Goal: Task Accomplishment & Management: Use online tool/utility

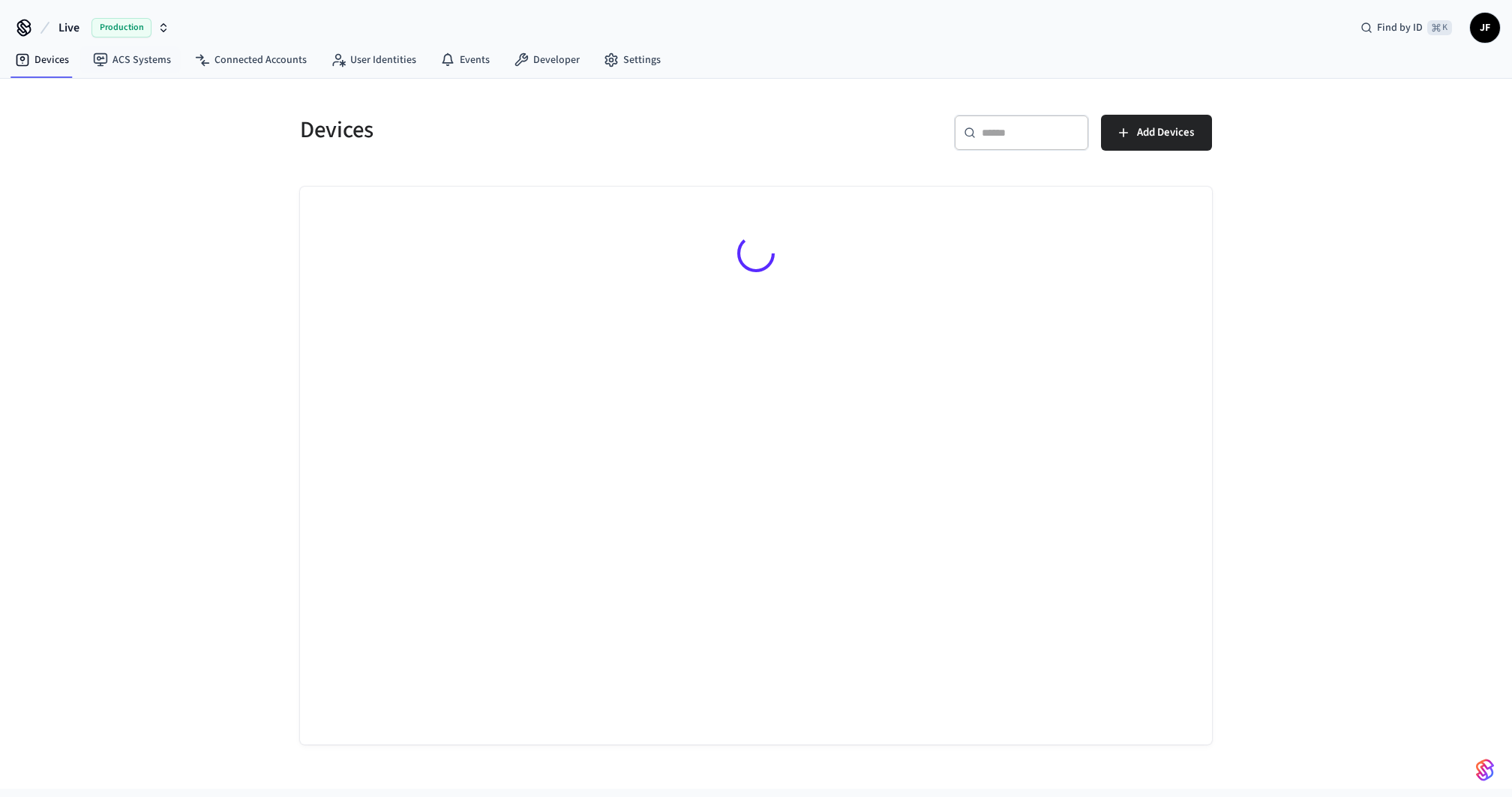
click at [87, 29] on button "Live Production" at bounding box center [114, 27] width 120 height 31
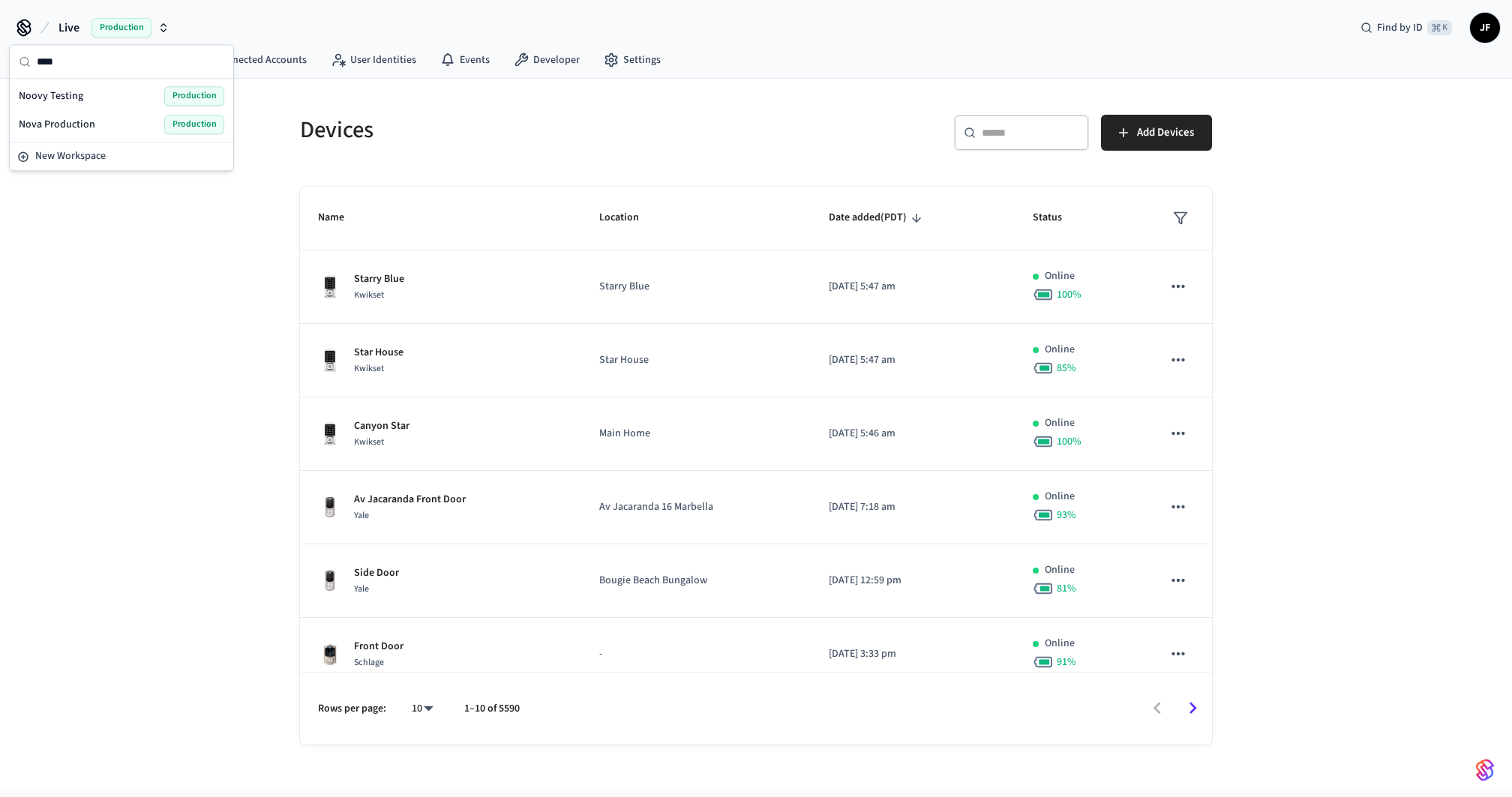
type input "****"
click at [77, 92] on span "Noovy Testing" at bounding box center [51, 95] width 64 height 15
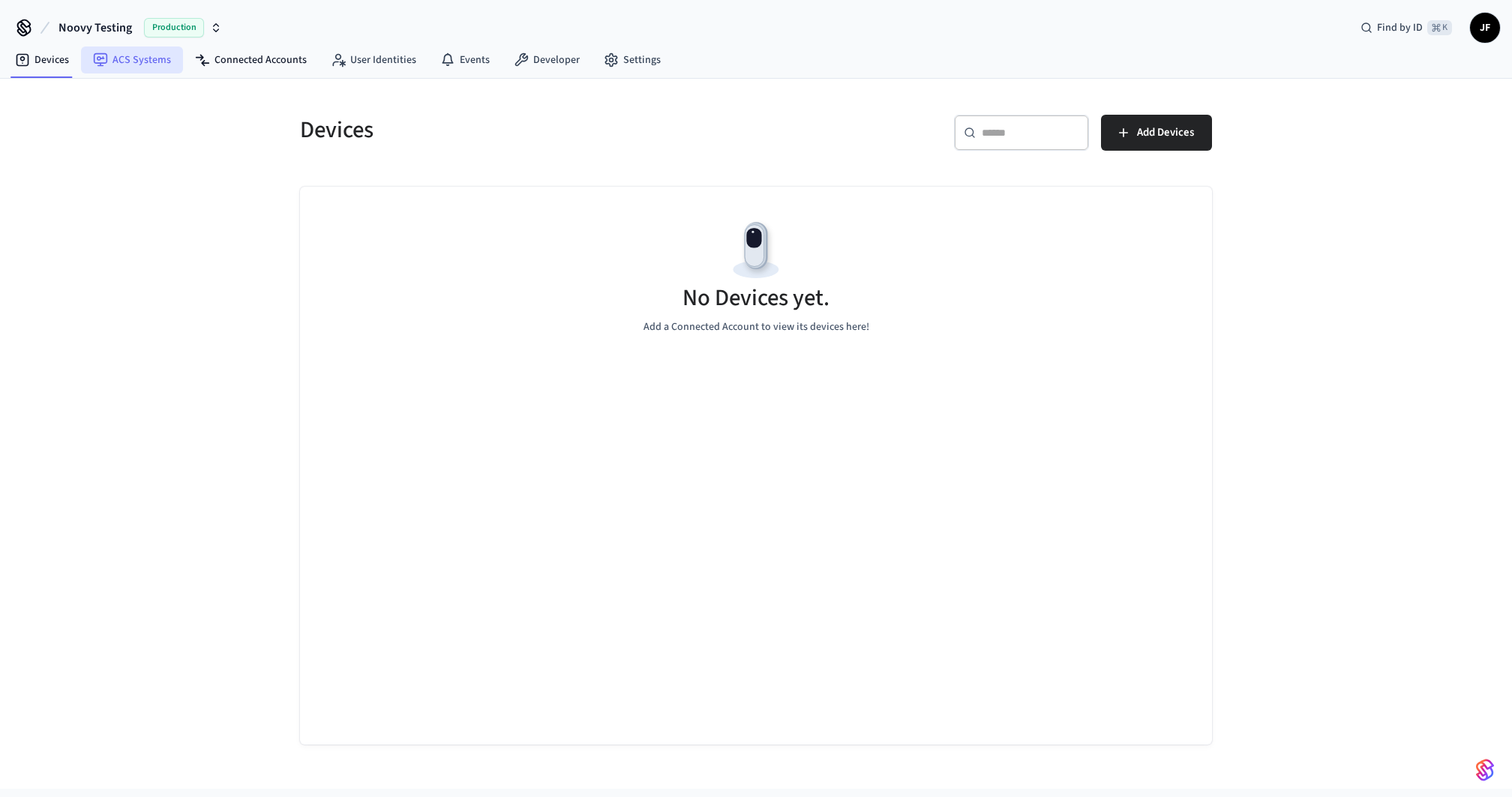
click at [139, 60] on link "ACS Systems" at bounding box center [132, 60] width 102 height 27
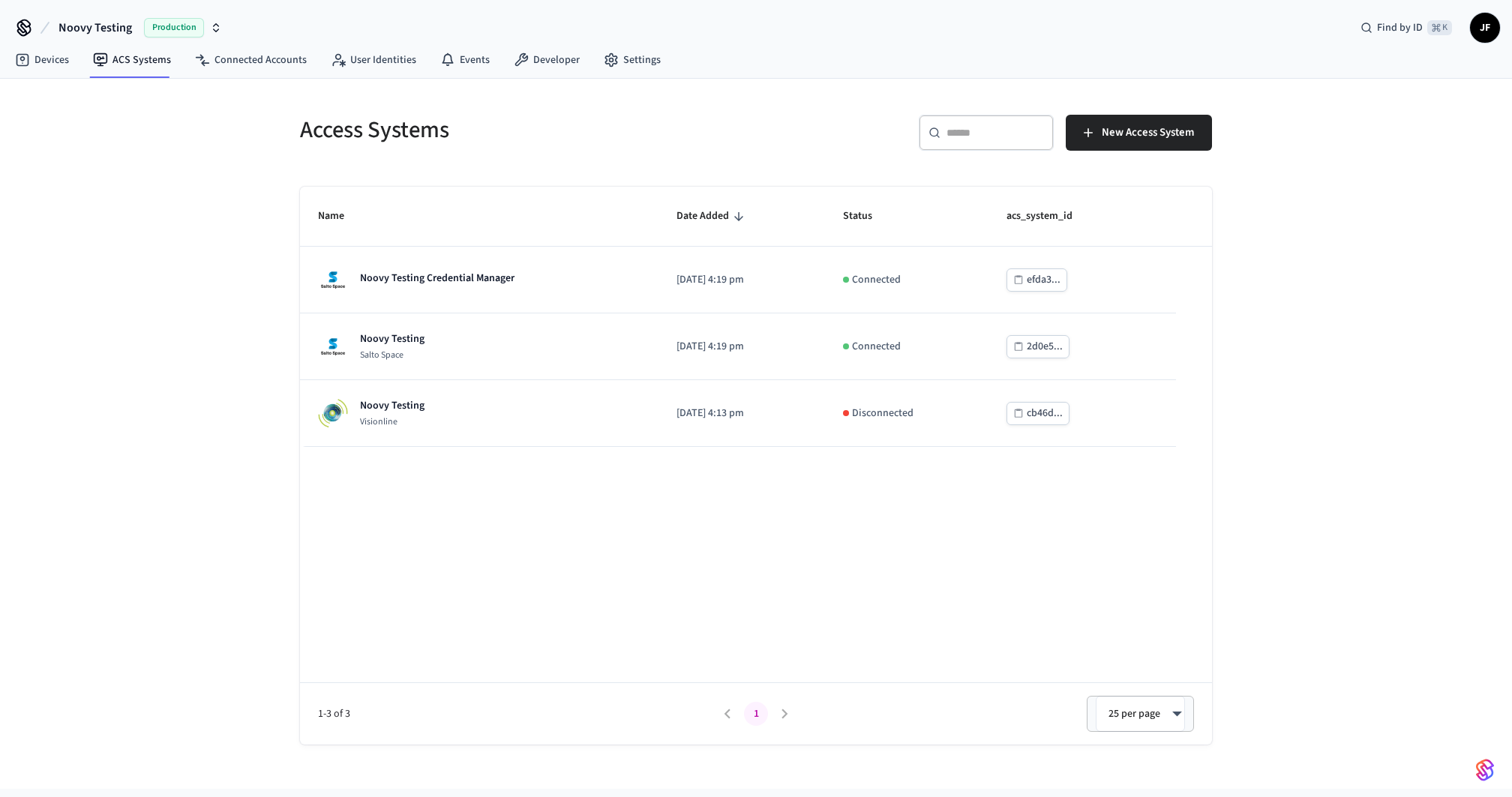
click at [492, 152] on div "Access Systems" at bounding box center [514, 129] width 465 height 66
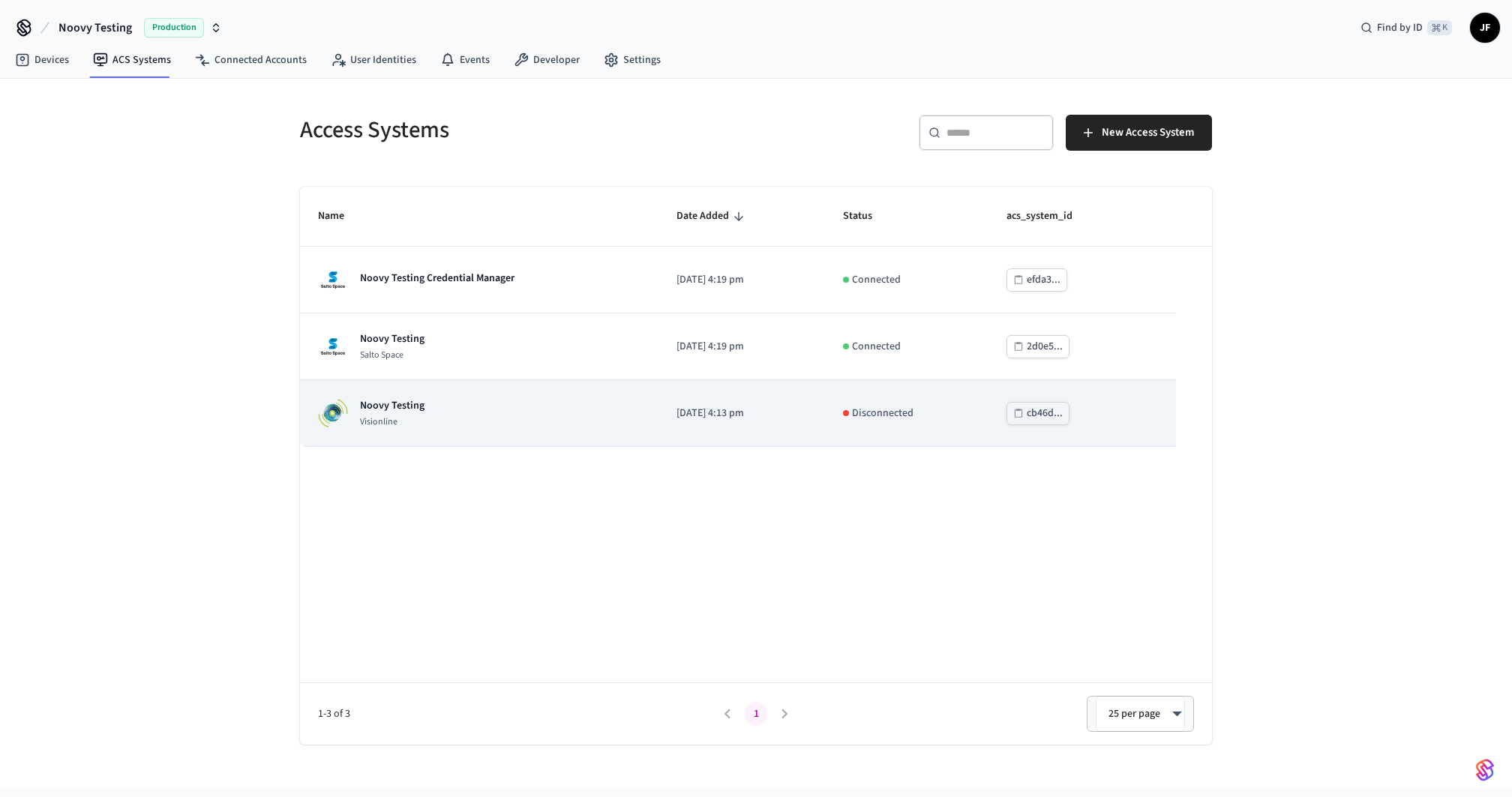
click at [552, 422] on div "Noovy Testing Visionline" at bounding box center [478, 413] width 322 height 30
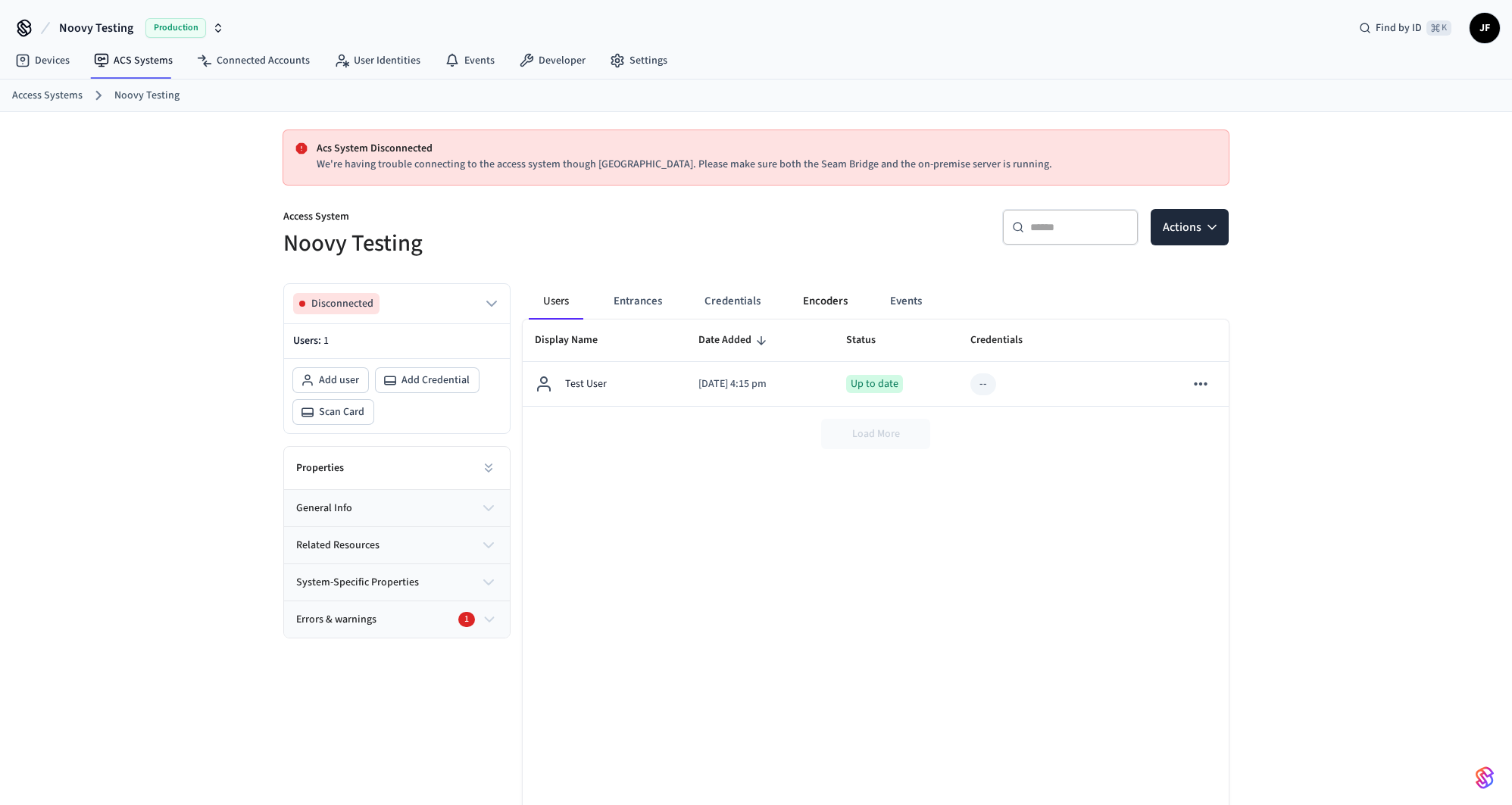
click at [838, 299] on button "Encoders" at bounding box center [824, 301] width 68 height 36
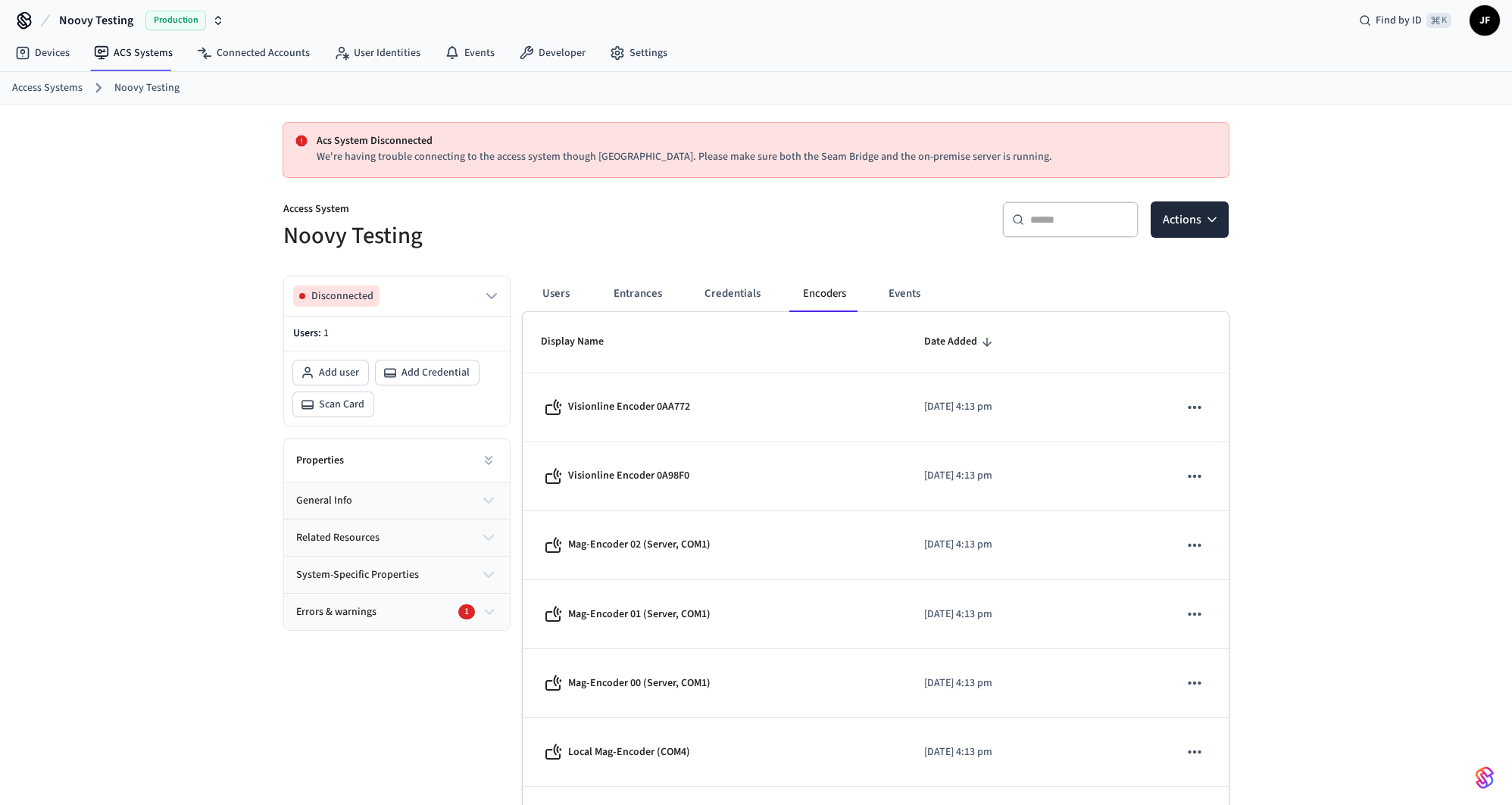
scroll to position [9, 0]
click at [487, 601] on icon "button" at bounding box center [489, 610] width 16 height 18
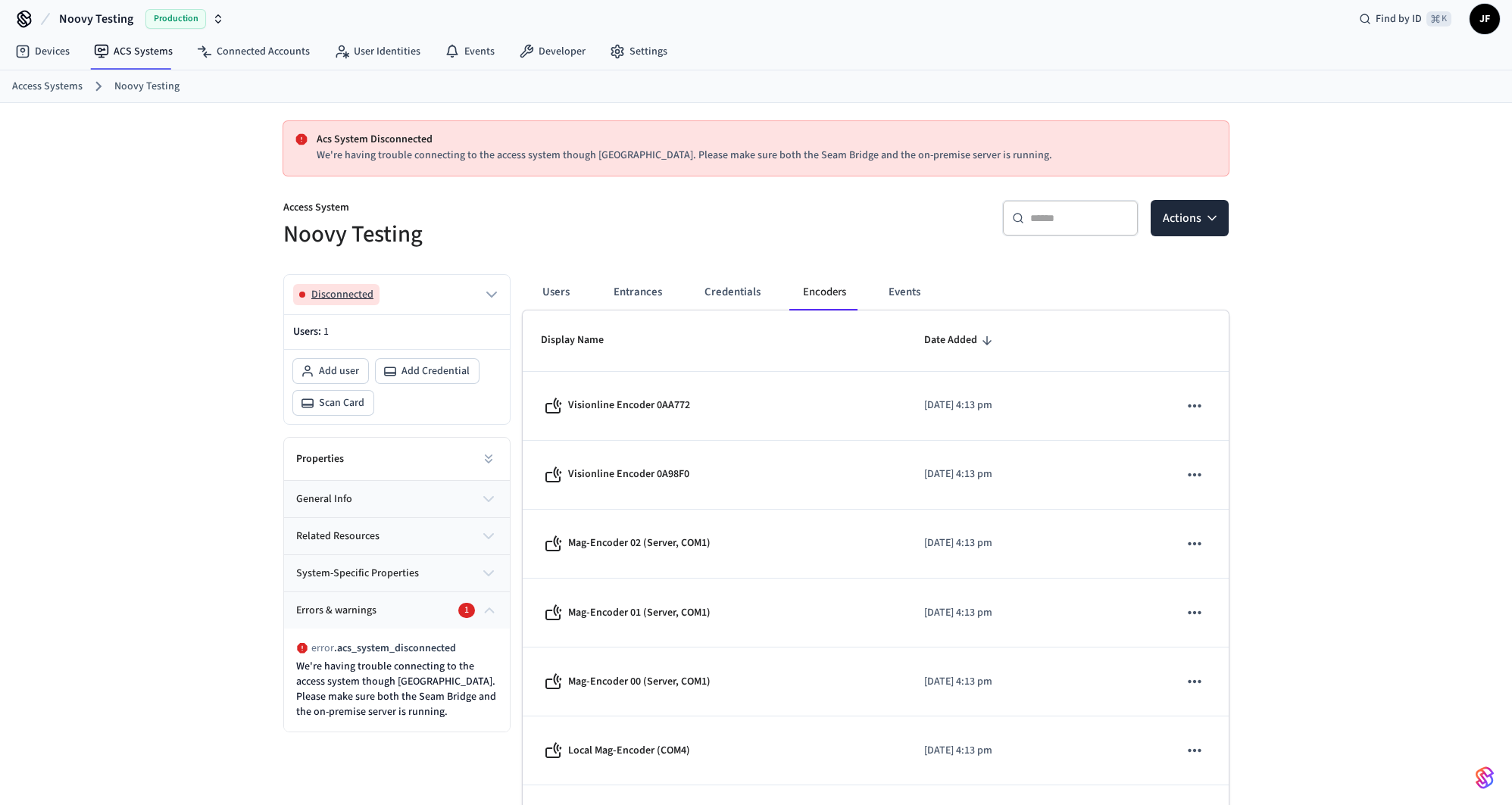
click at [468, 289] on button "Disconnected" at bounding box center [396, 295] width 207 height 22
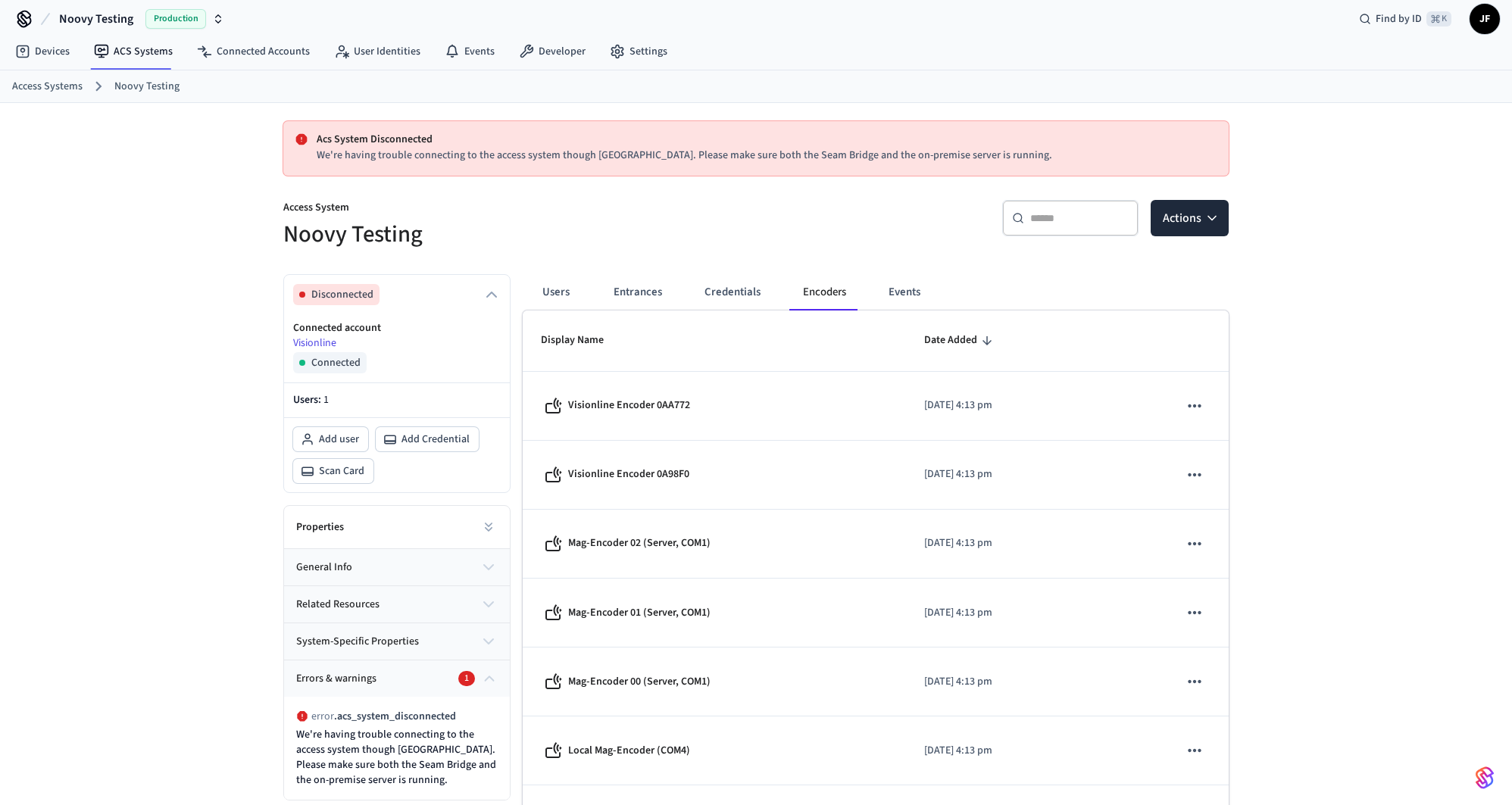
click at [55, 90] on link "Access Systems" at bounding box center [47, 87] width 70 height 16
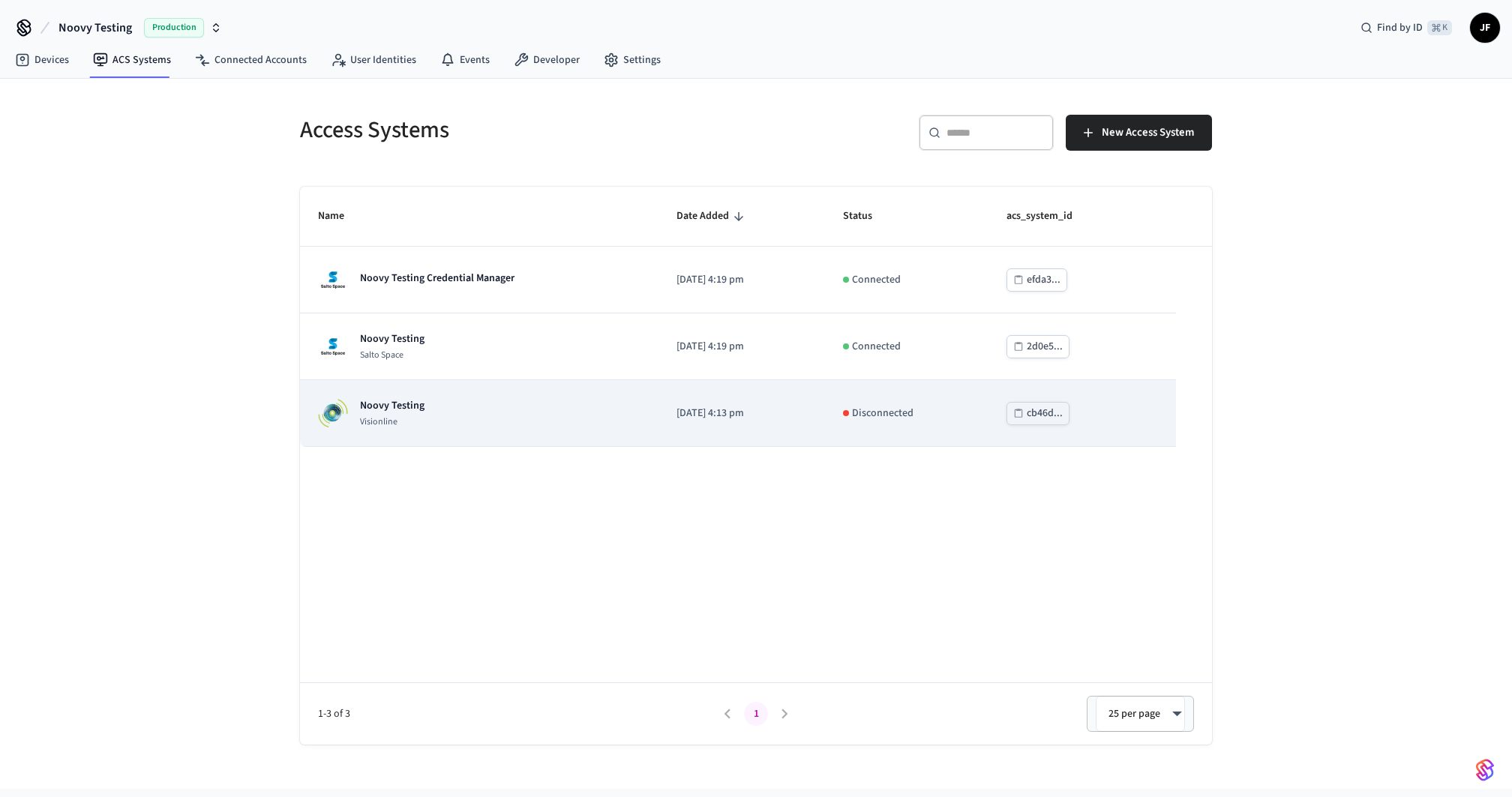
click at [522, 407] on div "Noovy Testing Visionline" at bounding box center [478, 413] width 322 height 30
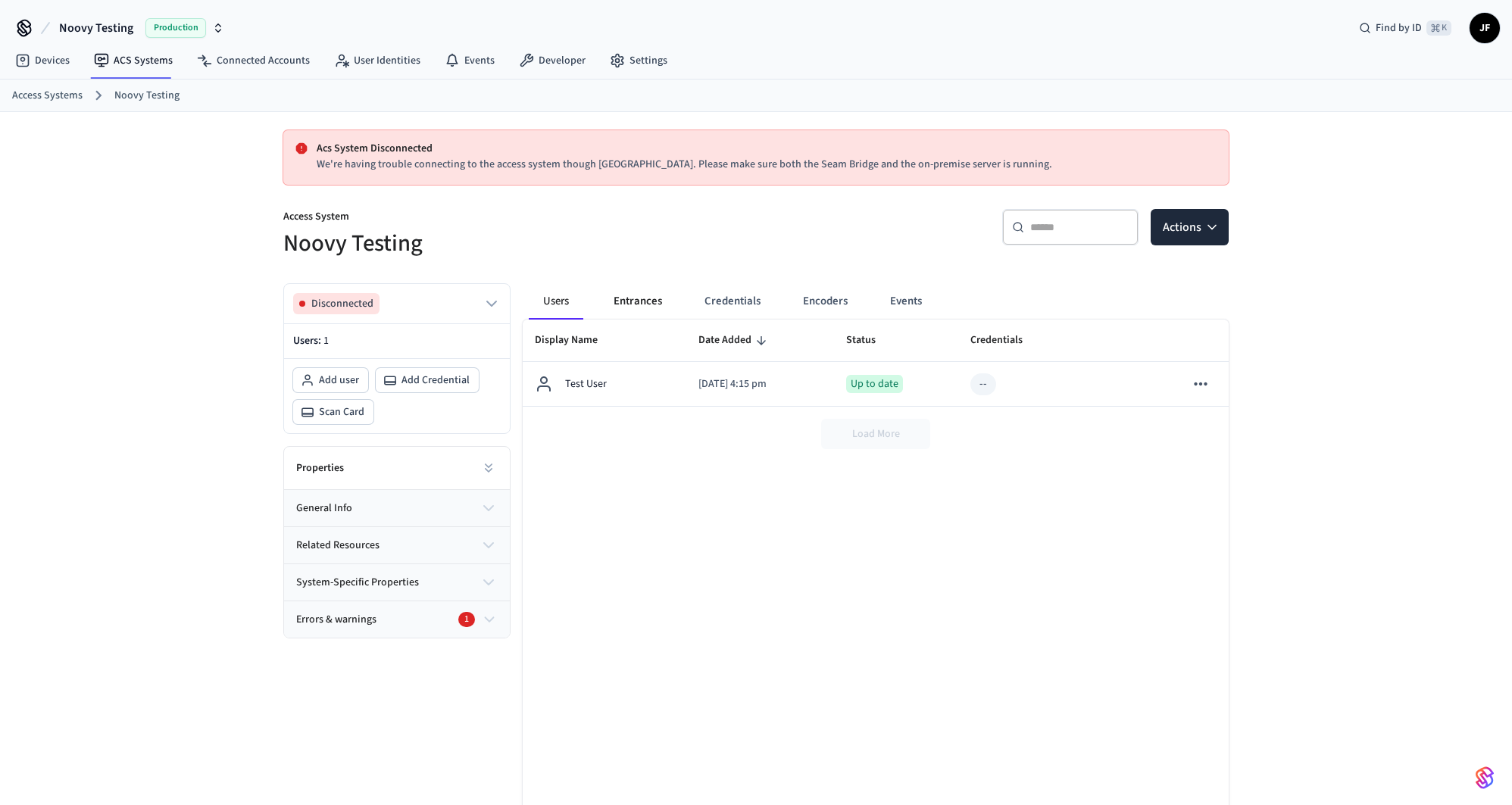
click at [632, 309] on button "Entrances" at bounding box center [637, 301] width 73 height 36
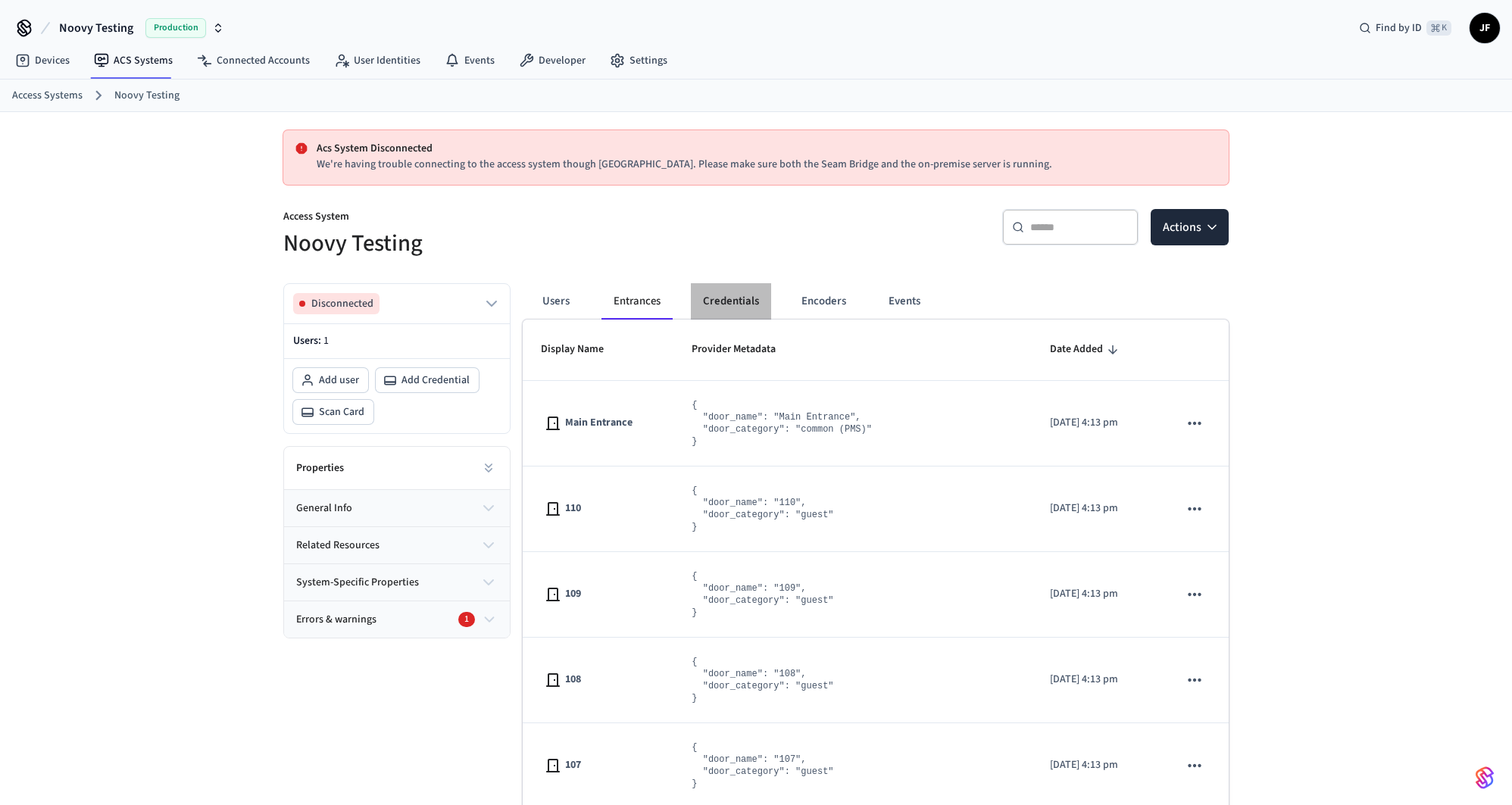
click at [737, 301] on button "Credentials" at bounding box center [731, 301] width 80 height 36
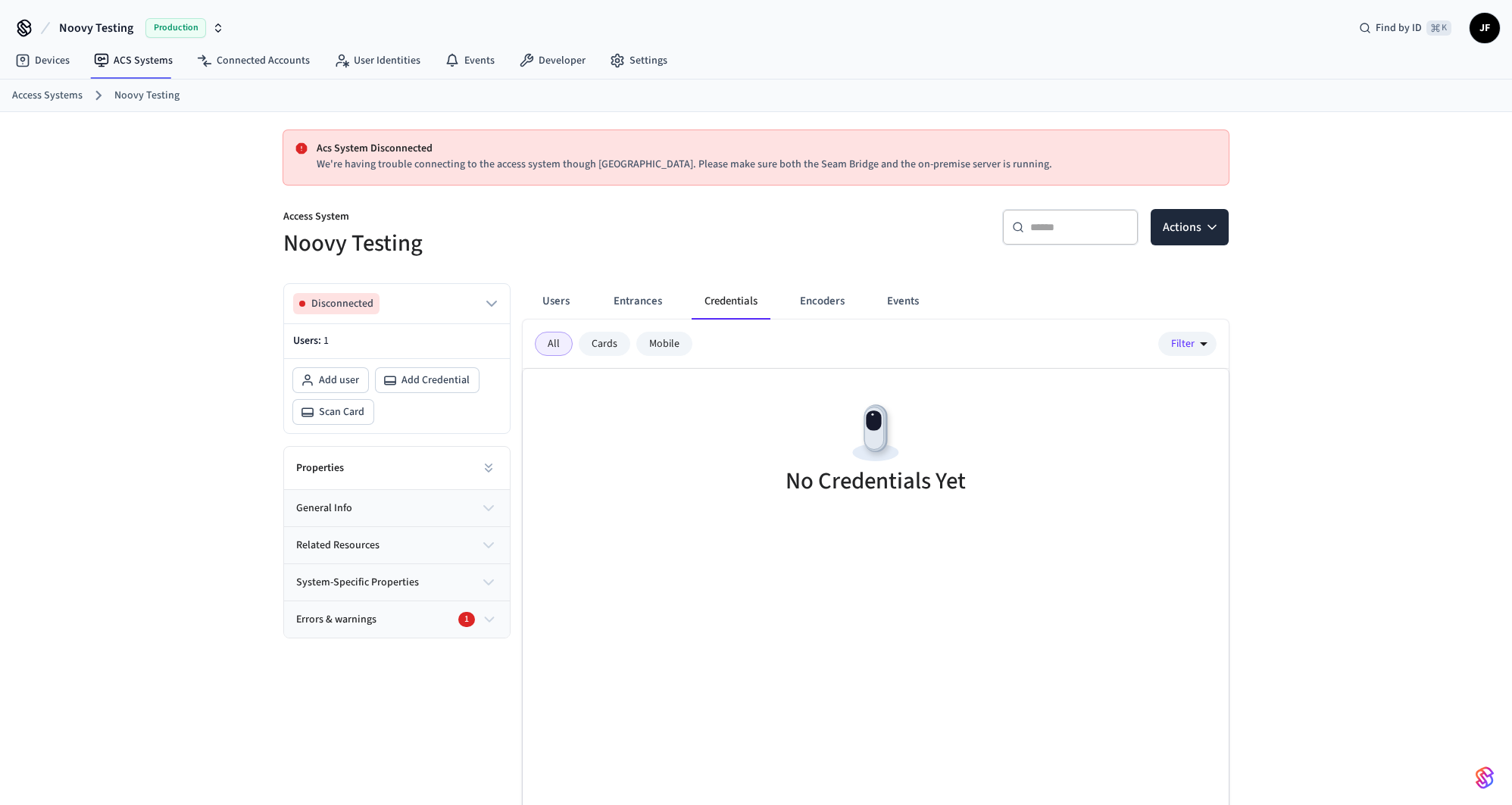
click at [657, 222] on p "Access System" at bounding box center [515, 218] width 463 height 19
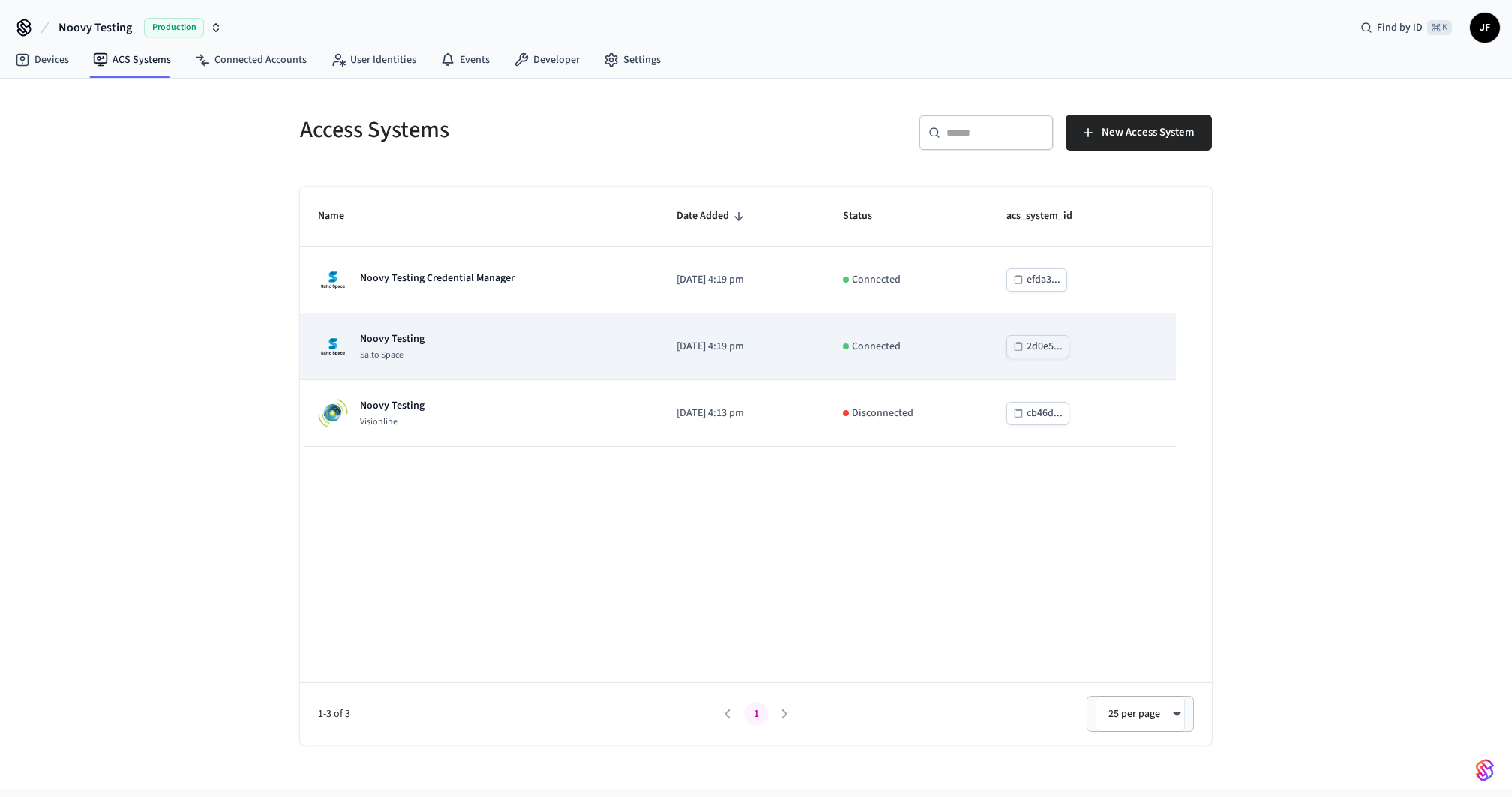
click at [486, 334] on div "Noovy Testing Salto Space" at bounding box center [478, 347] width 322 height 30
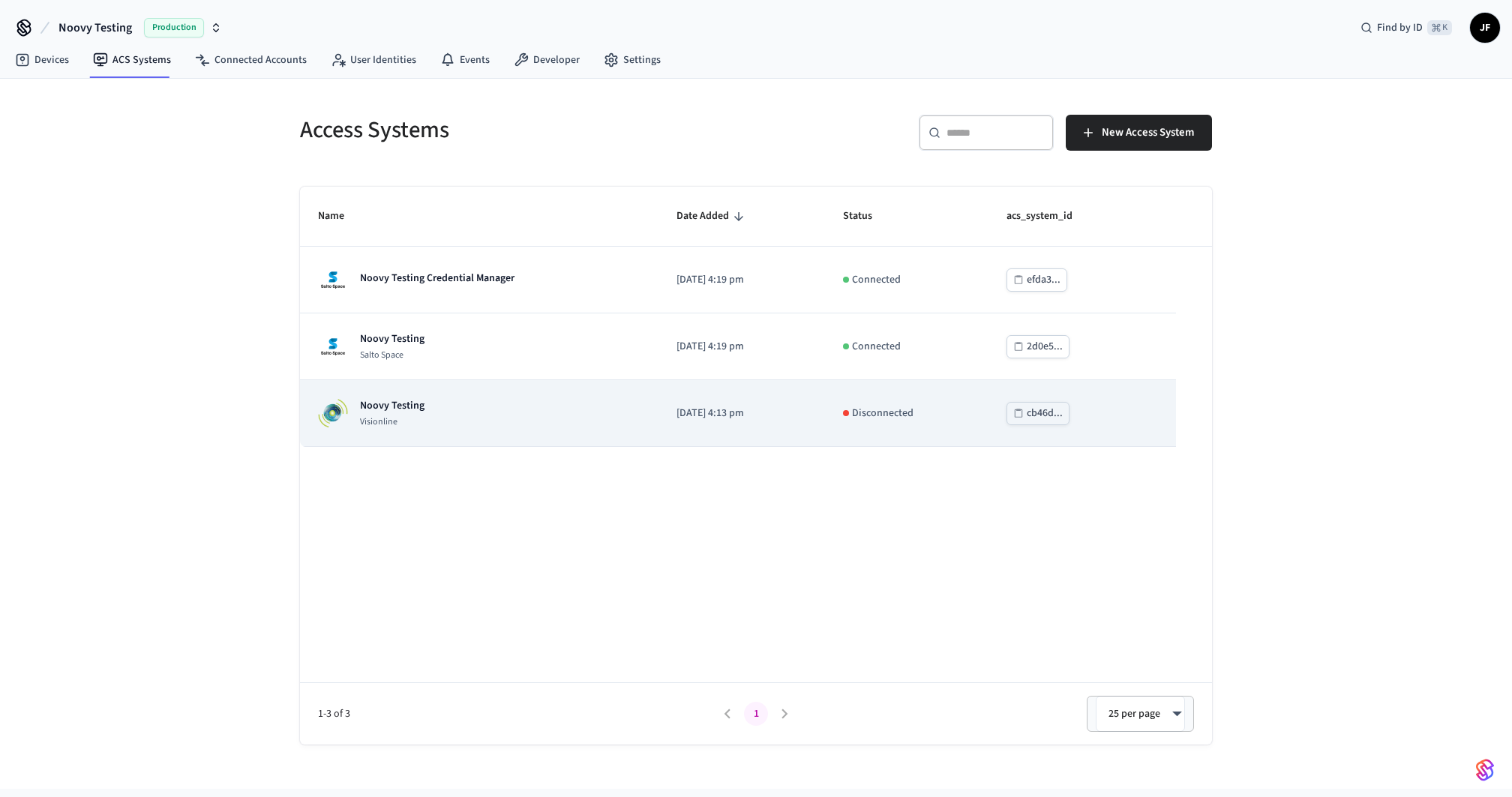
click at [598, 435] on td "Noovy Testing Visionline" at bounding box center [479, 413] width 359 height 67
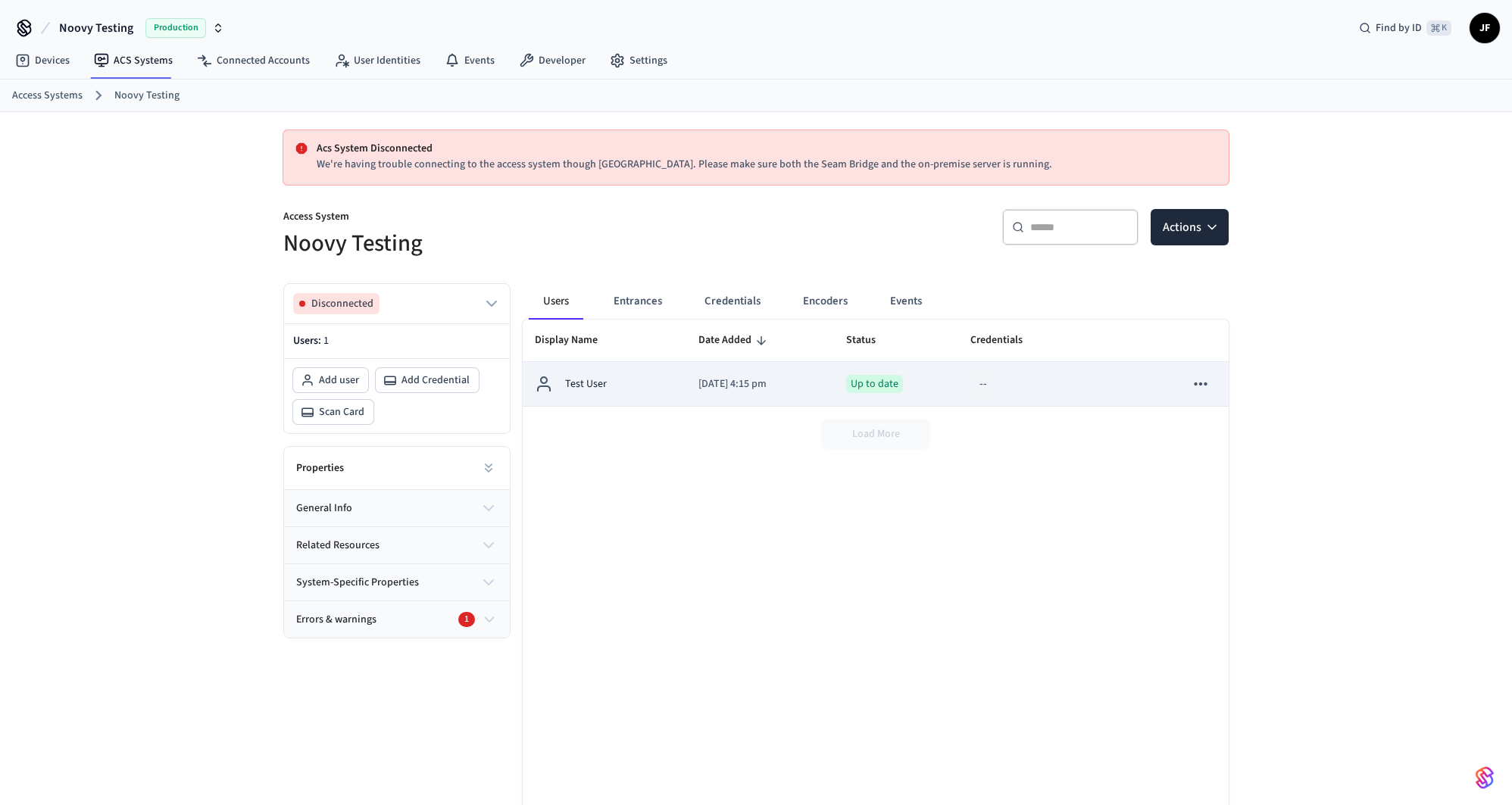
click at [605, 373] on td "Test User" at bounding box center [605, 385] width 164 height 45
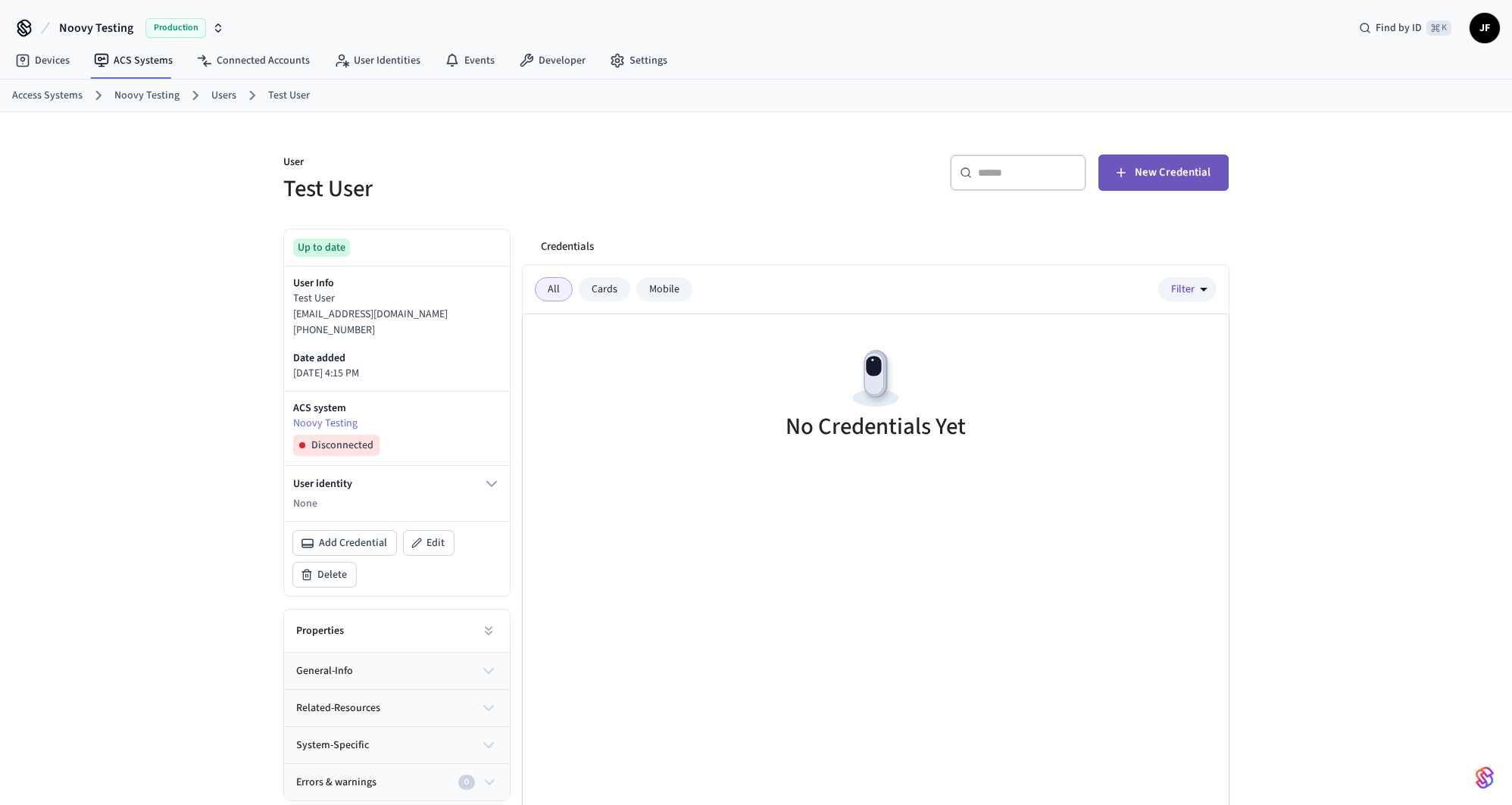
click at [1185, 173] on span "New Credential" at bounding box center [1172, 173] width 76 height 20
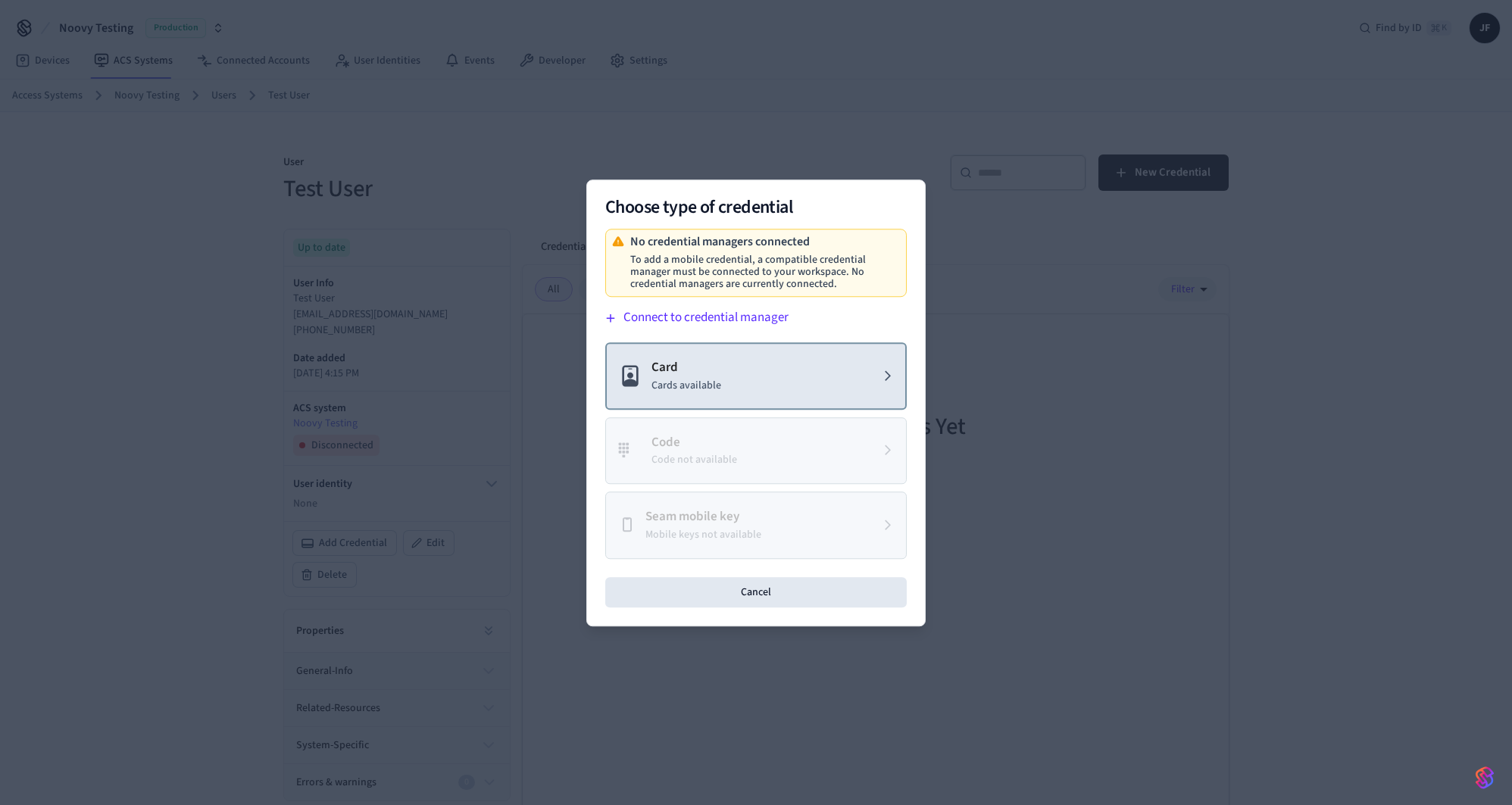
click at [861, 366] on button "Card Cards available" at bounding box center [756, 376] width 302 height 68
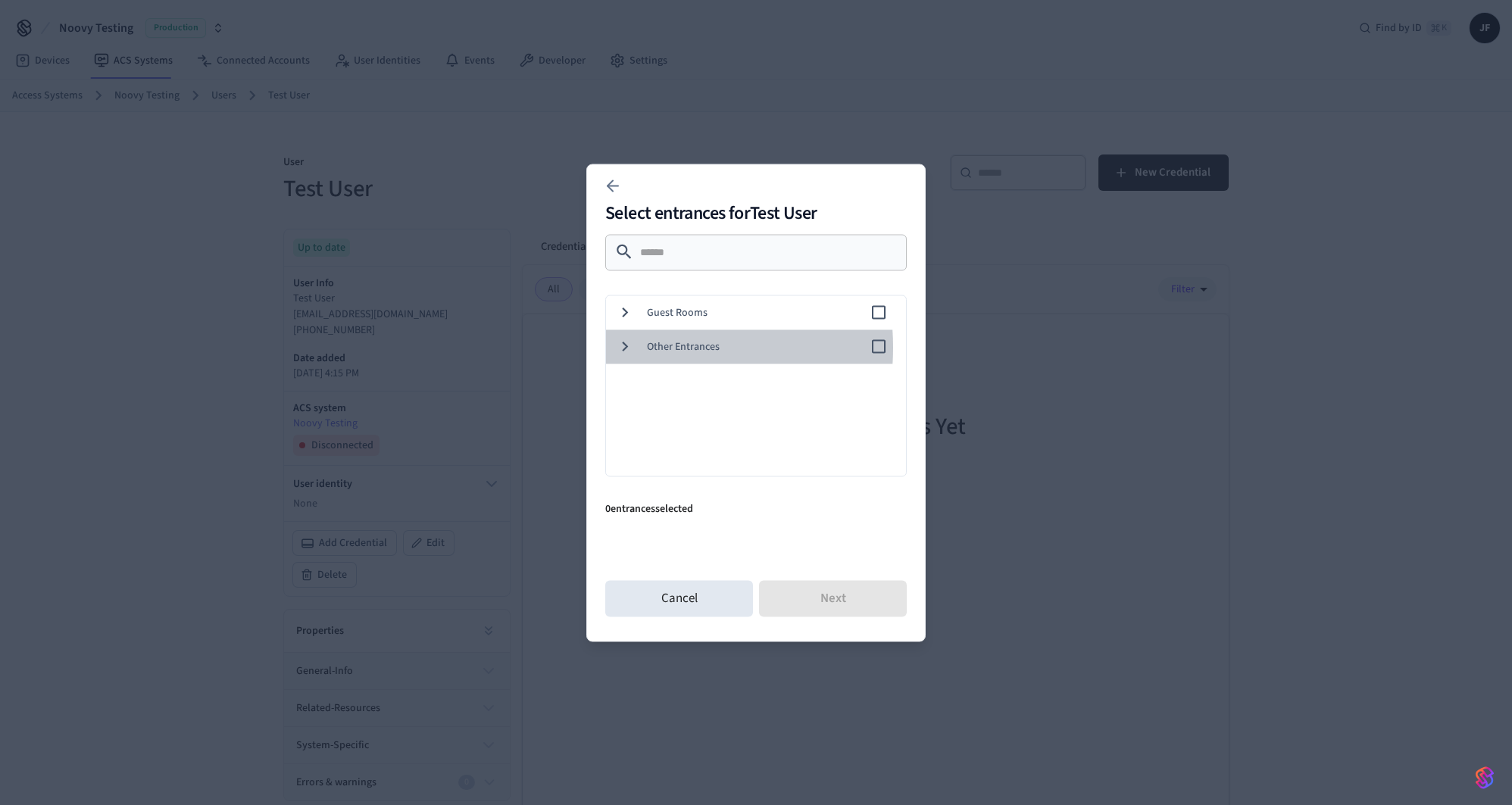
click at [630, 347] on icon at bounding box center [624, 346] width 20 height 20
click at [624, 350] on icon at bounding box center [624, 346] width 20 height 20
click at [624, 322] on div "Guest Rooms" at bounding box center [753, 313] width 306 height 34
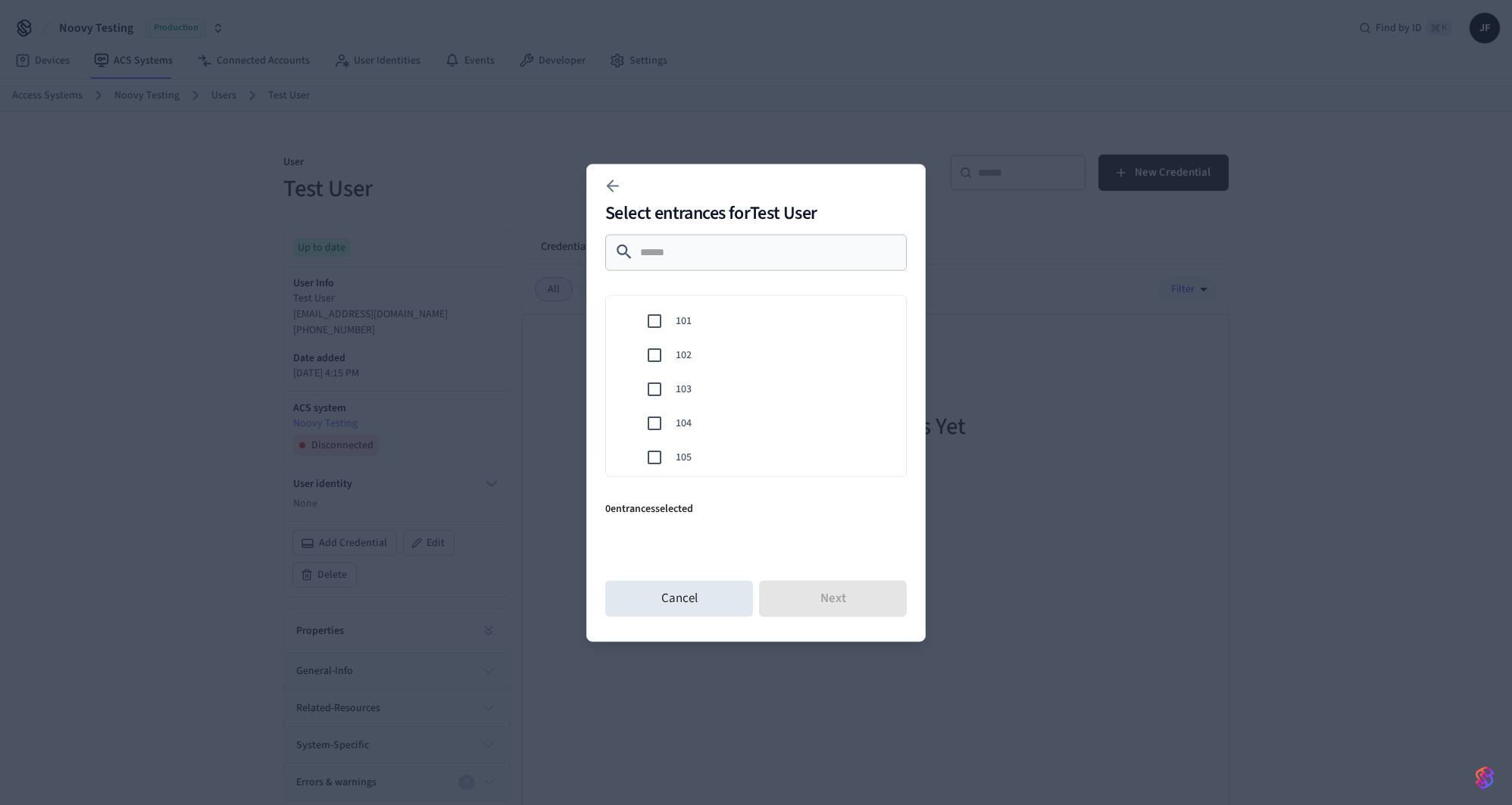
scroll to position [31, 0]
click at [688, 321] on span "101" at bounding box center [785, 316] width 218 height 16
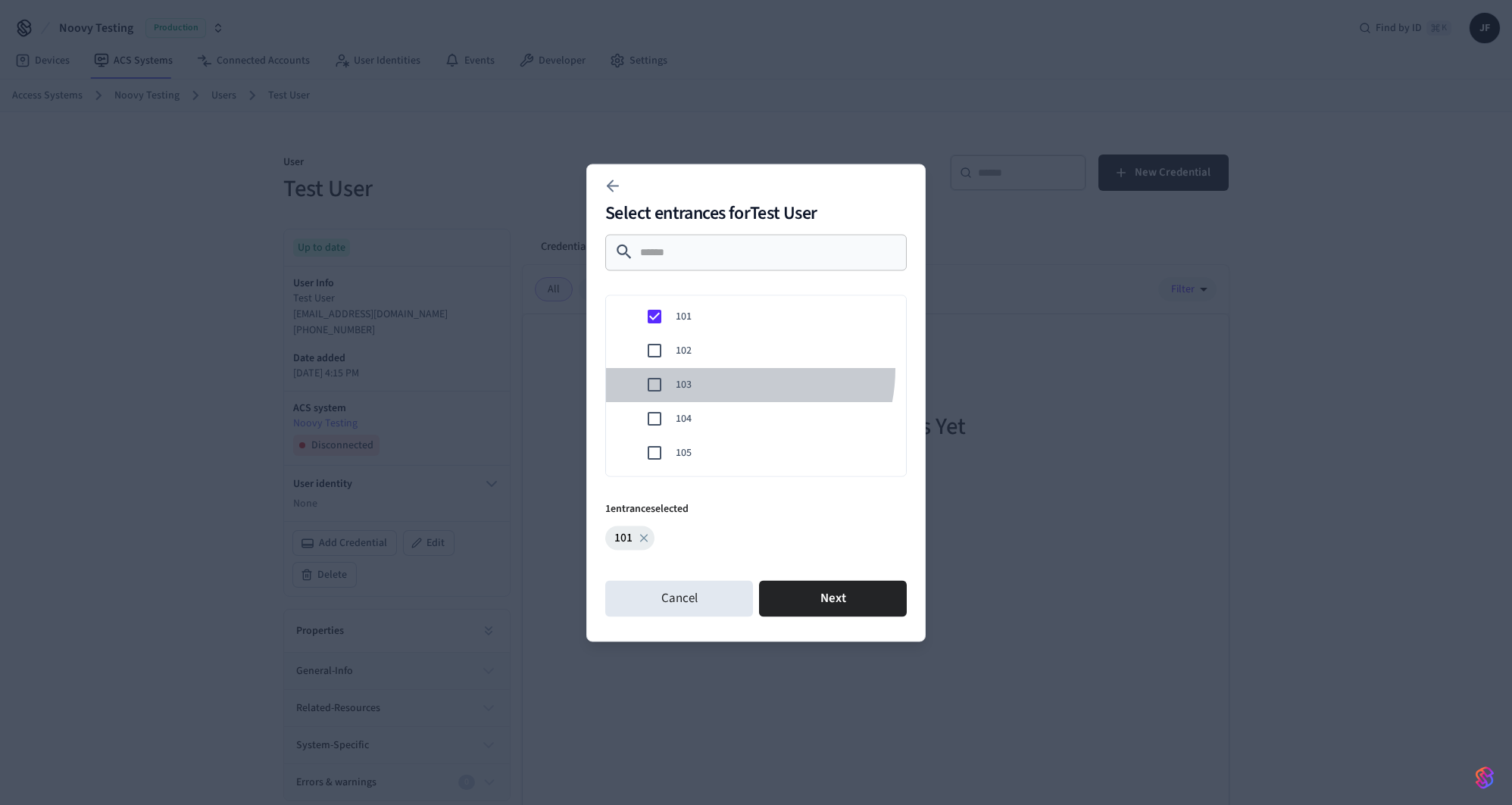
click at [717, 368] on div "103" at bounding box center [753, 385] width 306 height 34
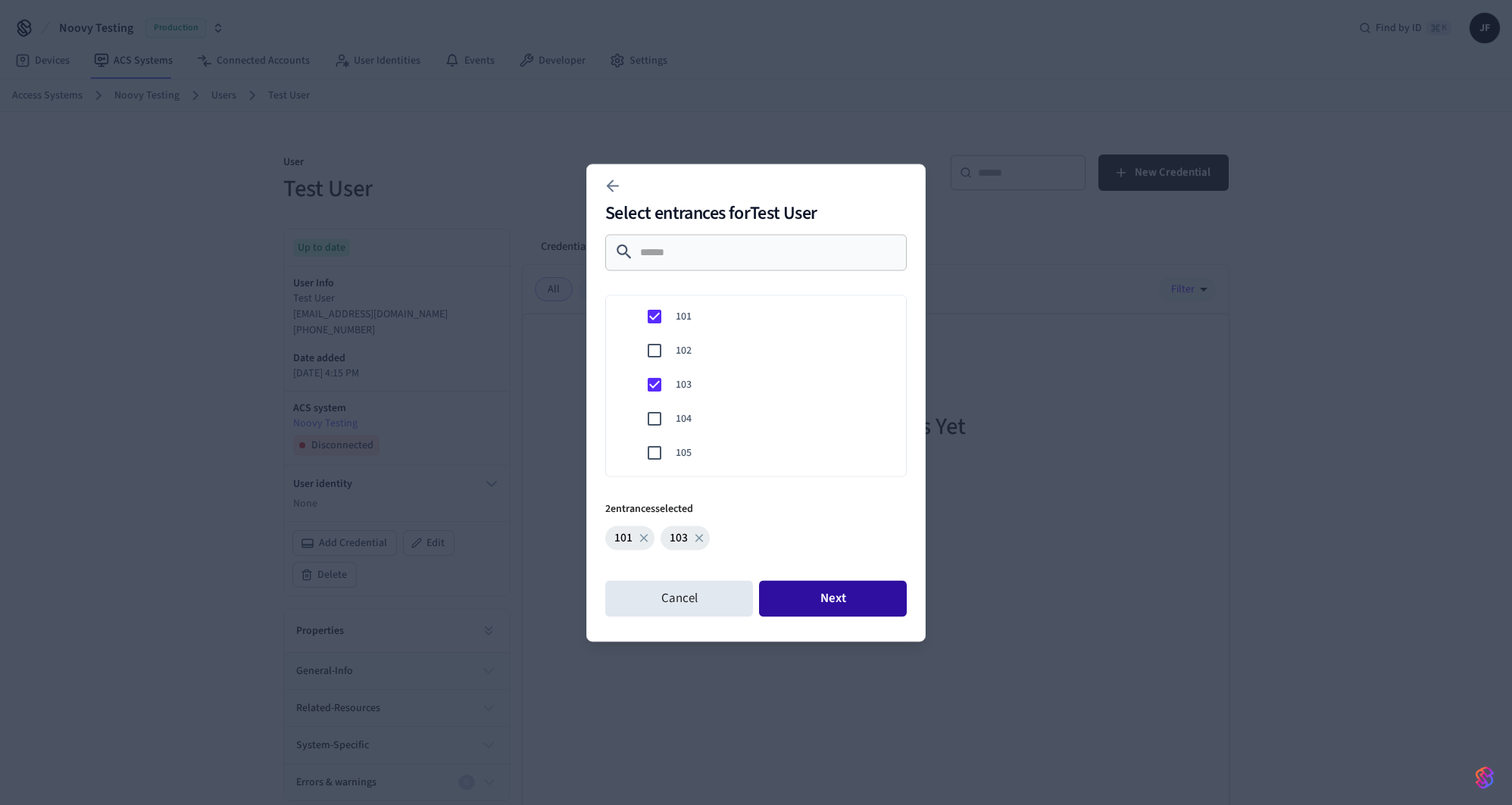
click at [867, 601] on button "Next" at bounding box center [833, 599] width 148 height 36
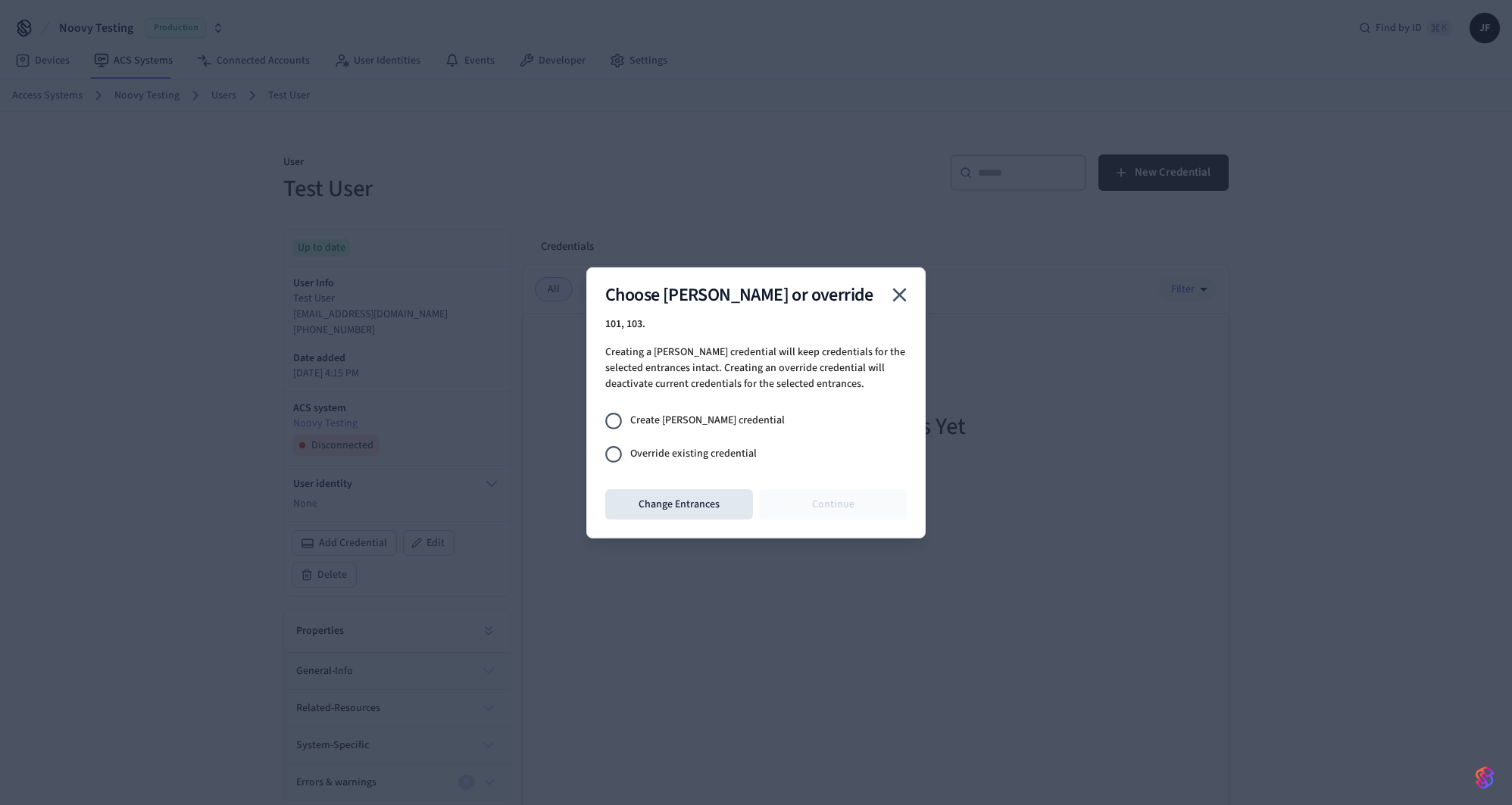
click at [896, 302] on icon "close" at bounding box center [899, 295] width 23 height 23
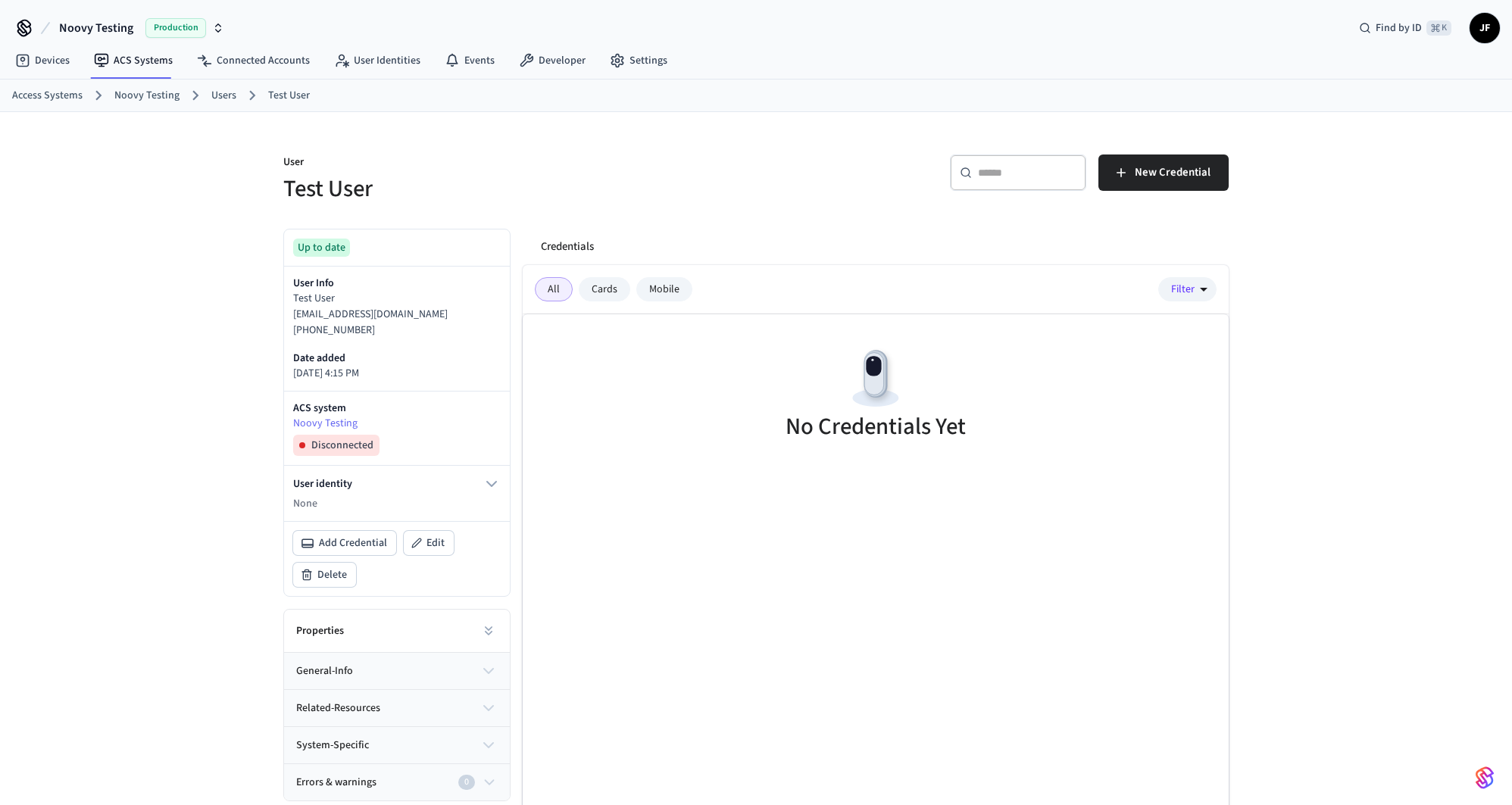
click at [74, 101] on link "Access Systems" at bounding box center [47, 96] width 70 height 16
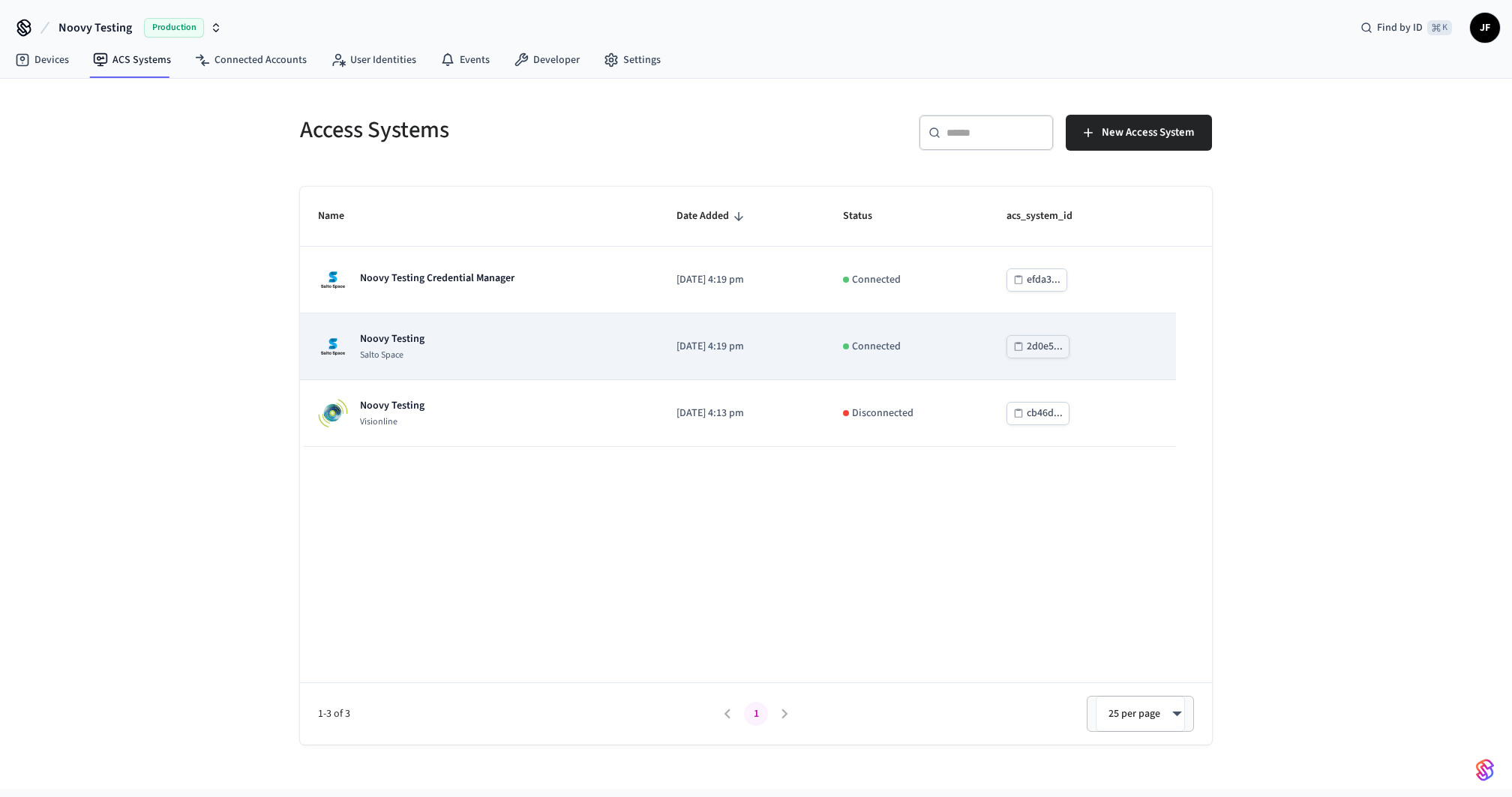
click at [470, 347] on div "Noovy Testing Salto Space" at bounding box center [478, 347] width 322 height 30
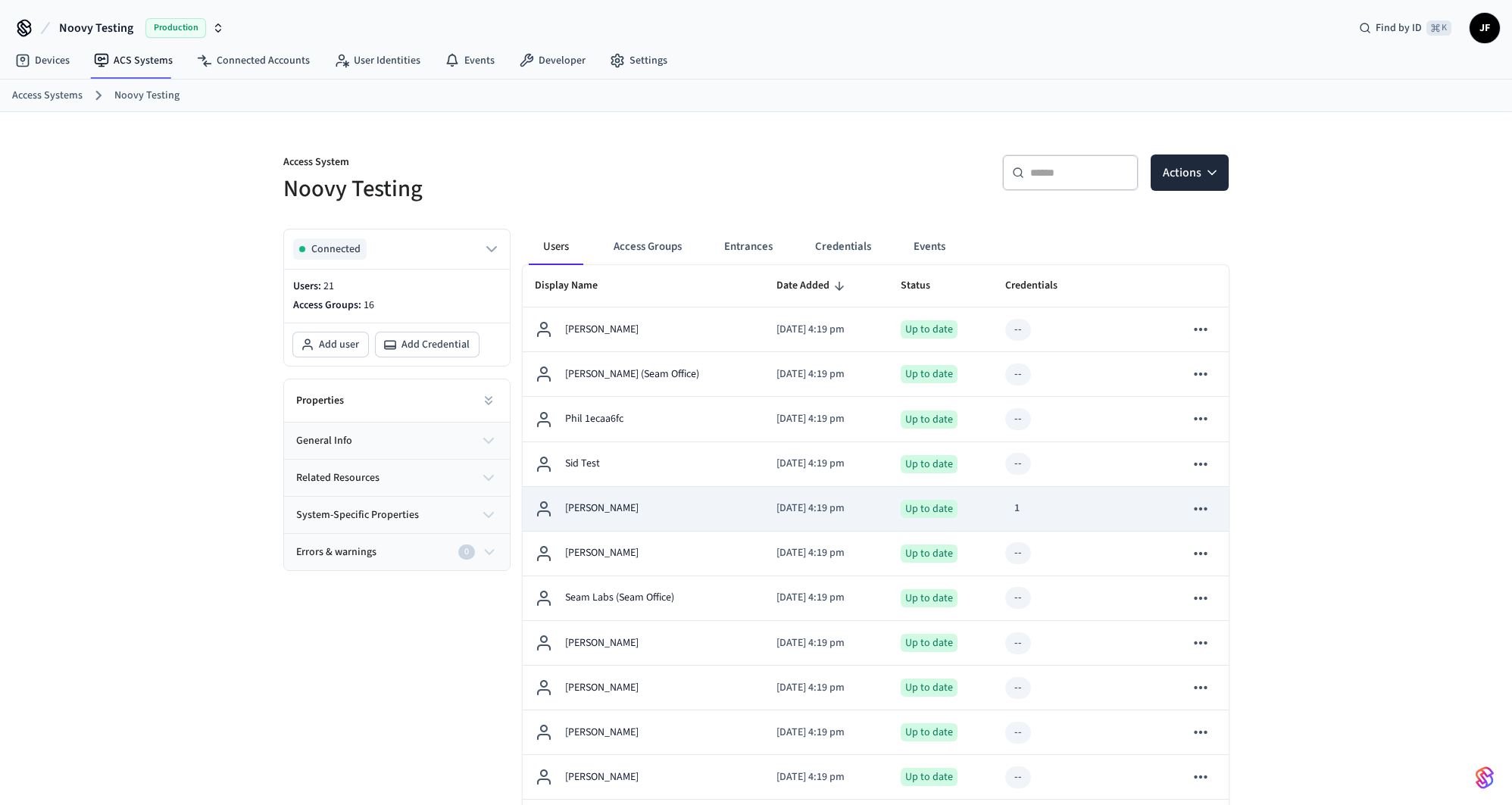
click at [605, 510] on p "[PERSON_NAME]" at bounding box center [602, 509] width 74 height 16
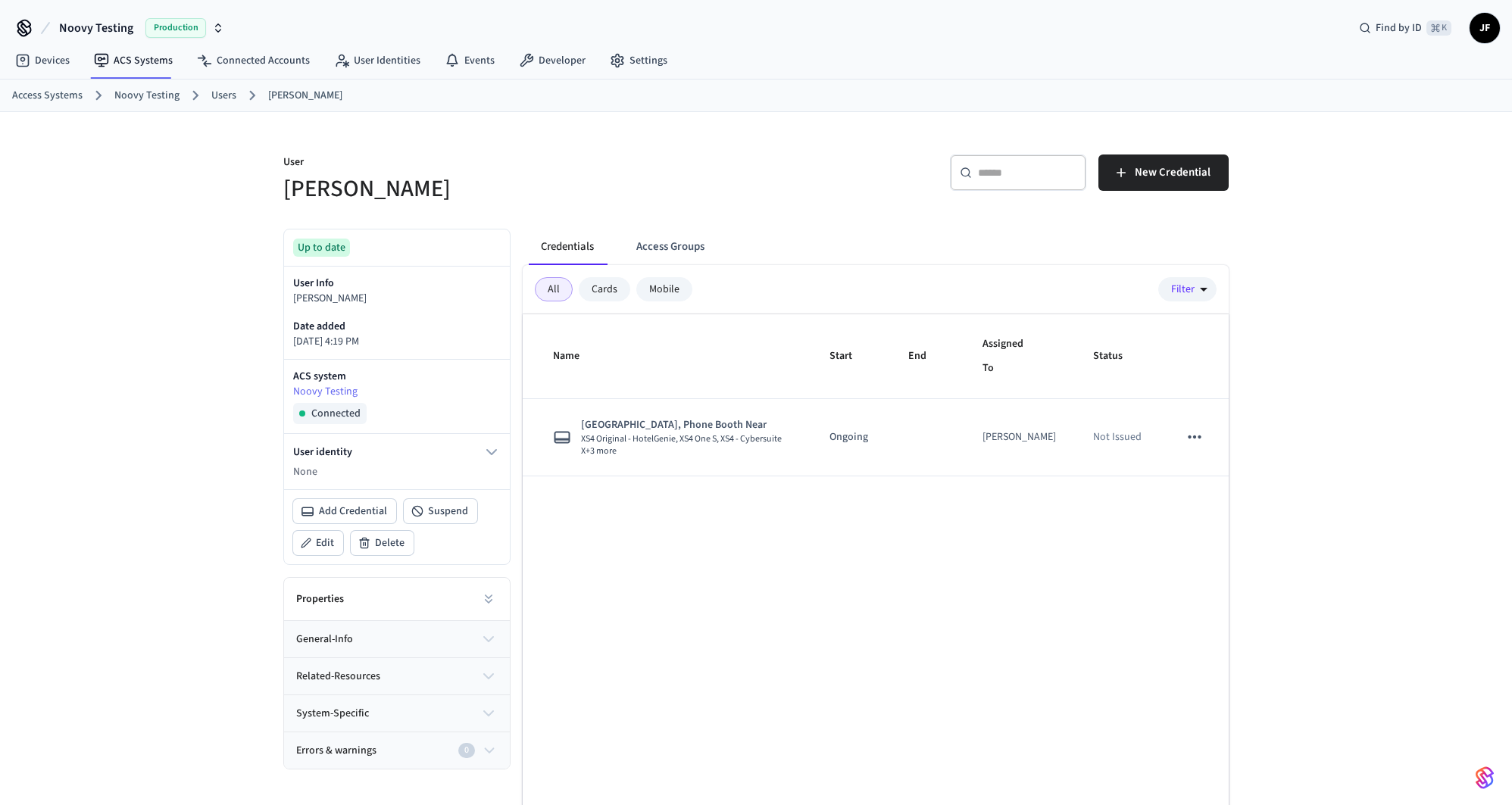
click at [751, 177] on div "​ ​ New Credential" at bounding box center [988, 170] width 482 height 69
click at [1126, 173] on icon "button" at bounding box center [1121, 172] width 15 height 15
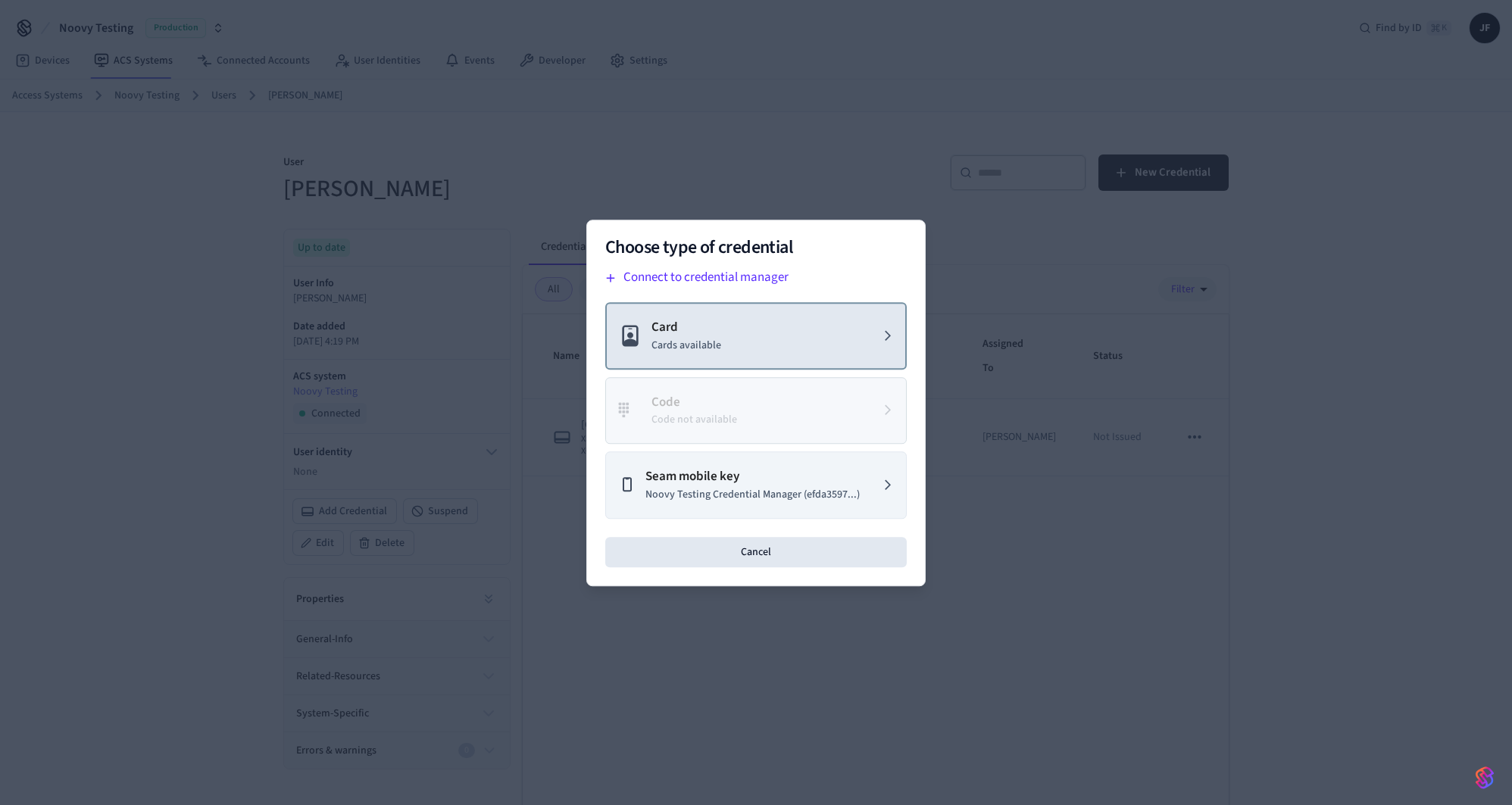
click at [730, 335] on button "Card Cards available" at bounding box center [756, 335] width 302 height 68
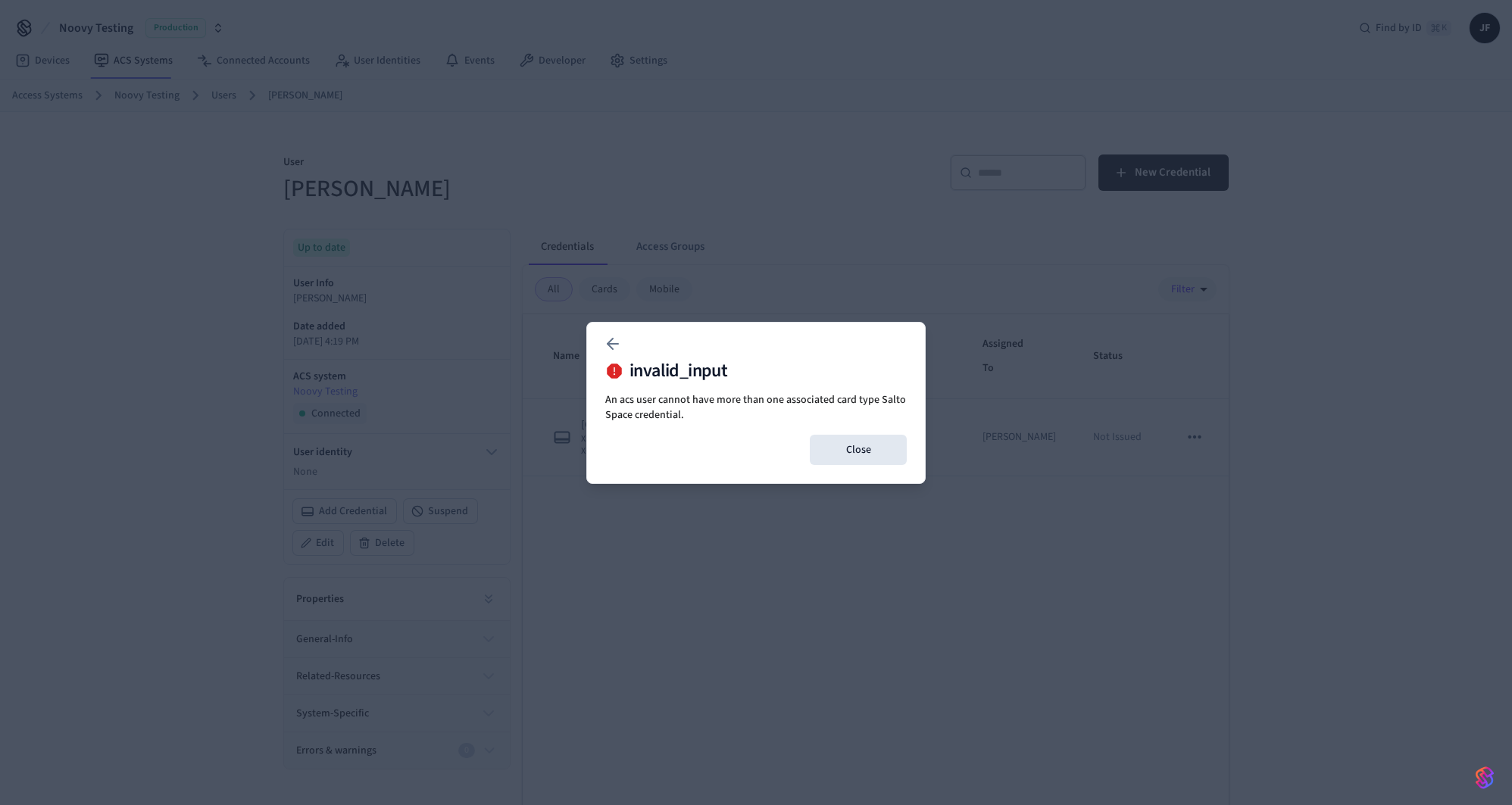
click at [742, 445] on div "Close" at bounding box center [756, 450] width 302 height 31
click at [606, 346] on icon at bounding box center [613, 344] width 18 height 18
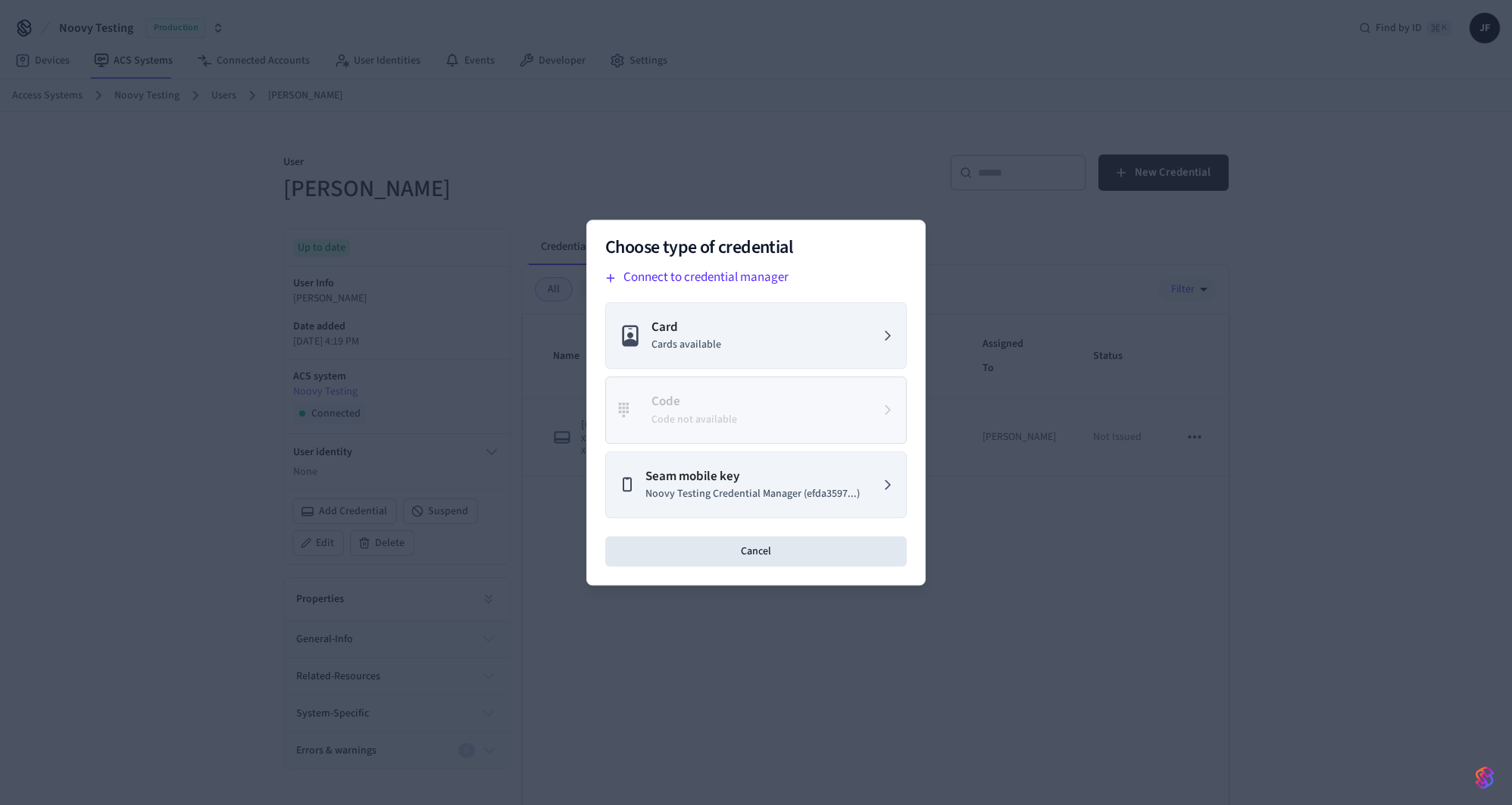
click at [626, 197] on div at bounding box center [756, 402] width 1512 height 805
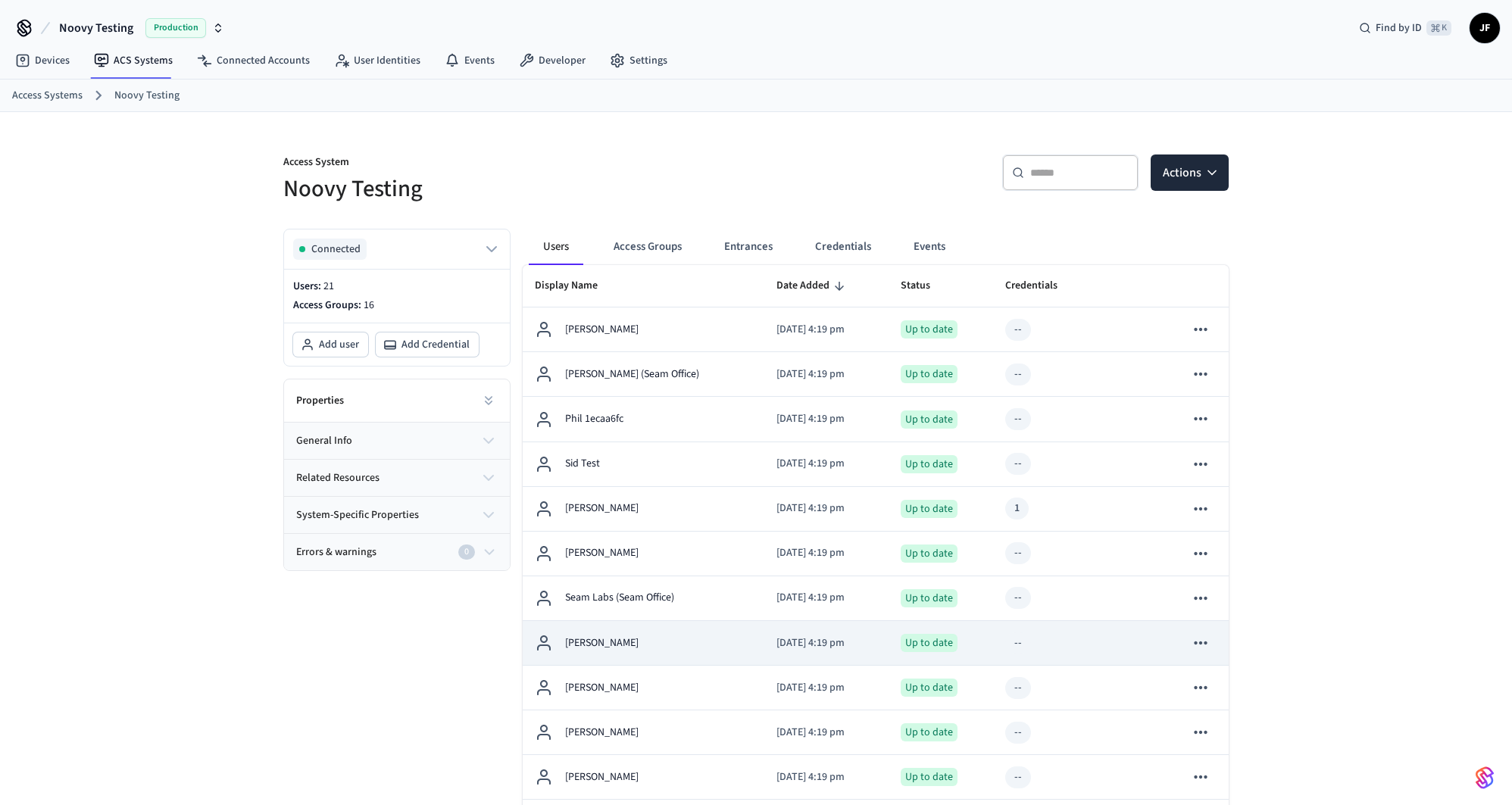
click at [706, 639] on div "[PERSON_NAME]" at bounding box center [642, 644] width 217 height 18
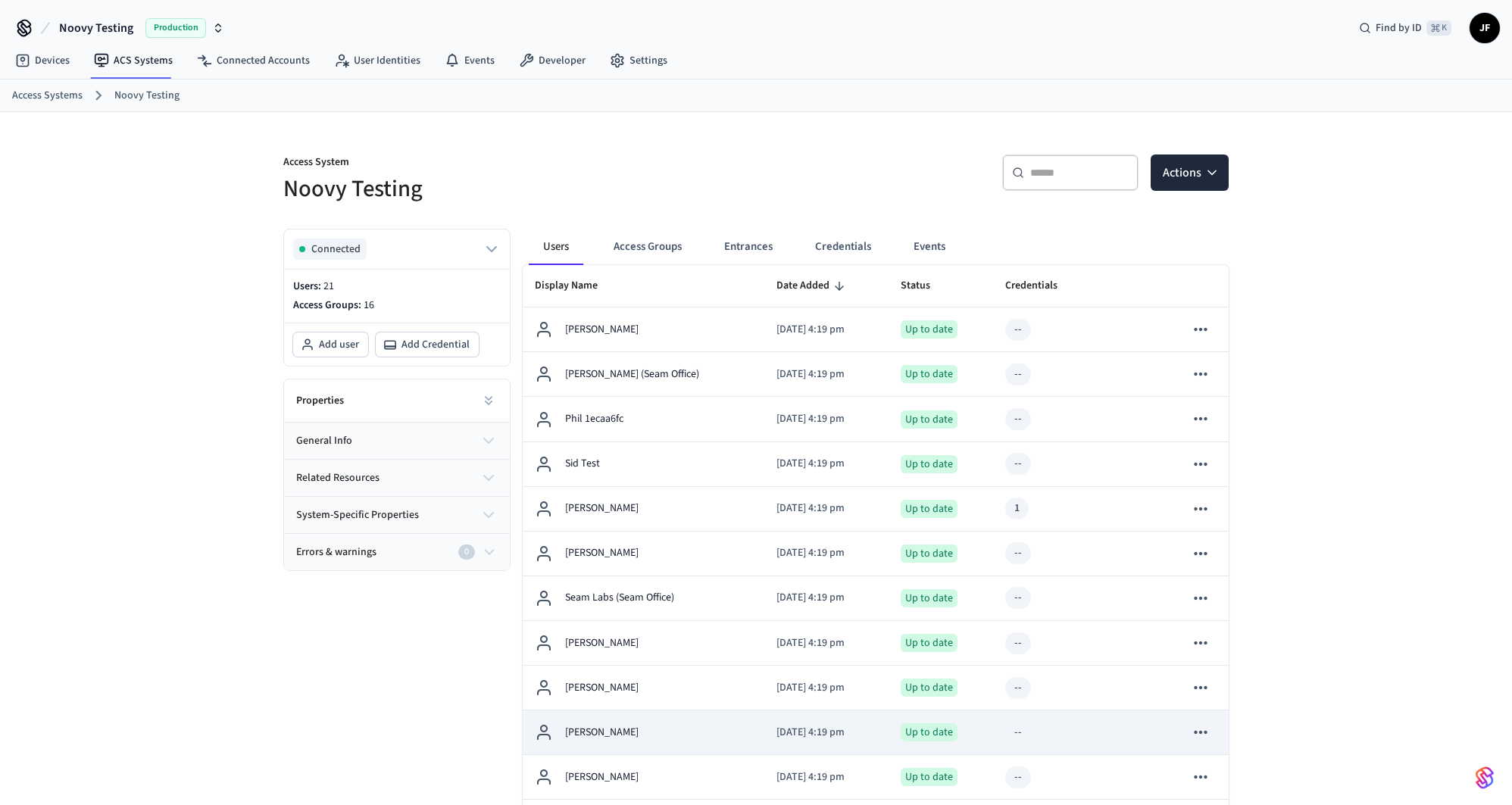
click at [671, 729] on div "[PERSON_NAME]" at bounding box center [642, 733] width 217 height 18
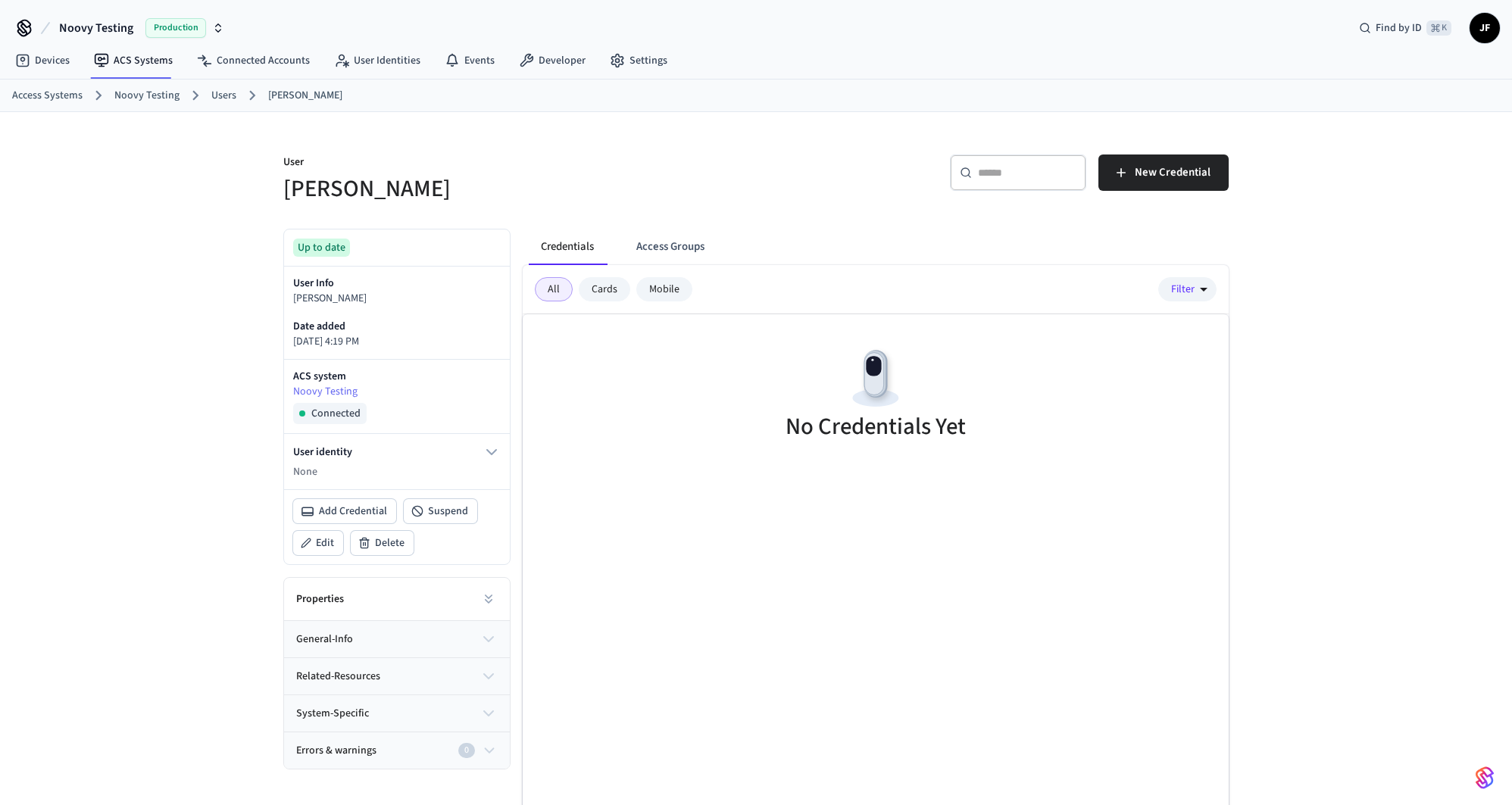
click at [1120, 191] on div "​ ​ New Credential" at bounding box center [997, 178] width 463 height 49
click at [1124, 182] on button "New Credential" at bounding box center [1163, 172] width 131 height 36
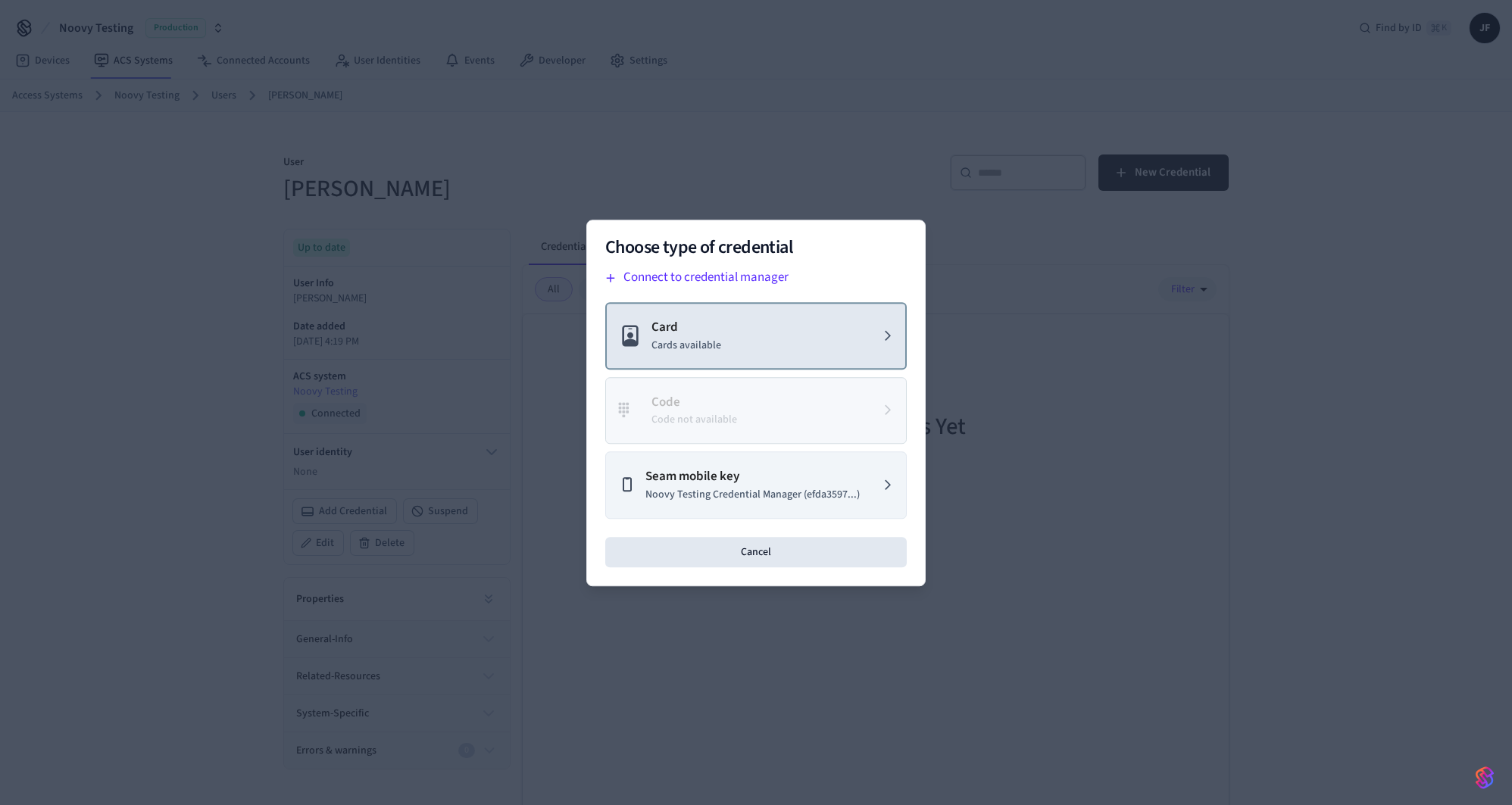
click at [721, 338] on button "Card Cards available" at bounding box center [756, 335] width 302 height 68
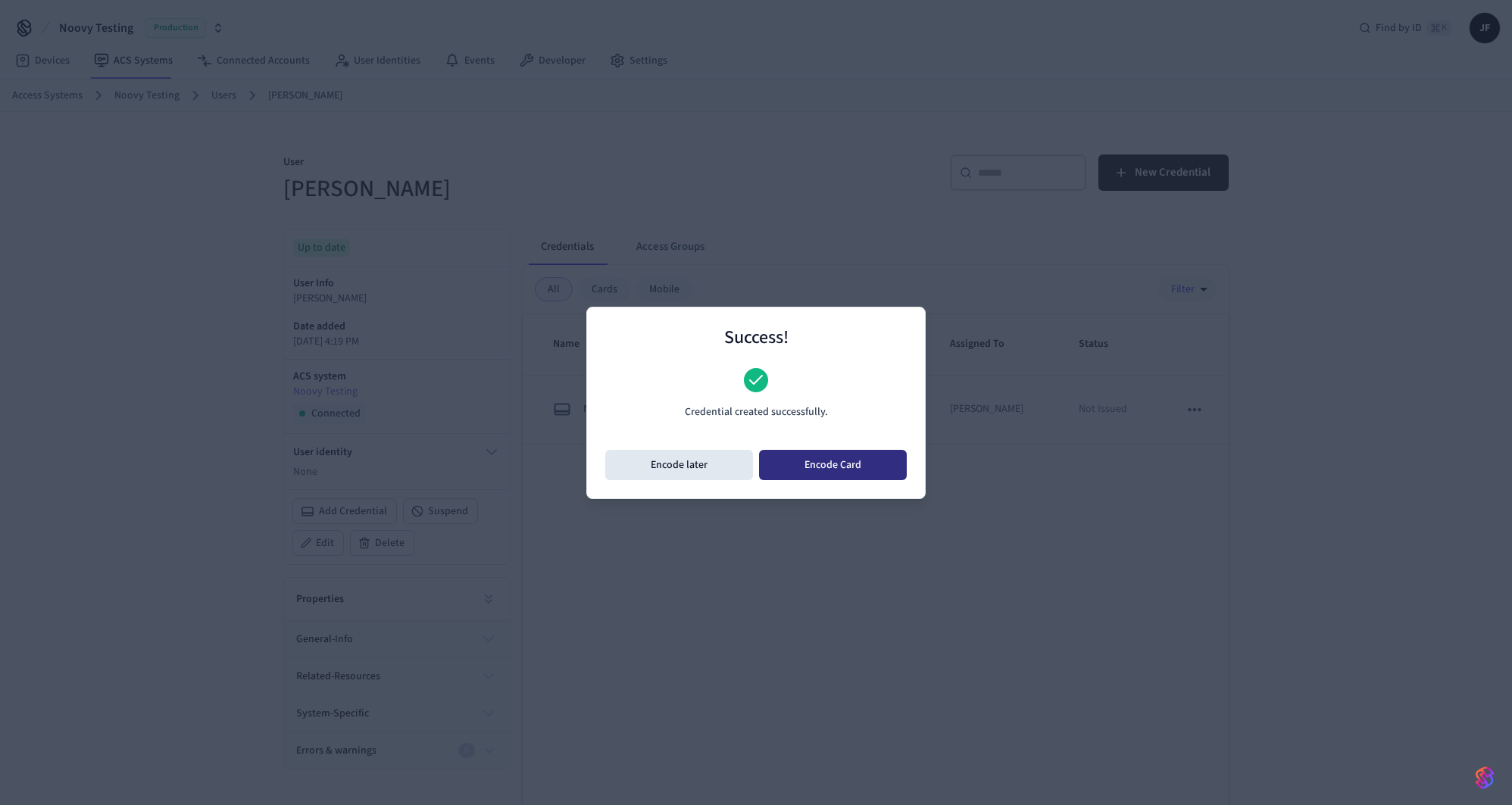
click at [774, 472] on button "Encode Card" at bounding box center [833, 465] width 148 height 31
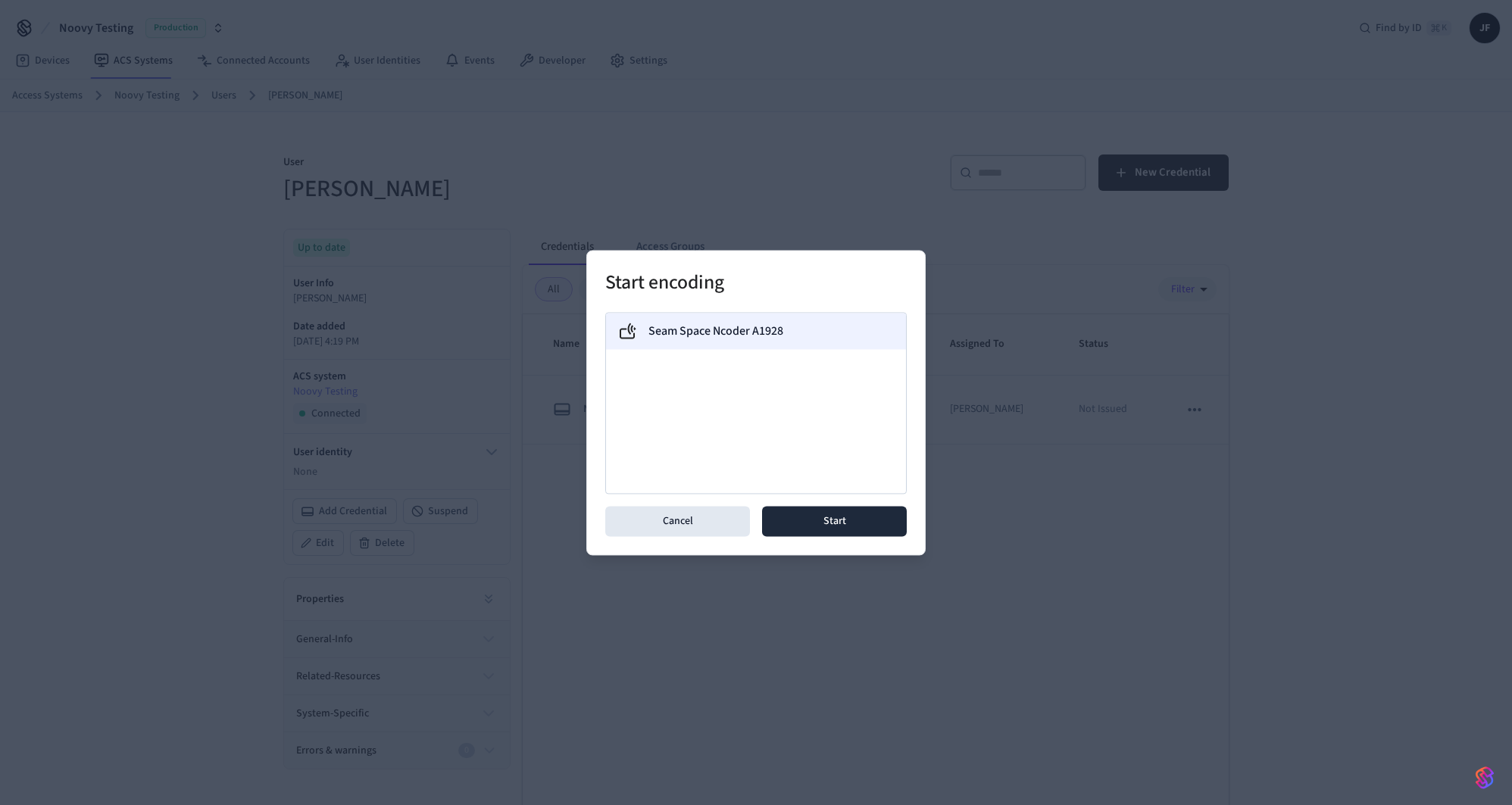
click at [676, 340] on div "Seam Space Ncoder A1928" at bounding box center [755, 331] width 300 height 36
click at [798, 526] on button "Start" at bounding box center [834, 521] width 145 height 31
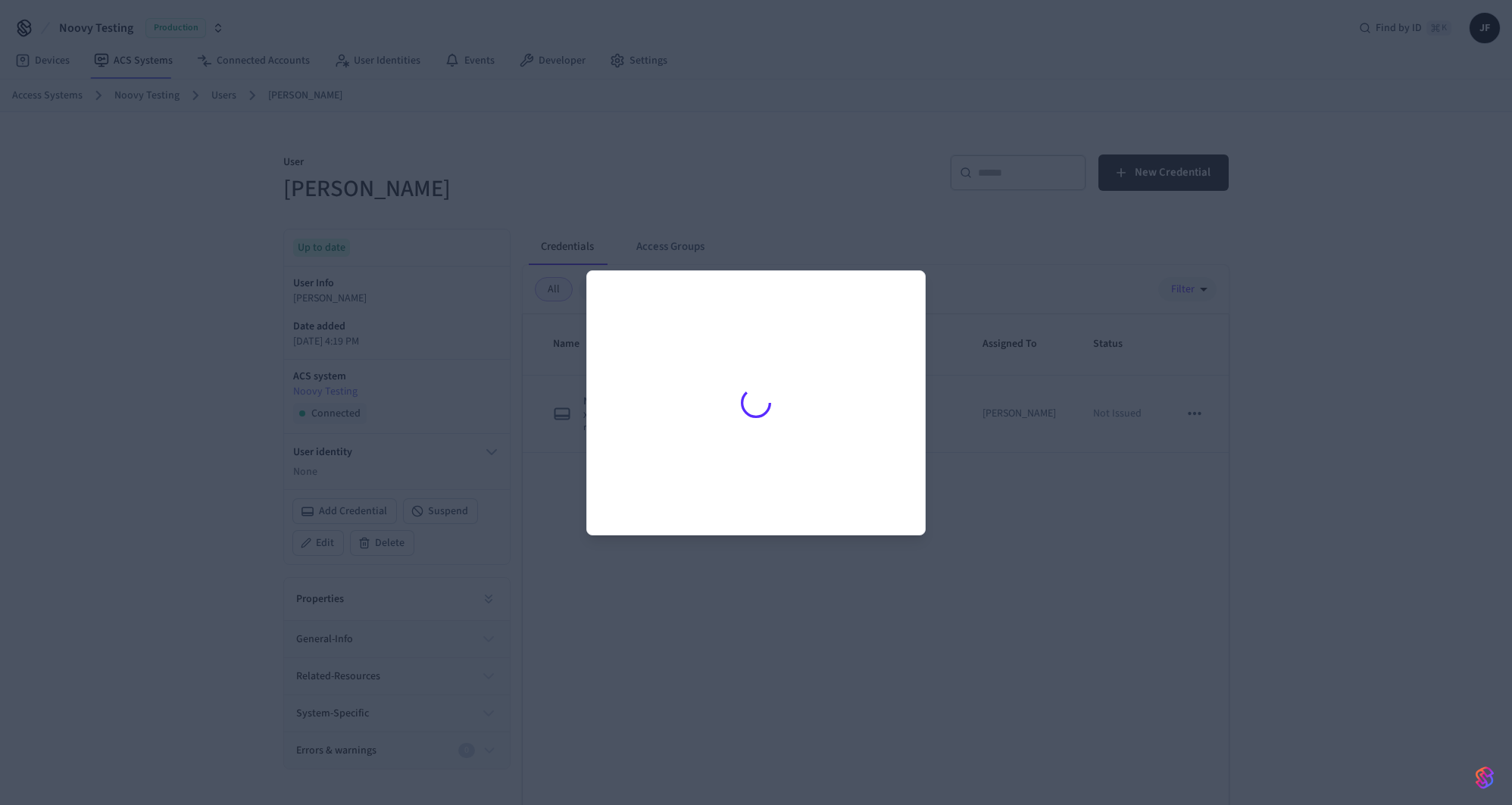
click at [777, 206] on div at bounding box center [756, 402] width 1512 height 805
click at [1161, 320] on div at bounding box center [756, 402] width 1512 height 805
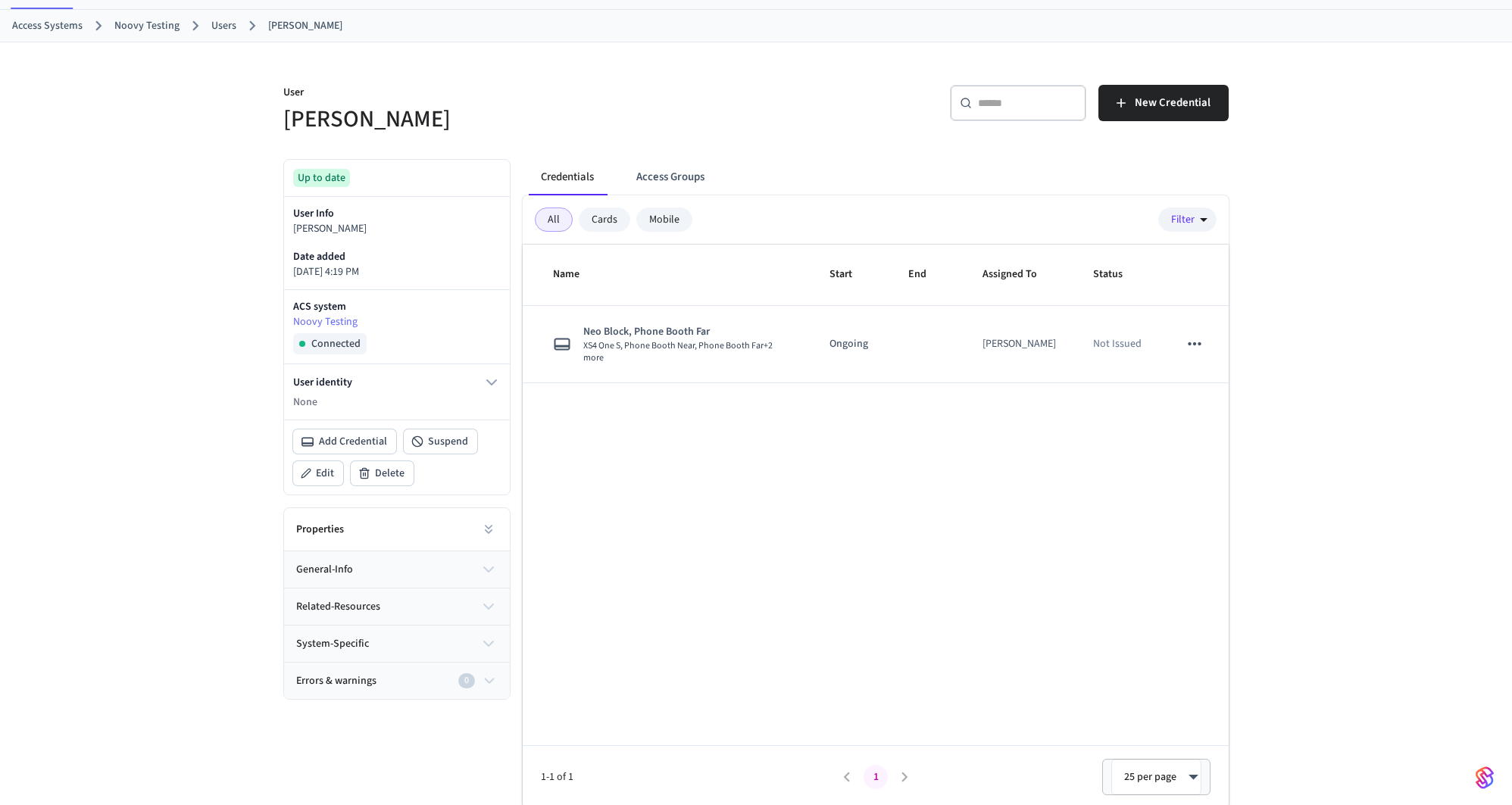
scroll to position [71, 0]
drag, startPoint x: 835, startPoint y: 482, endPoint x: 838, endPoint y: 468, distance: 14.3
click at [834, 483] on div "Name Start End Assigned To Status Neo Block, Phone Booth Far XS4 One S, Phone B…" at bounding box center [875, 525] width 706 height 563
click at [312, 480] on button "Edit" at bounding box center [317, 471] width 50 height 24
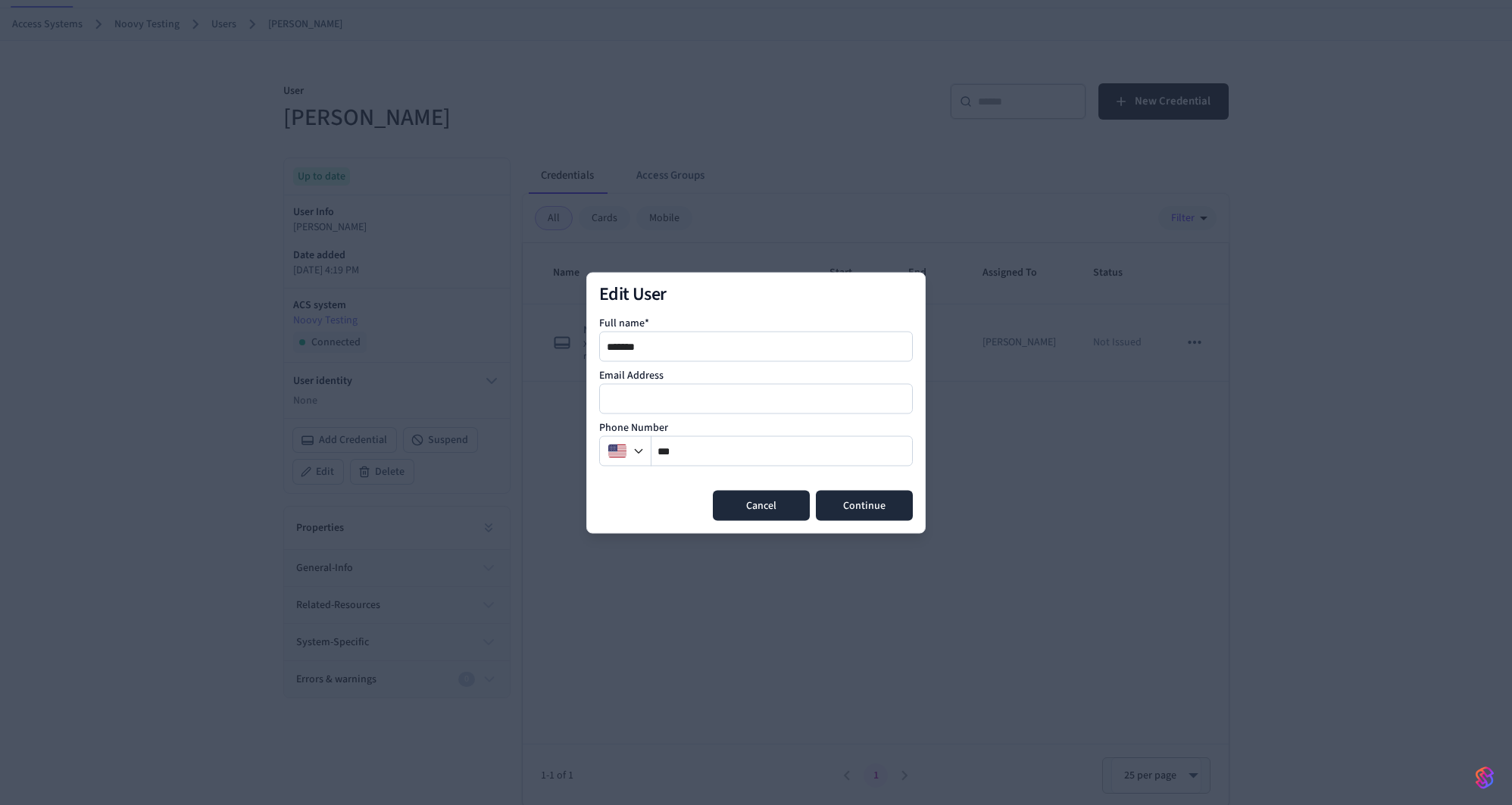
click at [758, 499] on button "Cancel" at bounding box center [761, 506] width 97 height 31
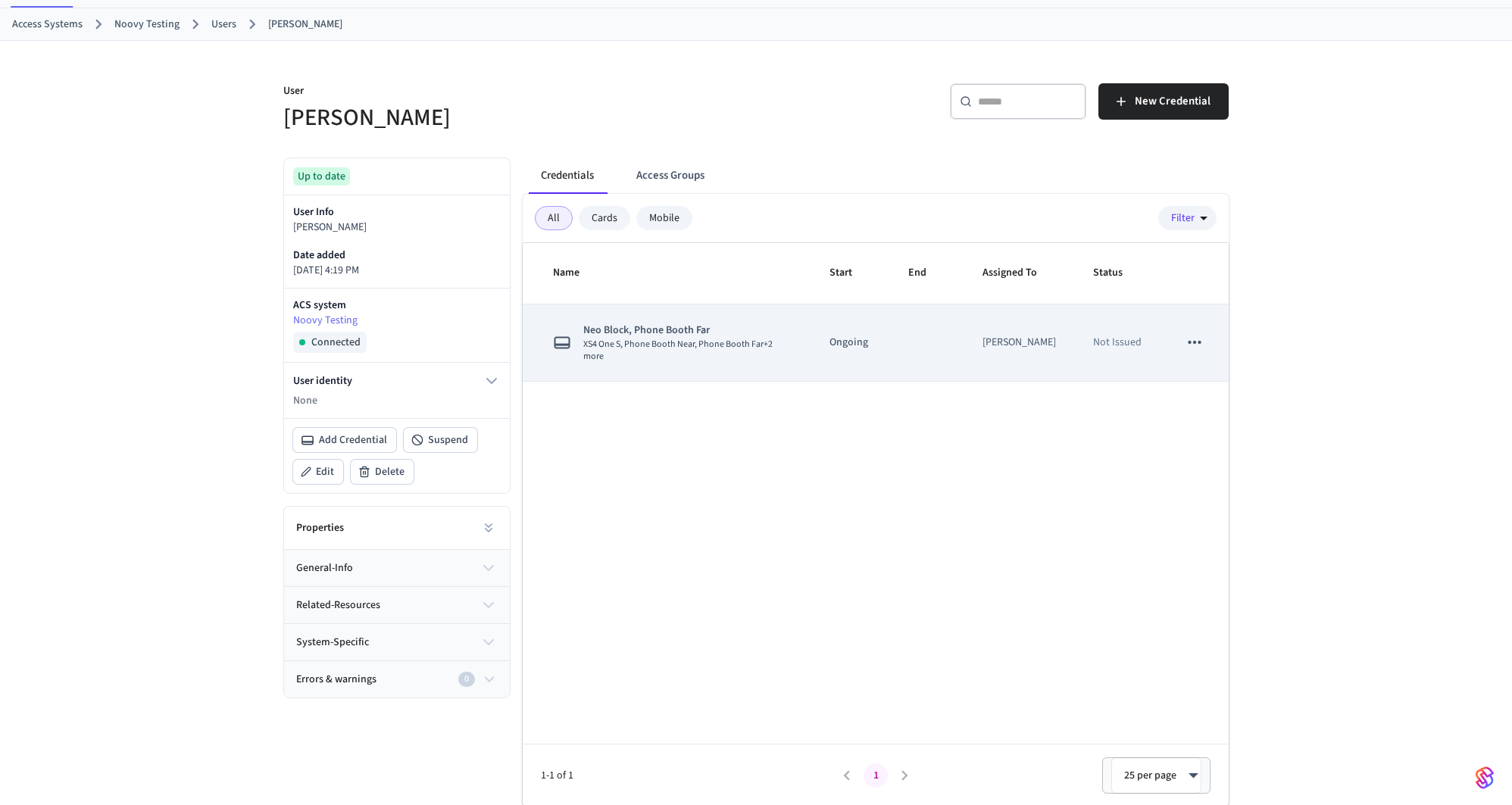
click at [1198, 335] on icon "sticky table" at bounding box center [1195, 343] width 20 height 20
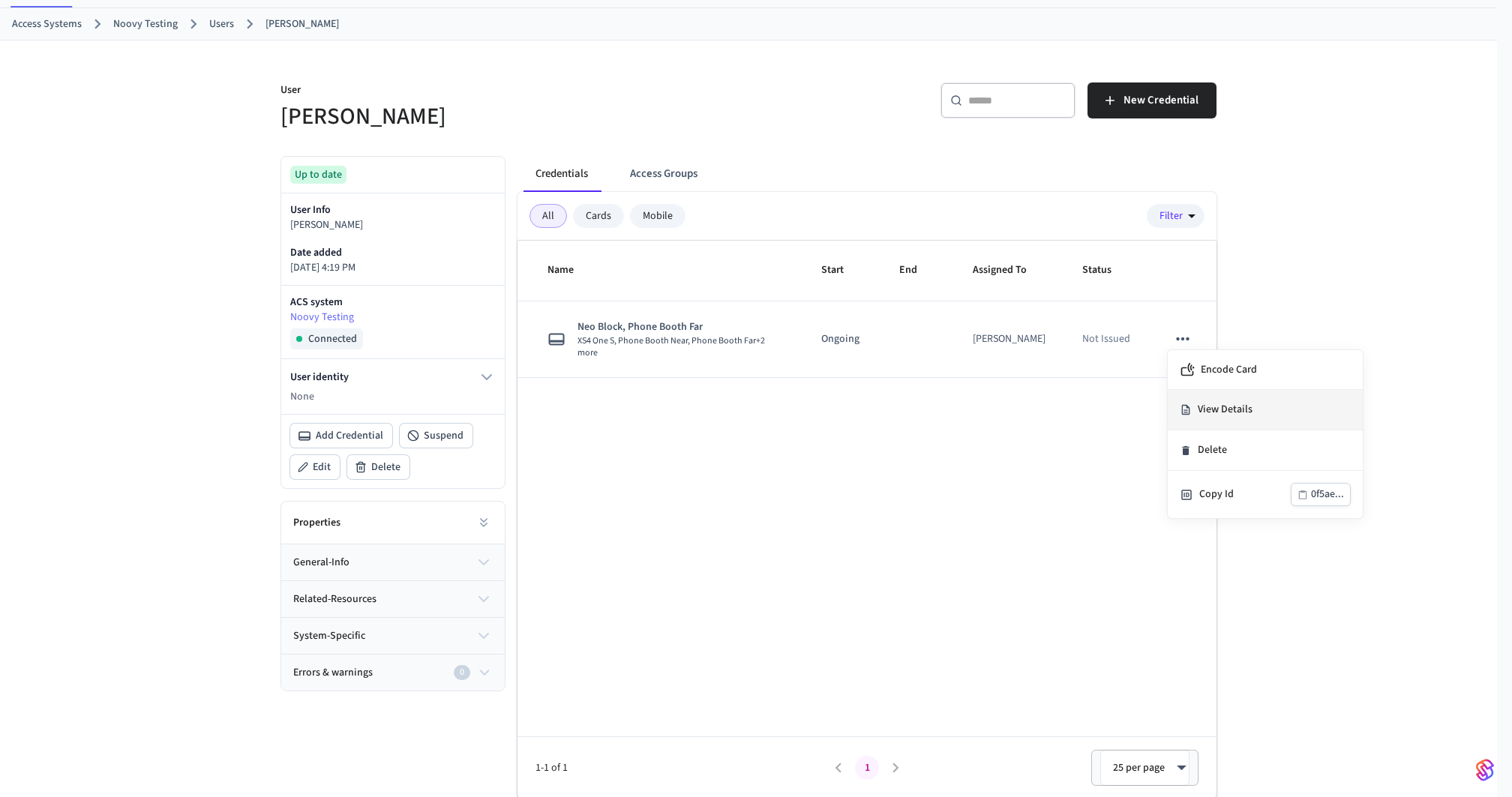
click at [1243, 418] on li "View Details" at bounding box center [1266, 410] width 195 height 40
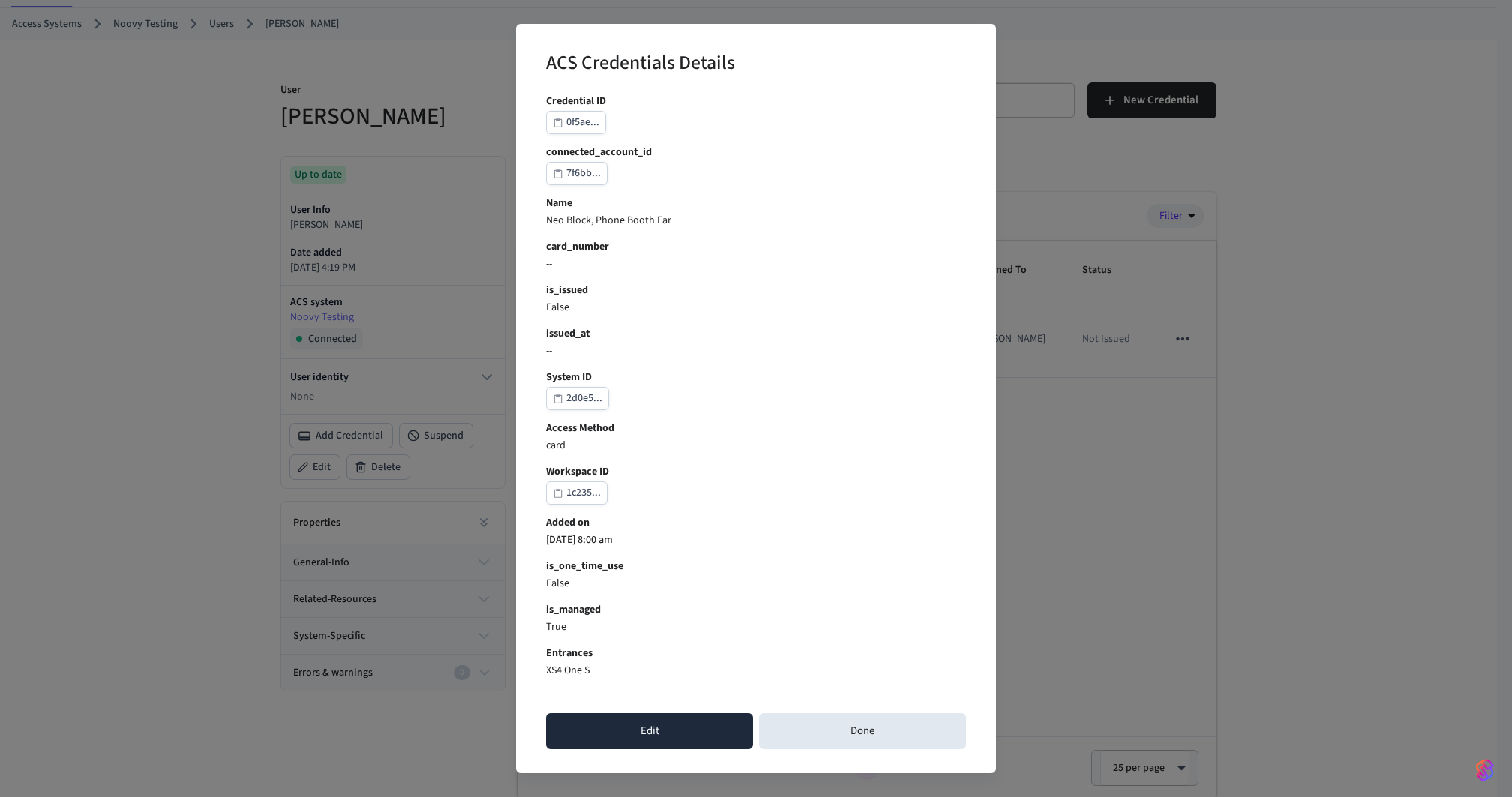
click at [667, 715] on button "Edit" at bounding box center [650, 731] width 207 height 36
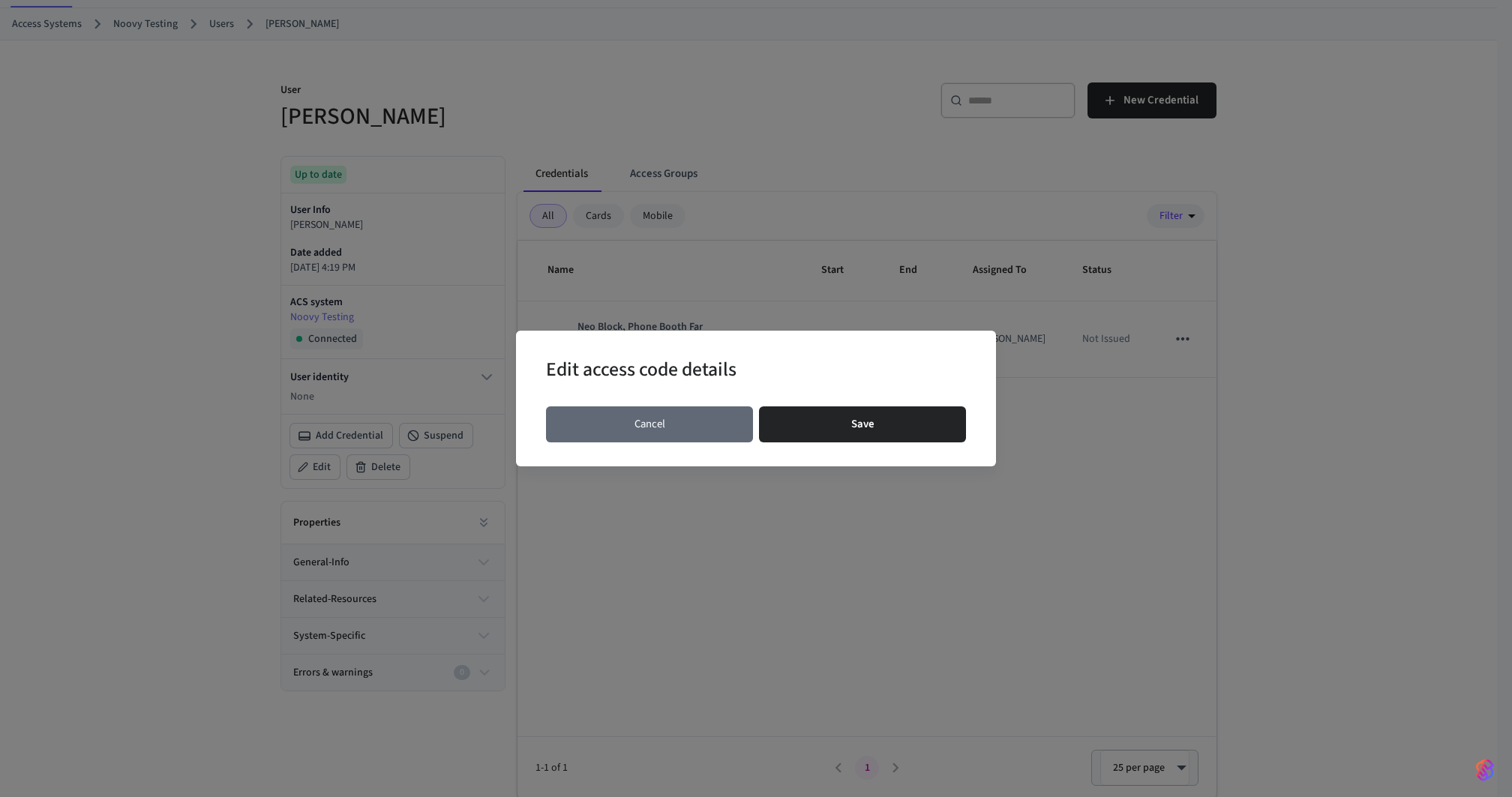
click at [675, 422] on button "Cancel" at bounding box center [650, 425] width 207 height 36
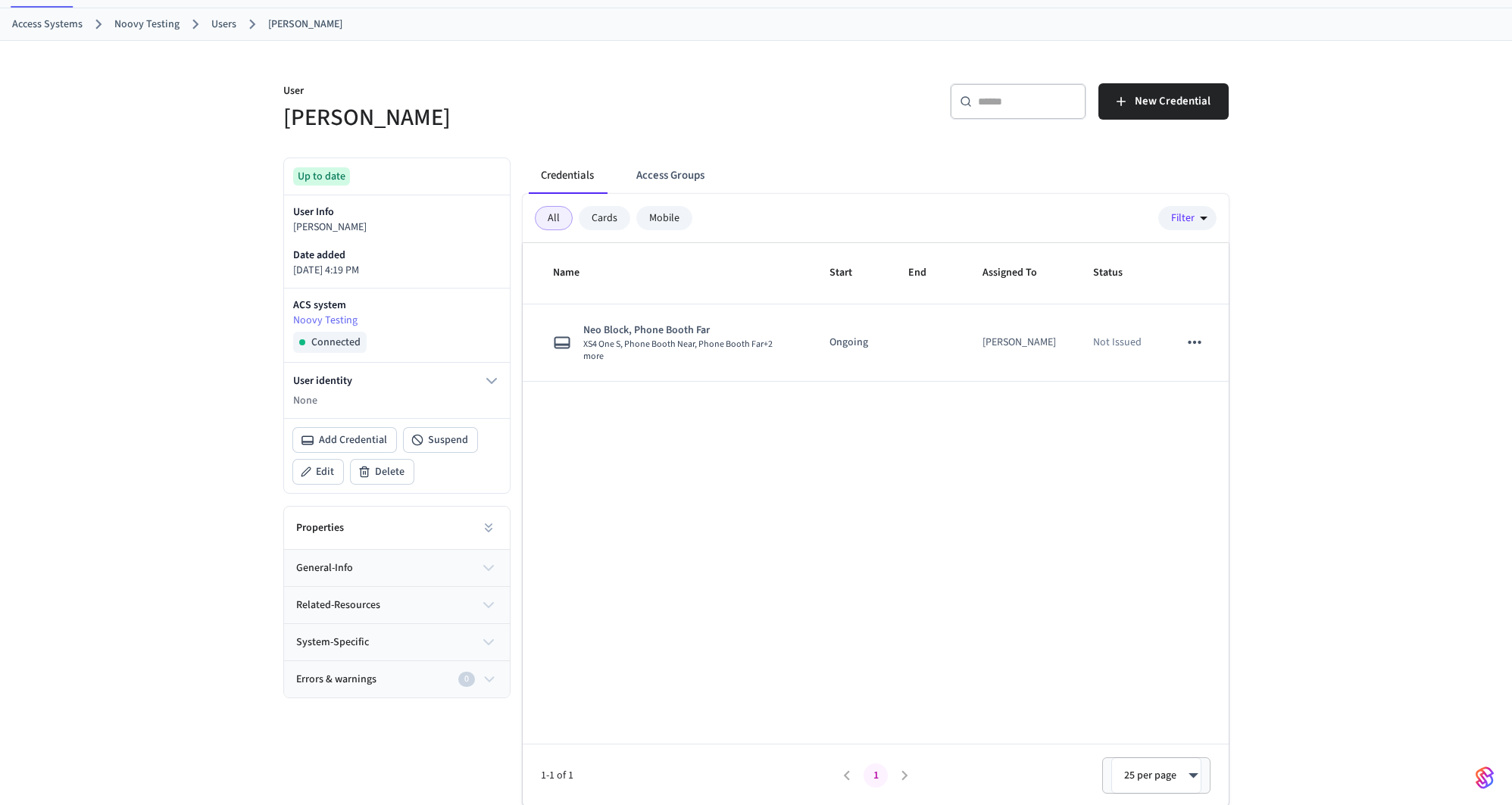
click at [832, 69] on div "​ ​ New Credential" at bounding box center [988, 99] width 482 height 69
click at [688, 59] on div at bounding box center [755, 71] width 945 height 24
click at [684, 130] on h5 "[PERSON_NAME]" at bounding box center [515, 117] width 463 height 31
click at [707, 84] on p "User" at bounding box center [515, 92] width 463 height 19
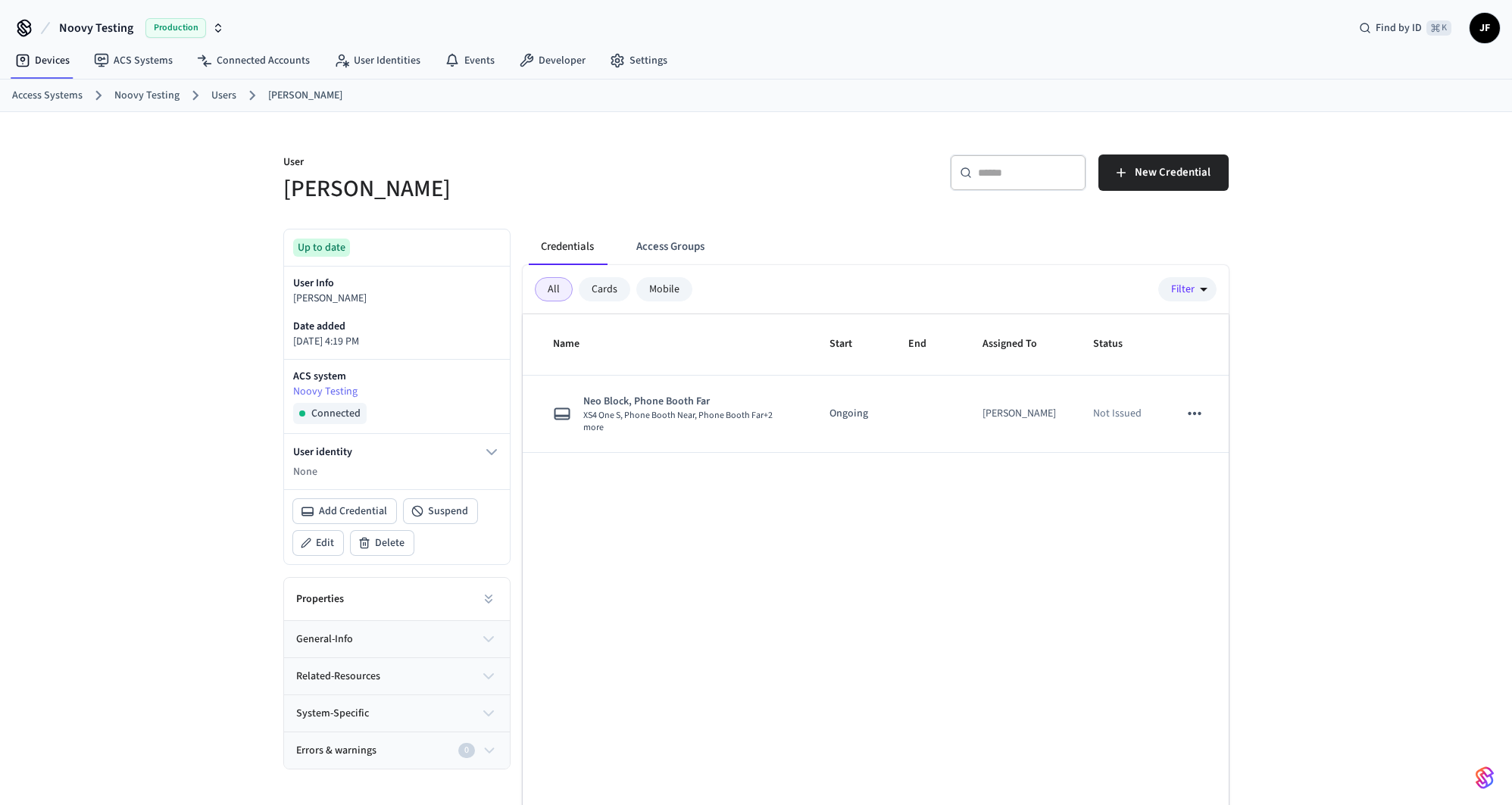
click at [810, 89] on ol "Access Systems Noovy Testing Users Dawn Ho" at bounding box center [761, 96] width 1499 height 20
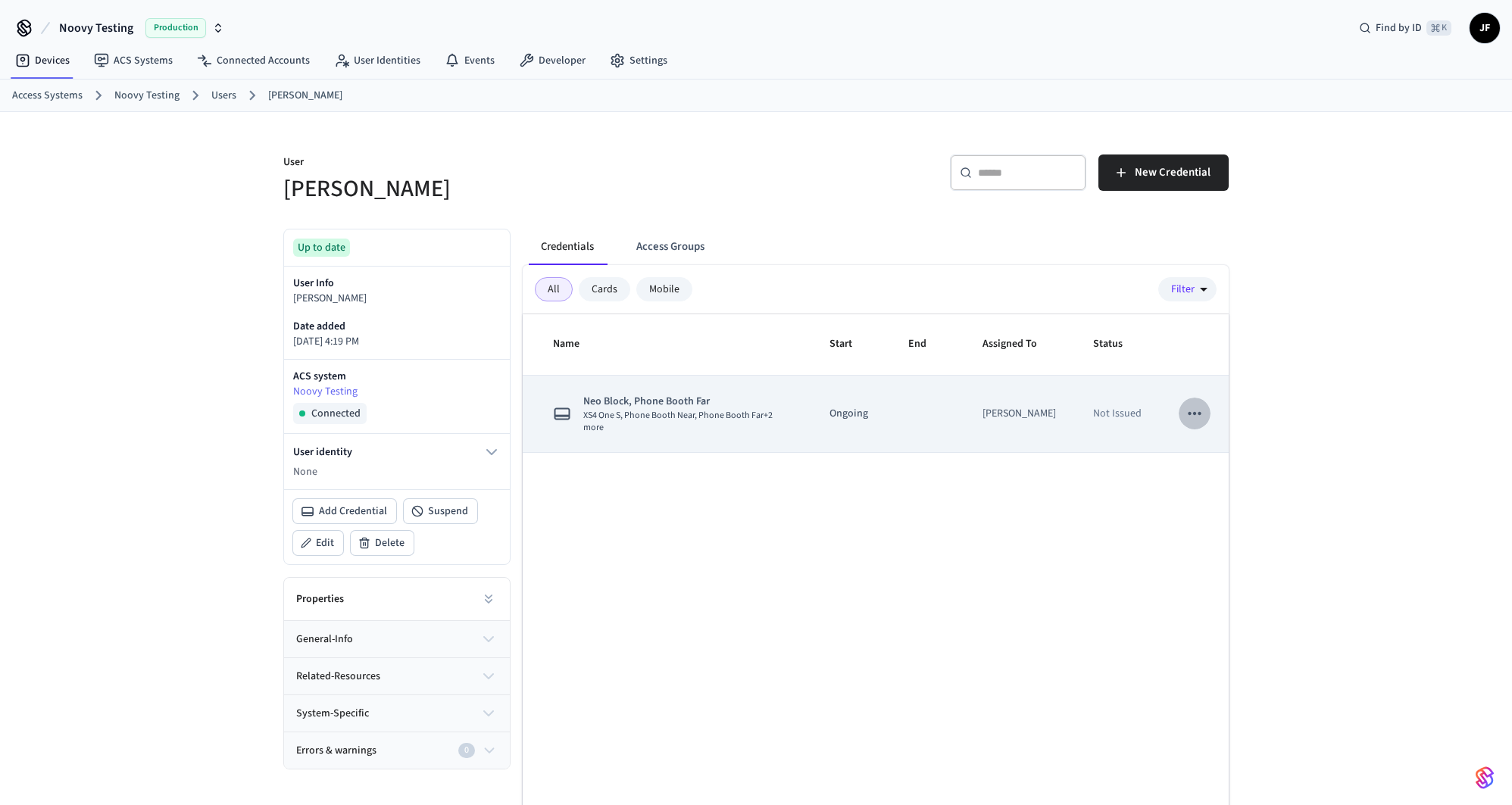
click at [1198, 411] on icon "sticky table" at bounding box center [1195, 414] width 20 height 20
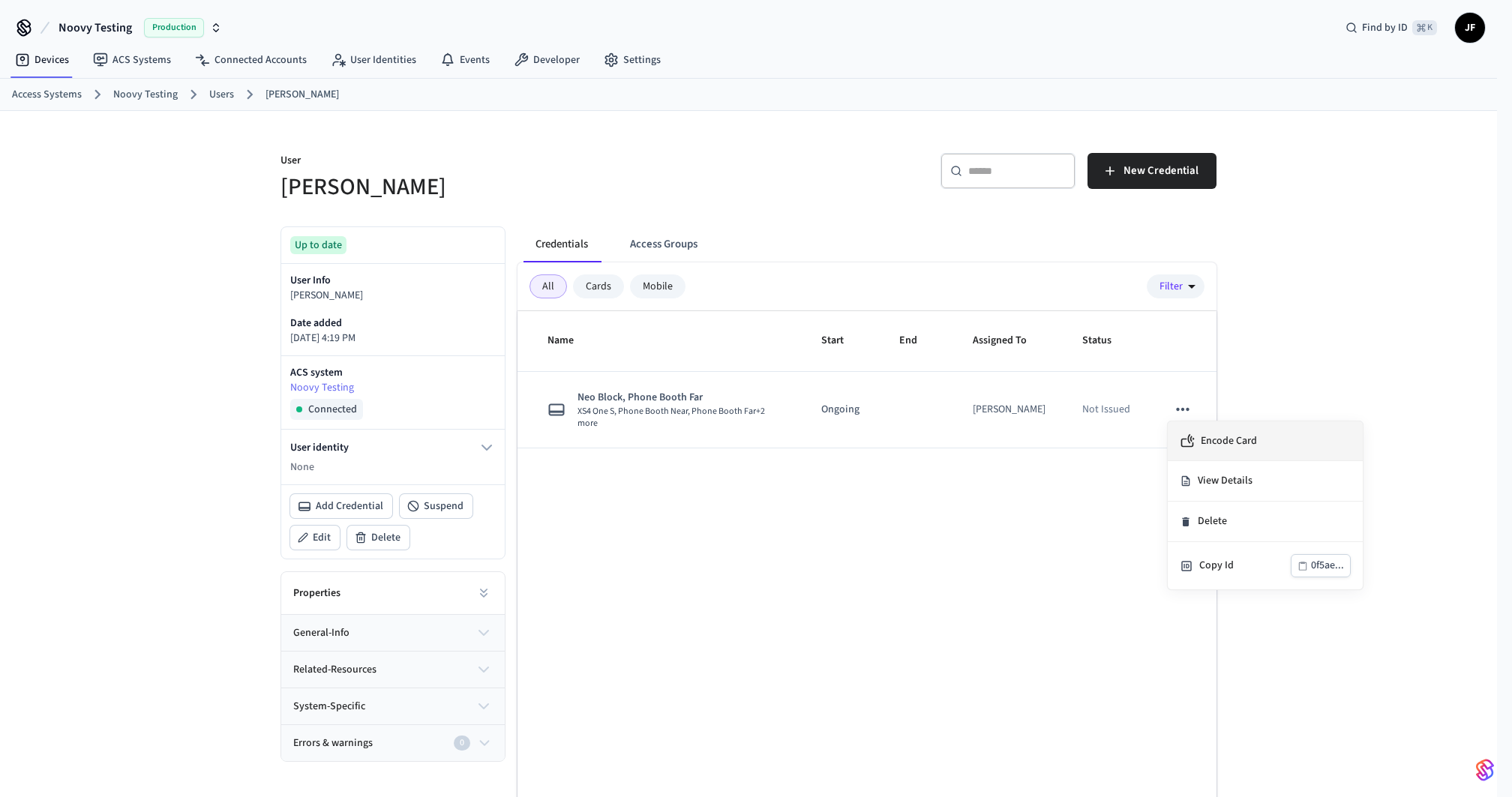
click at [1197, 440] on div "Encode Card" at bounding box center [1218, 441] width 78 height 15
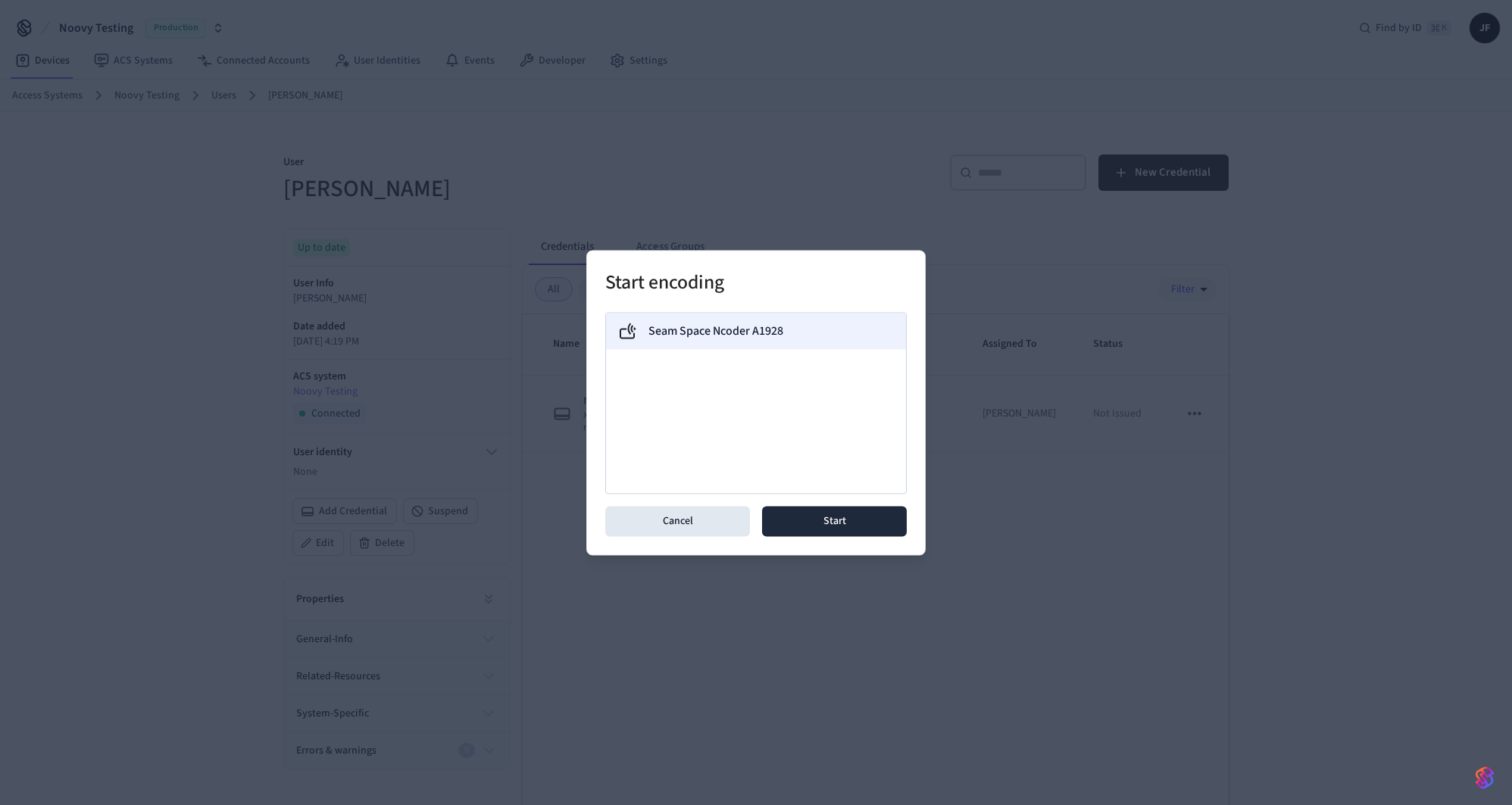
click at [658, 334] on label "Seam Space Ncoder A1928" at bounding box center [715, 331] width 135 height 18
click at [850, 516] on button "Start" at bounding box center [834, 521] width 145 height 31
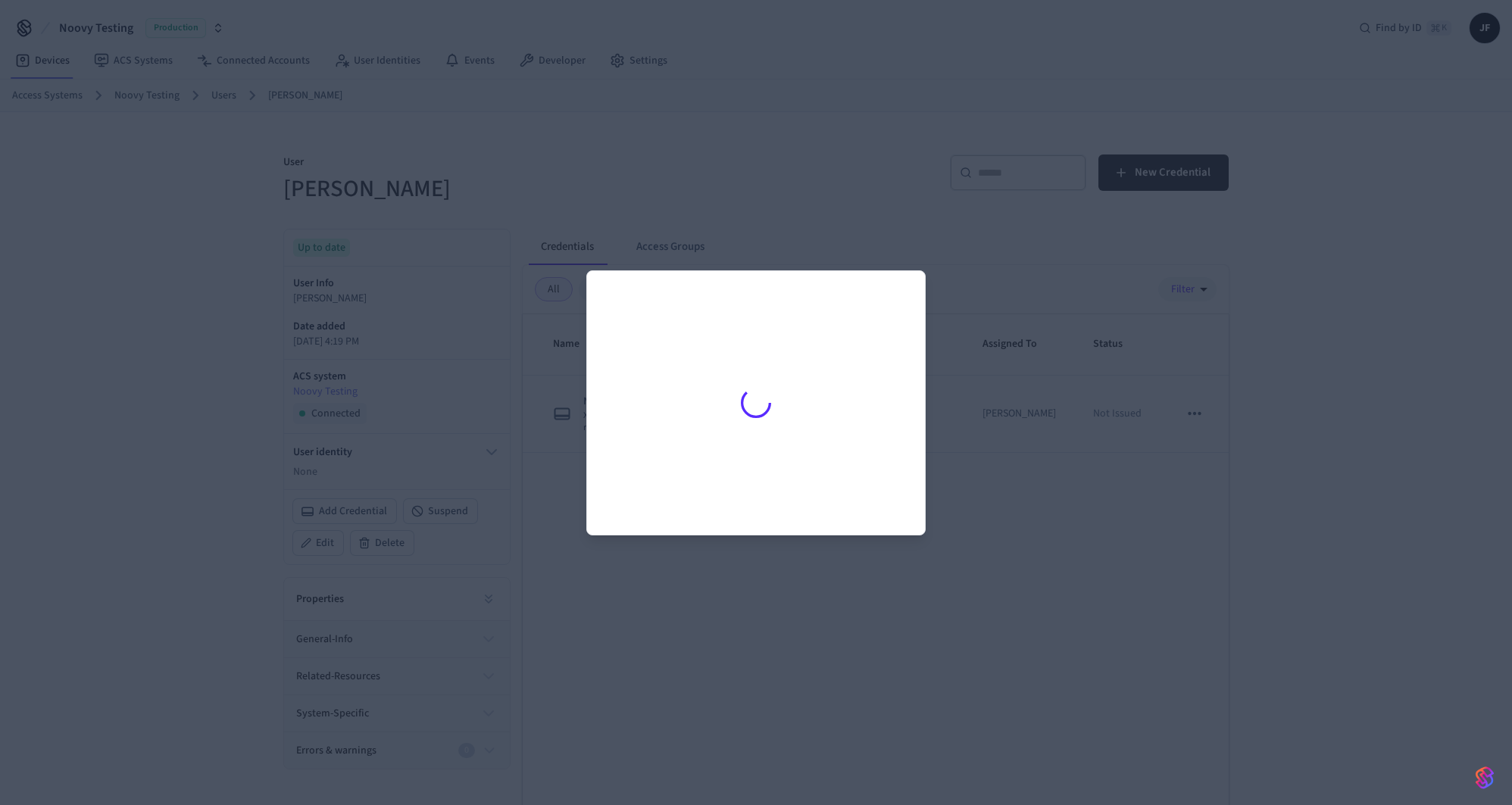
click at [696, 224] on div at bounding box center [756, 402] width 1512 height 805
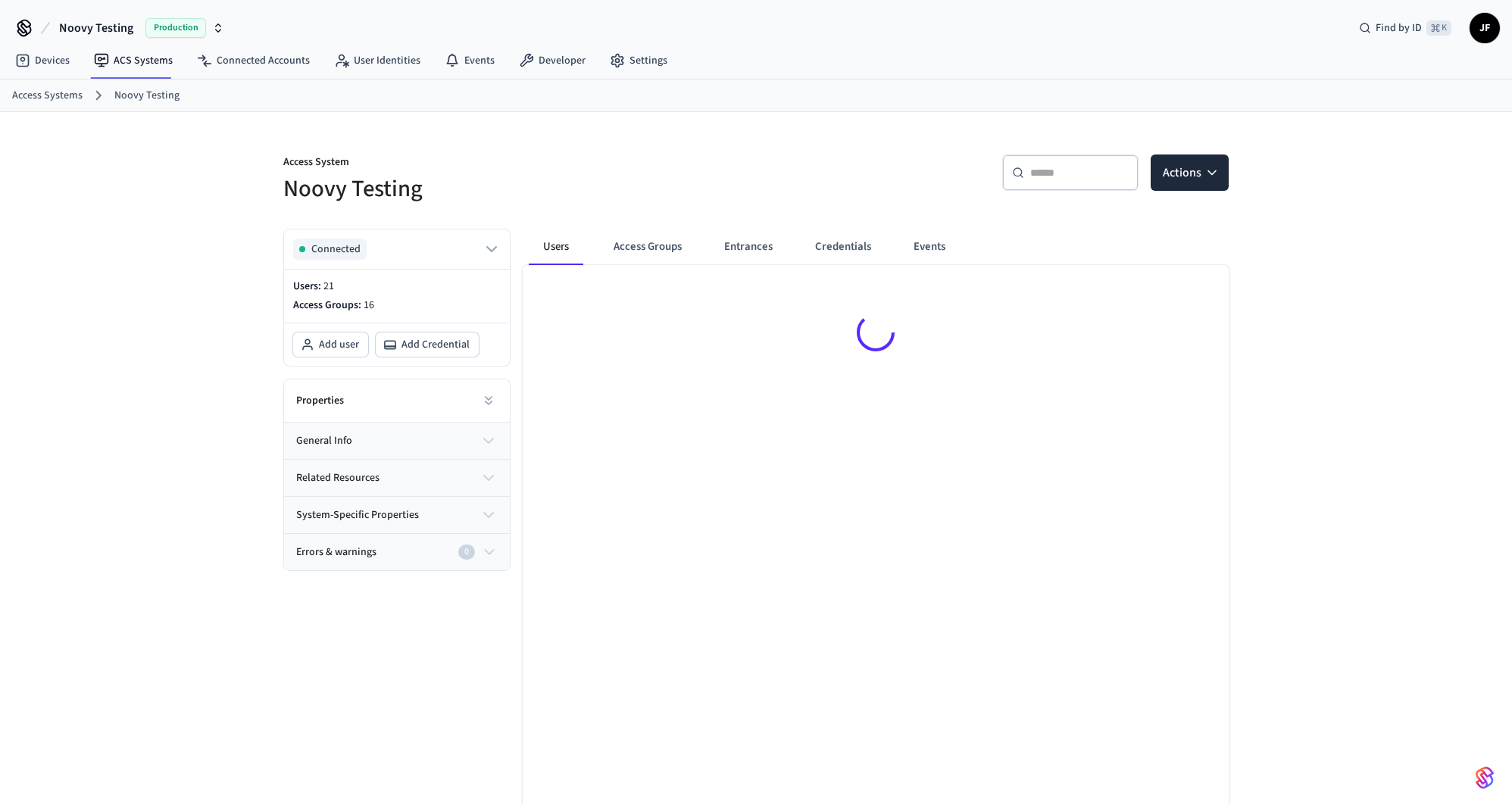
click at [815, 178] on div "​ ​ Actions" at bounding box center [997, 178] width 463 height 49
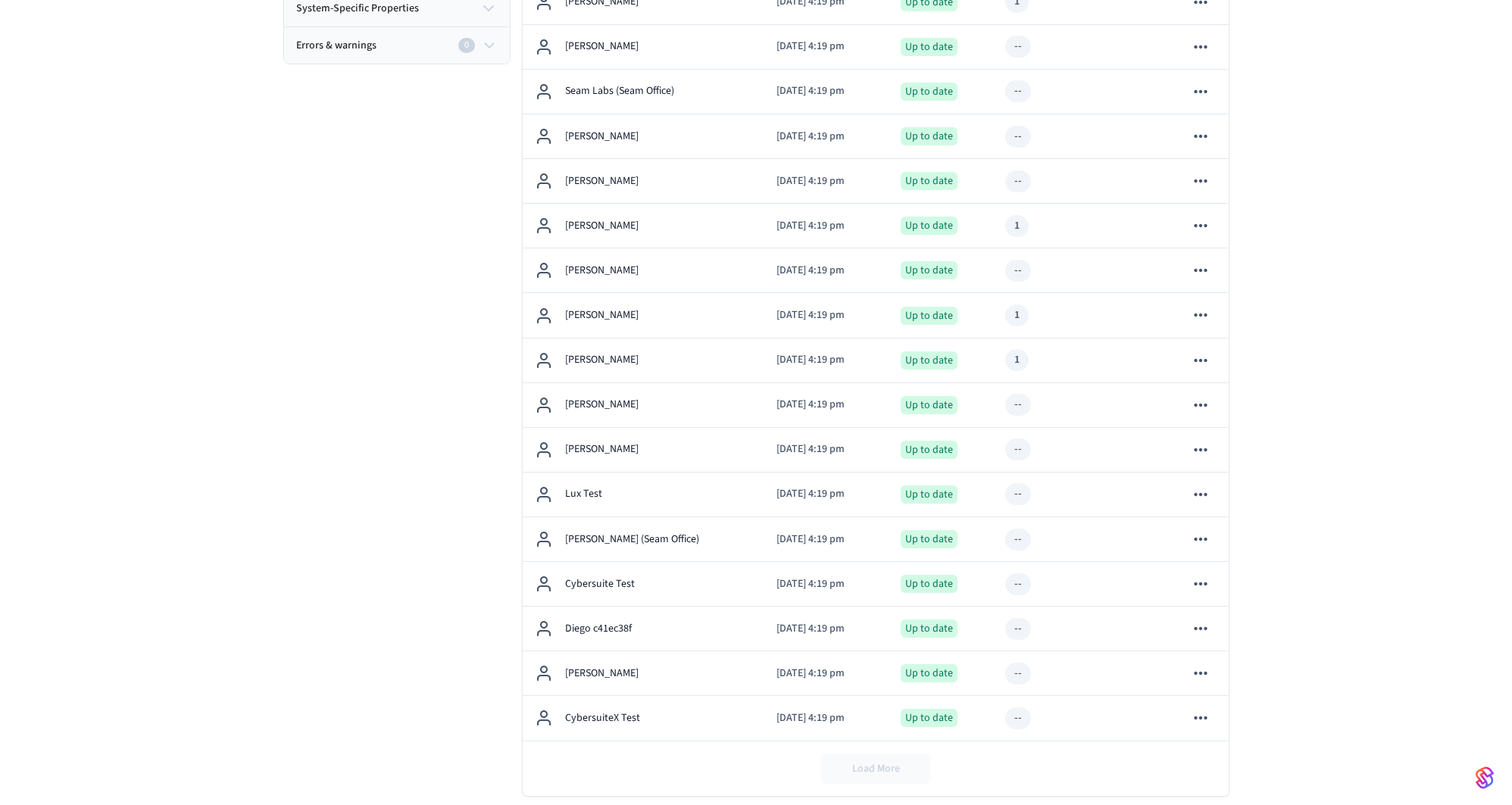
scroll to position [531, 0]
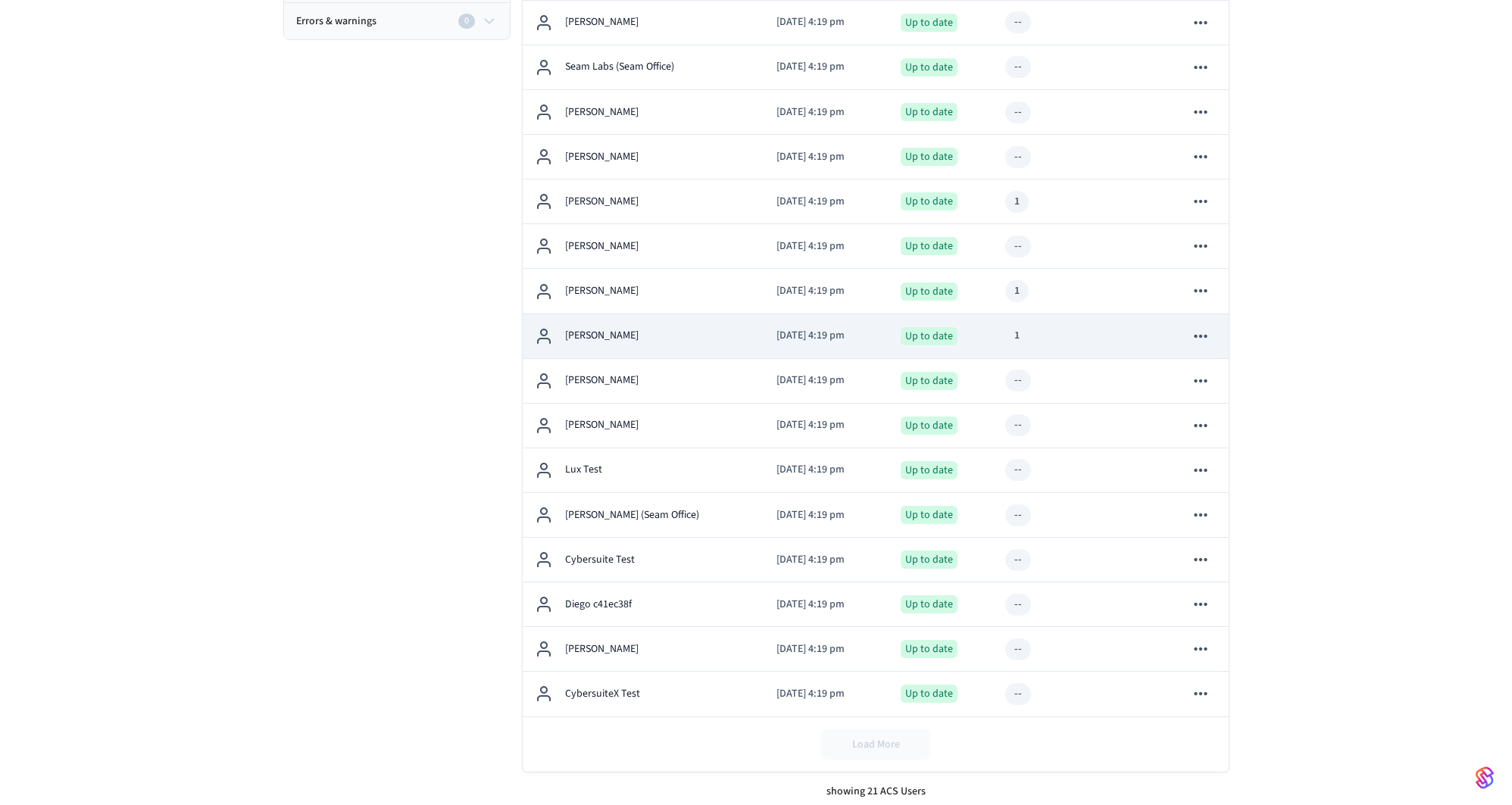
click at [696, 340] on div "[PERSON_NAME]" at bounding box center [642, 336] width 217 height 18
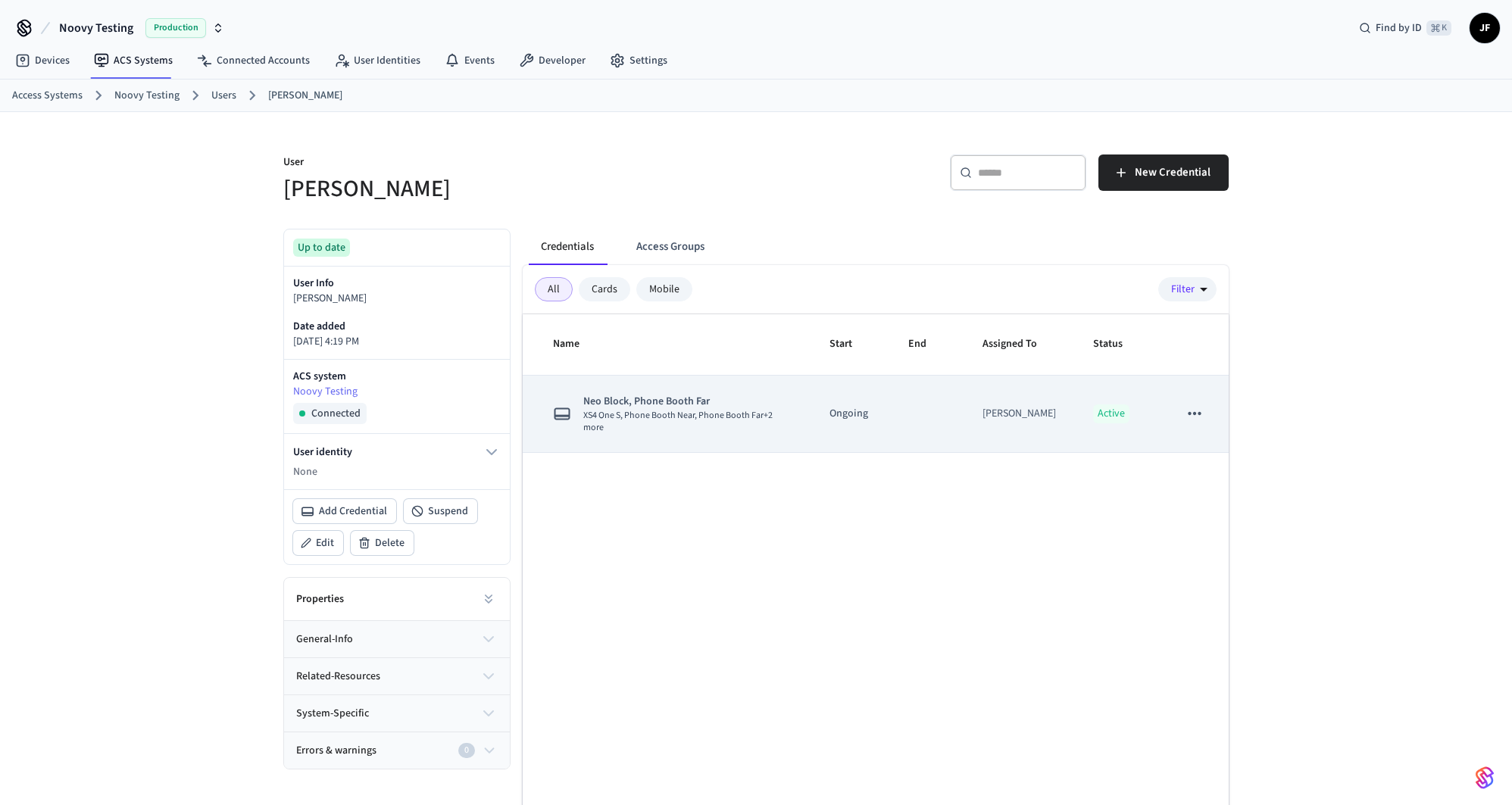
click at [999, 413] on div "[PERSON_NAME]" at bounding box center [1019, 415] width 74 height 16
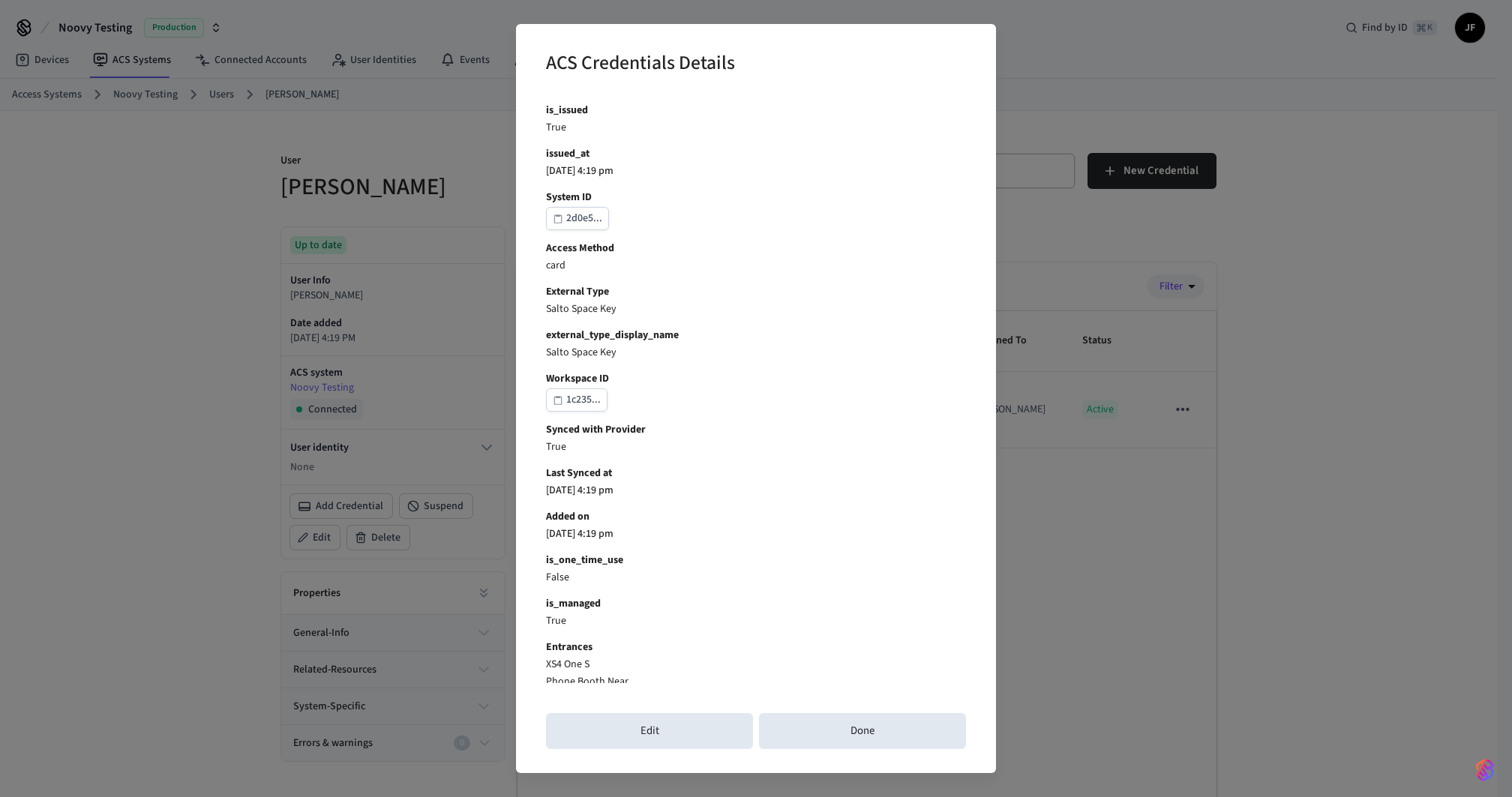
scroll to position [61, 0]
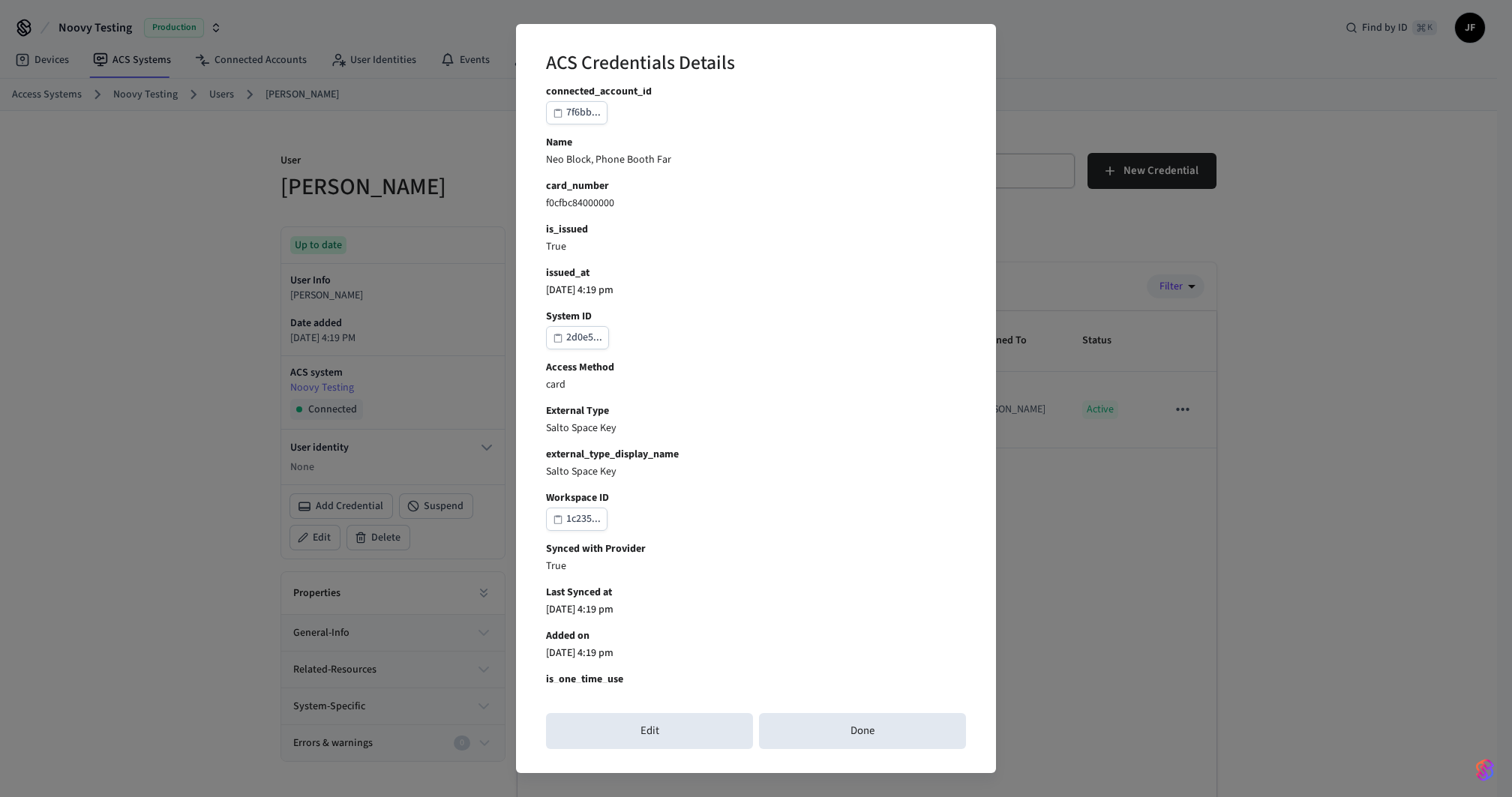
click at [1151, 280] on div "ACS Credentials Details Credential ID 3803b... connected_account_id 7f6bb... Na…" at bounding box center [756, 398] width 1512 height 797
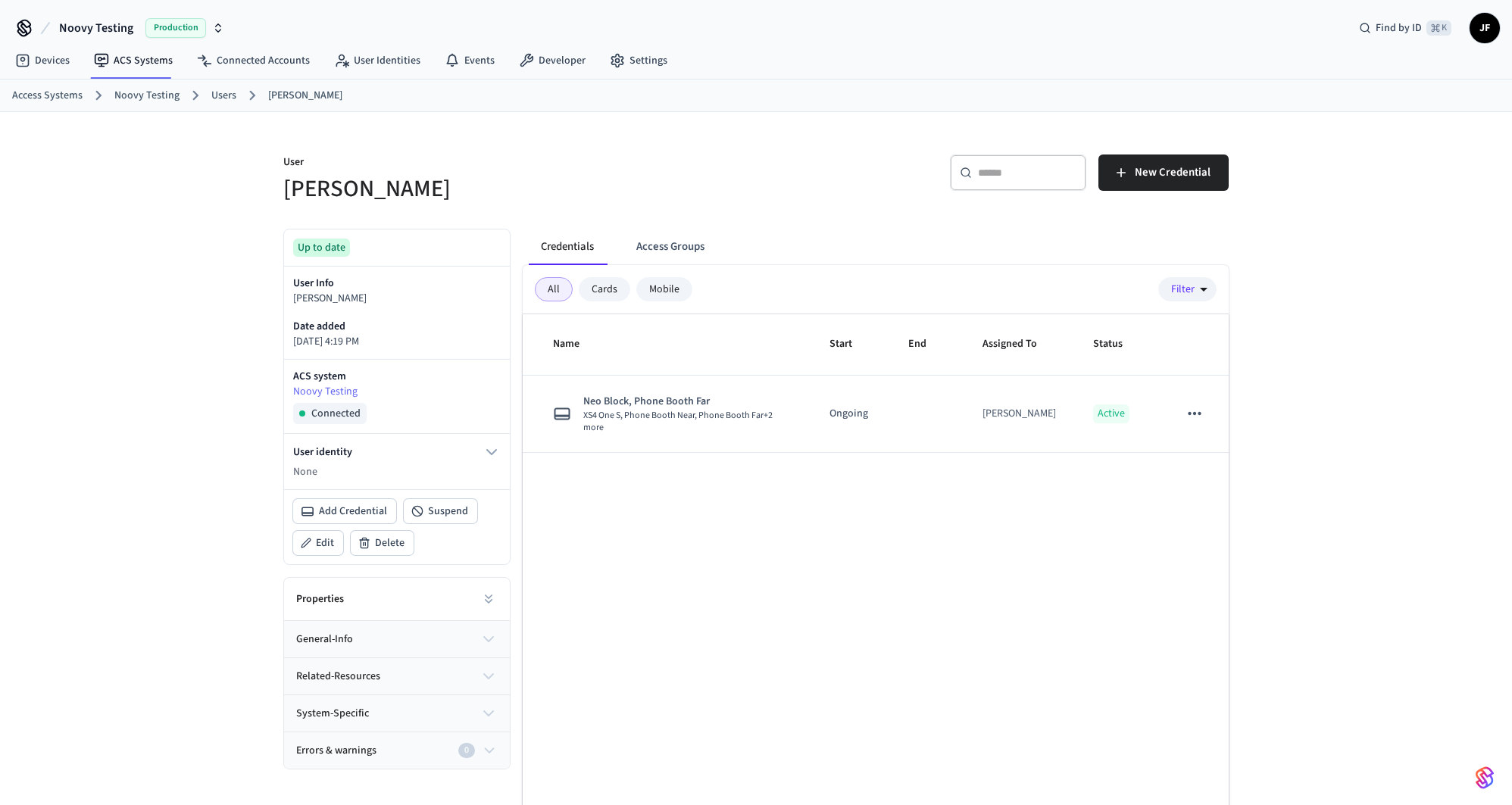
click at [706, 192] on h5 "[PERSON_NAME]" at bounding box center [515, 188] width 463 height 31
click at [81, 31] on span "Noovy Testing" at bounding box center [96, 28] width 74 height 18
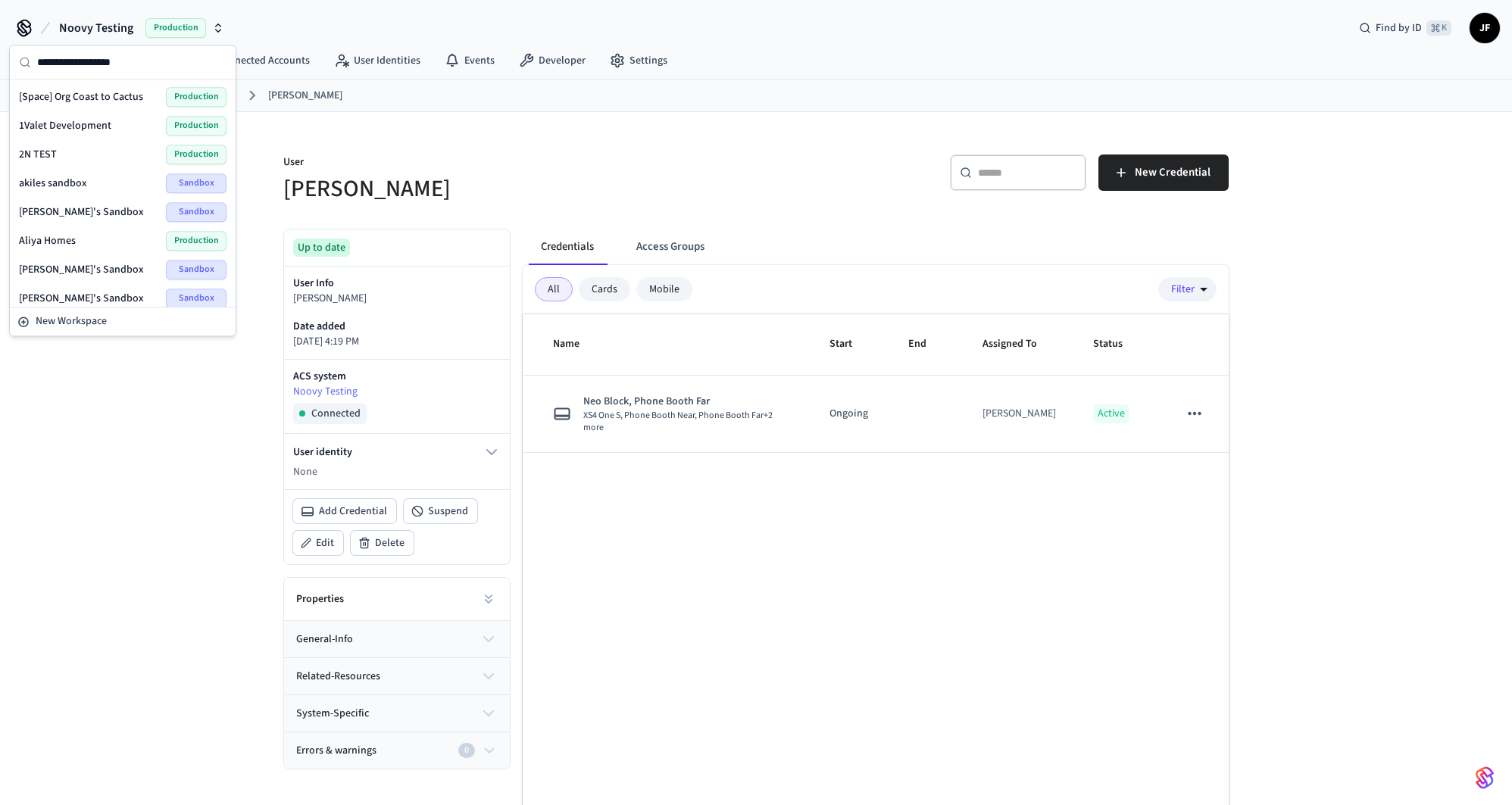
click at [558, 154] on p "User" at bounding box center [515, 163] width 463 height 19
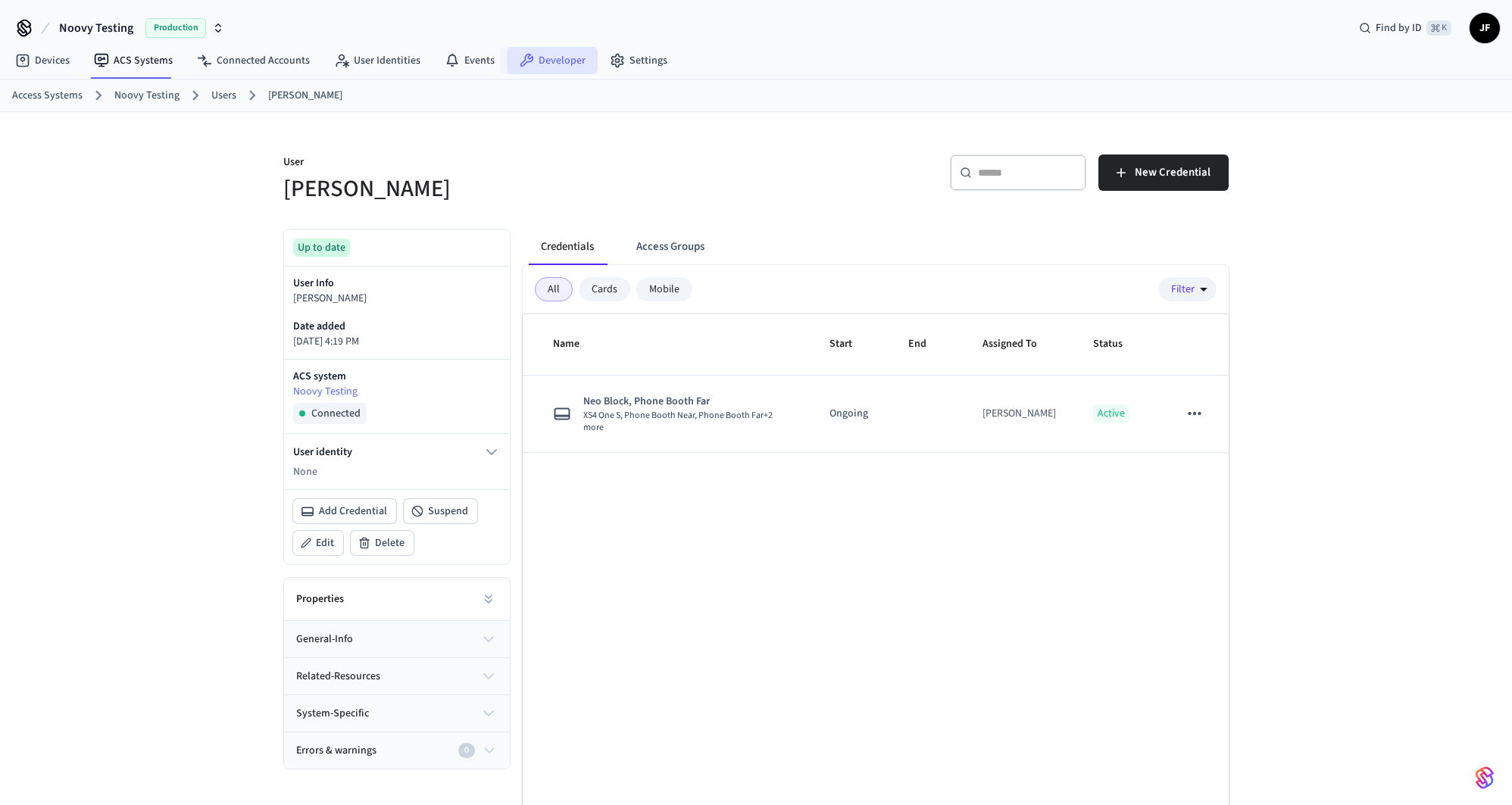
click at [575, 59] on link "Developer" at bounding box center [551, 60] width 91 height 27
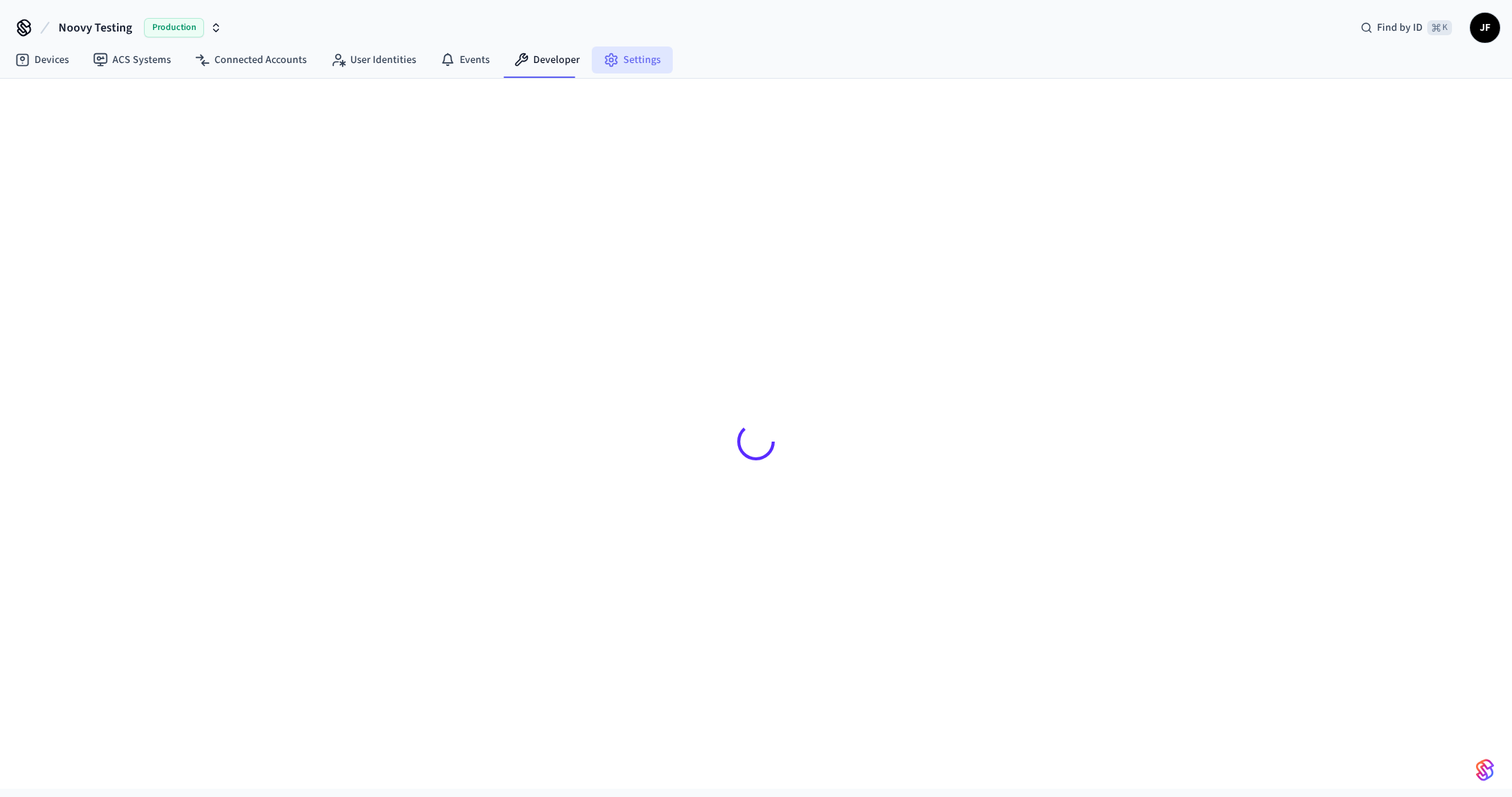
click at [614, 63] on link "Settings" at bounding box center [632, 60] width 81 height 27
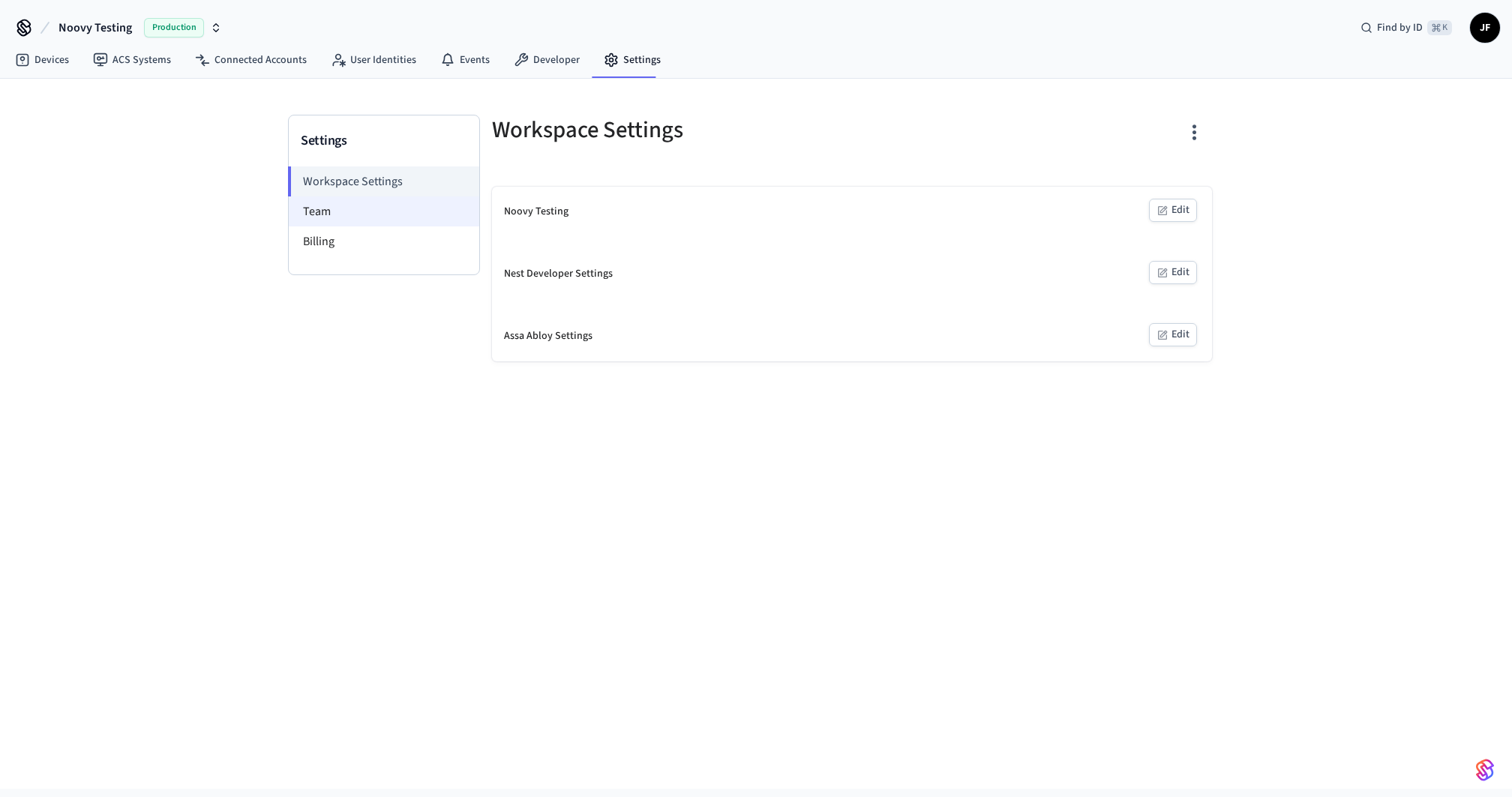
click at [350, 212] on li "Team" at bounding box center [384, 212] width 190 height 30
click at [1151, 219] on button "Edit" at bounding box center [1174, 211] width 48 height 23
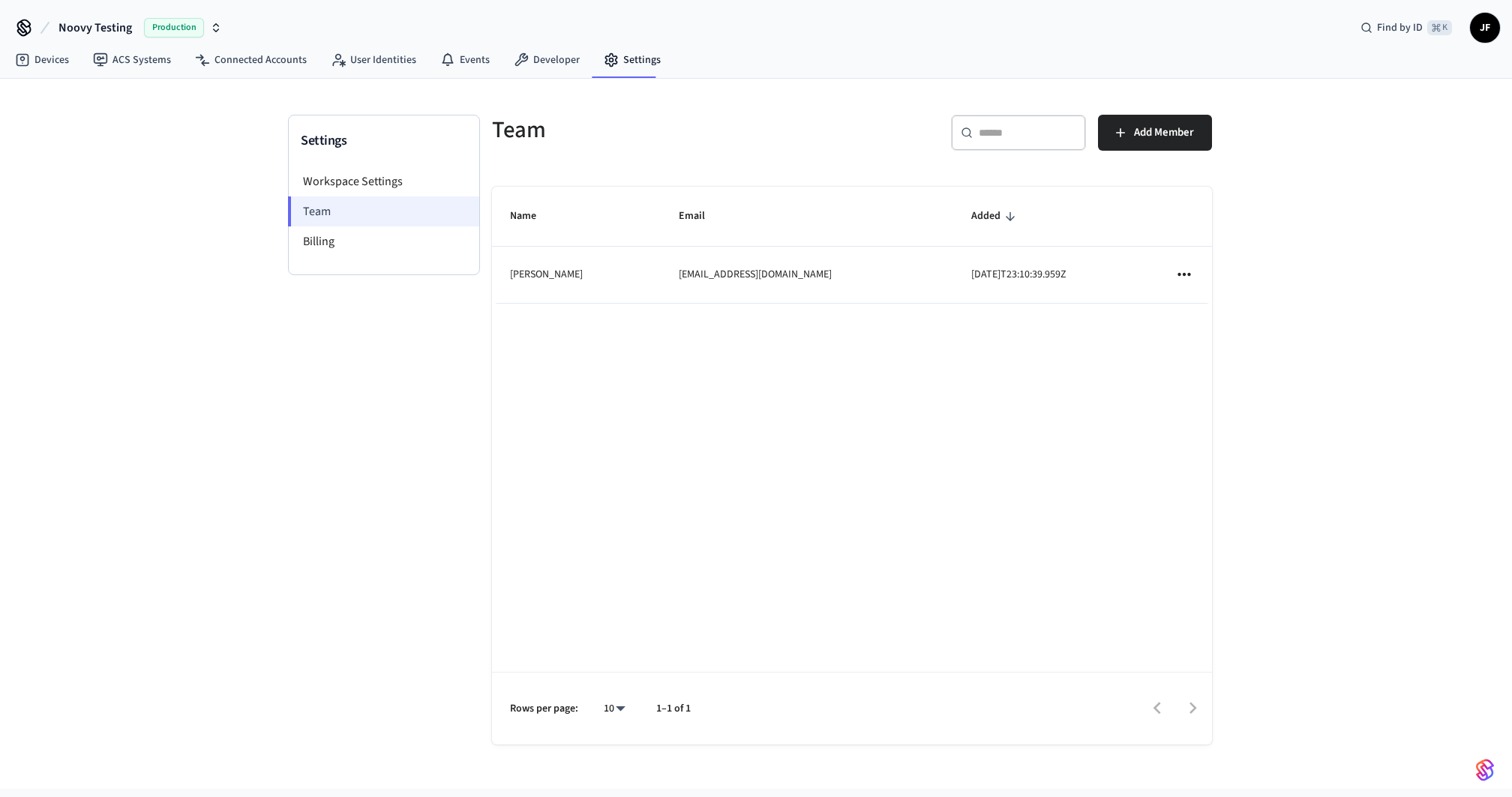
click at [430, 196] on li "Team" at bounding box center [384, 212] width 191 height 30
click at [434, 186] on li "Workspace Settings" at bounding box center [384, 182] width 190 height 30
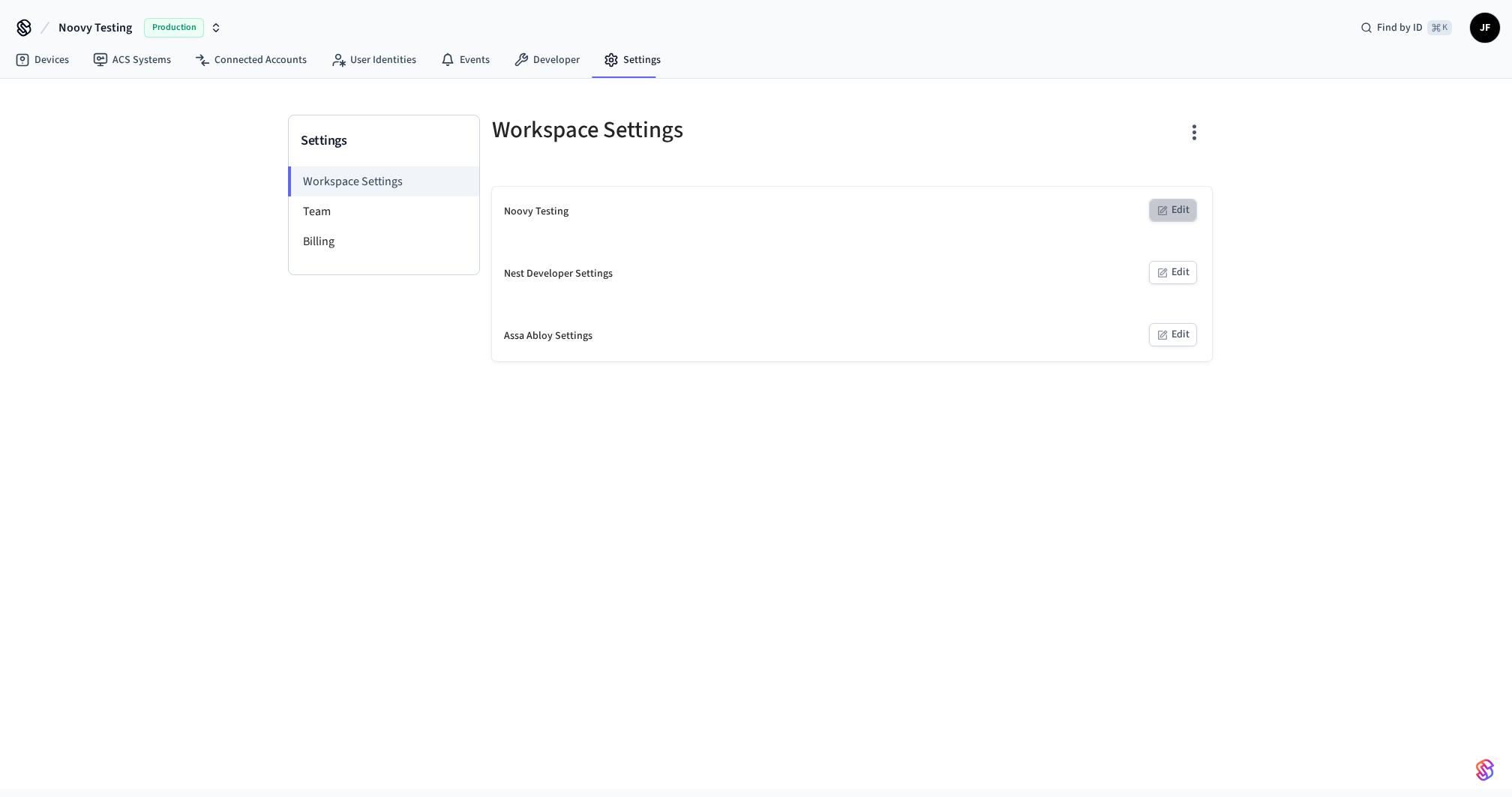
click at [1189, 210] on button "Edit" at bounding box center [1174, 211] width 48 height 23
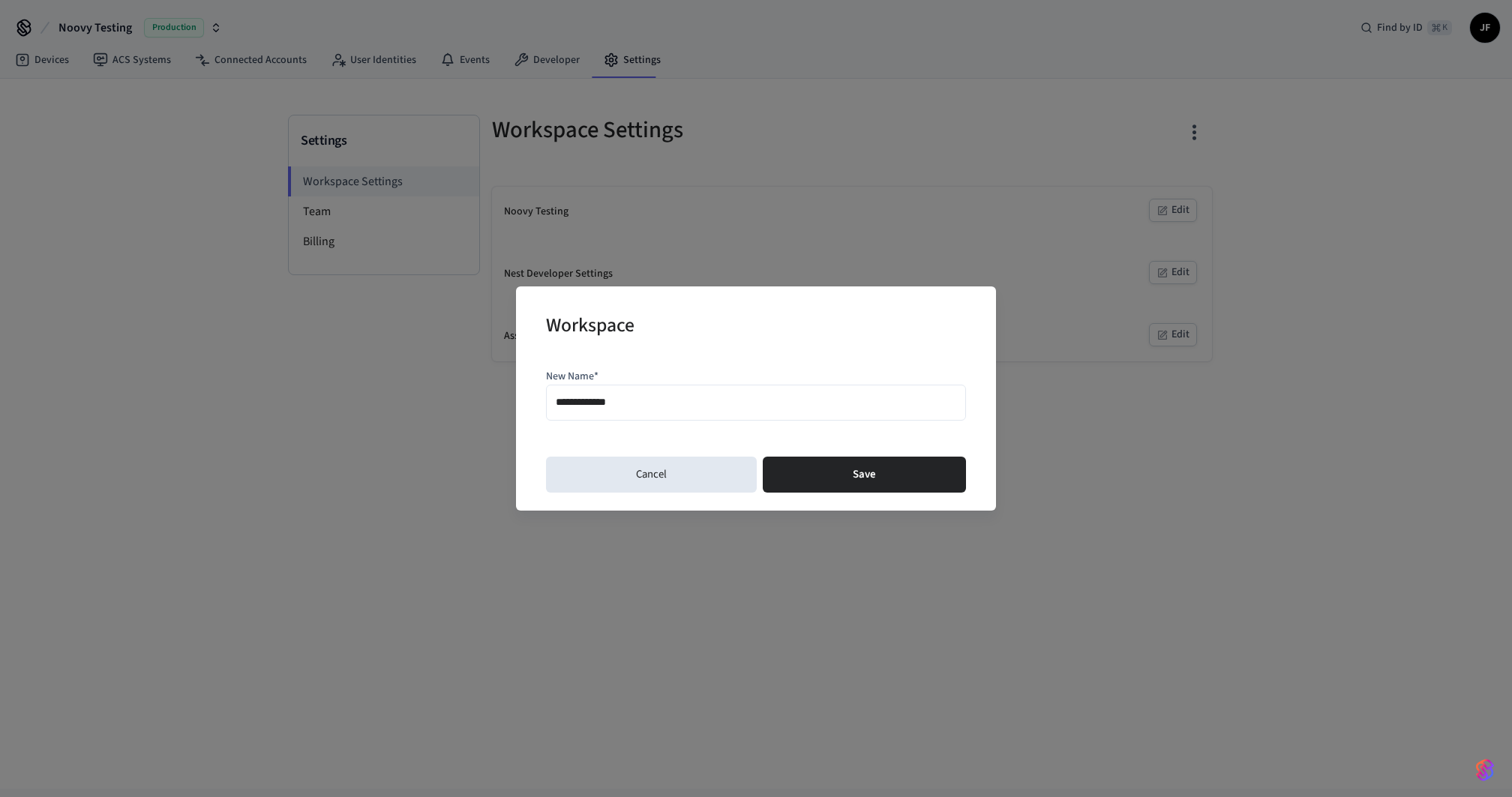
click at [785, 401] on input "**********" at bounding box center [756, 403] width 401 height 21
type input "**********"
click at [865, 480] on button "Save" at bounding box center [865, 475] width 204 height 36
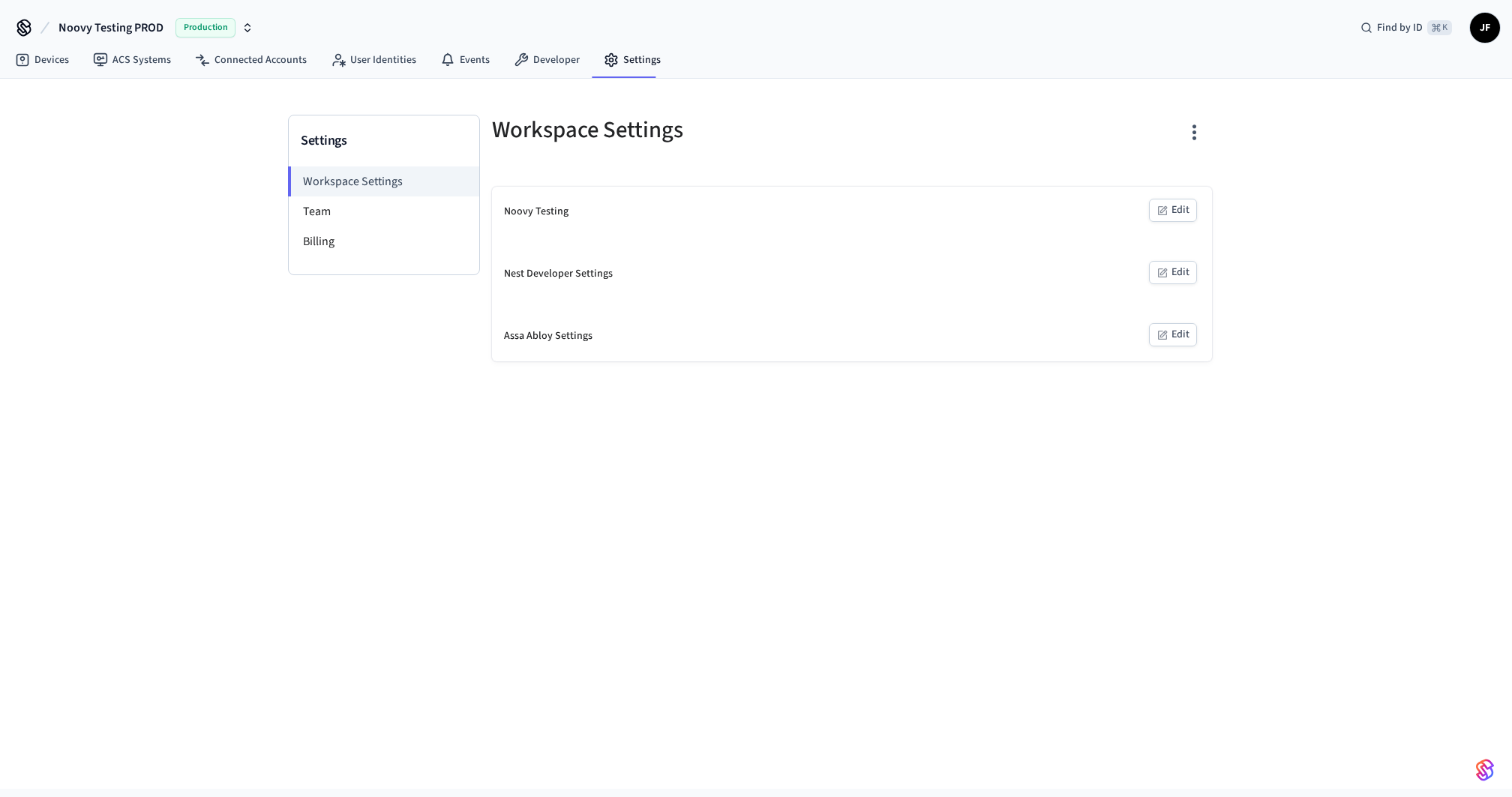
click at [210, 337] on div "Settings Workspace Settings Team Billing Workspace Settings Noovy Testing Edit …" at bounding box center [756, 434] width 1512 height 710
click at [142, 30] on span "Noovy Testing PROD" at bounding box center [112, 28] width 105 height 18
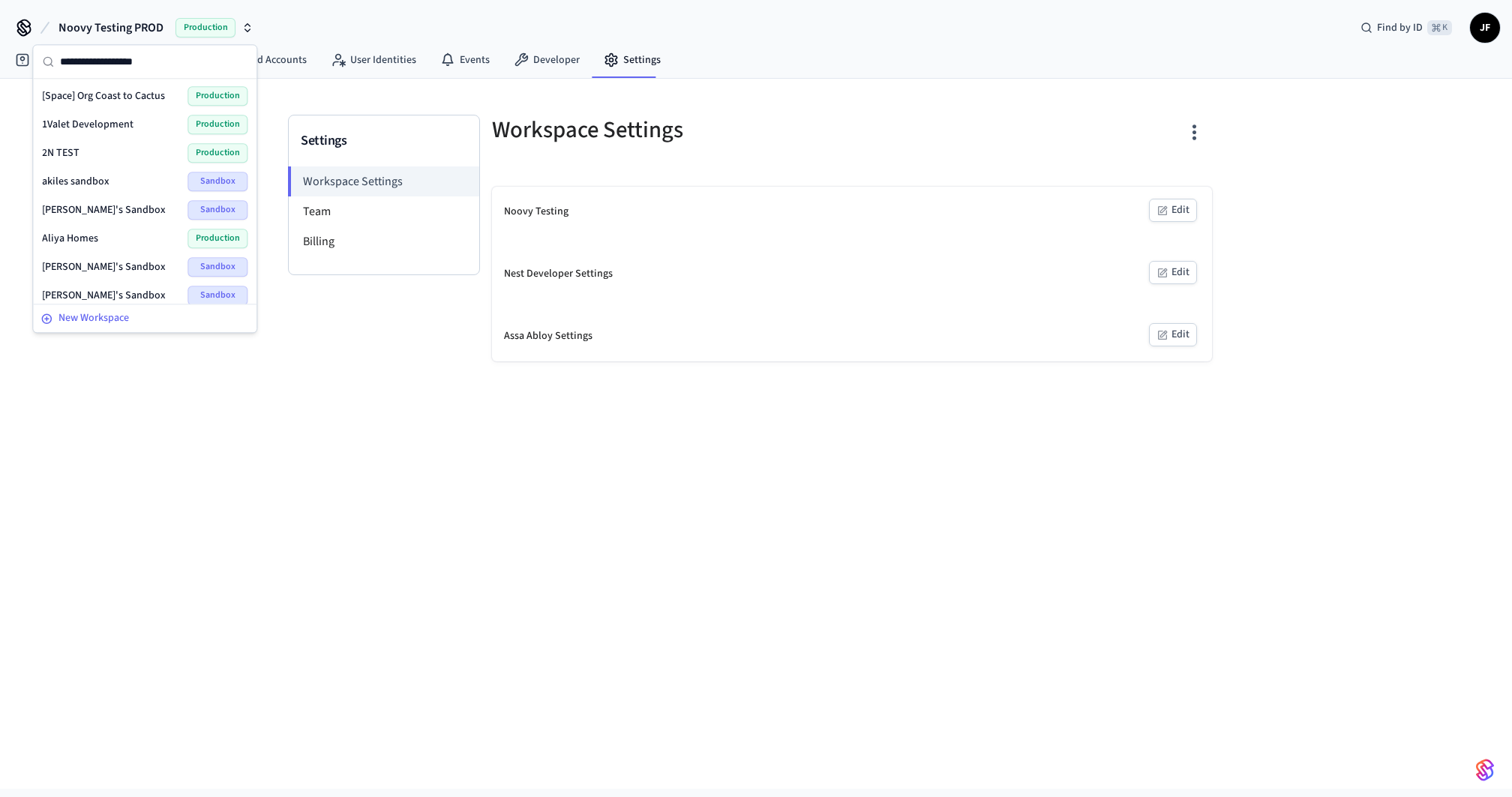
click at [93, 328] on button "New Workspace" at bounding box center [145, 319] width 220 height 25
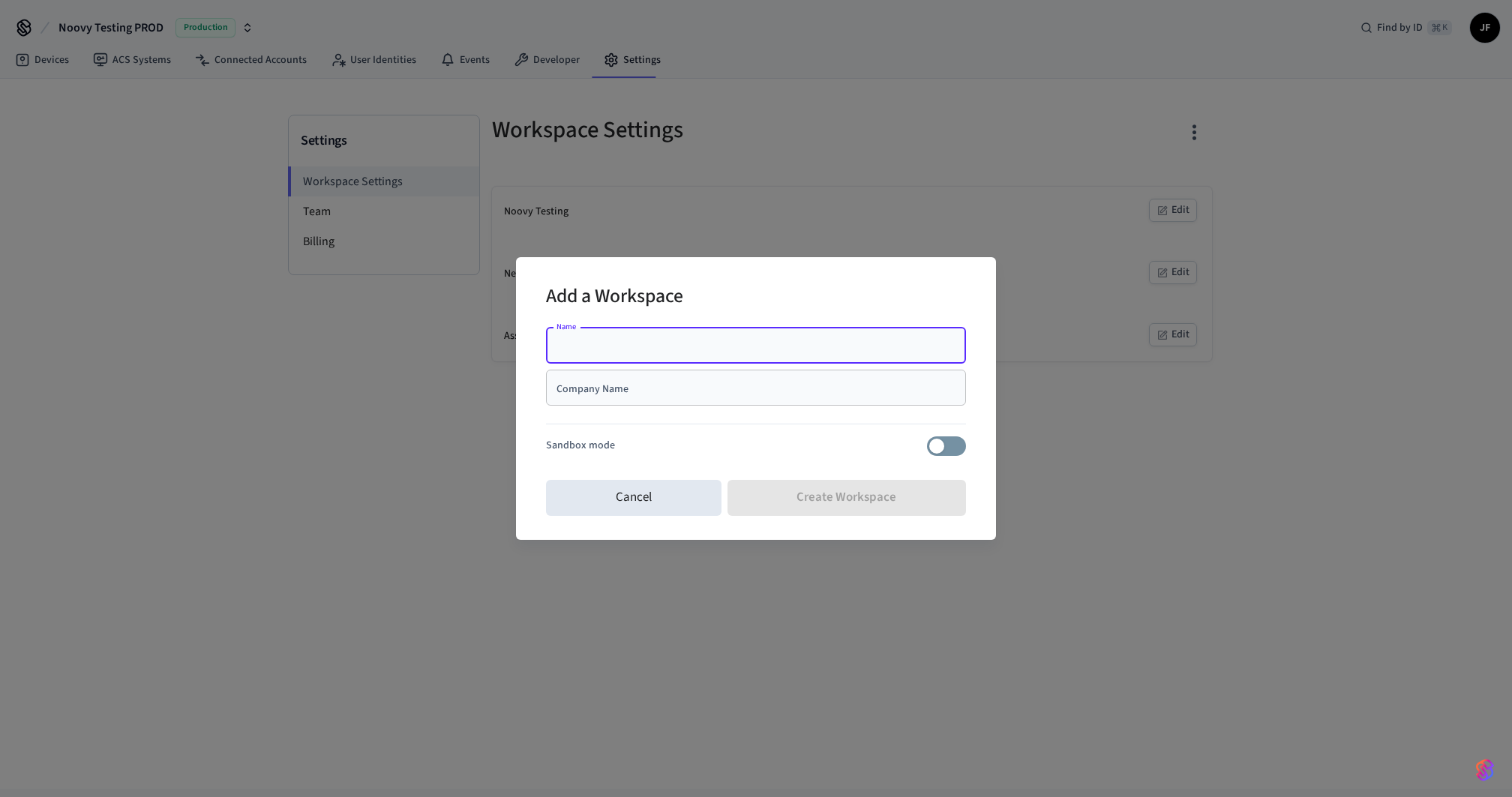
click at [577, 338] on input "Name" at bounding box center [756, 345] width 403 height 15
type input "**********"
click at [581, 400] on div "Company Name" at bounding box center [756, 387] width 420 height 36
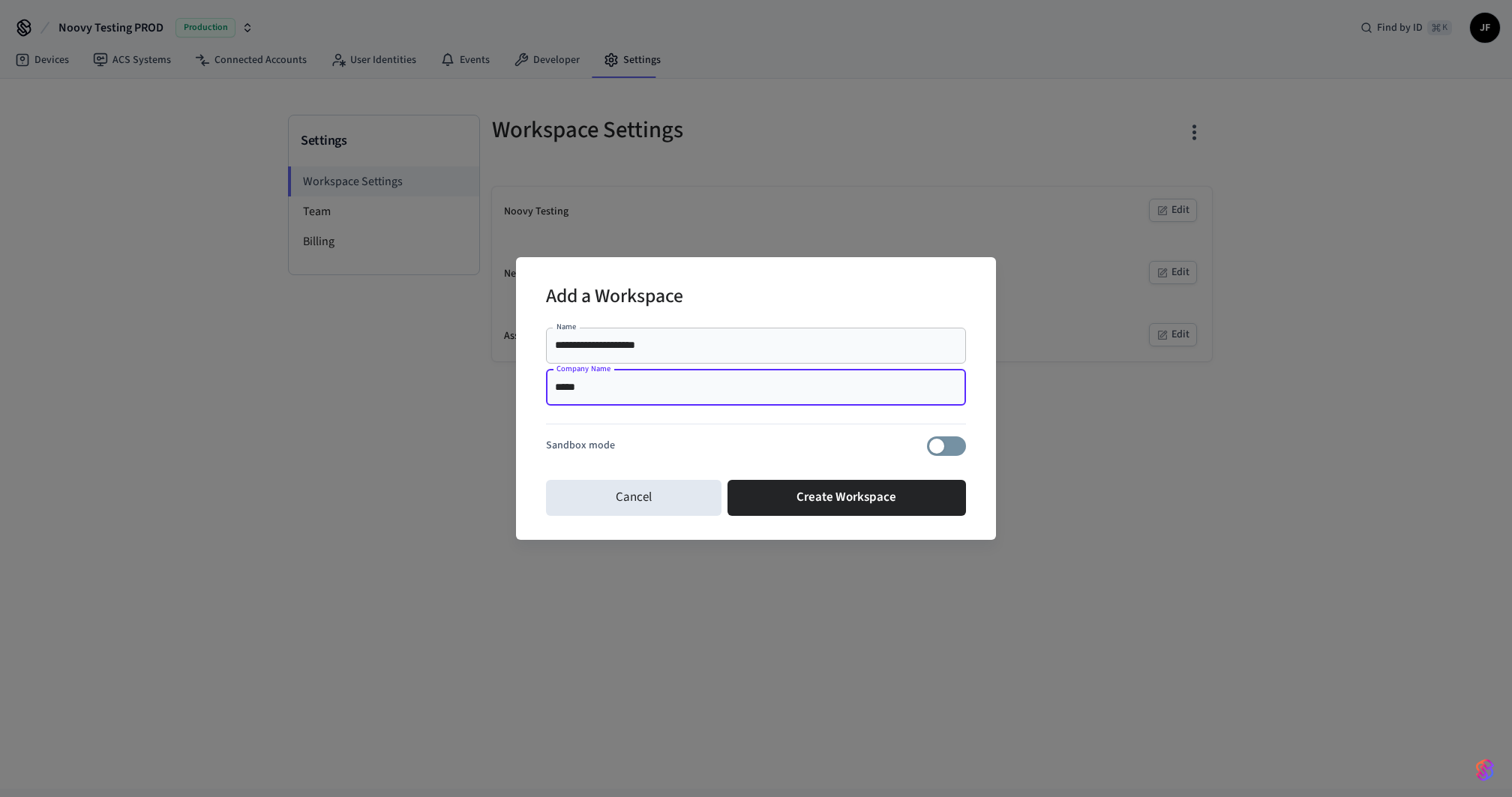
type input "*****"
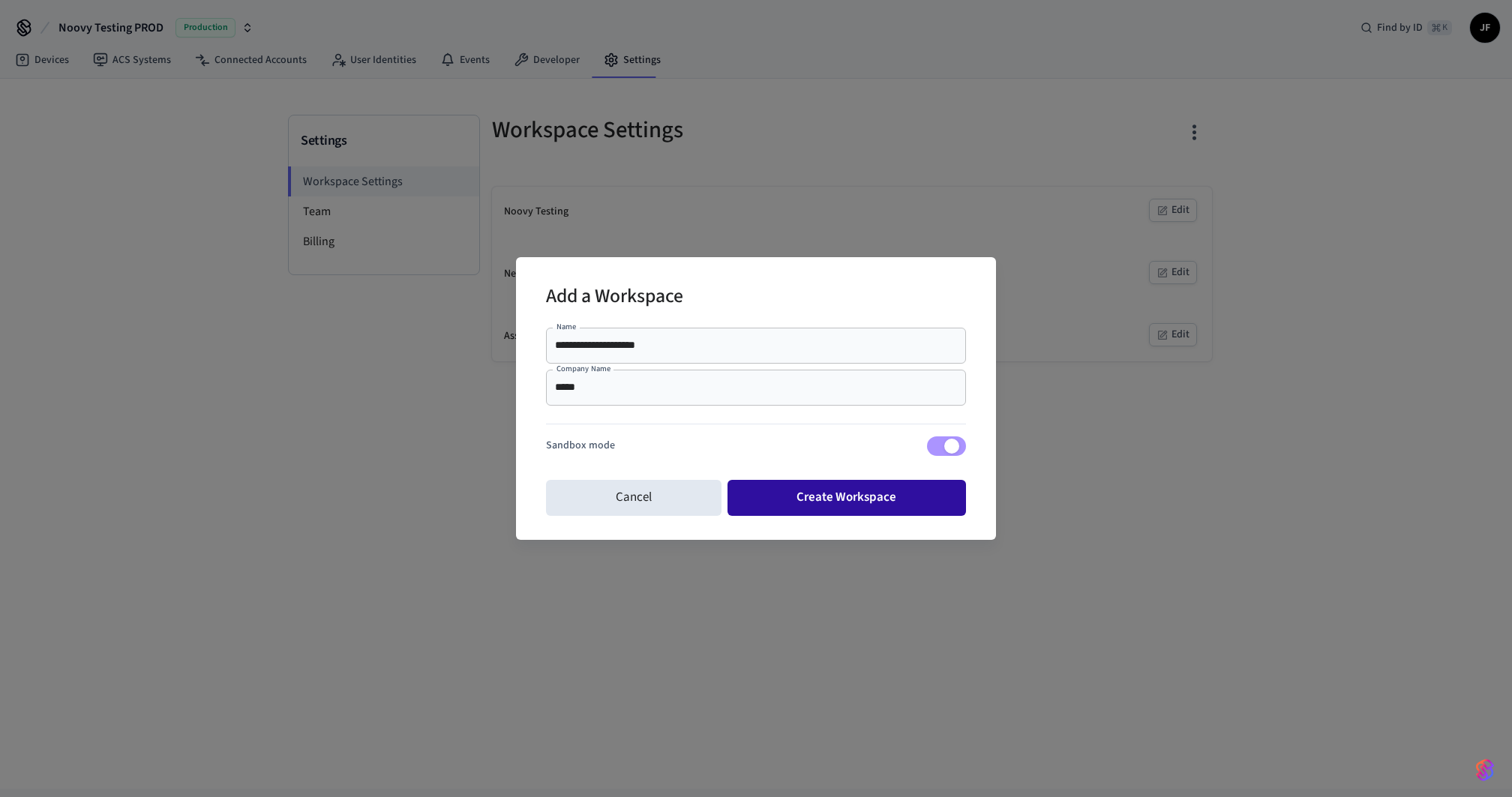
click at [899, 508] on button "Create Workspace" at bounding box center [847, 498] width 239 height 36
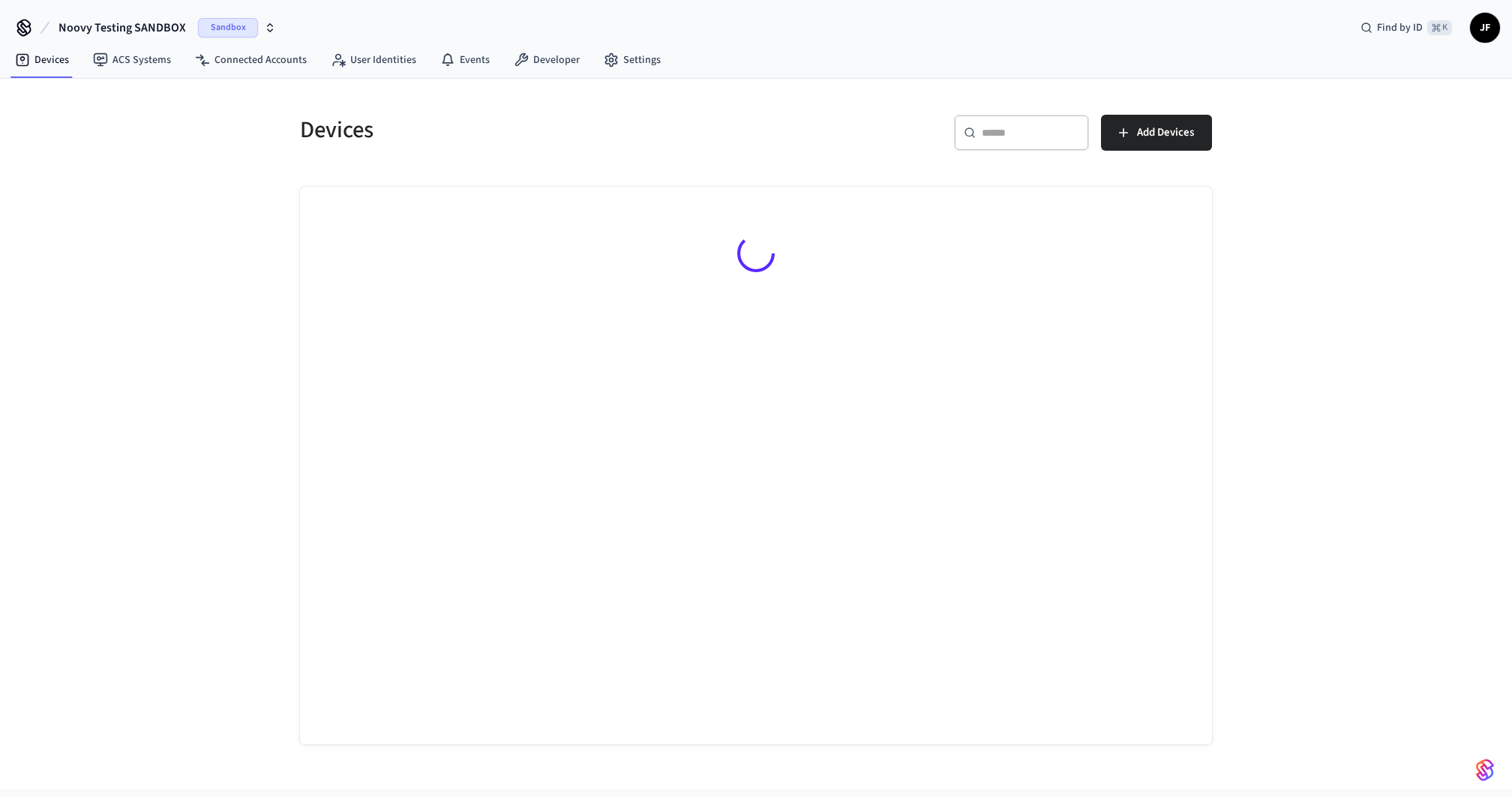
click at [72, 29] on span "Noovy Testing SANDBOX" at bounding box center [122, 28] width 128 height 18
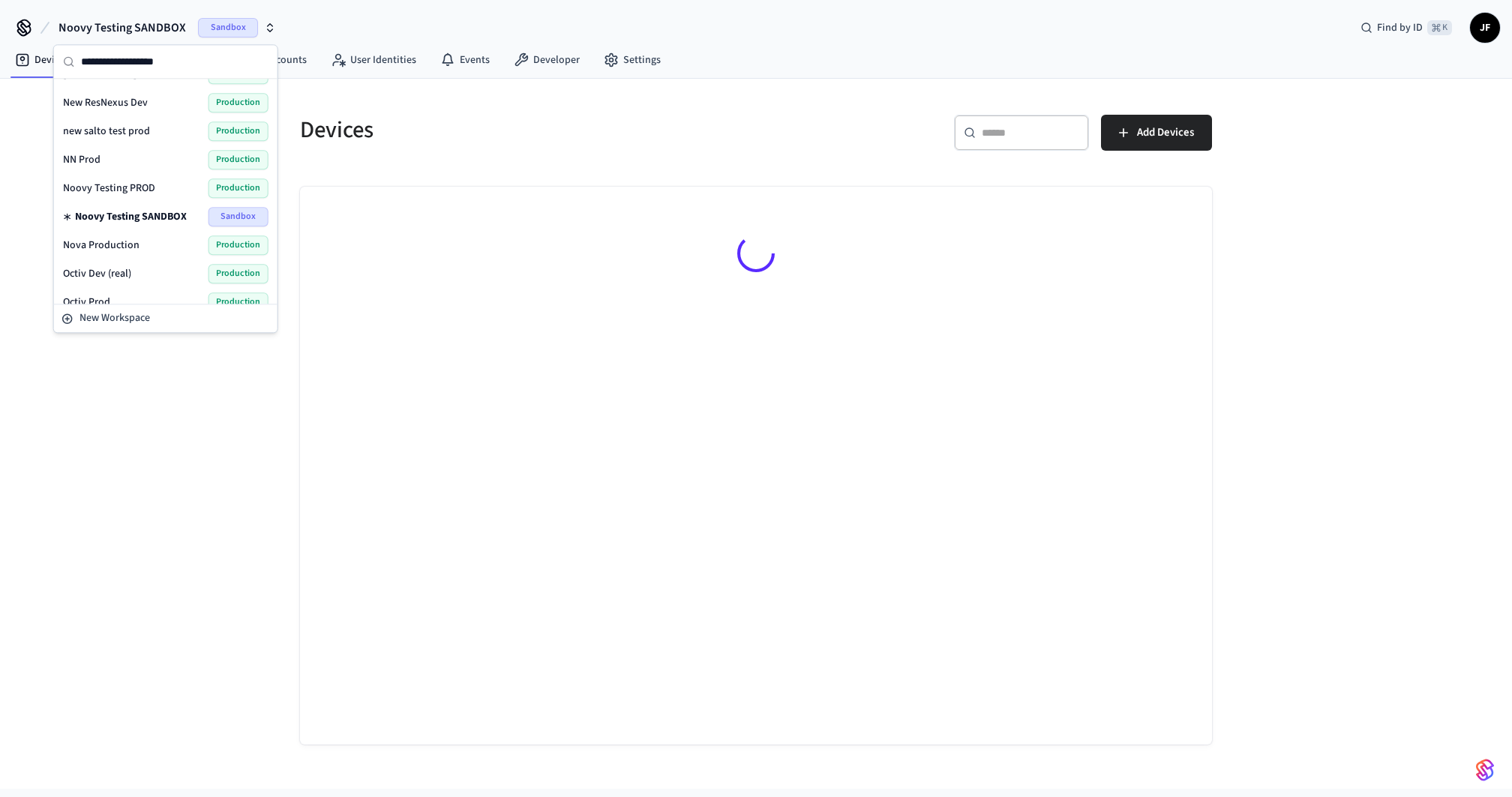
scroll to position [3196, 0]
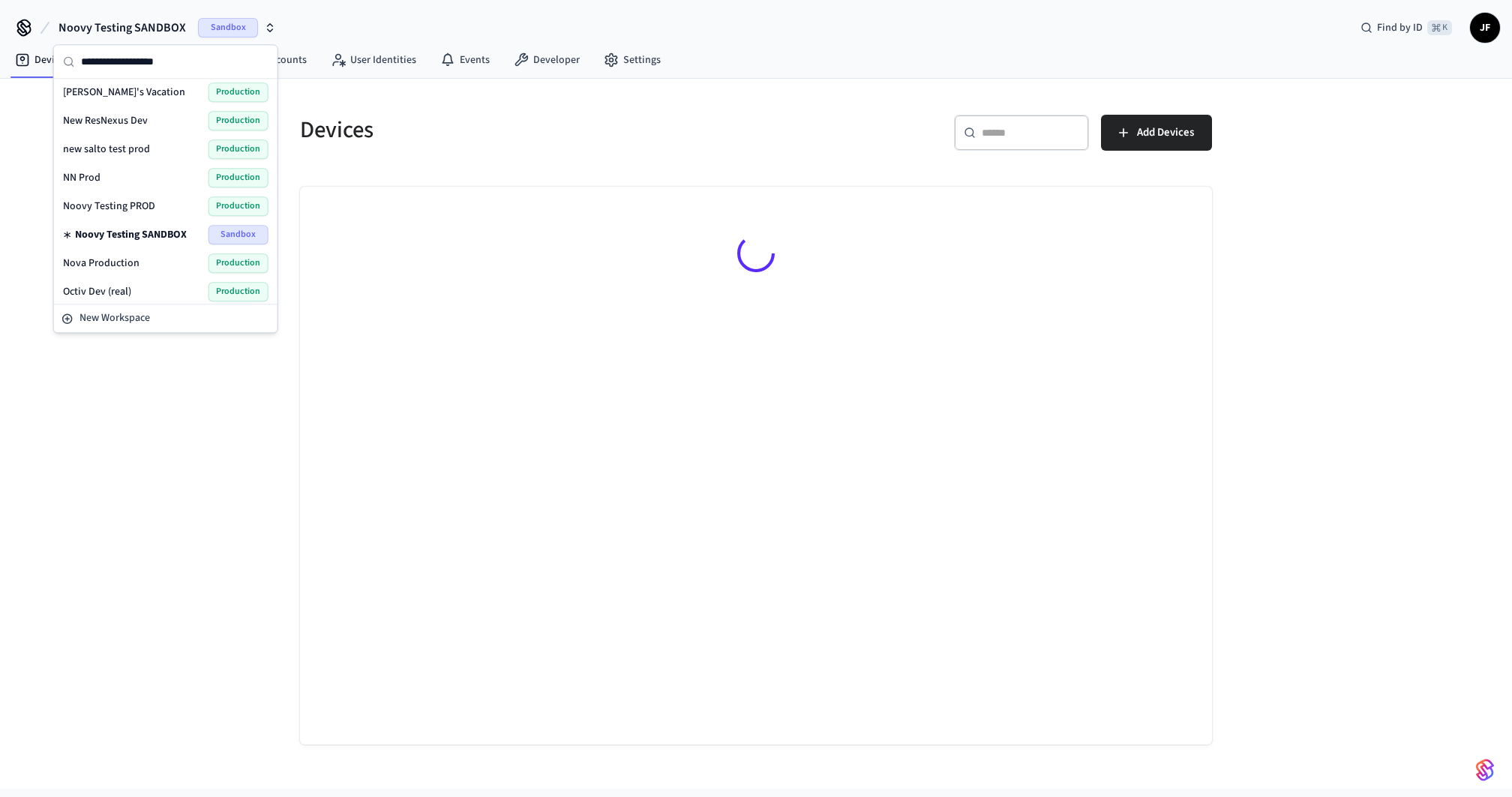
click at [461, 133] on h5 "Devices" at bounding box center [523, 130] width 447 height 30
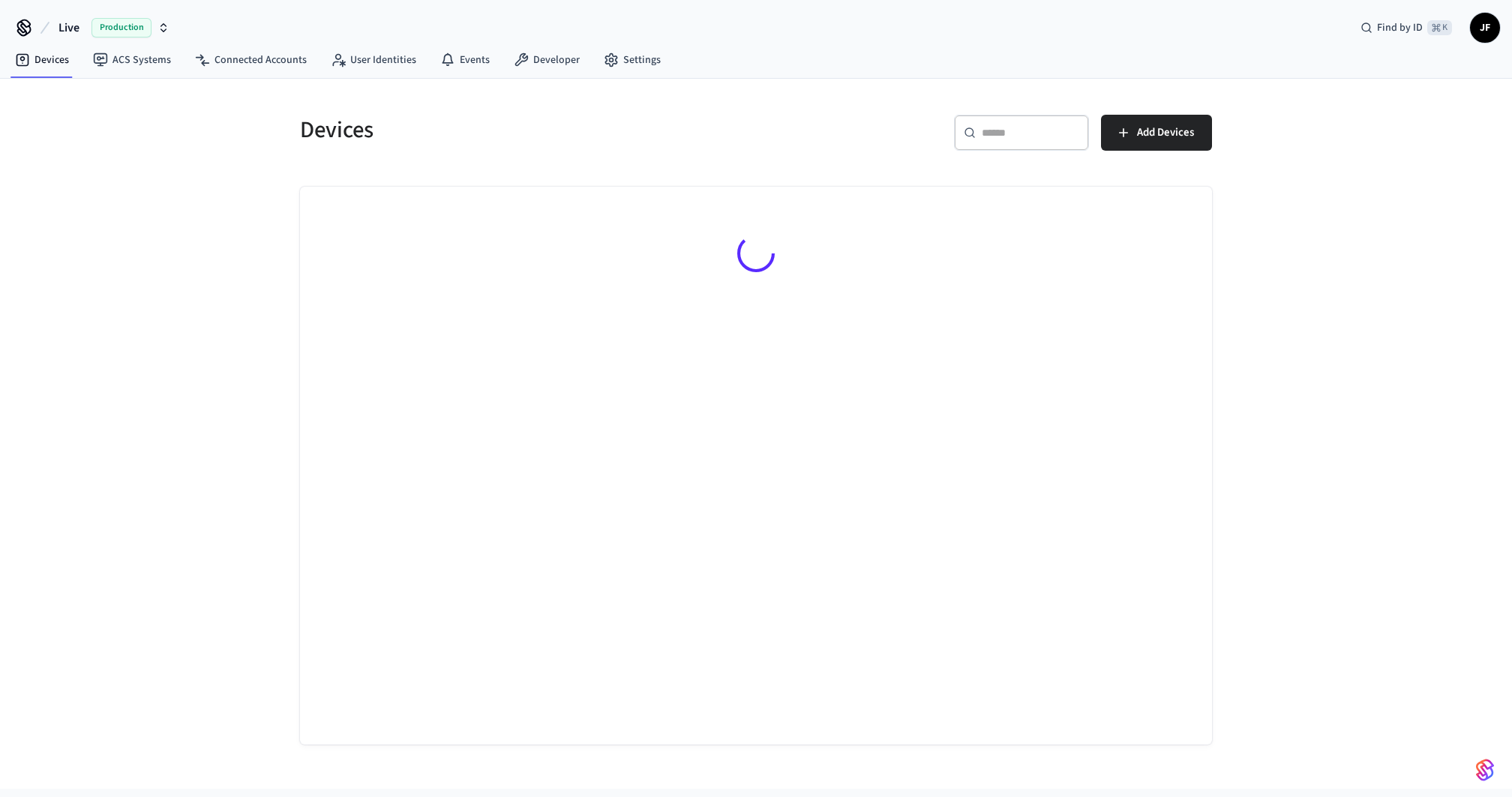
click at [62, 25] on span "Live" at bounding box center [70, 28] width 21 height 18
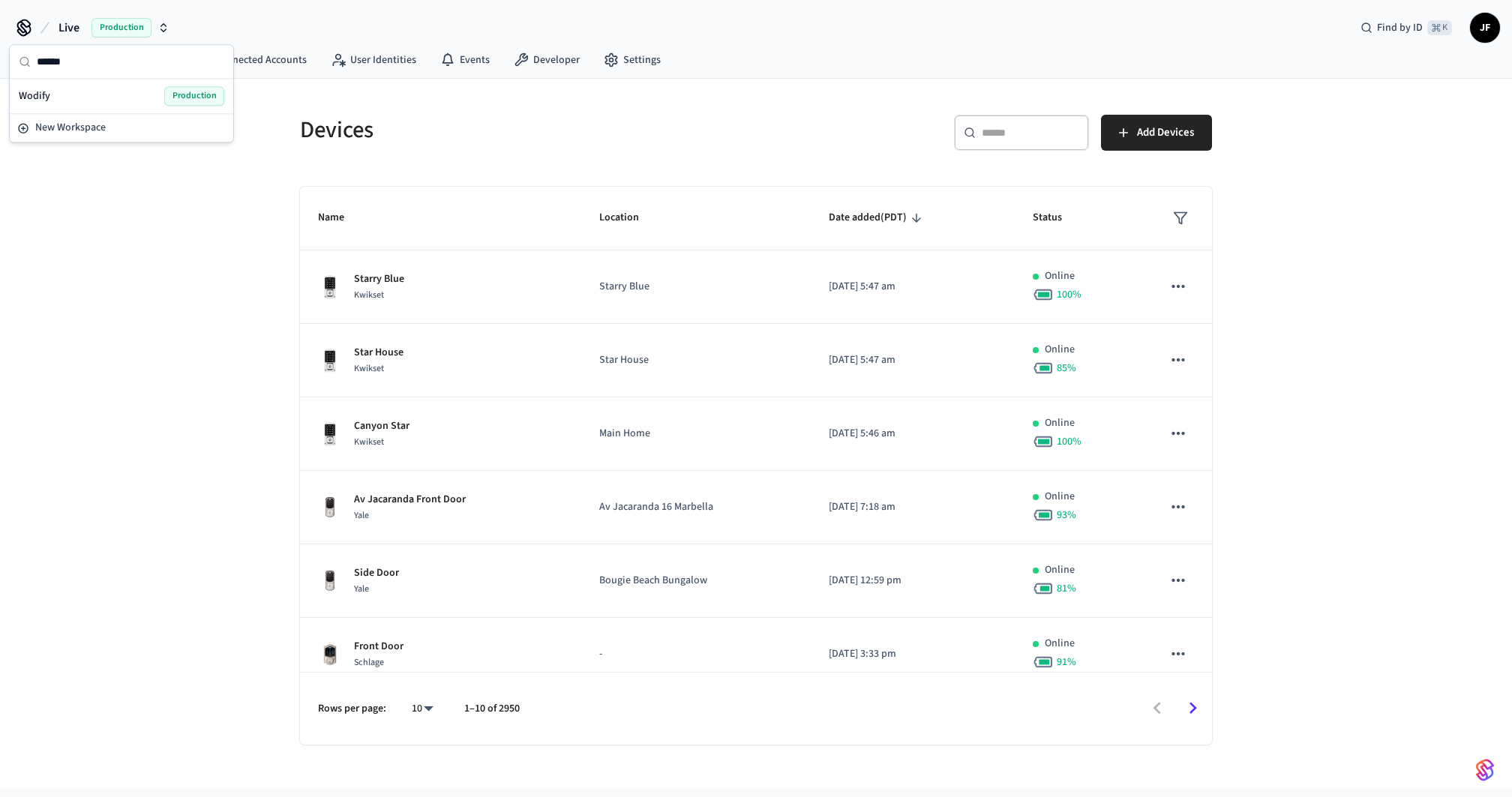
type input "******"
click at [75, 92] on div "Wodify Production" at bounding box center [121, 96] width 205 height 20
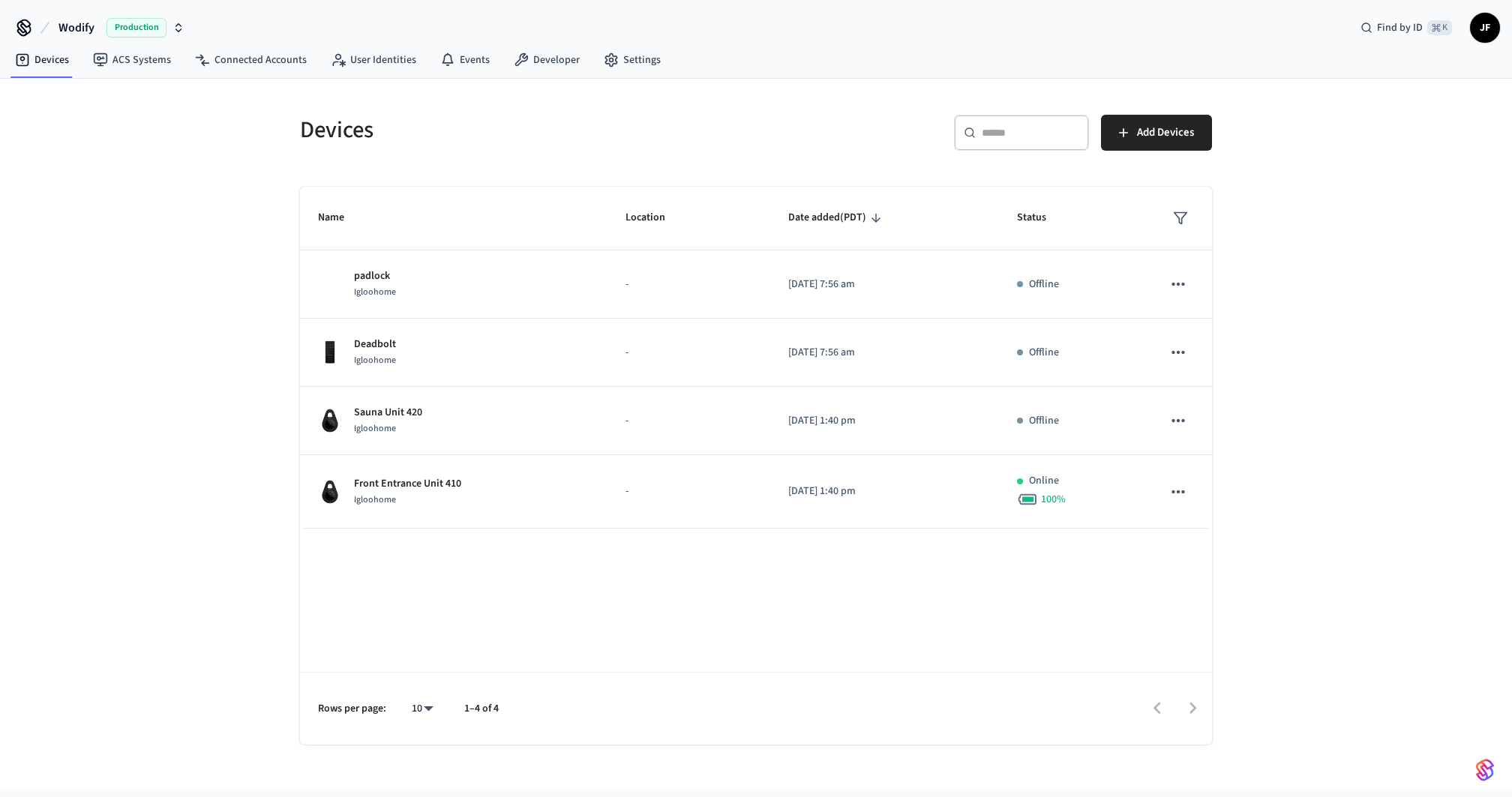
click at [128, 188] on div "Devices ​ ​ Add Devices Name Location Date added (PDT) Status padlock Igloohome…" at bounding box center [756, 434] width 1512 height 710
click at [125, 170] on div "Devices ​ ​ Add Devices Name Location Date added (PDT) Status padlock Igloohome…" at bounding box center [756, 434] width 1512 height 710
click at [627, 106] on div "Devices" at bounding box center [514, 129] width 465 height 66
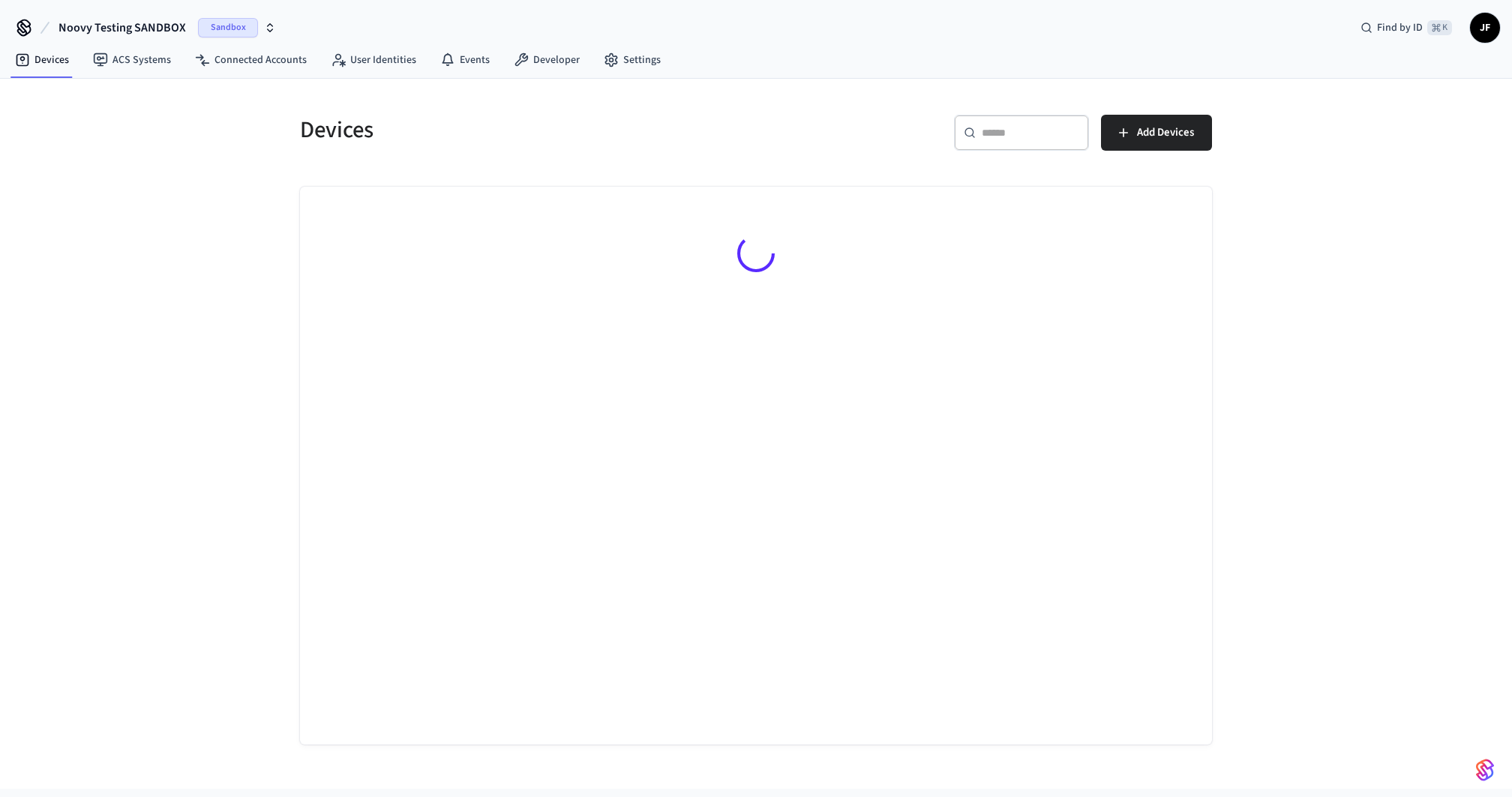
click at [425, 129] on h5 "Devices" at bounding box center [523, 130] width 447 height 30
click at [115, 64] on link "ACS Systems" at bounding box center [132, 60] width 102 height 27
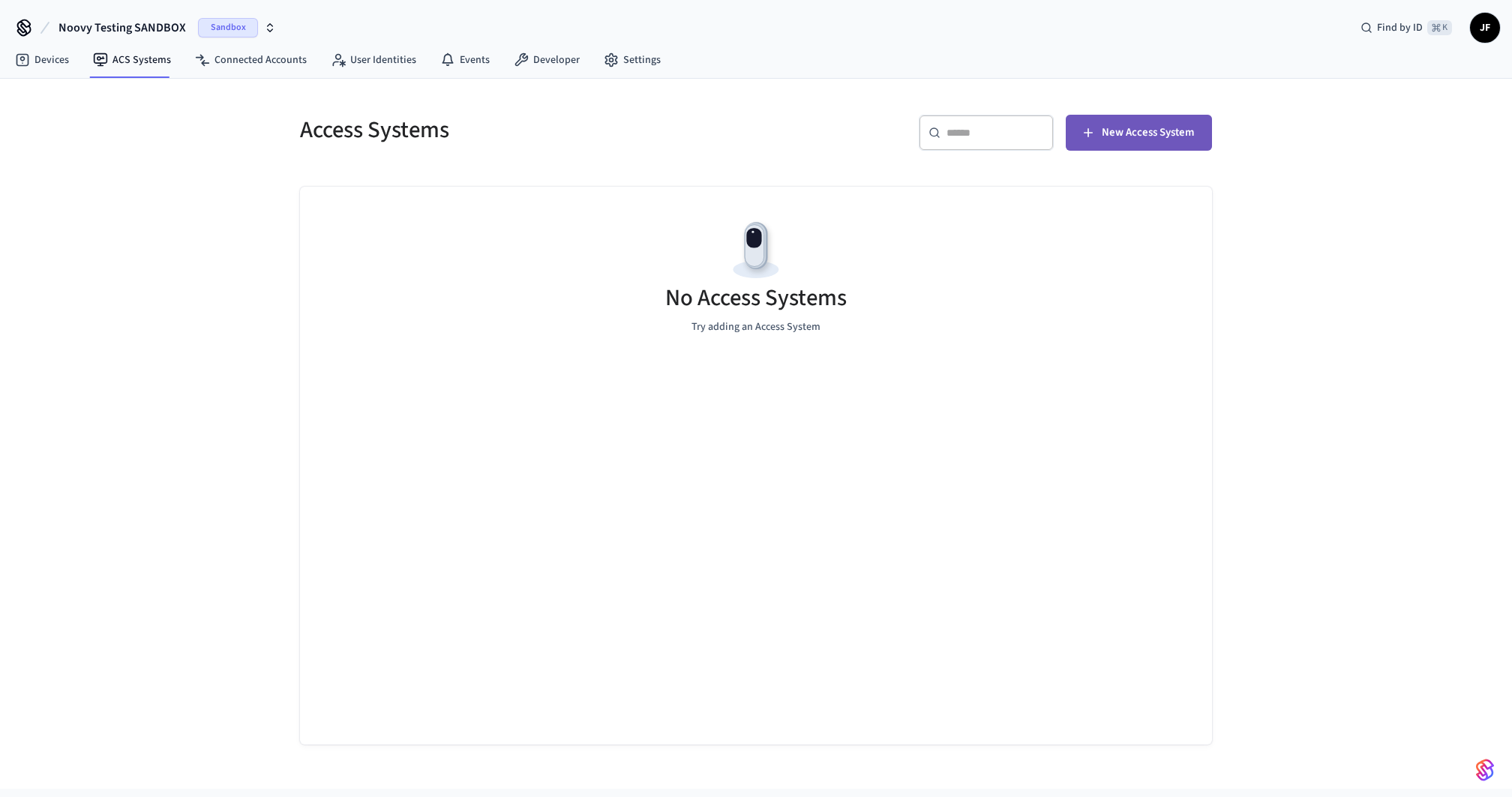
click at [1102, 143] on button "New Access System" at bounding box center [1139, 133] width 146 height 36
drag, startPoint x: 303, startPoint y: 130, endPoint x: 459, endPoint y: 139, distance: 156.3
click at [461, 149] on div "Access Systems" at bounding box center [514, 129] width 465 height 66
click at [459, 139] on h5 "Access Systems" at bounding box center [523, 130] width 447 height 30
click at [702, 104] on div "Access Systems" at bounding box center [514, 129] width 465 height 66
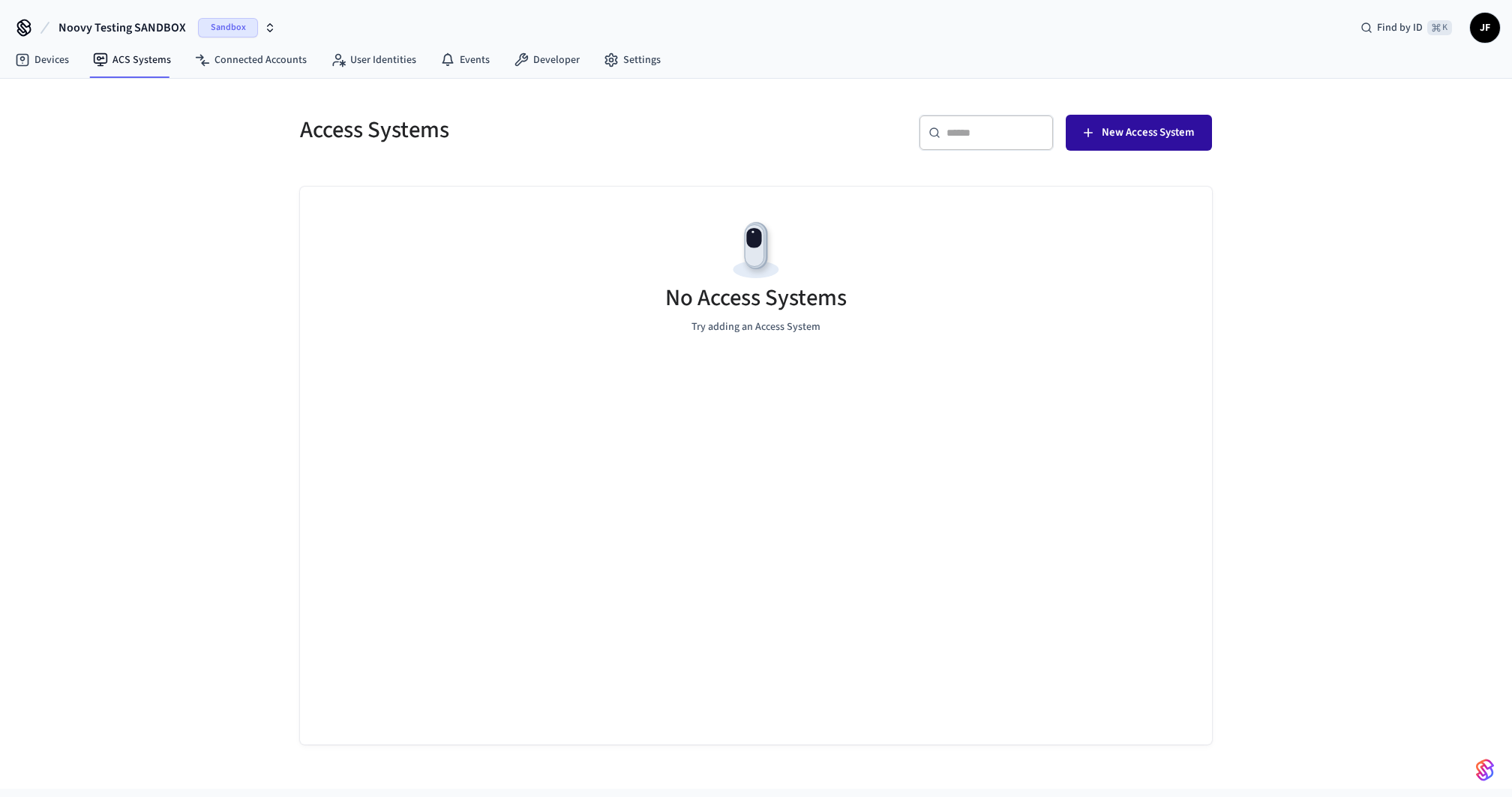
click at [1151, 134] on span "New Access System" at bounding box center [1148, 133] width 92 height 20
click at [763, 137] on div "​ ​ New Access System" at bounding box center [979, 129] width 465 height 66
drag, startPoint x: 807, startPoint y: 120, endPoint x: 738, endPoint y: 118, distance: 69.0
click at [738, 118] on div "Access Systems ​ ​ New Access System" at bounding box center [747, 129] width 930 height 66
click at [1130, 134] on span "New Access System" at bounding box center [1148, 133] width 92 height 20
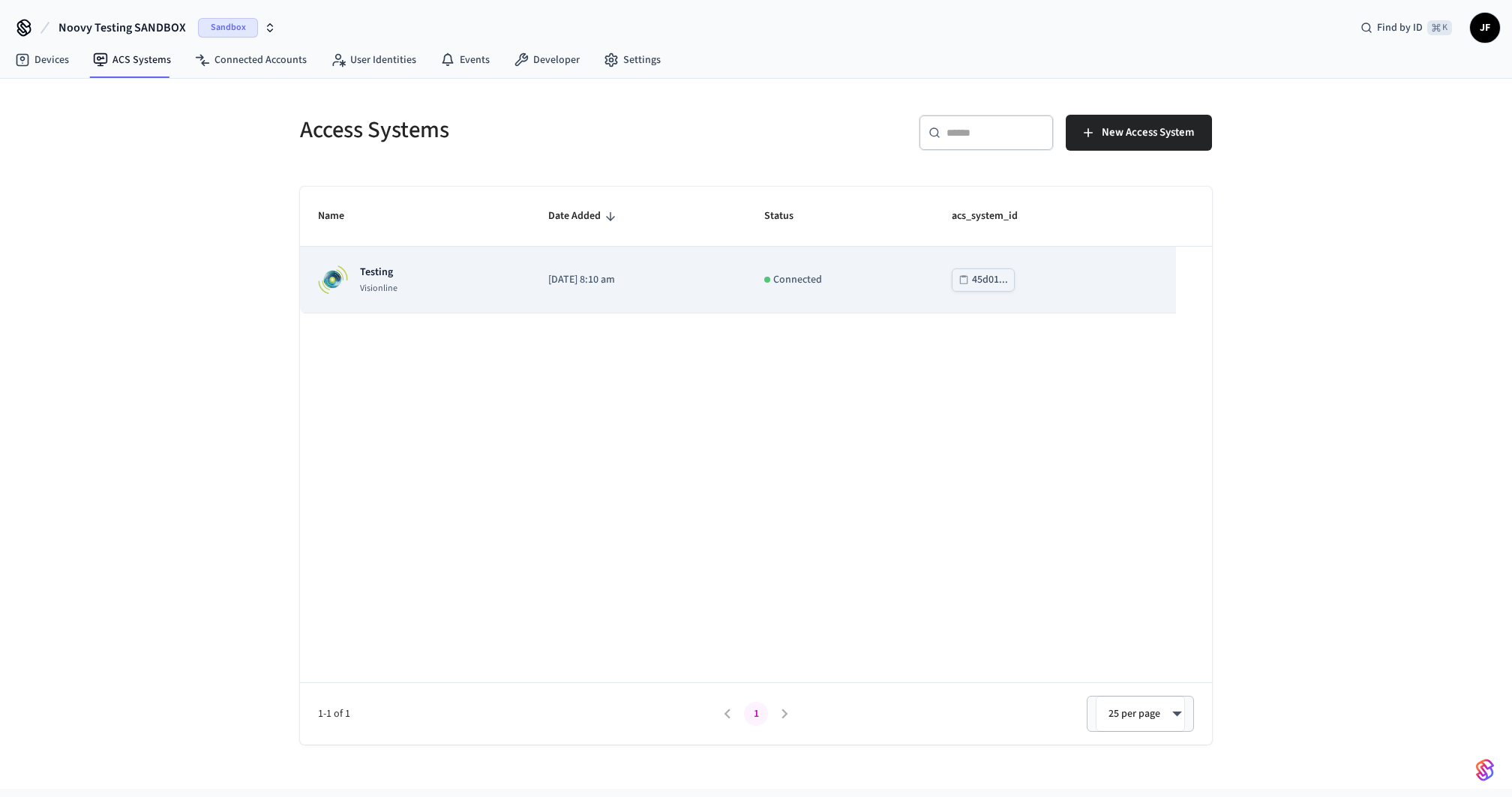
click at [370, 307] on td "Testing Visionline" at bounding box center [415, 280] width 230 height 67
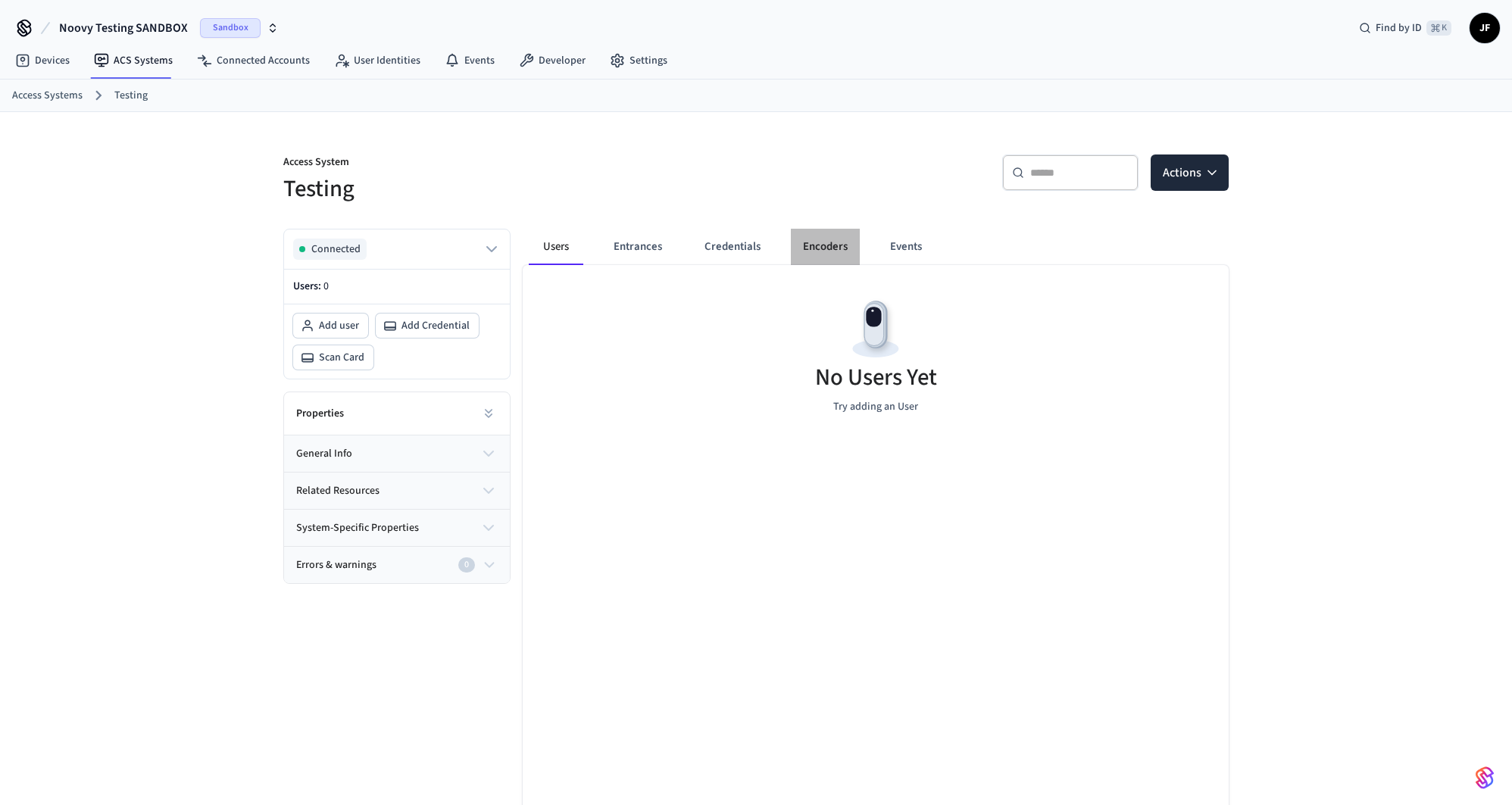
click at [829, 241] on button "Encoders" at bounding box center [824, 247] width 68 height 36
click at [1205, 177] on icon "button" at bounding box center [1211, 172] width 15 height 15
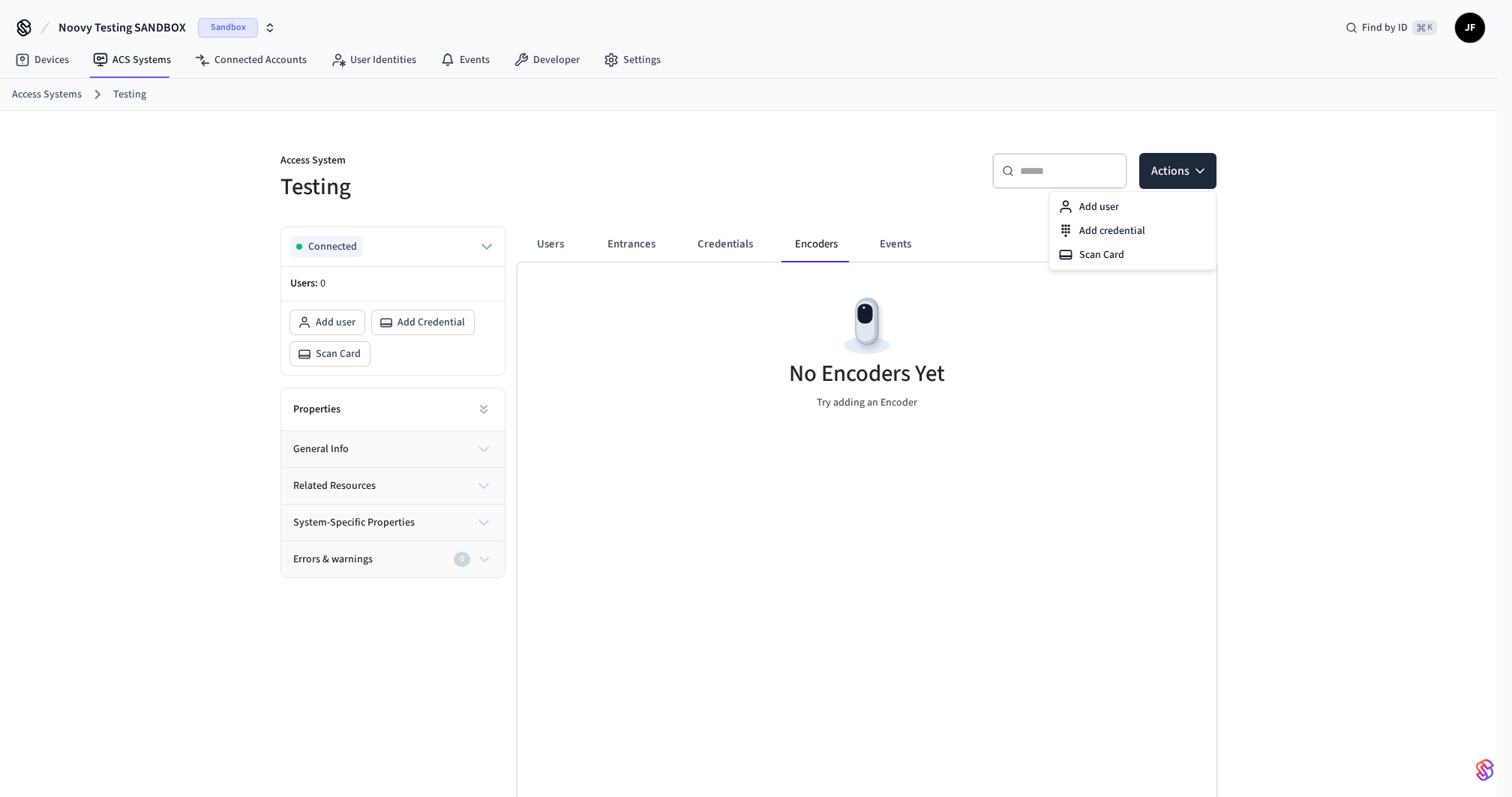
click at [825, 190] on div "​ ​ Actions" at bounding box center [987, 177] width 459 height 48
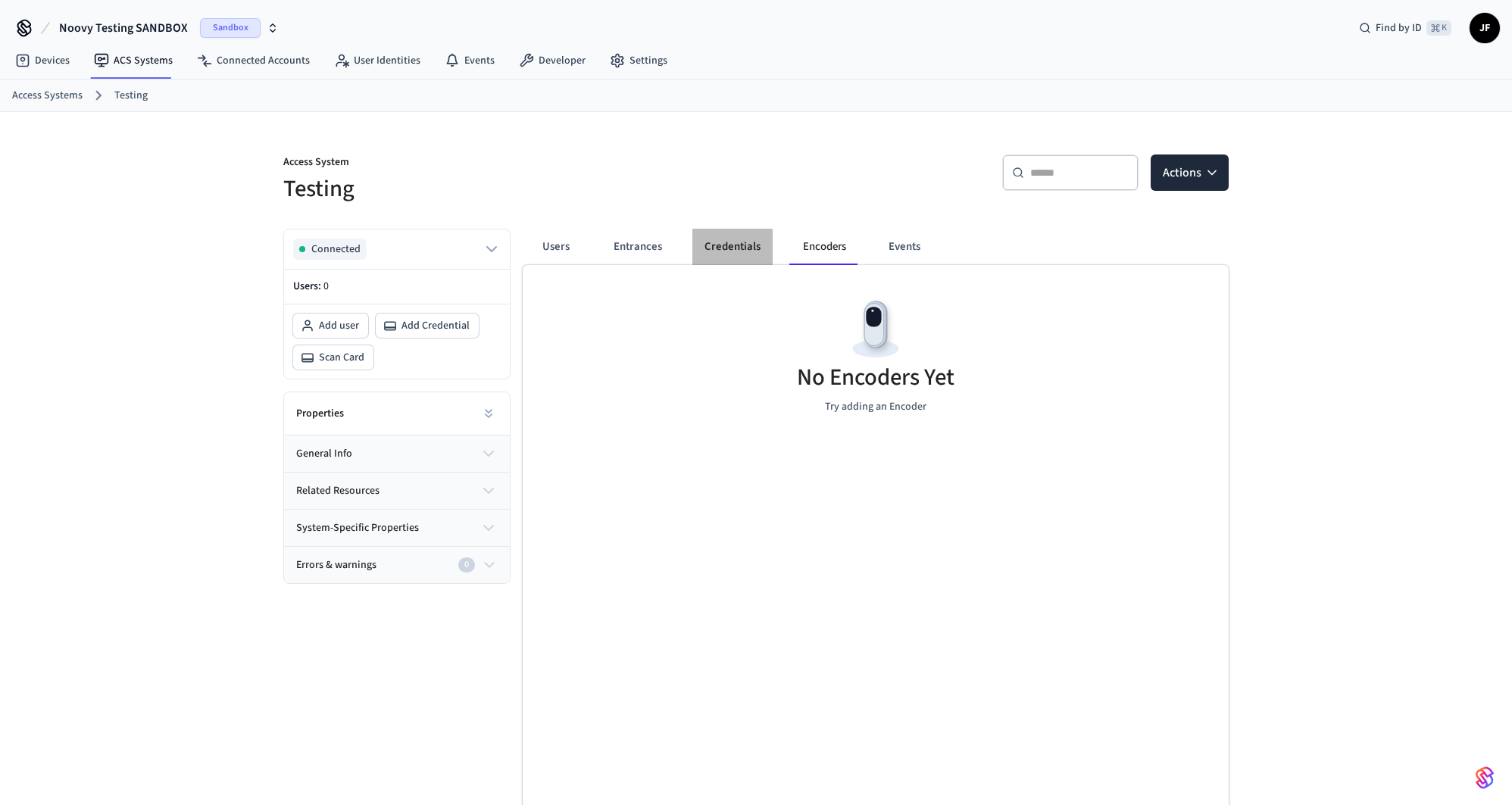
click at [743, 252] on button "Credentials" at bounding box center [732, 247] width 80 height 36
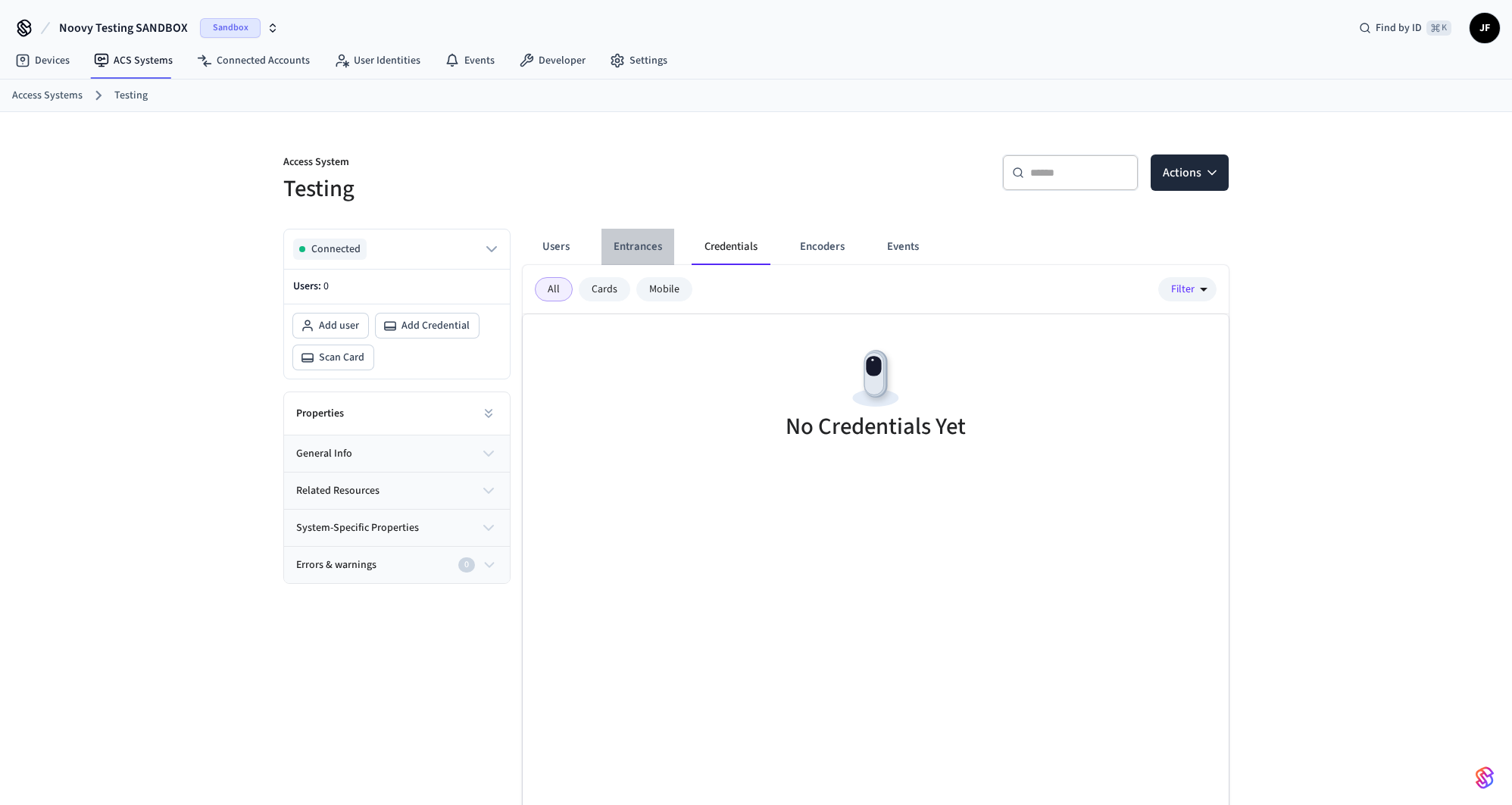
click at [642, 238] on button "Entrances" at bounding box center [637, 247] width 73 height 36
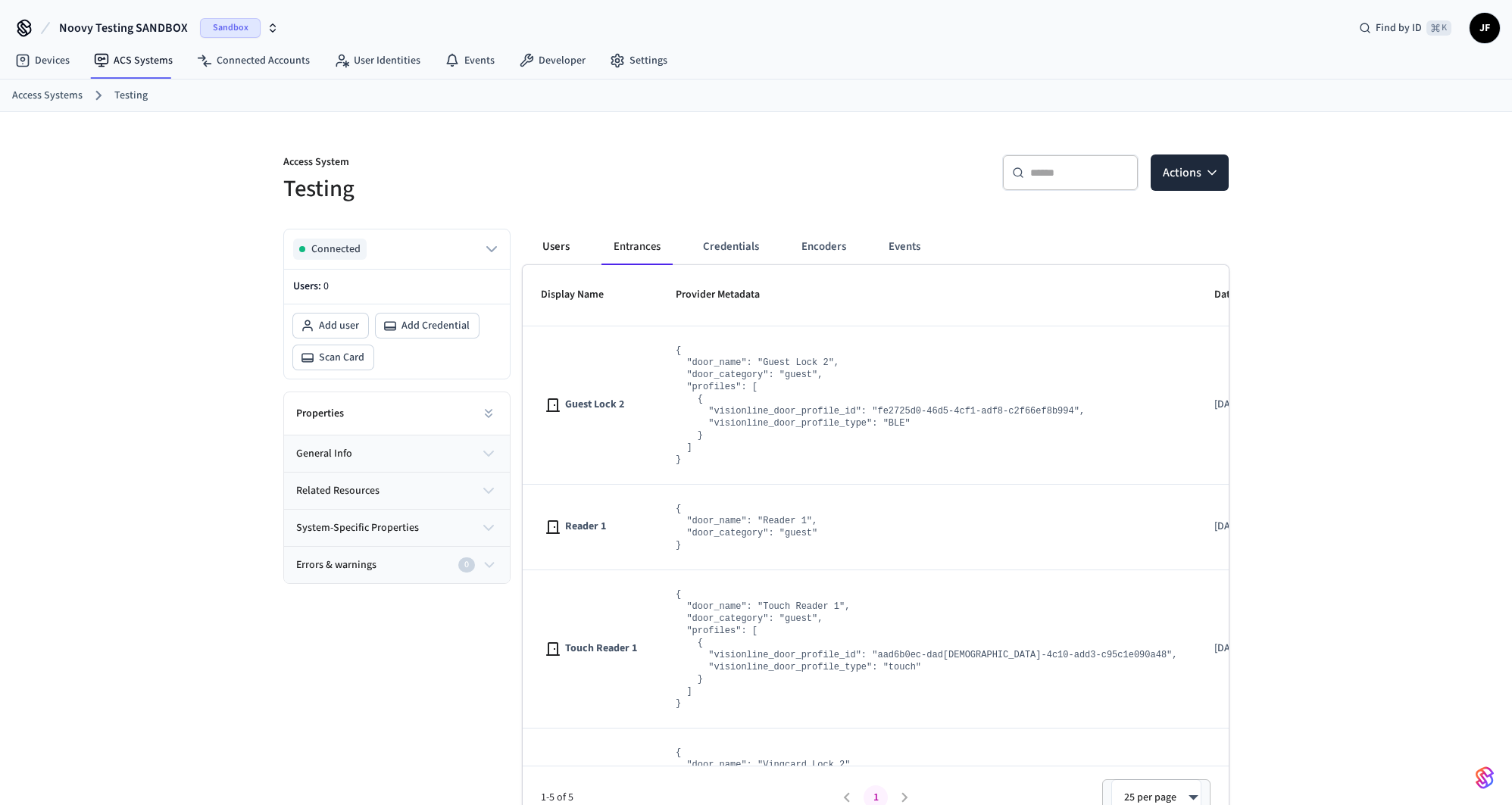
click at [553, 233] on button "Users" at bounding box center [556, 247] width 55 height 36
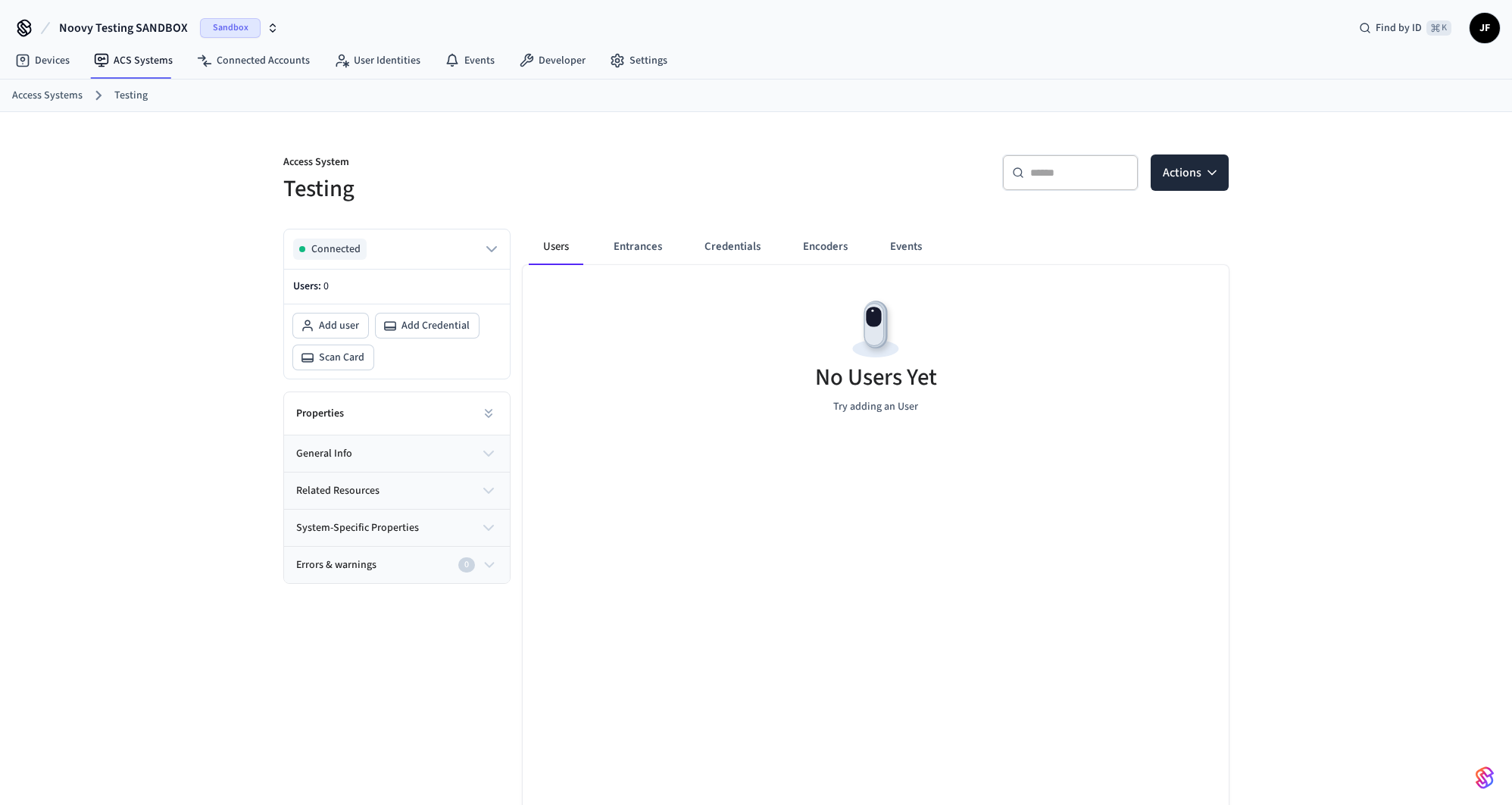
click at [616, 175] on h5 "Testing" at bounding box center [515, 188] width 463 height 31
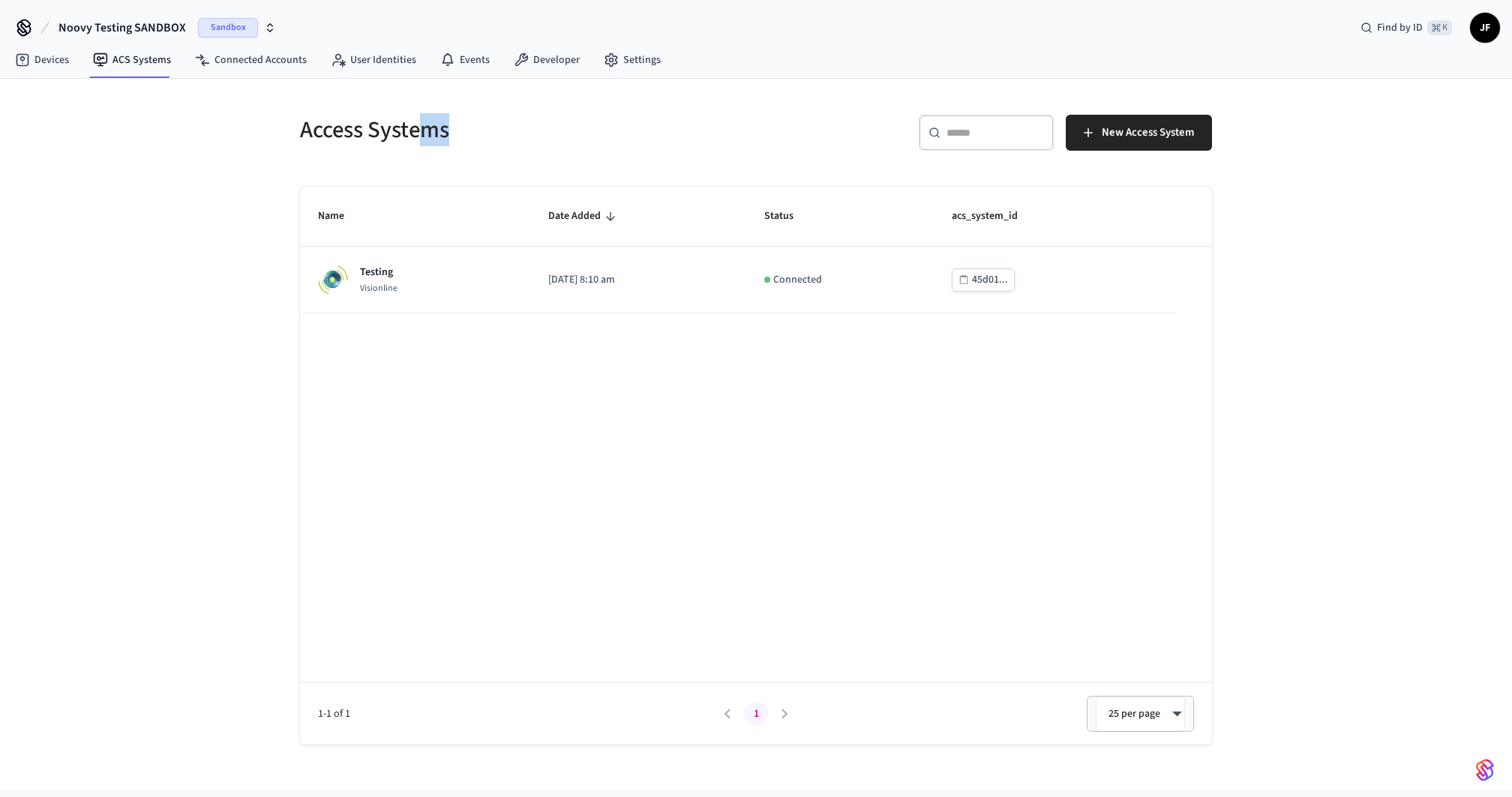
click at [427, 134] on h5 "Access Systems" at bounding box center [523, 130] width 447 height 30
click at [136, 28] on span "Noovy Testing SANDBOX" at bounding box center [122, 28] width 128 height 18
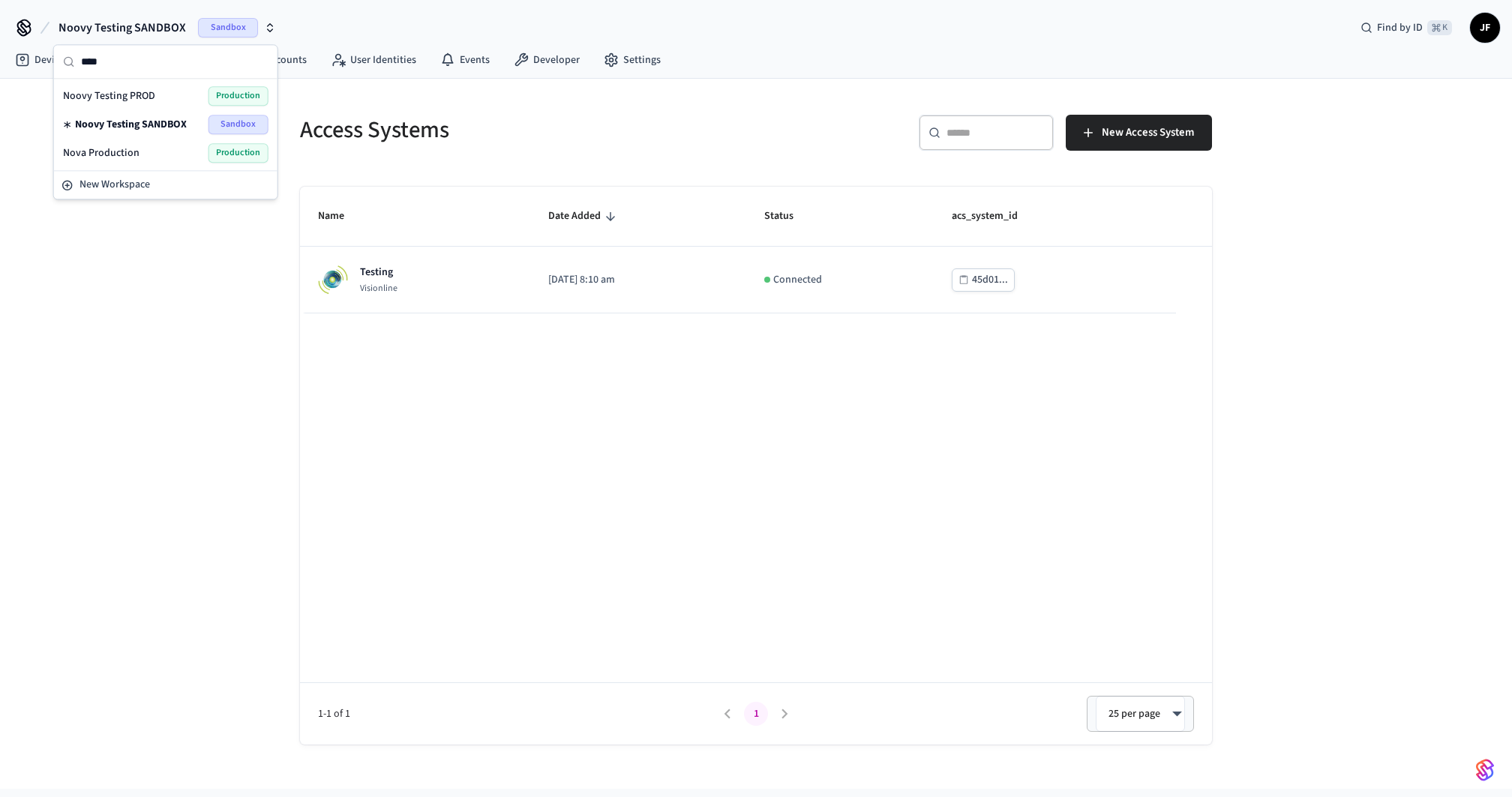
type input "****"
click at [127, 95] on span "Noovy Testing PROD" at bounding box center [109, 95] width 92 height 15
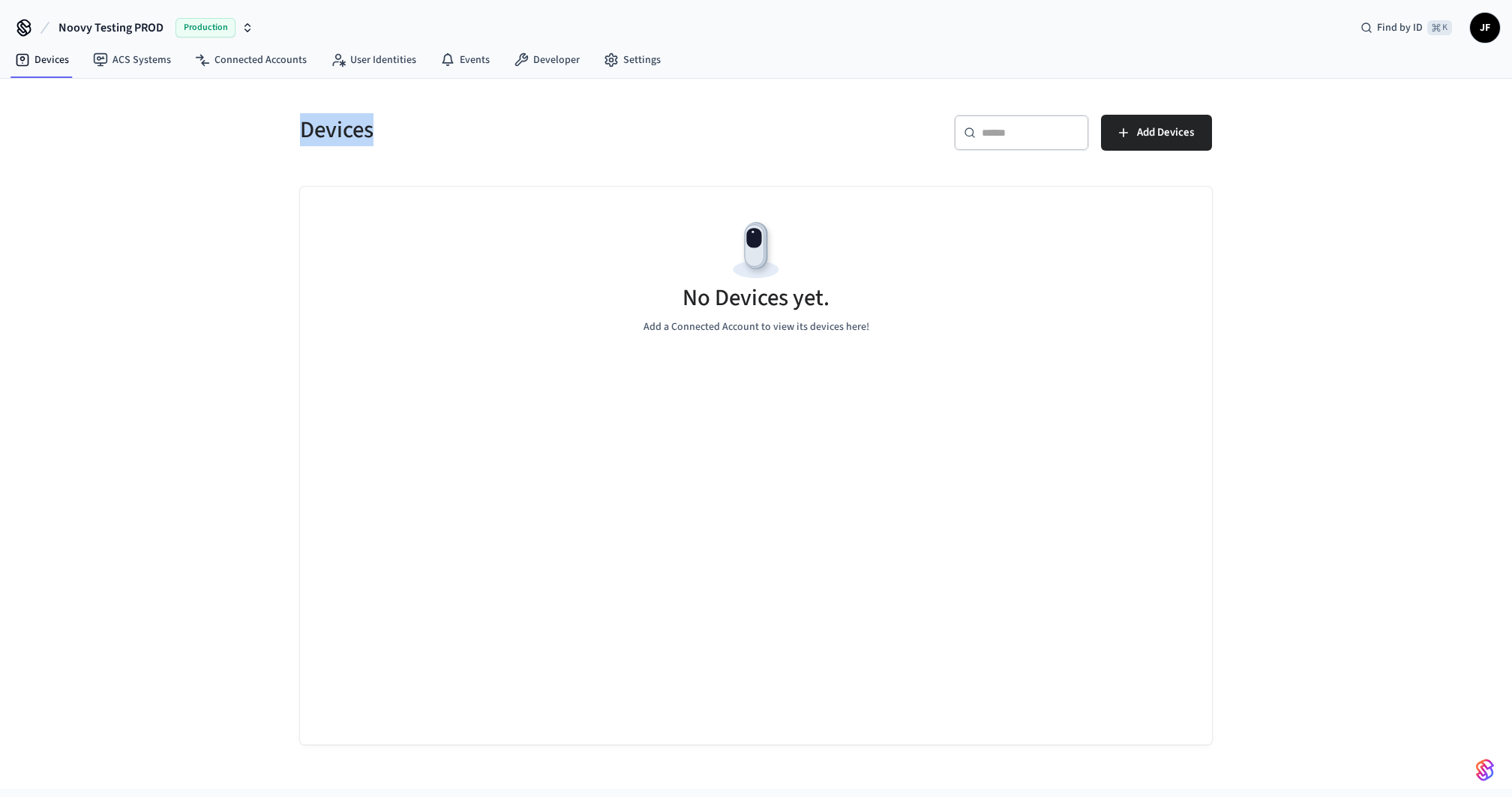
drag, startPoint x: 303, startPoint y: 132, endPoint x: 391, endPoint y: 132, distance: 88.0
click at [391, 132] on h5 "Devices" at bounding box center [523, 130] width 447 height 30
click at [619, 48] on link "Settings" at bounding box center [632, 60] width 81 height 27
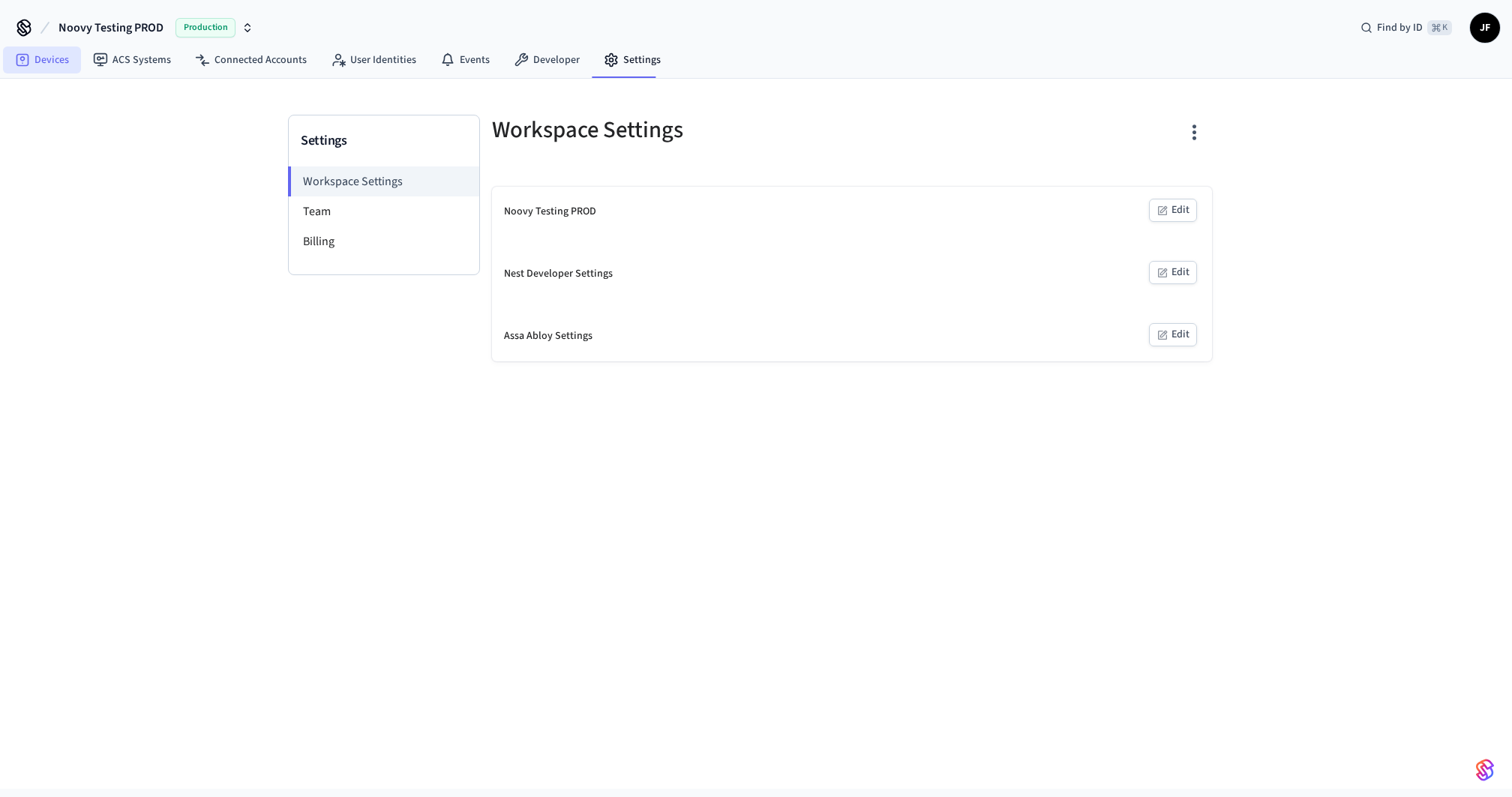
click at [54, 67] on link "Devices" at bounding box center [41, 60] width 78 height 27
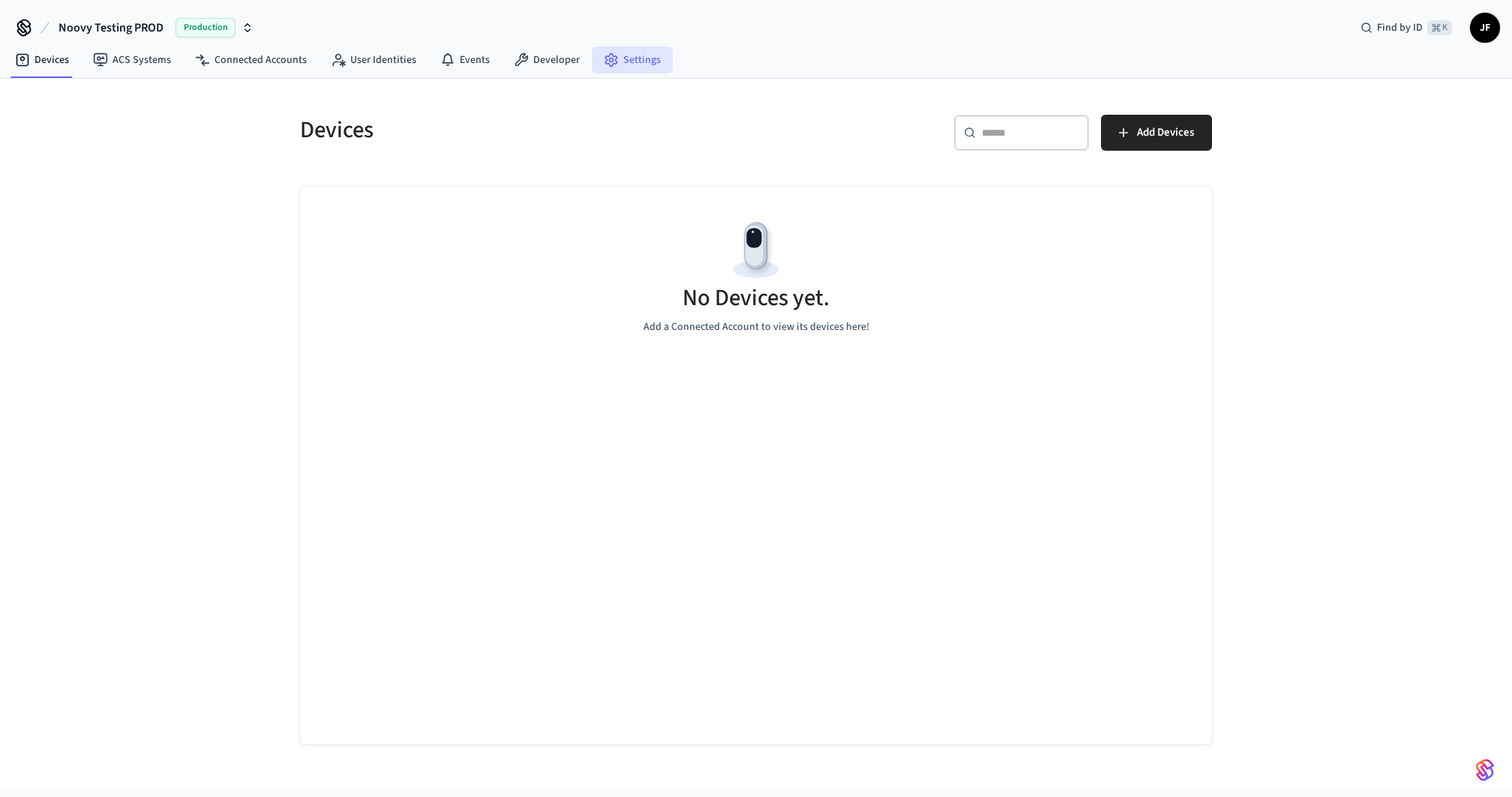
click at [632, 61] on link "Settings" at bounding box center [632, 60] width 81 height 27
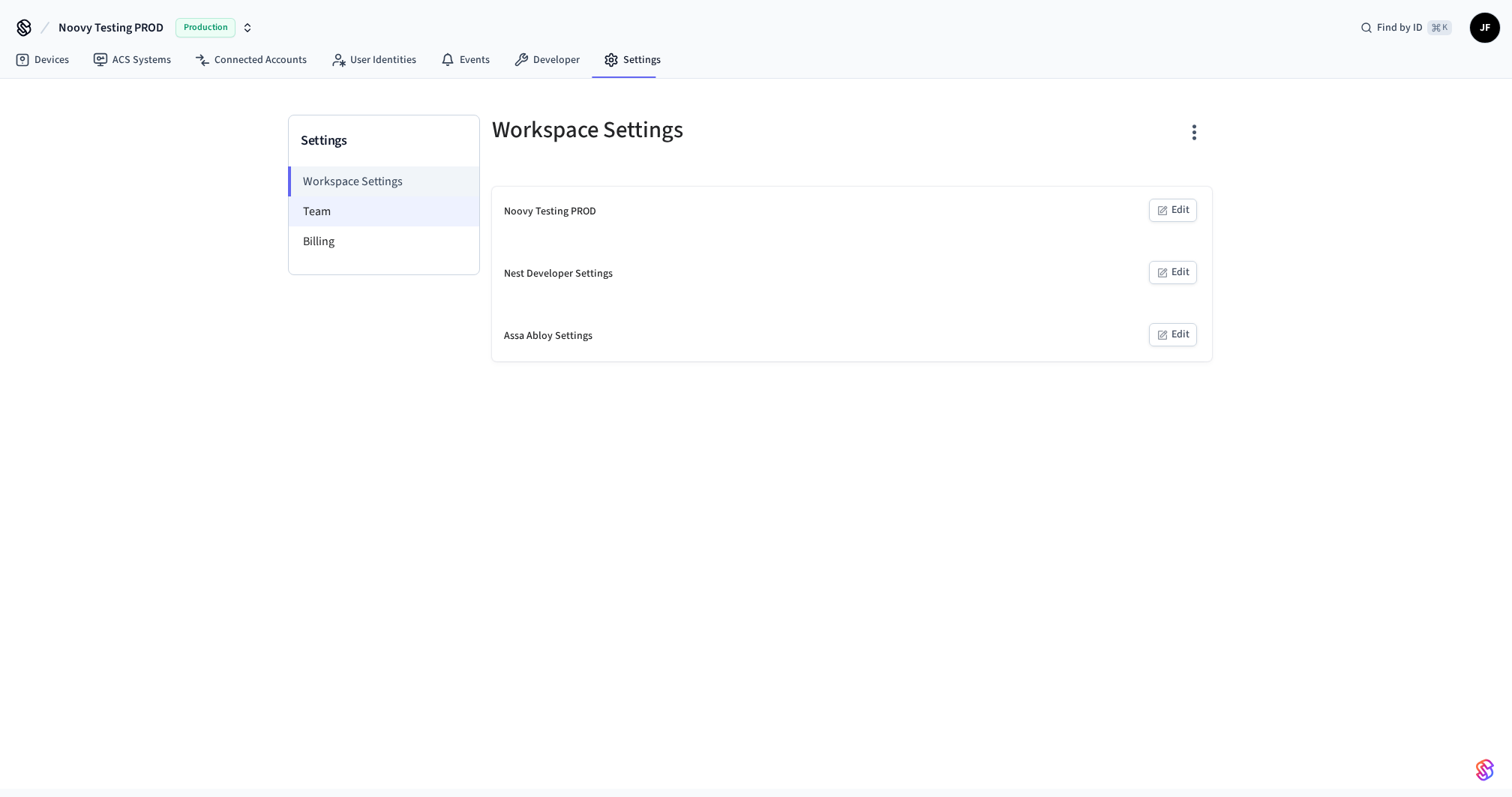
click at [338, 209] on li "Team" at bounding box center [384, 212] width 190 height 30
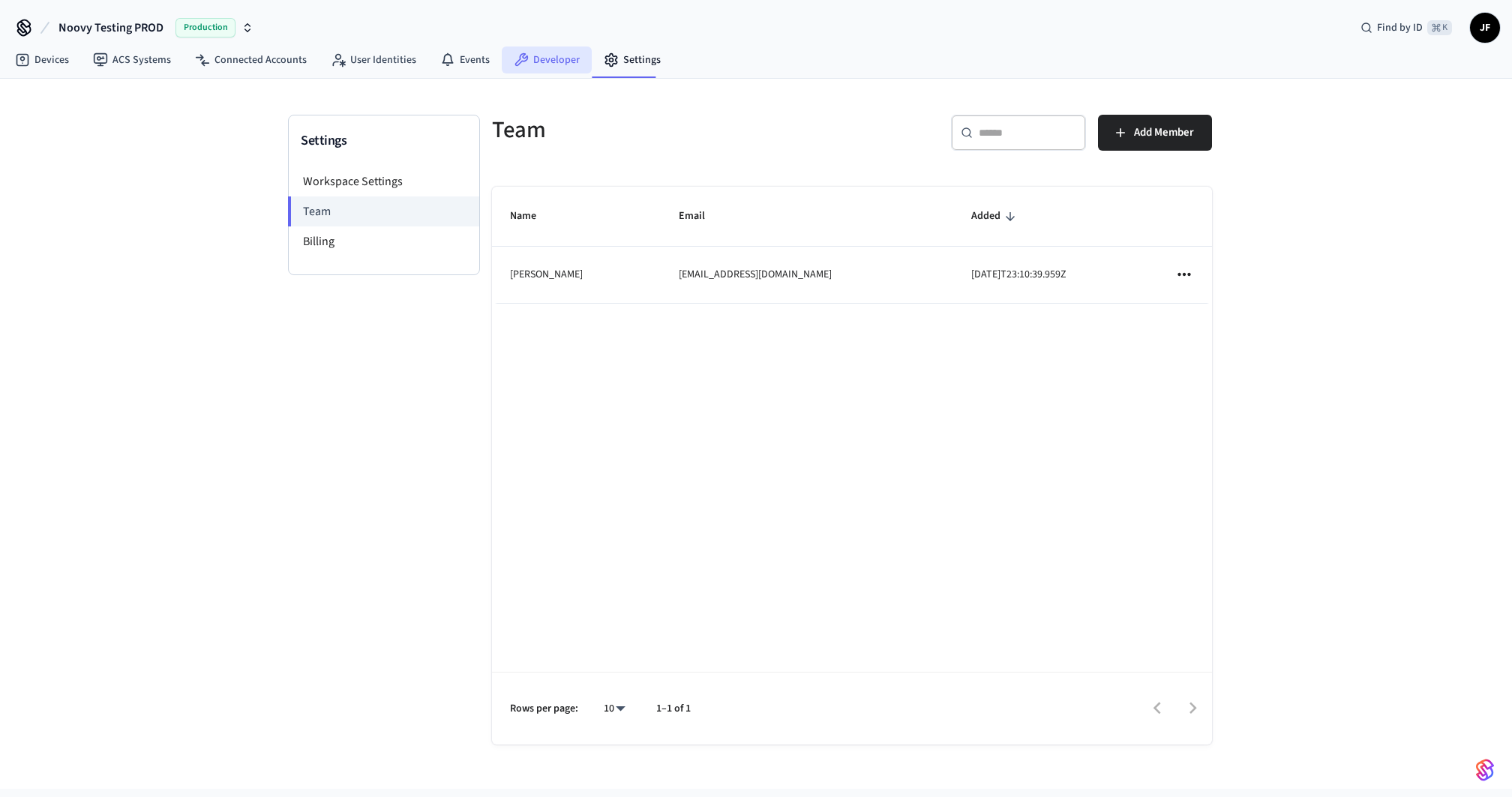
click at [551, 63] on link "Developer" at bounding box center [546, 60] width 90 height 27
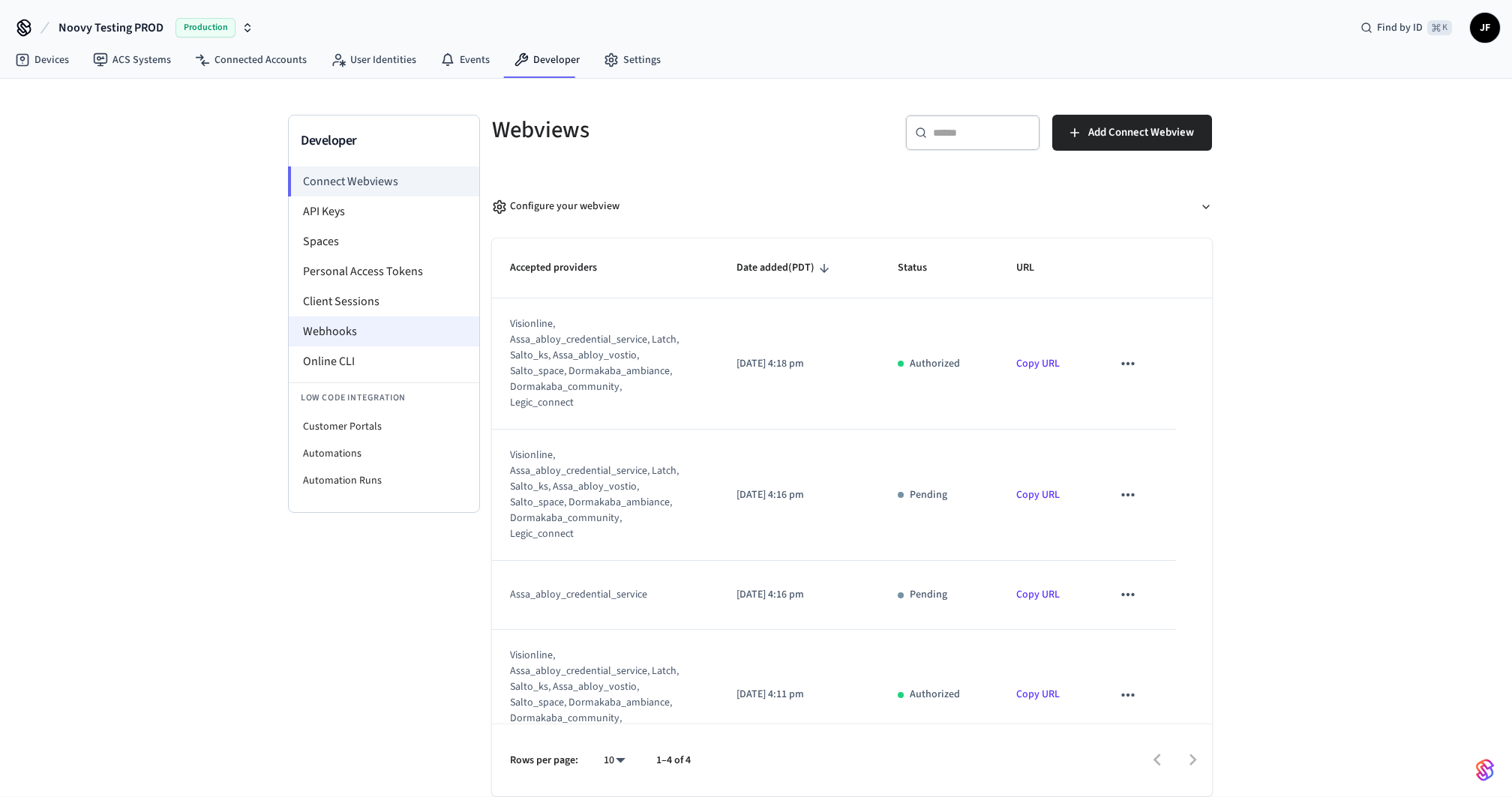
click at [341, 332] on li "Webhooks" at bounding box center [384, 332] width 190 height 30
click at [388, 330] on li "Webhooks" at bounding box center [384, 332] width 190 height 30
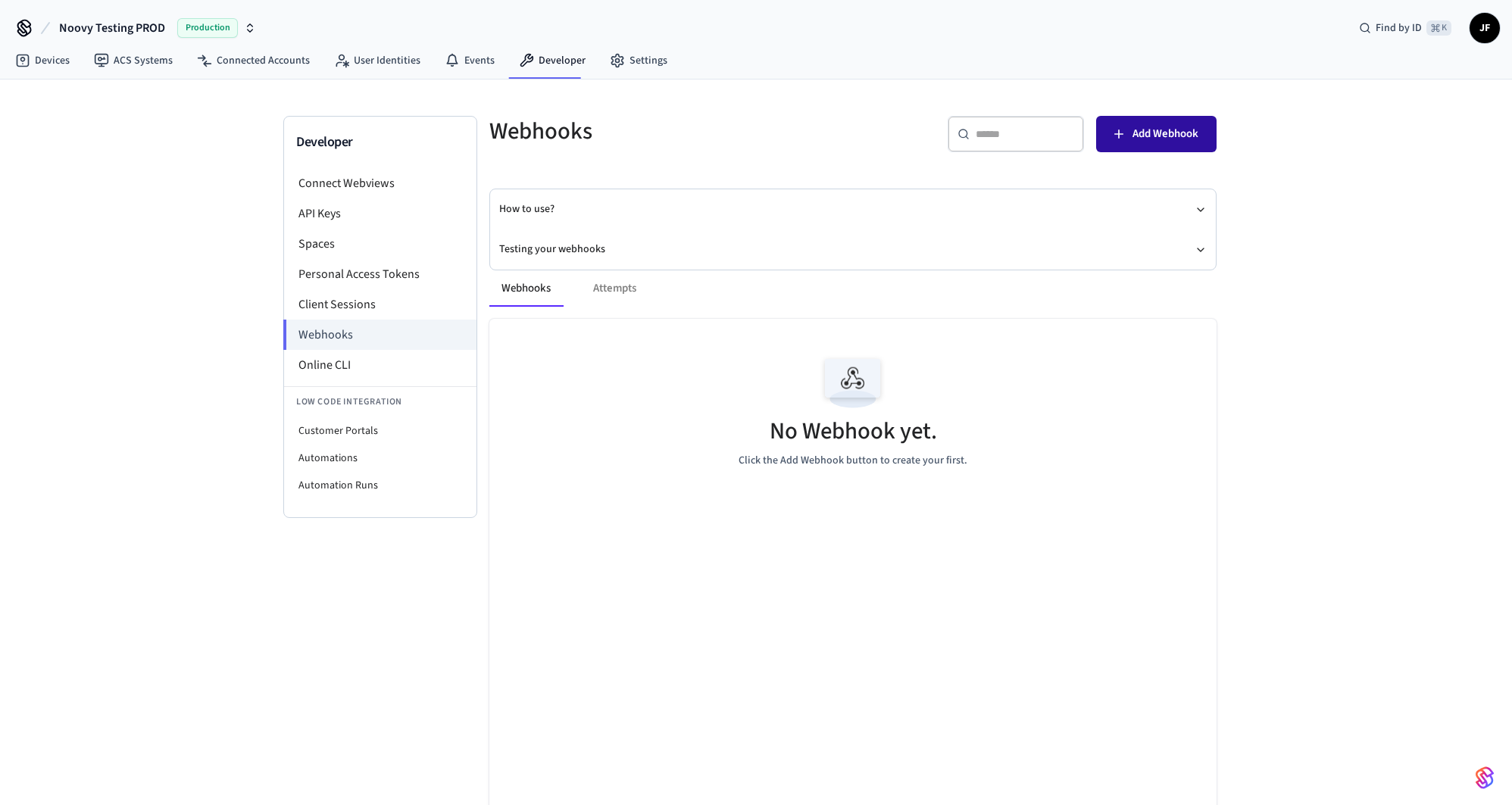
click at [1128, 134] on button "Add Webhook" at bounding box center [1156, 134] width 121 height 36
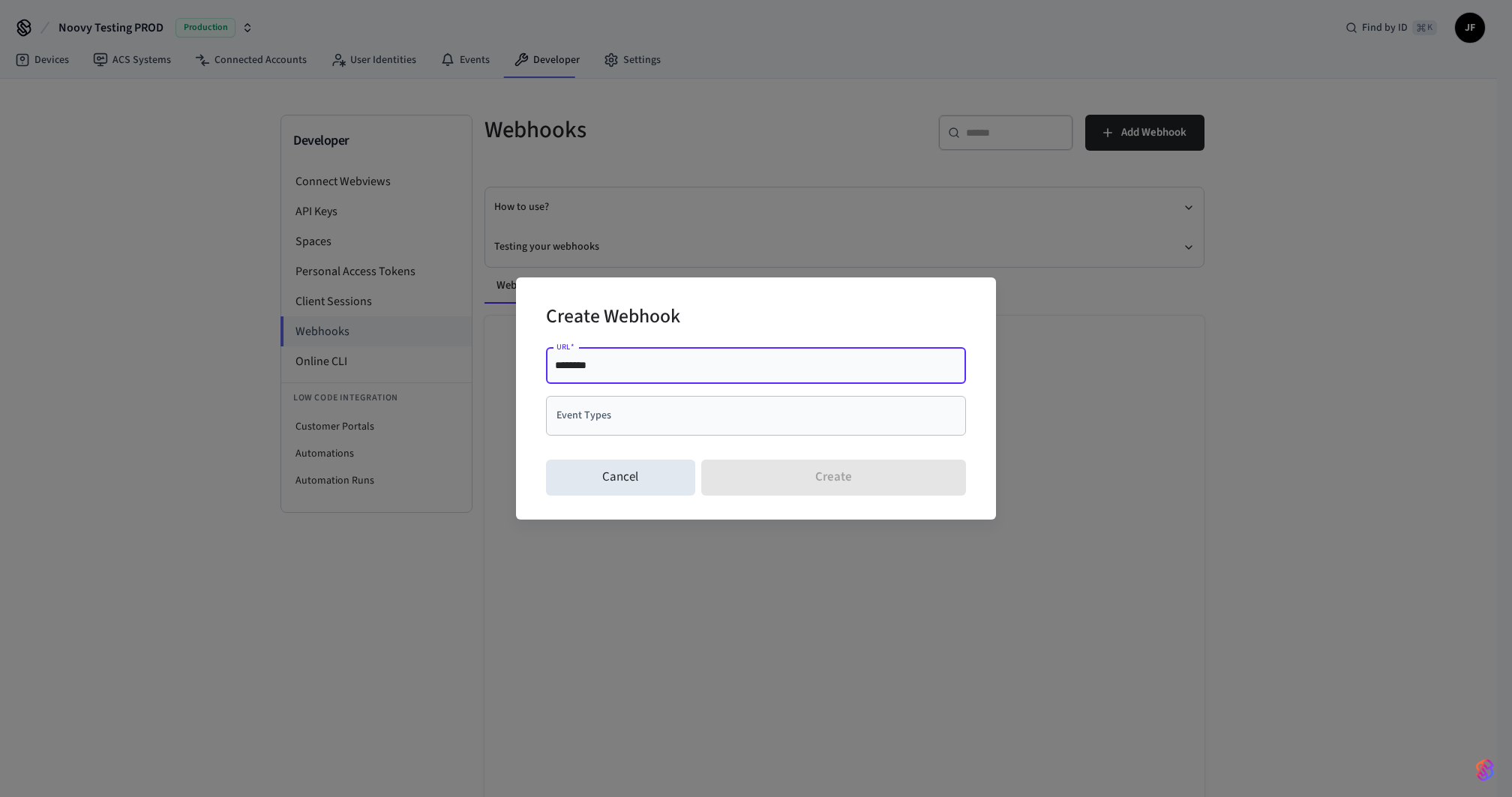
click at [626, 411] on input "Event Types" at bounding box center [744, 415] width 384 height 26
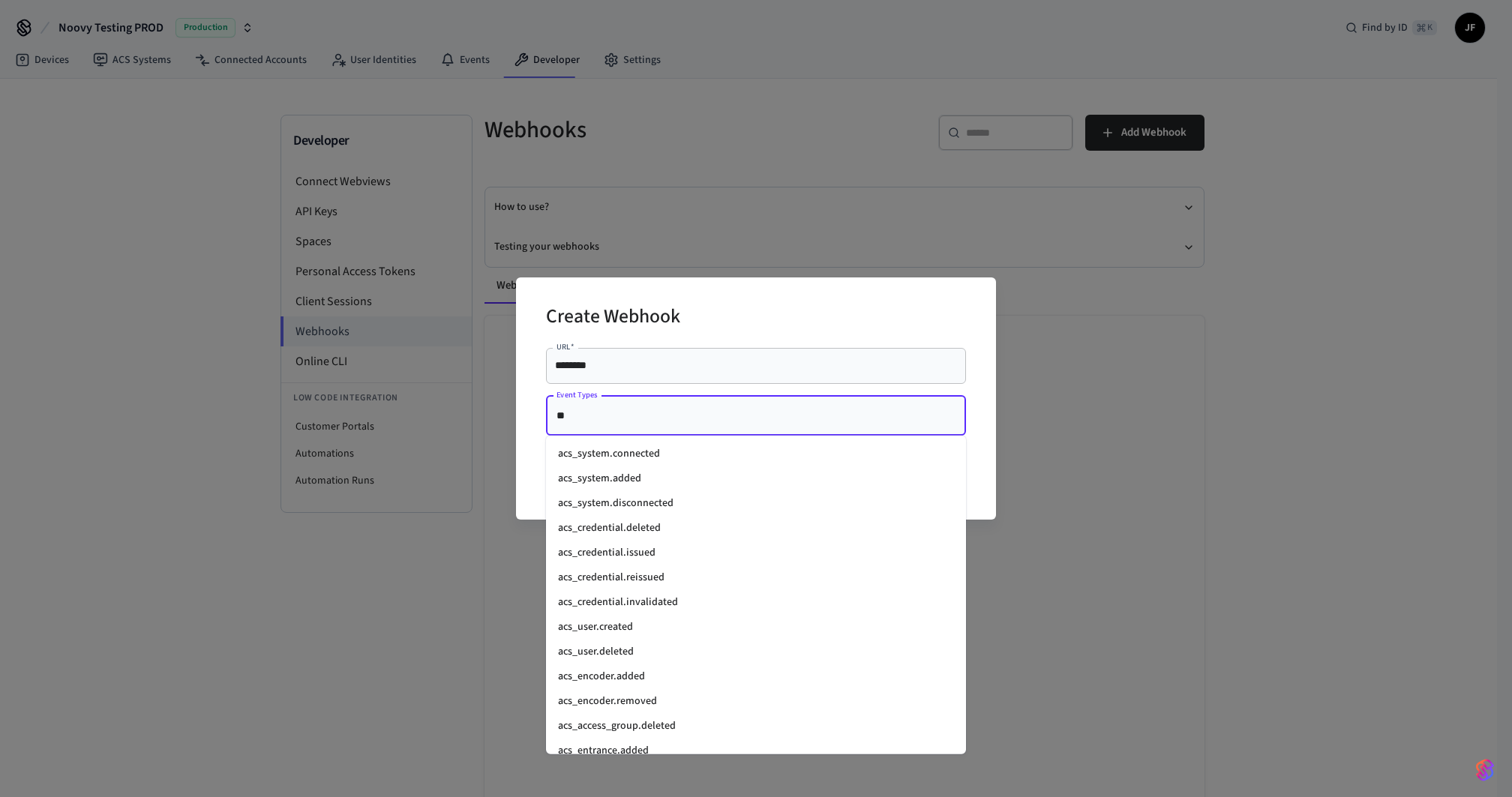
type input "*"
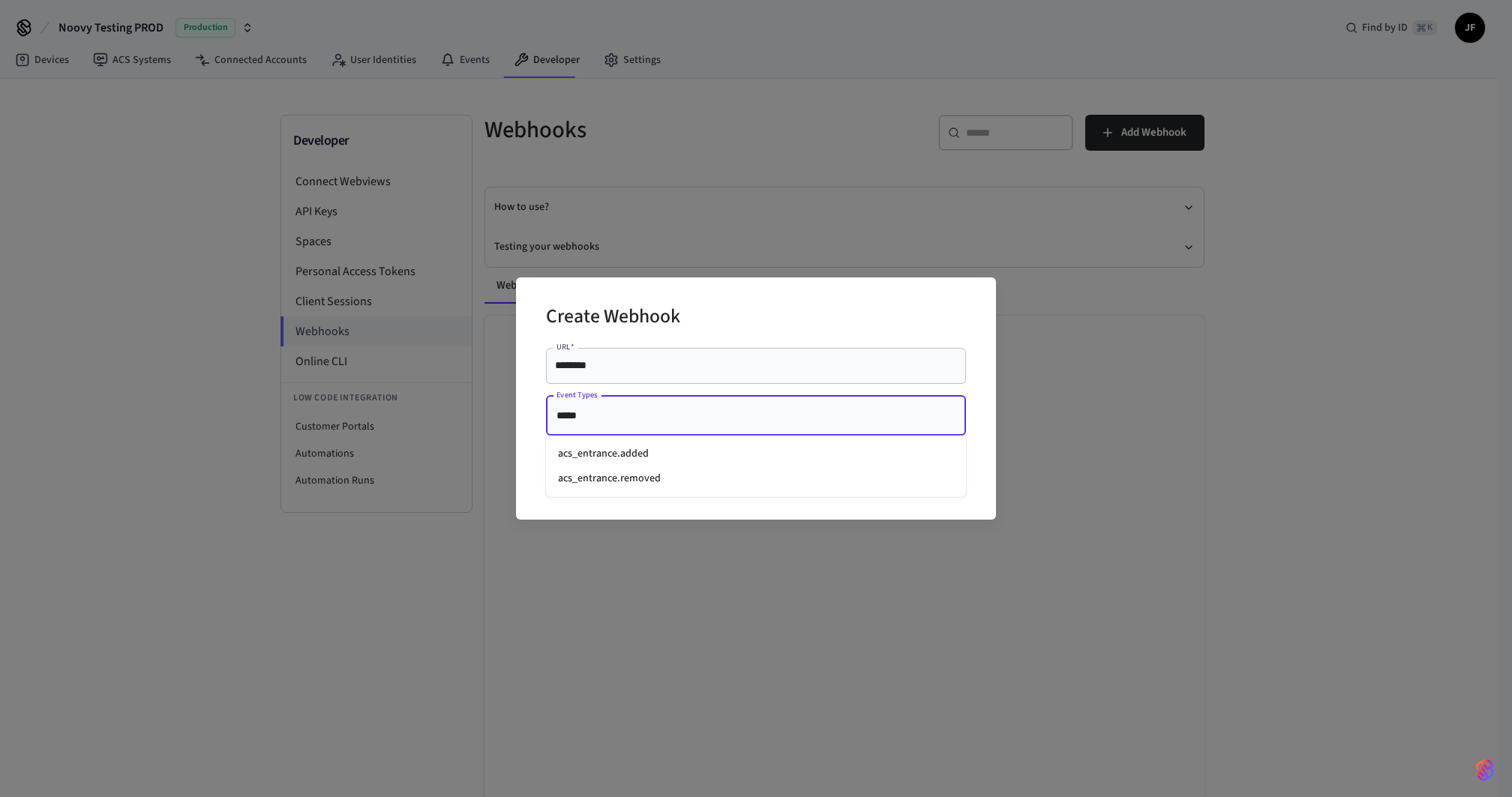
type input "******"
type input "*****"
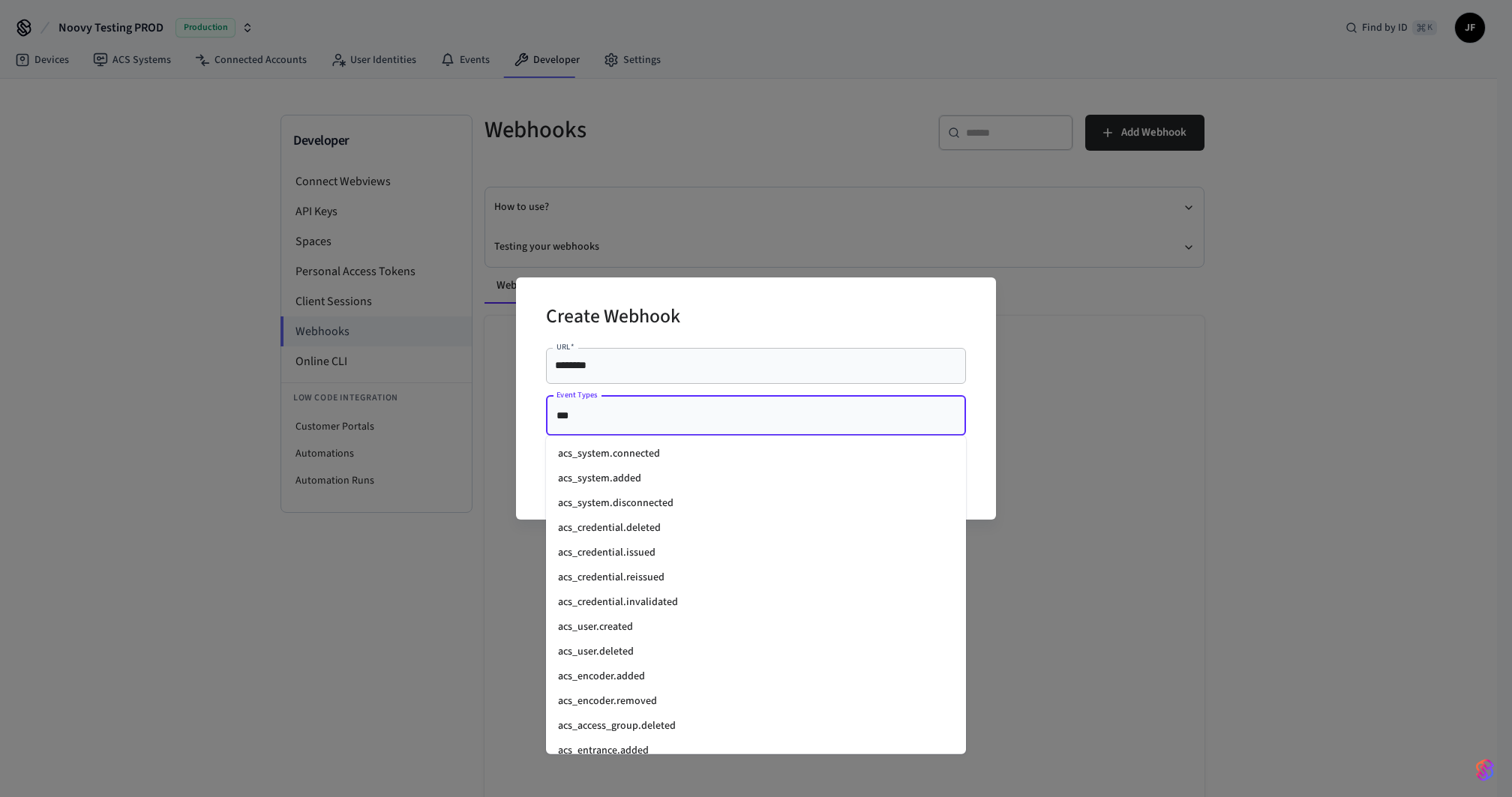
type input "***"
click at [534, 465] on div "Create Webhook URL   * ******** URL   * Event Types Event Types Cancel Create" at bounding box center [756, 398] width 480 height 242
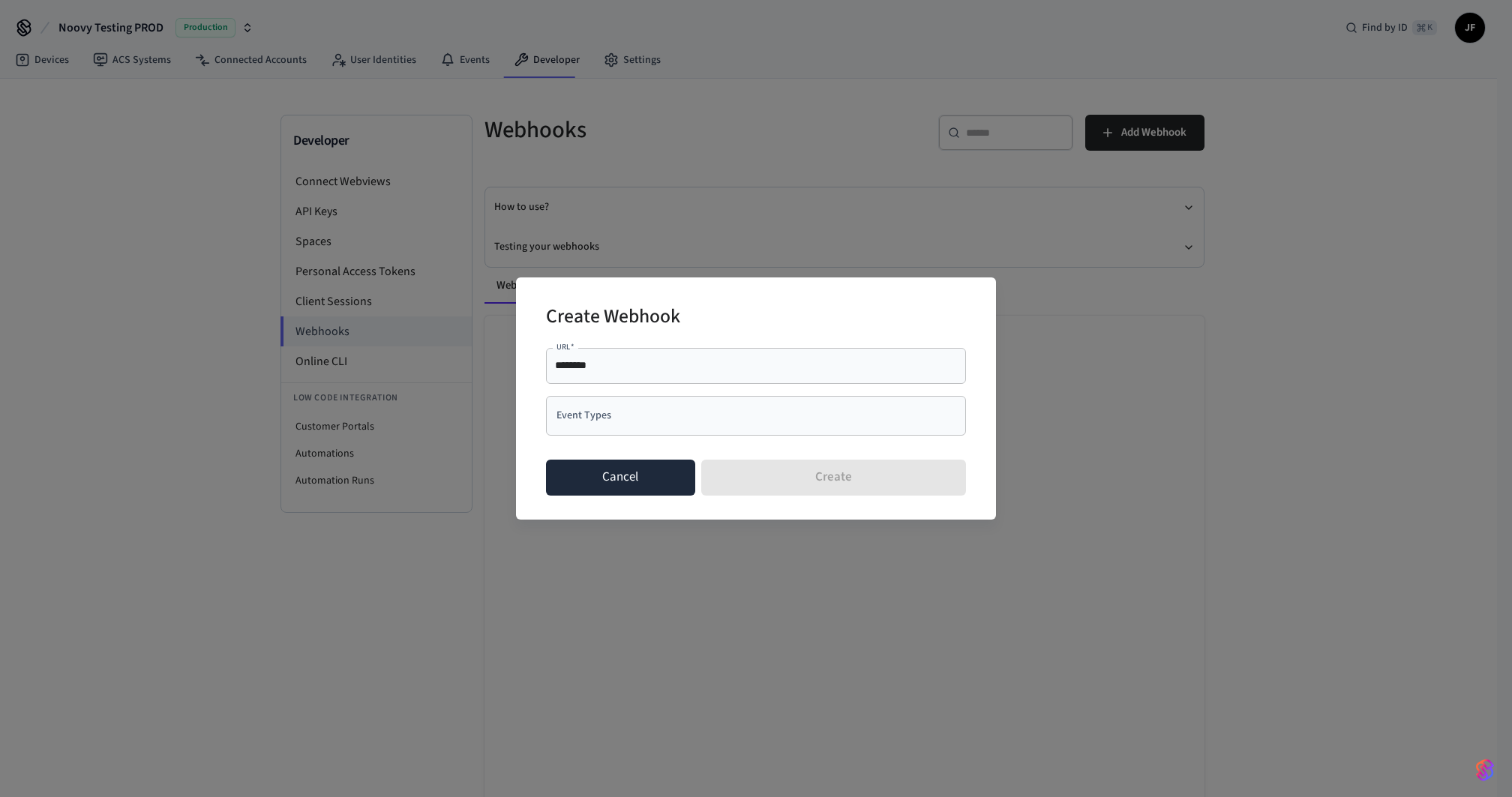
click at [601, 479] on button "Cancel" at bounding box center [620, 477] width 149 height 36
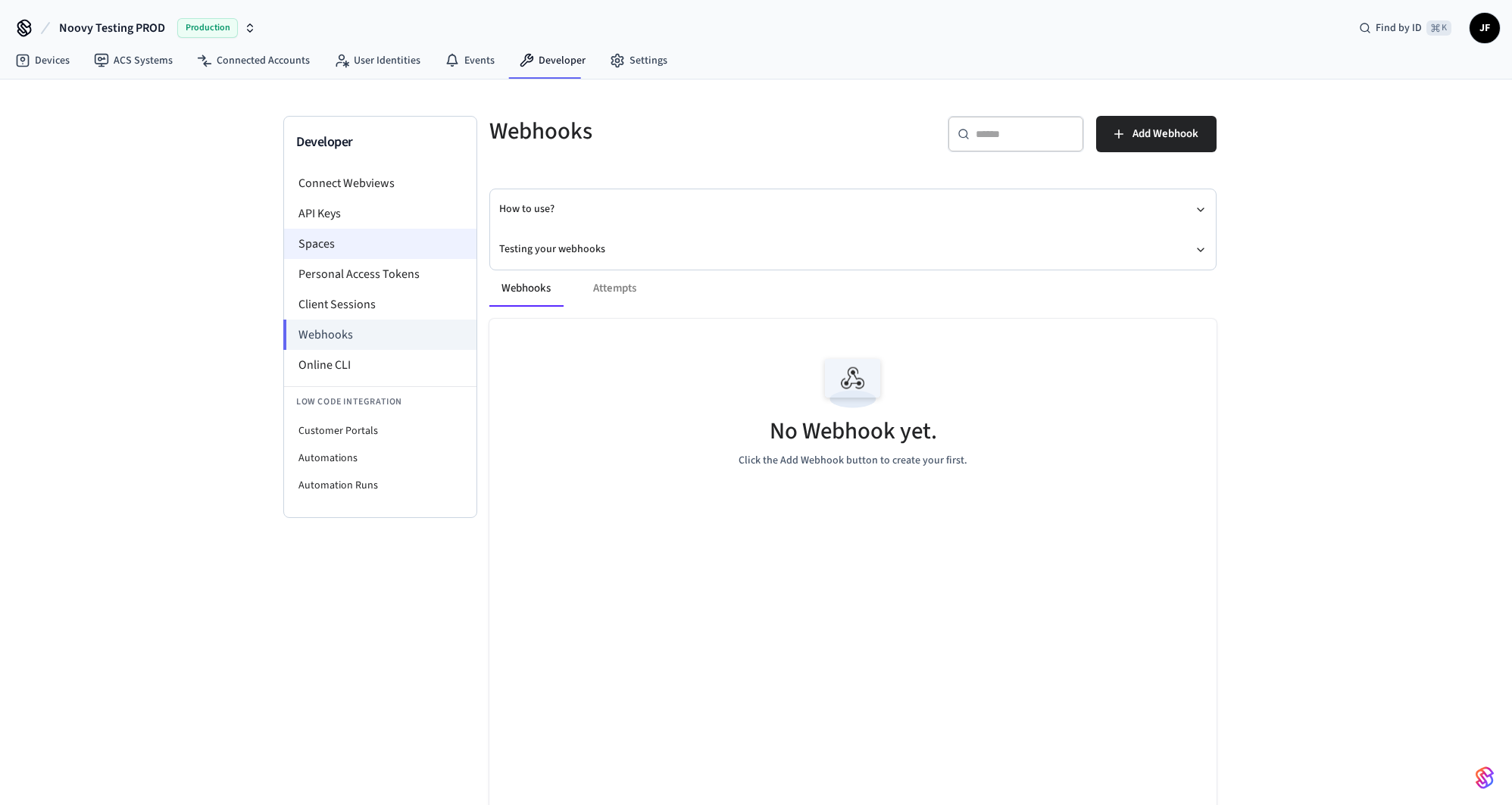
click at [331, 247] on li "Spaces" at bounding box center [379, 244] width 192 height 31
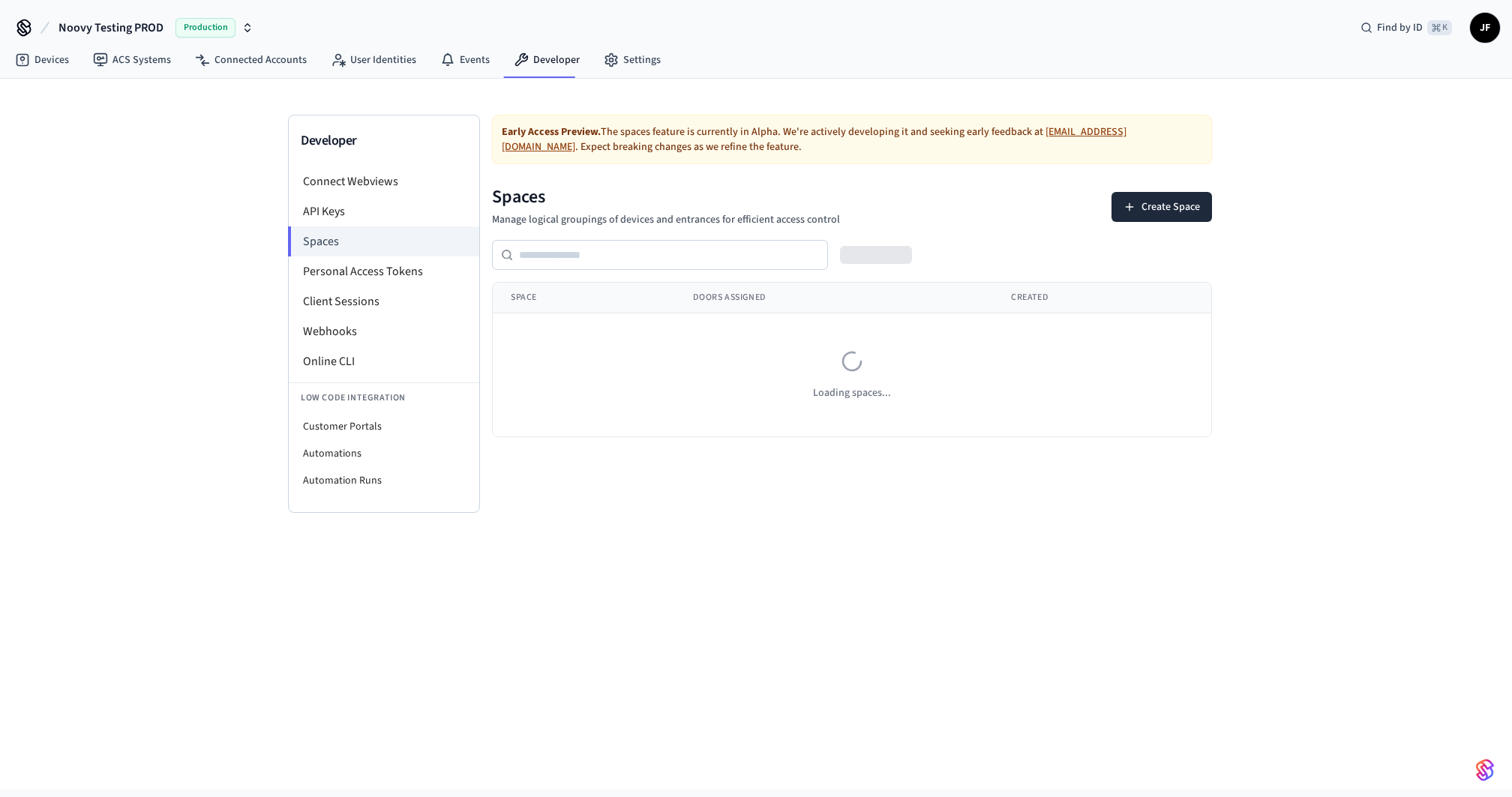
click at [815, 187] on h1 "Spaces" at bounding box center [666, 197] width 348 height 24
click at [964, 250] on div "0 spaces" at bounding box center [852, 255] width 720 height 30
click at [868, 468] on button "Create Space" at bounding box center [852, 468] width 101 height 30
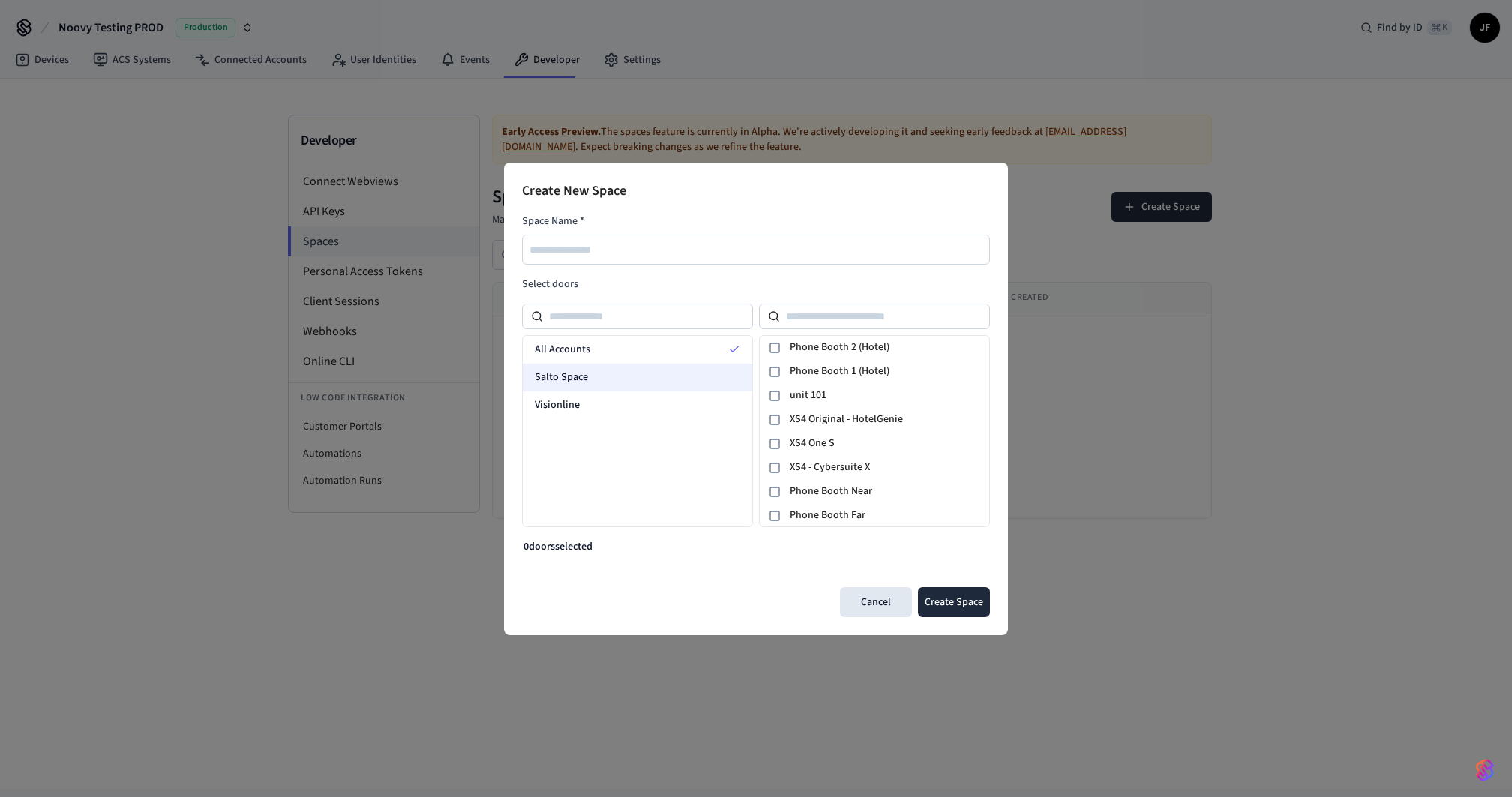
click at [599, 384] on div "Salto Space" at bounding box center [637, 378] width 229 height 28
click at [769, 345] on icon at bounding box center [775, 347] width 12 height 12
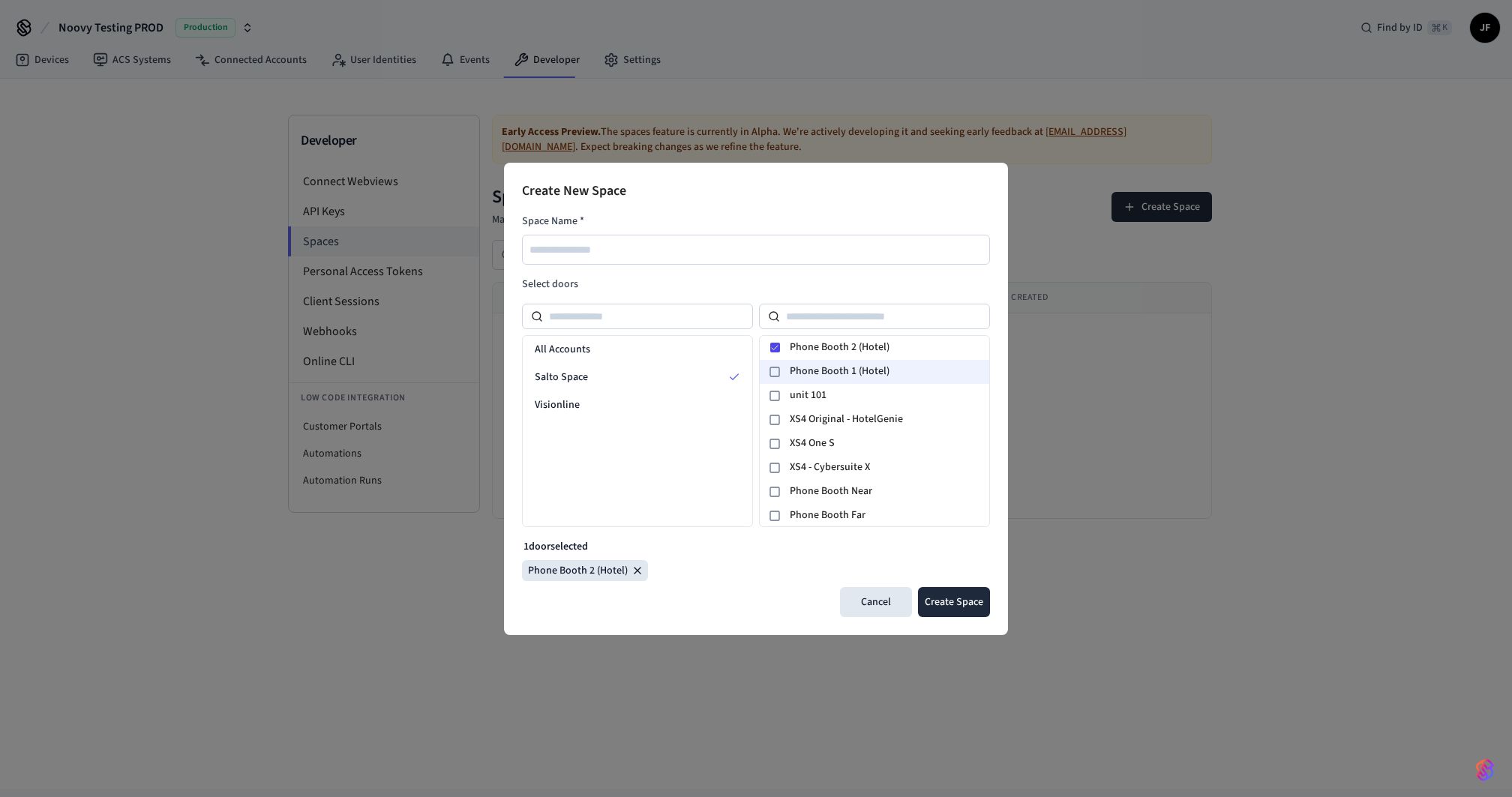
click at [774, 377] on icon at bounding box center [775, 371] width 12 height 12
click at [773, 344] on icon at bounding box center [775, 348] width 9 height 9
click at [778, 374] on icon at bounding box center [775, 372] width 9 height 9
click at [880, 596] on button "Cancel" at bounding box center [876, 602] width 72 height 30
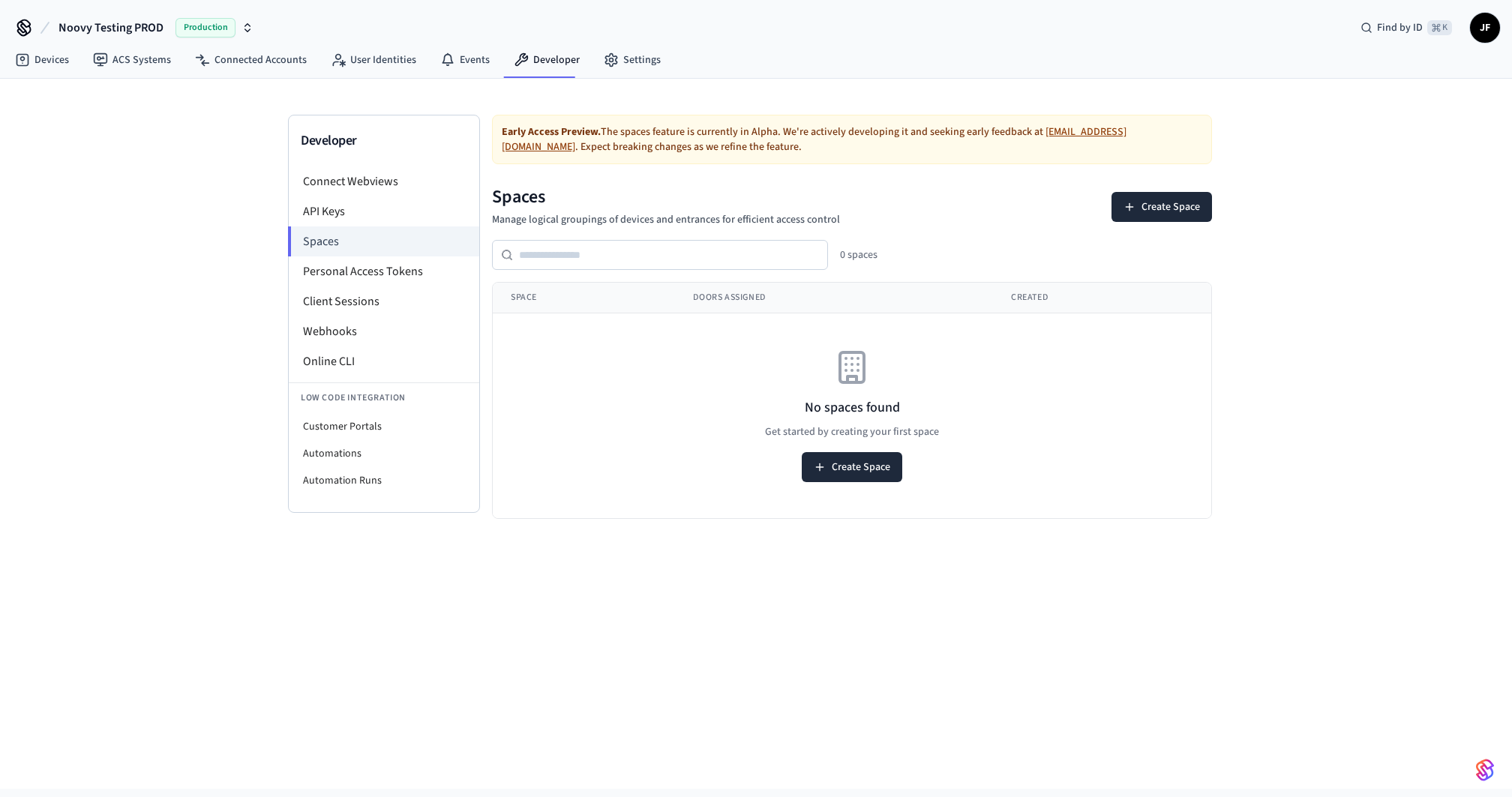
drag, startPoint x: 182, startPoint y: 270, endPoint x: 155, endPoint y: 237, distance: 42.6
click at [182, 270] on div "Developer Connect Webviews API Keys Spaces Personal Access Tokens Client Sessio…" at bounding box center [756, 434] width 1512 height 710
click at [125, 57] on link "ACS Systems" at bounding box center [132, 60] width 102 height 27
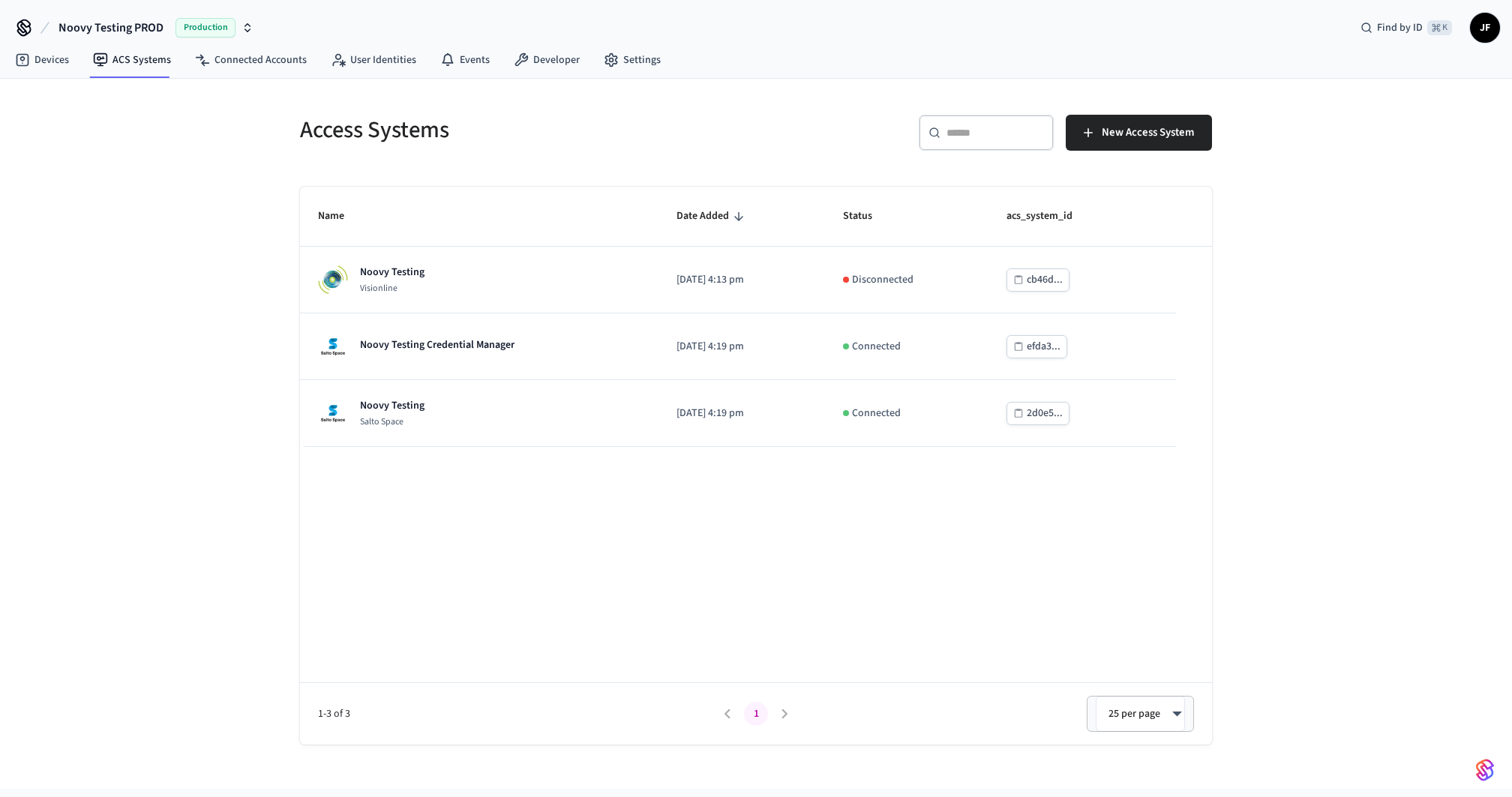
click at [552, 142] on h5 "Access Systems" at bounding box center [523, 130] width 447 height 30
click at [624, 130] on h5 "Access Systems" at bounding box center [523, 130] width 447 height 30
drag, startPoint x: 793, startPoint y: 124, endPoint x: 715, endPoint y: 116, distance: 78.4
click at [715, 116] on div "Access Systems ​ ​ New Access System" at bounding box center [747, 129] width 930 height 66
click at [780, 125] on div "​ ​ New Access System" at bounding box center [988, 139] width 447 height 48
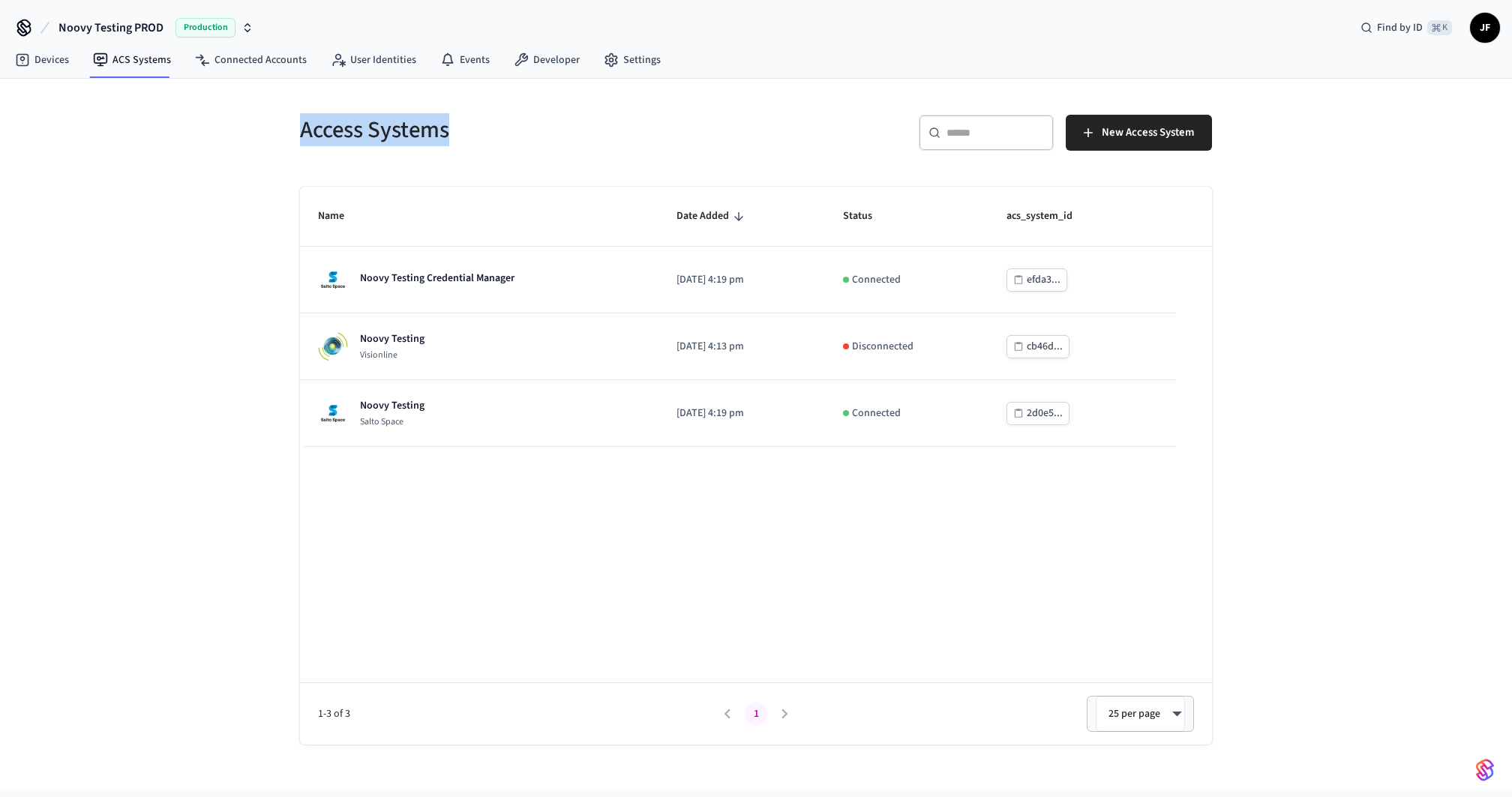
drag, startPoint x: 299, startPoint y: 129, endPoint x: 474, endPoint y: 130, distance: 175.0
click at [473, 130] on div "Access Systems" at bounding box center [514, 129] width 465 height 66
click at [474, 130] on h5 "Access Systems" at bounding box center [523, 130] width 447 height 30
drag, startPoint x: 472, startPoint y: 129, endPoint x: 285, endPoint y: 134, distance: 187.1
click at [285, 134] on div "Access Systems" at bounding box center [514, 129] width 465 height 66
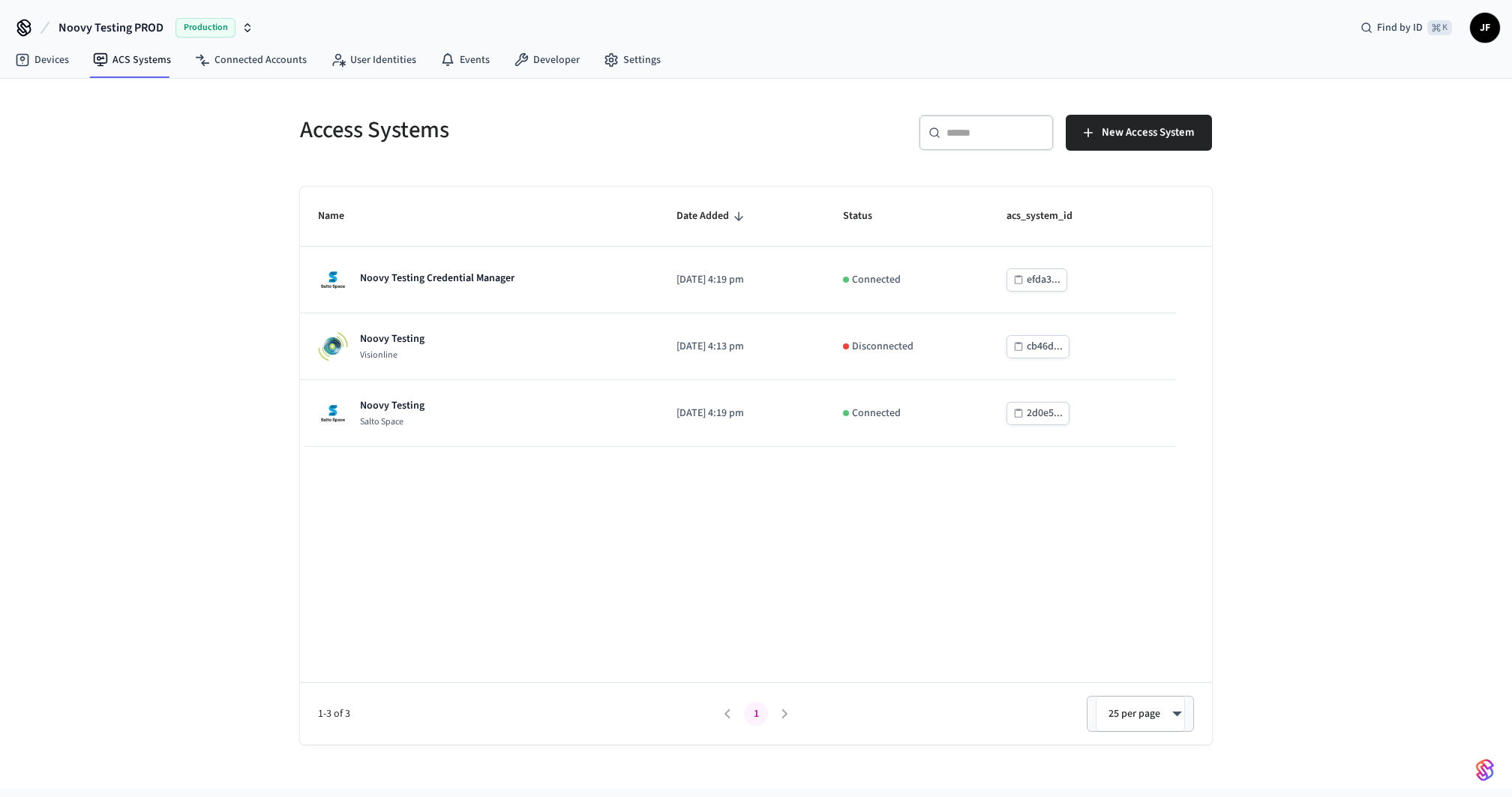
click at [285, 134] on div "Access Systems" at bounding box center [514, 129] width 465 height 66
click at [542, 66] on link "Developer" at bounding box center [546, 60] width 90 height 27
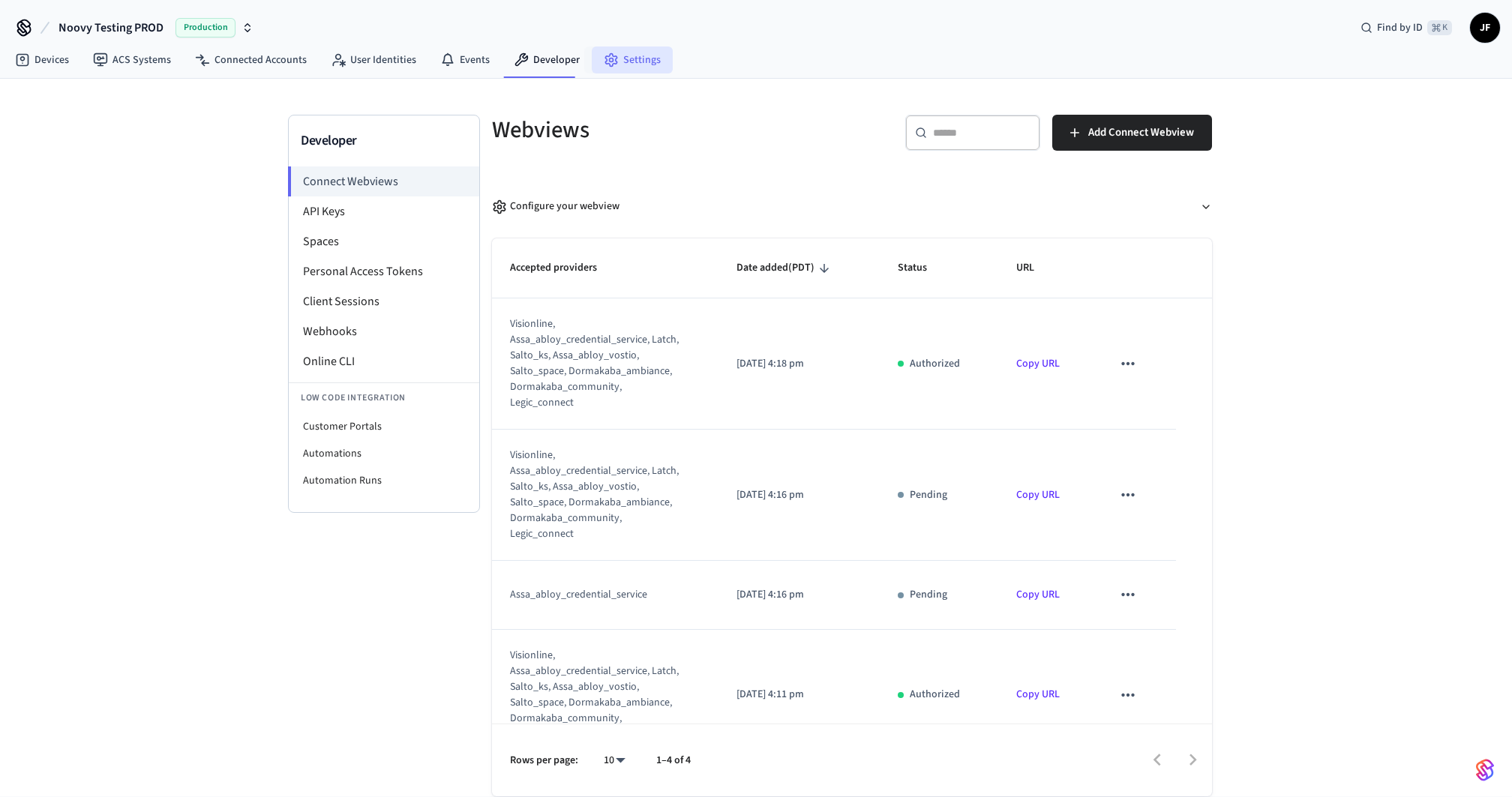
click at [613, 48] on link "Settings" at bounding box center [632, 60] width 81 height 27
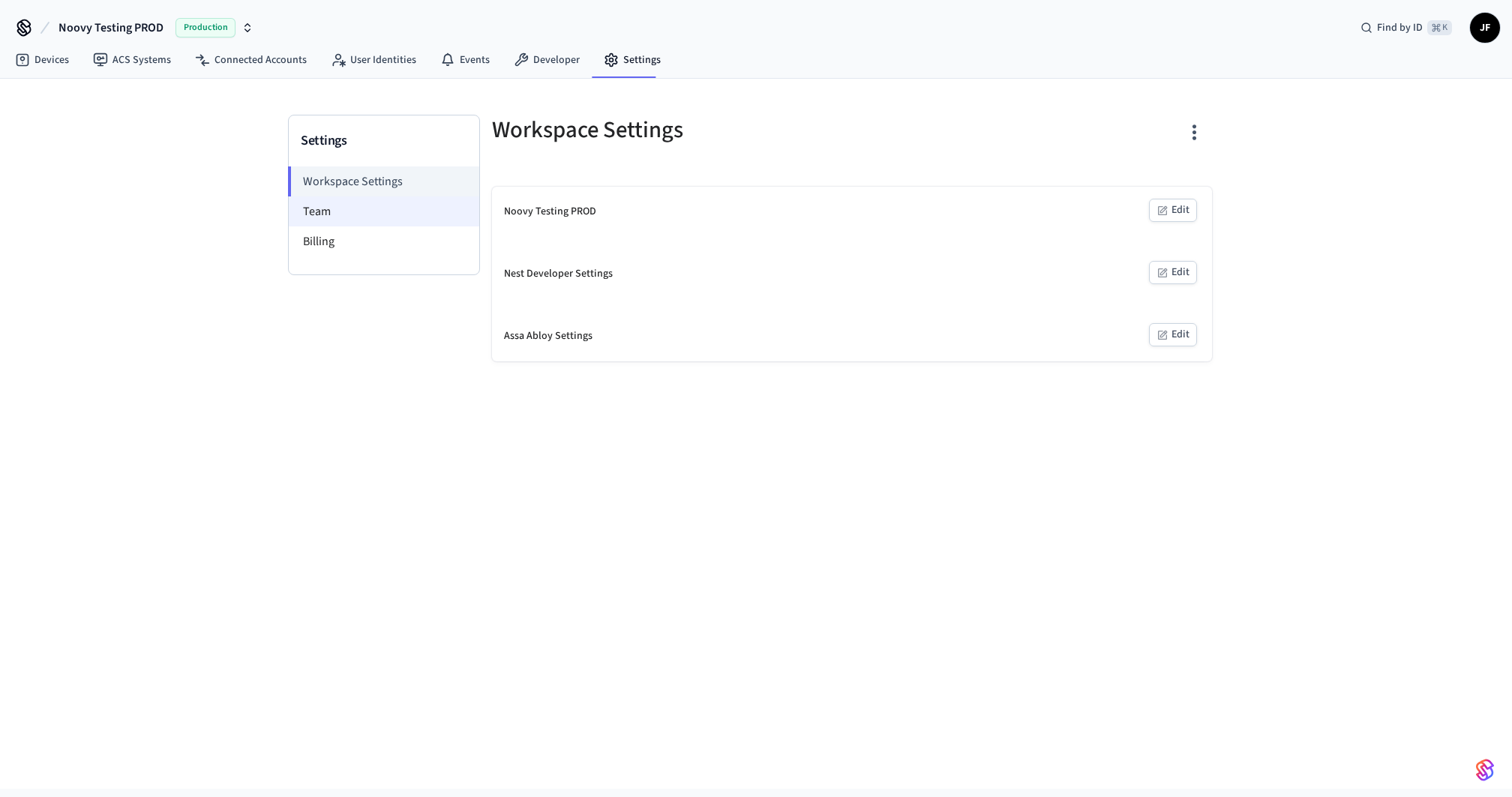
click at [369, 211] on li "Team" at bounding box center [384, 212] width 190 height 30
click at [371, 185] on li "Workspace Settings" at bounding box center [384, 182] width 191 height 30
click at [524, 62] on link "Developer" at bounding box center [546, 60] width 90 height 27
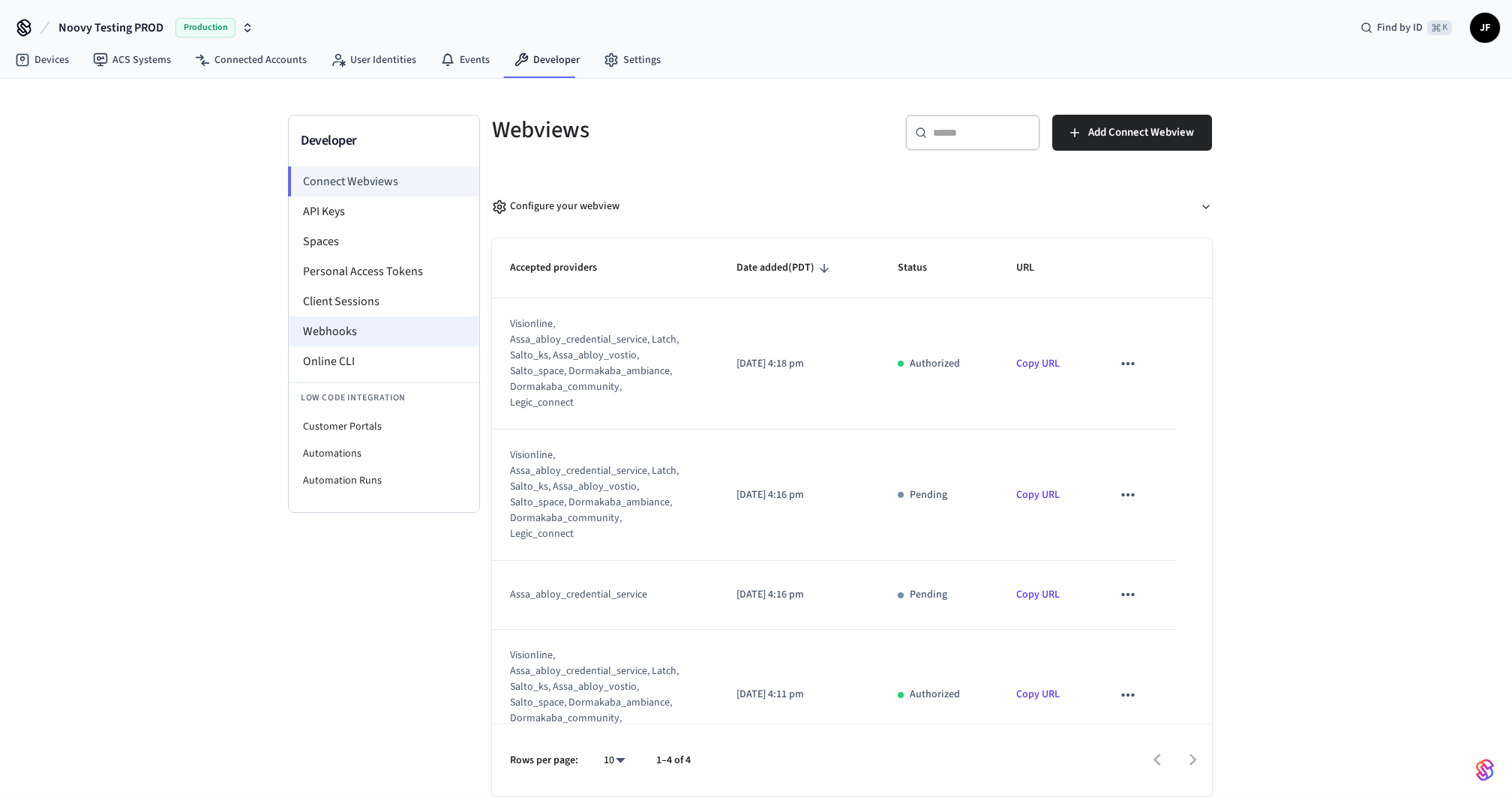
click at [378, 332] on li "Webhooks" at bounding box center [384, 332] width 190 height 30
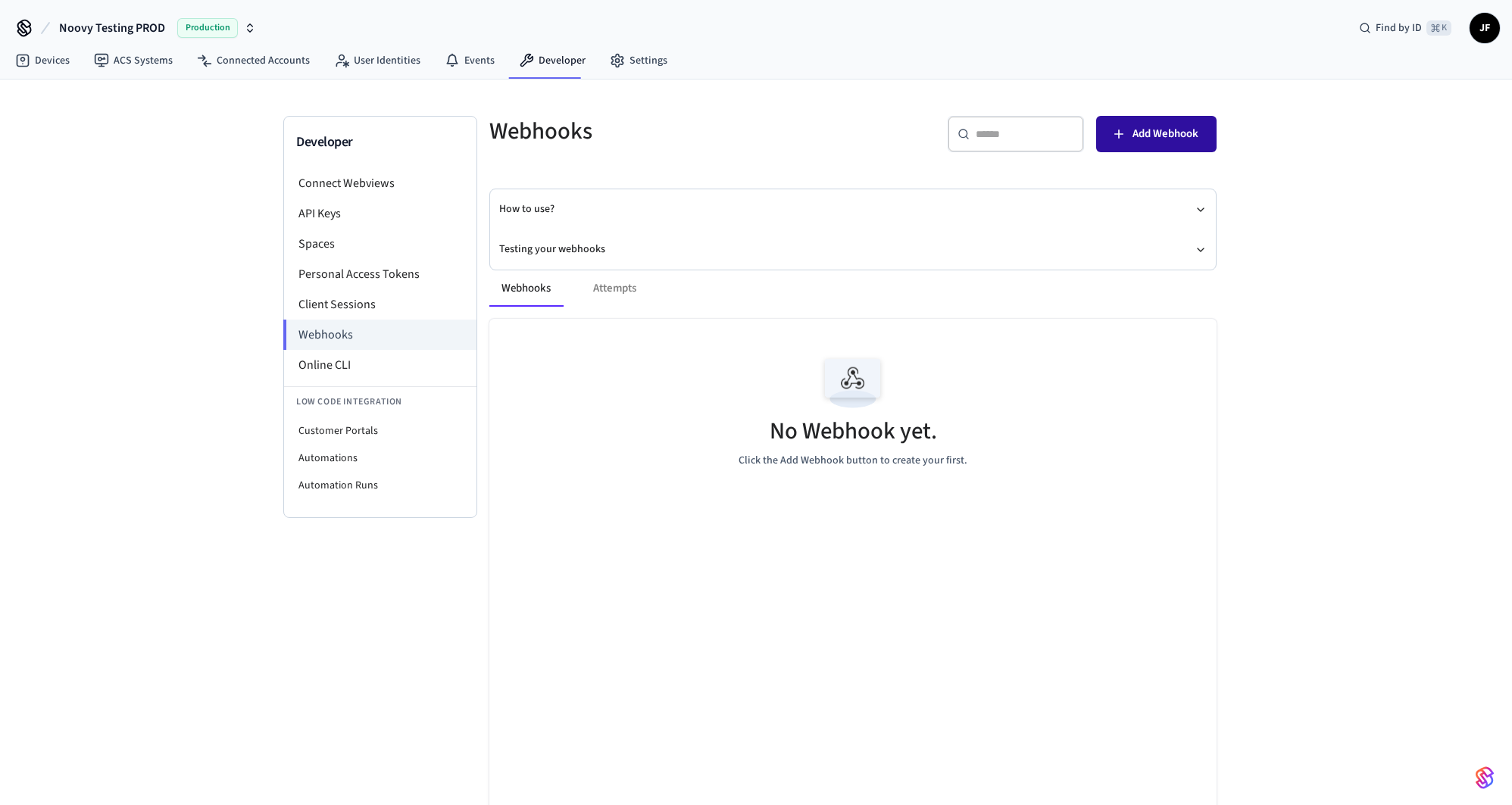
click at [1160, 129] on span "Add Webhook" at bounding box center [1165, 134] width 66 height 20
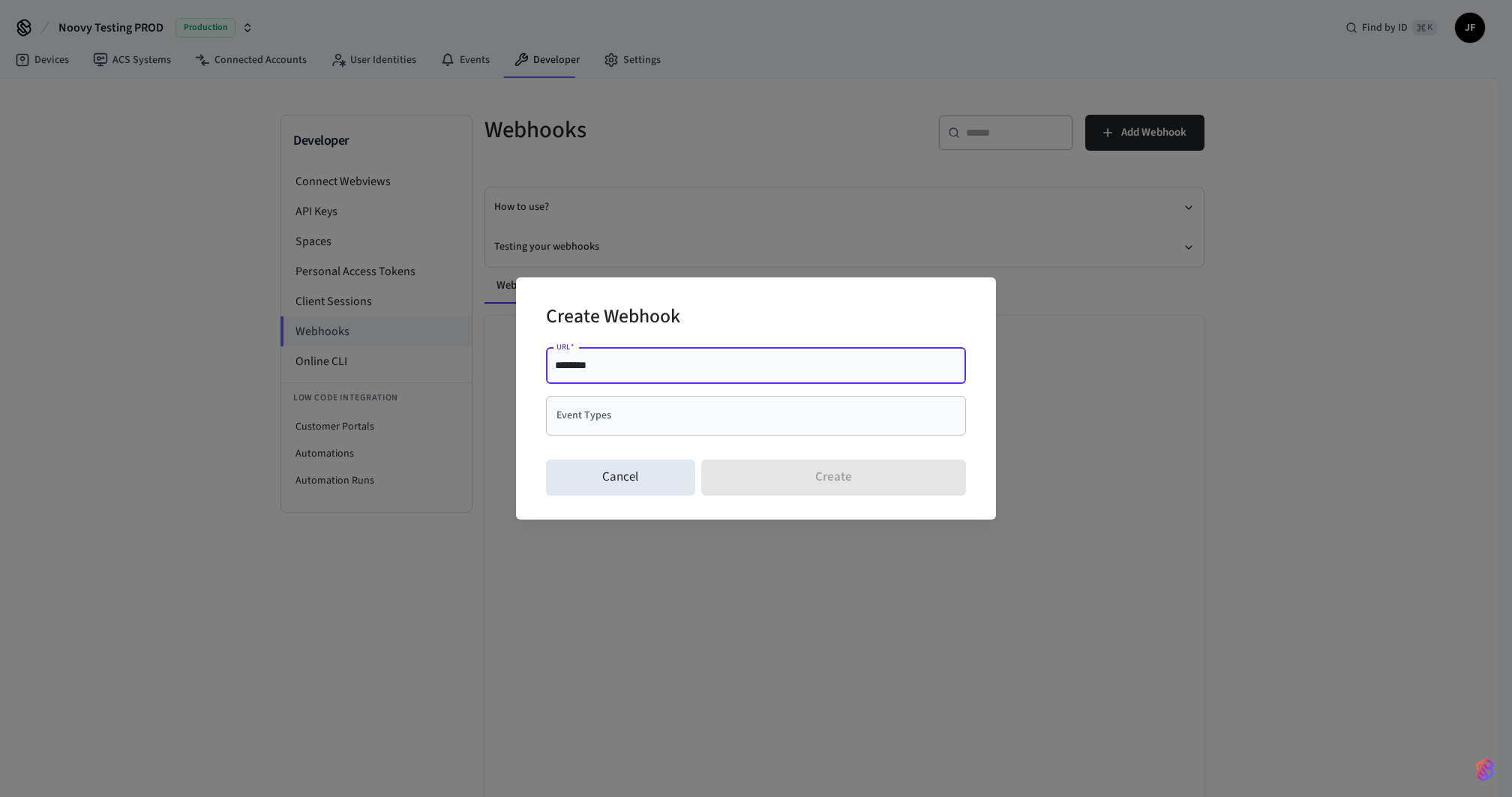
click at [672, 423] on input "Event Types" at bounding box center [744, 415] width 384 height 26
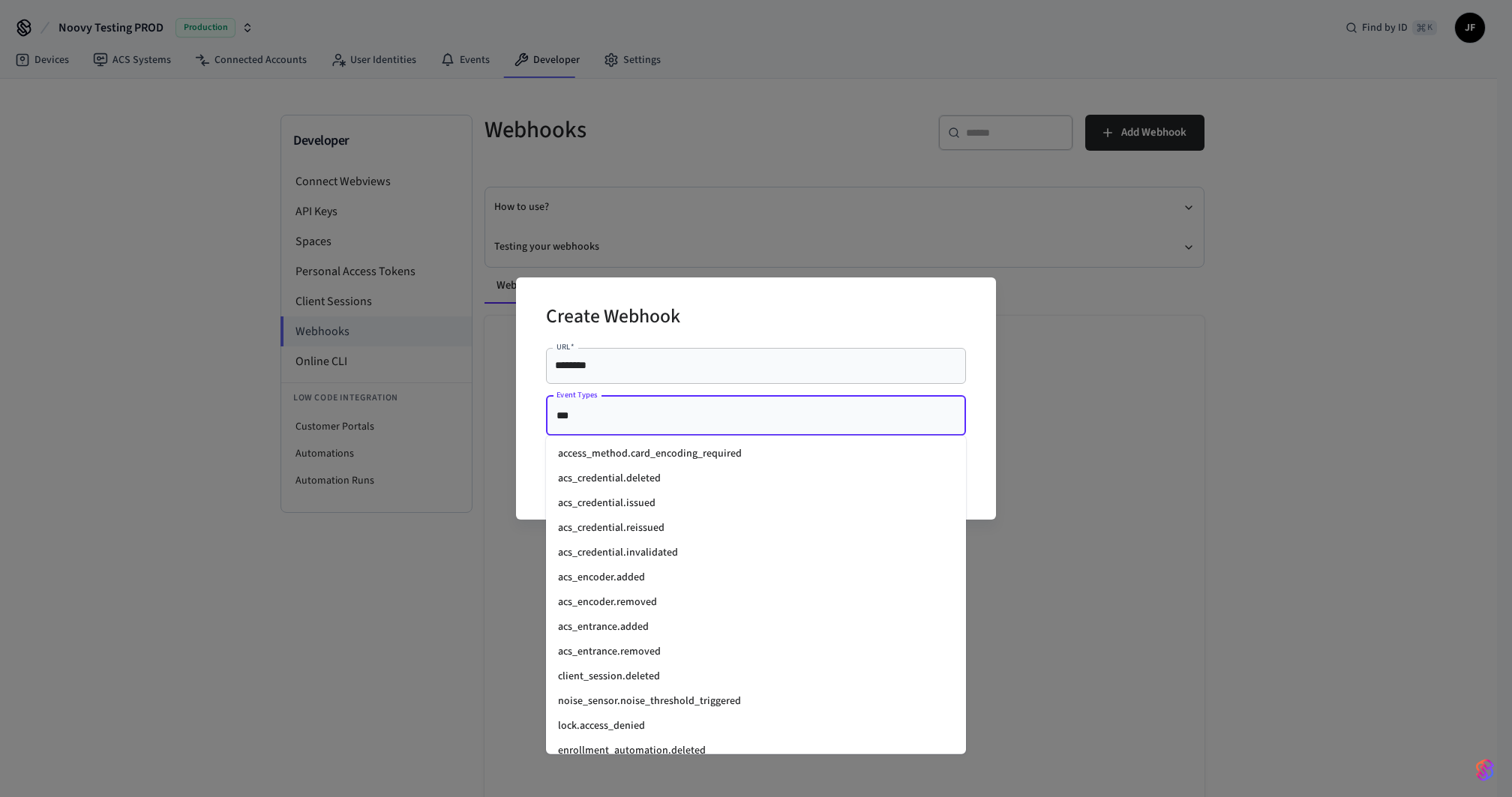
type input "****"
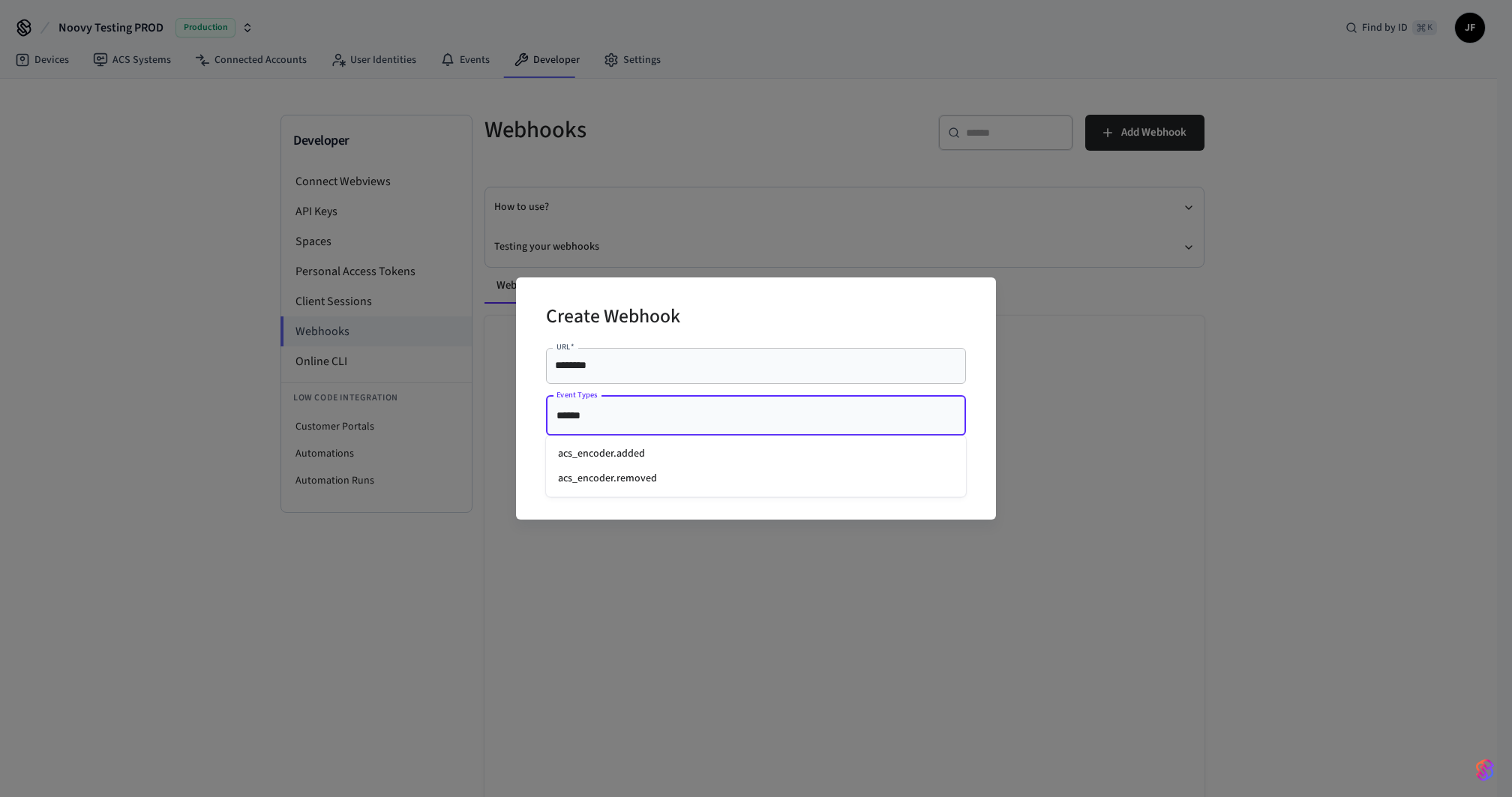
type input "*******"
type input "****"
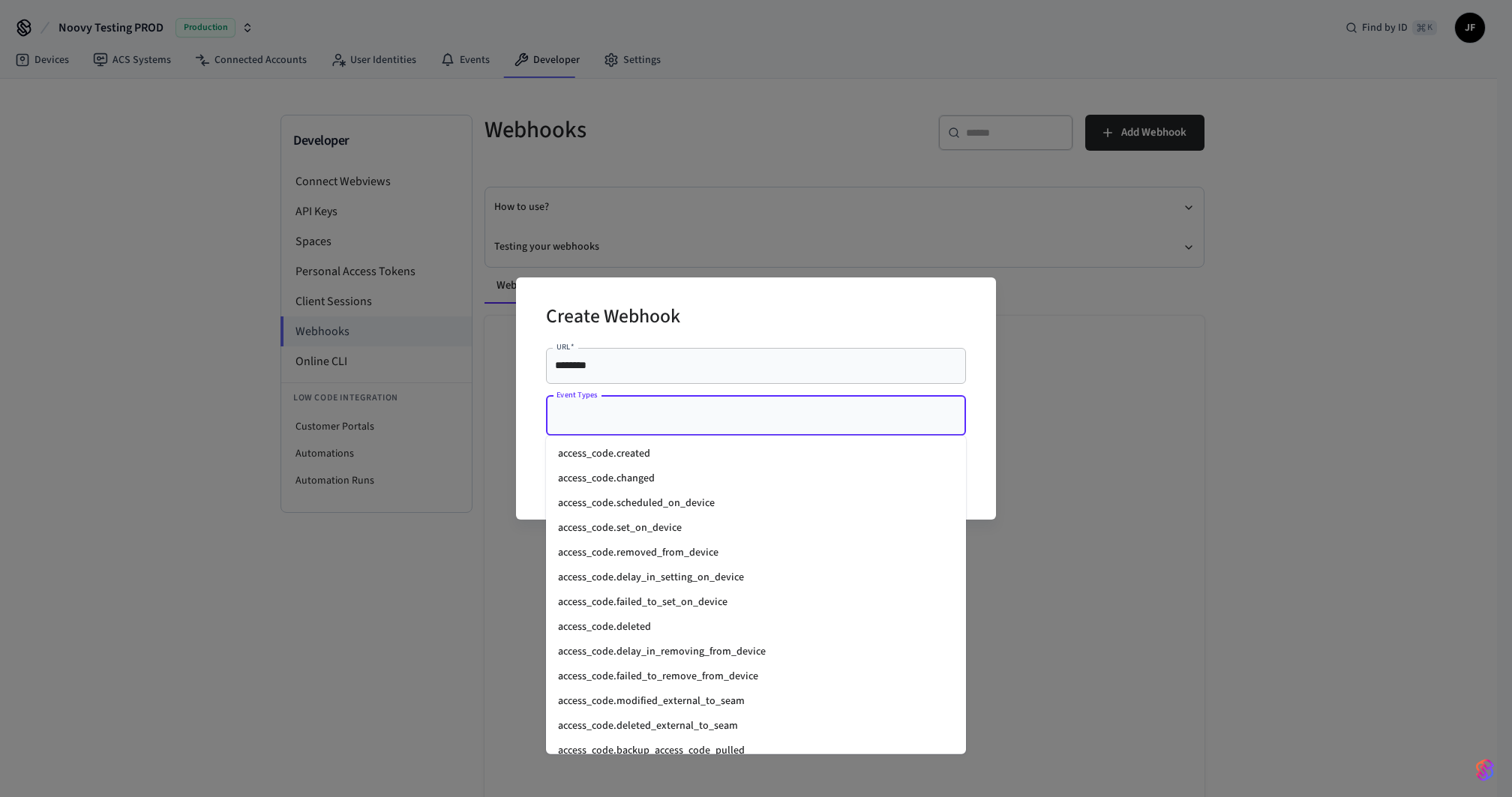
click at [536, 408] on div "Create Webhook URL   * ******** URL   * Event Types Event Types Cancel Create" at bounding box center [756, 398] width 480 height 242
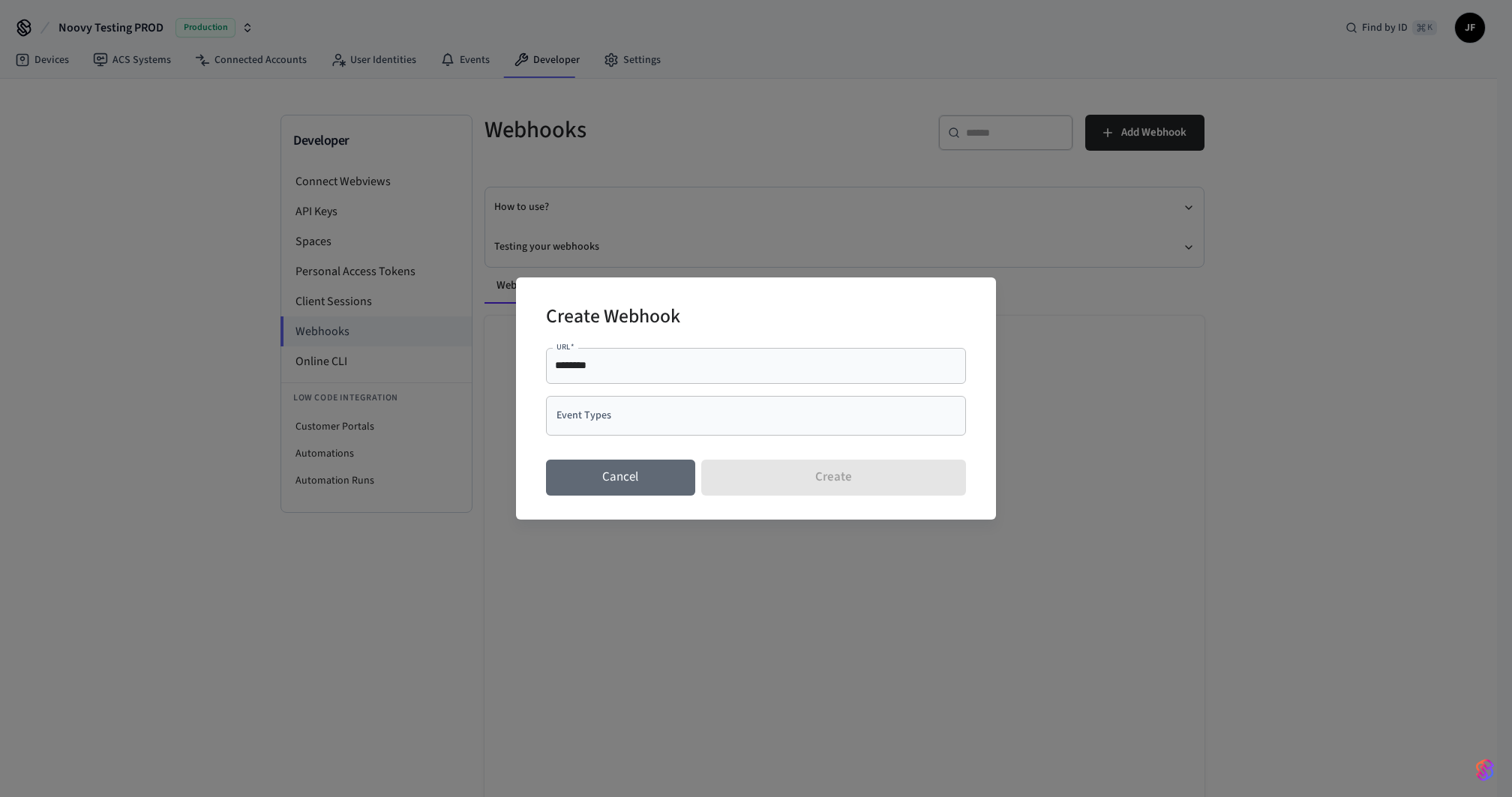
click at [594, 478] on button "Cancel" at bounding box center [620, 477] width 149 height 36
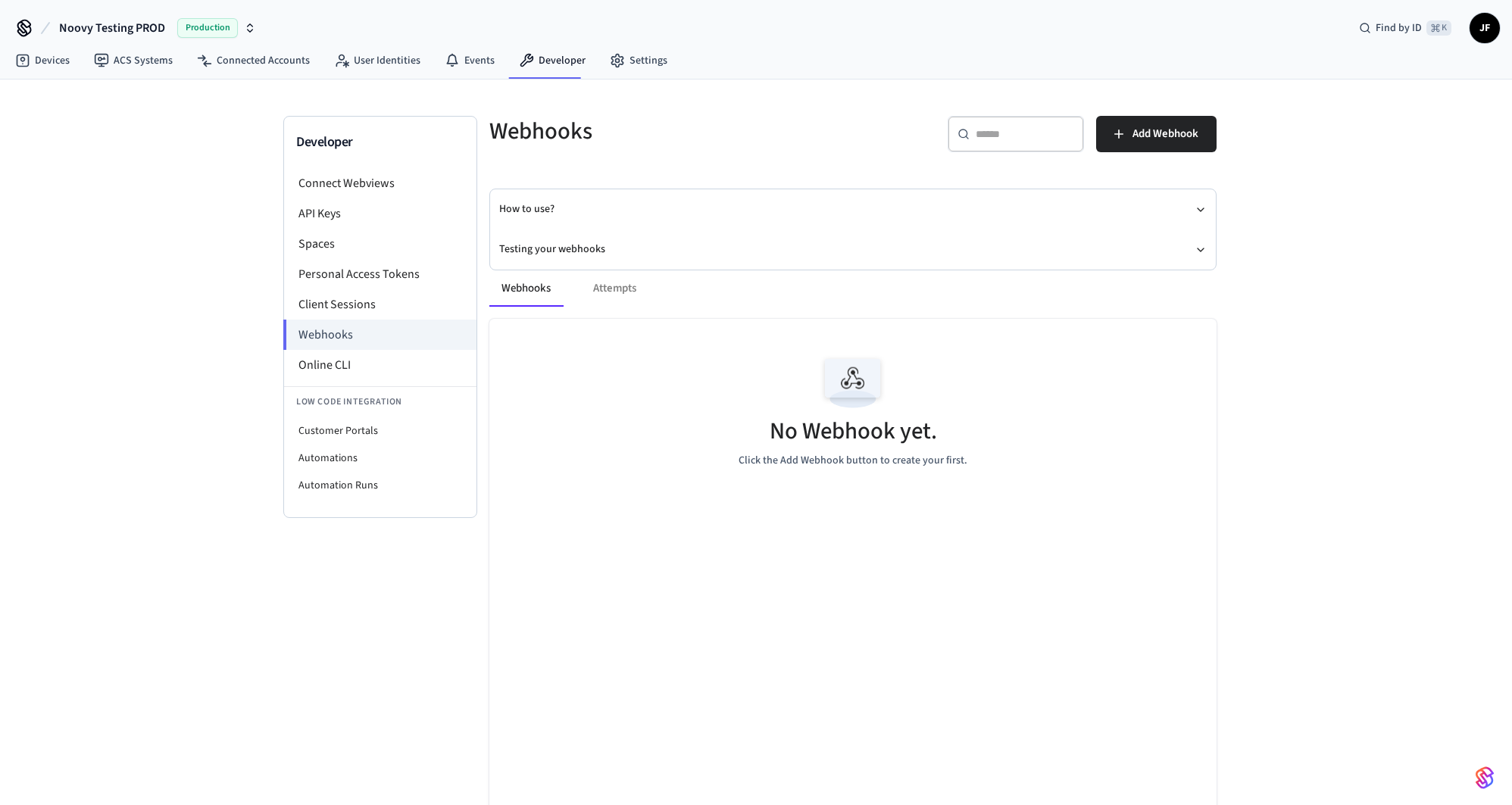
click at [791, 169] on div "Webhooks ​ ​ Add Webhook How to use? Testing your webhooks Webhooks Attempts No…" at bounding box center [853, 466] width 751 height 700
click at [135, 69] on link "ACS Systems" at bounding box center [133, 60] width 103 height 27
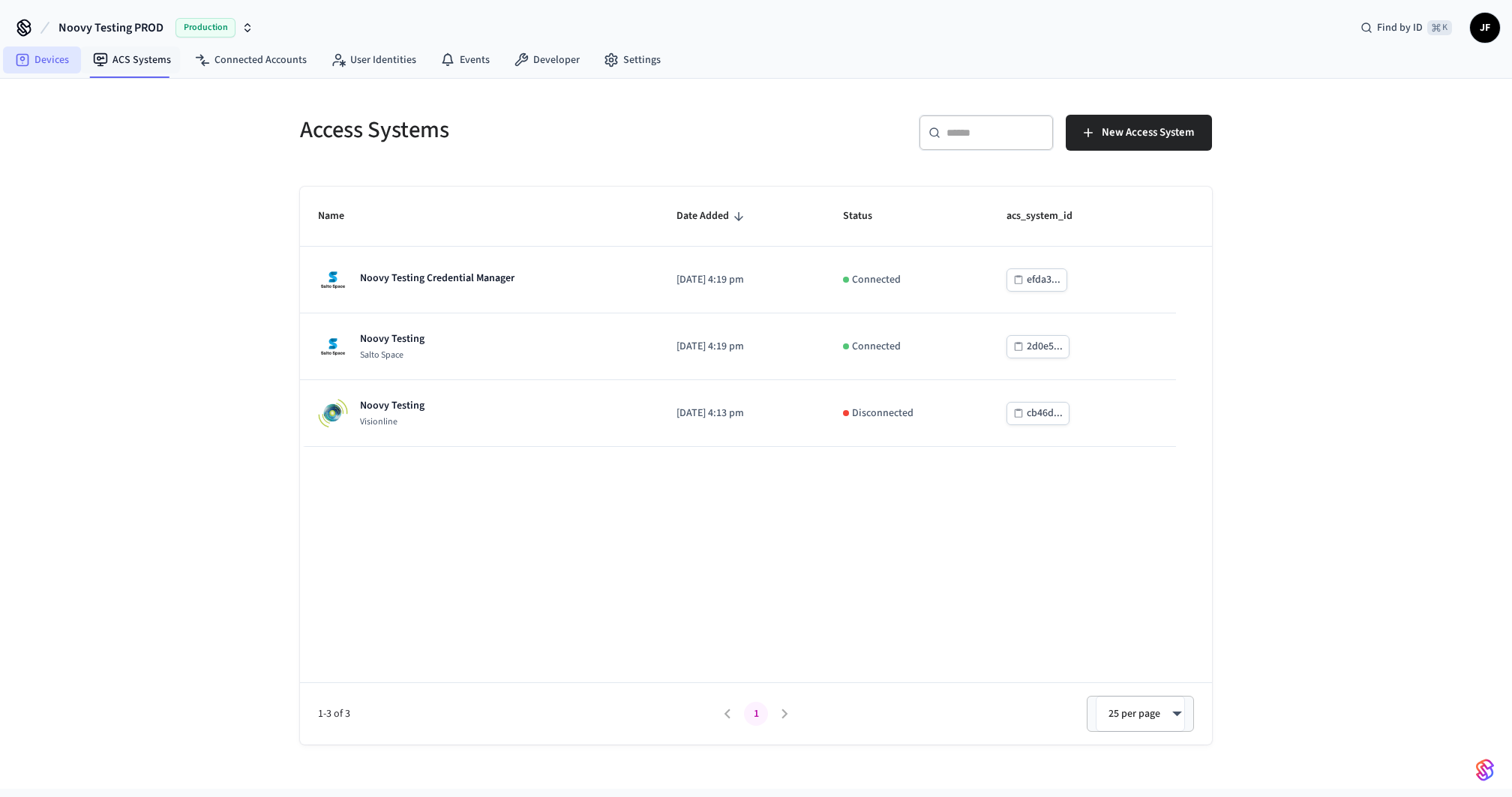
click at [37, 65] on link "Devices" at bounding box center [41, 60] width 78 height 27
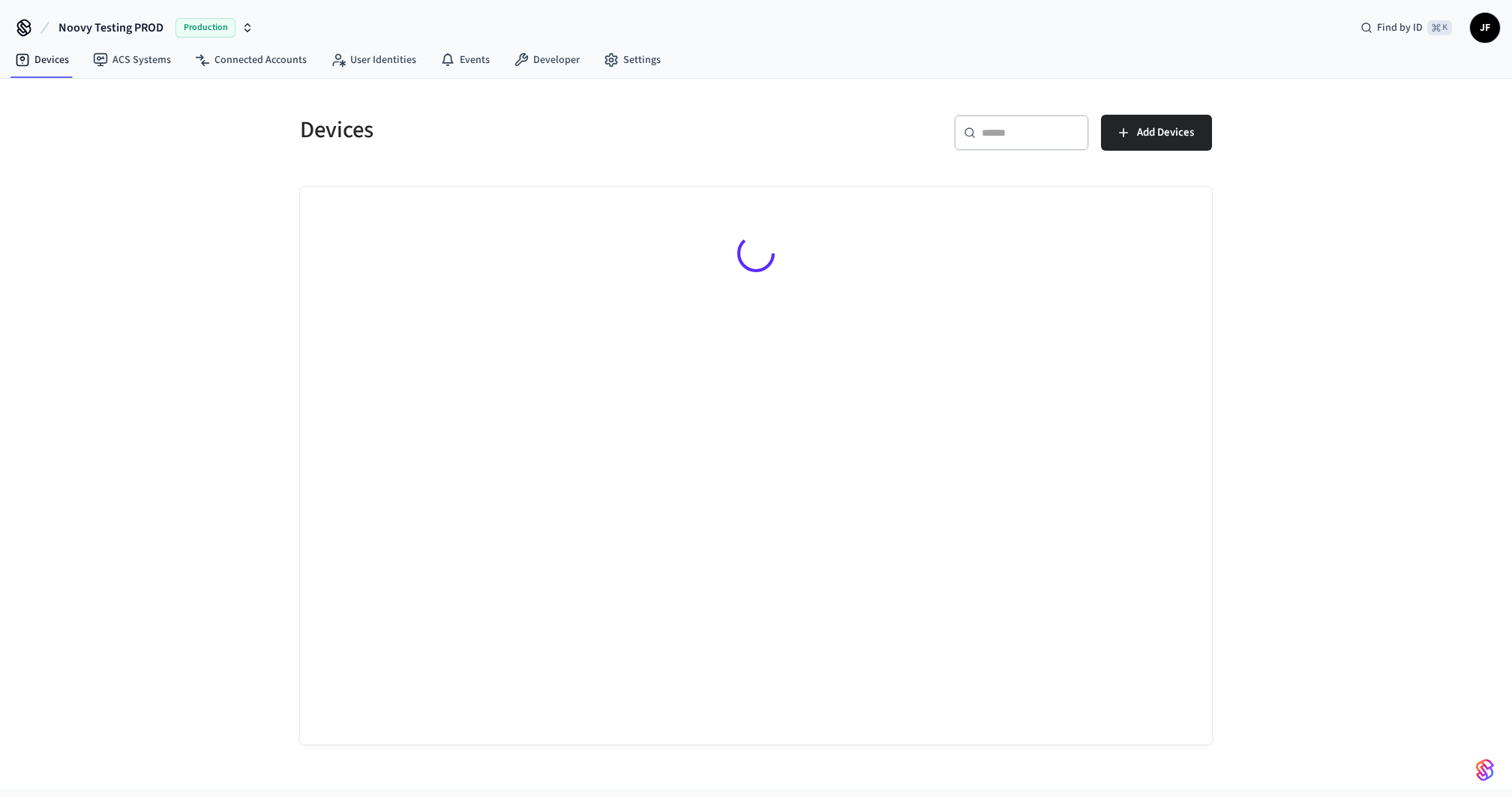
click at [148, 204] on div "Devices ​ ​ Add Devices" at bounding box center [756, 434] width 1512 height 710
click at [560, 93] on div "Devices ​ ​ Add Devices No Devices yet. Add a Connected Account to view its dev…" at bounding box center [756, 411] width 960 height 666
click at [774, 128] on div "​ ​ Add Devices" at bounding box center [988, 139] width 447 height 48
click at [199, 170] on div "Devices ​ ​ Add Devices No Devices yet. Add a Connected Account to view its dev…" at bounding box center [756, 434] width 1512 height 710
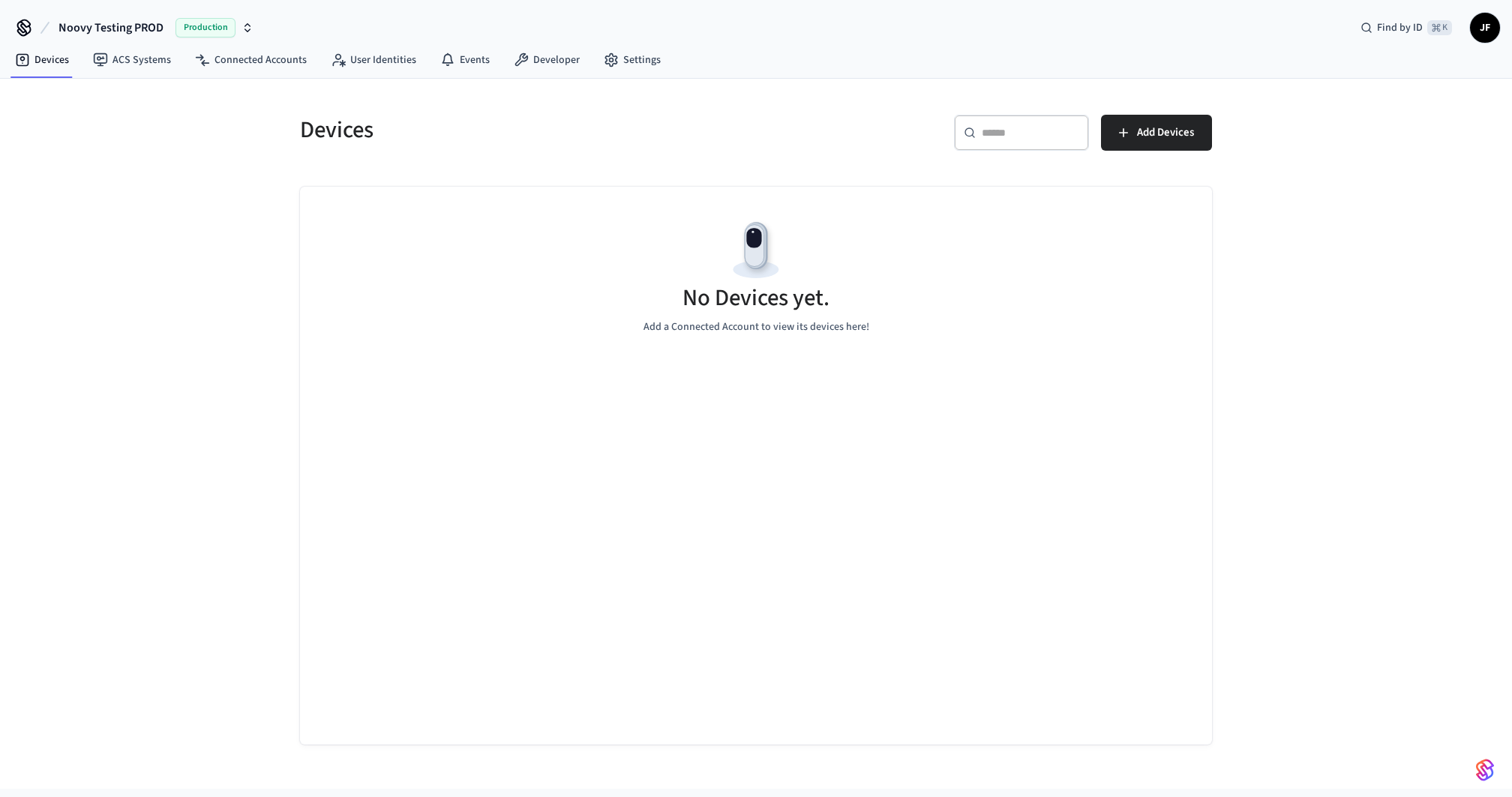
click at [199, 170] on div "Devices ​ ​ Add Devices No Devices yet. Add a Connected Account to view its dev…" at bounding box center [756, 434] width 1512 height 710
click at [110, 33] on span "Noovy Testing PROD" at bounding box center [112, 28] width 105 height 18
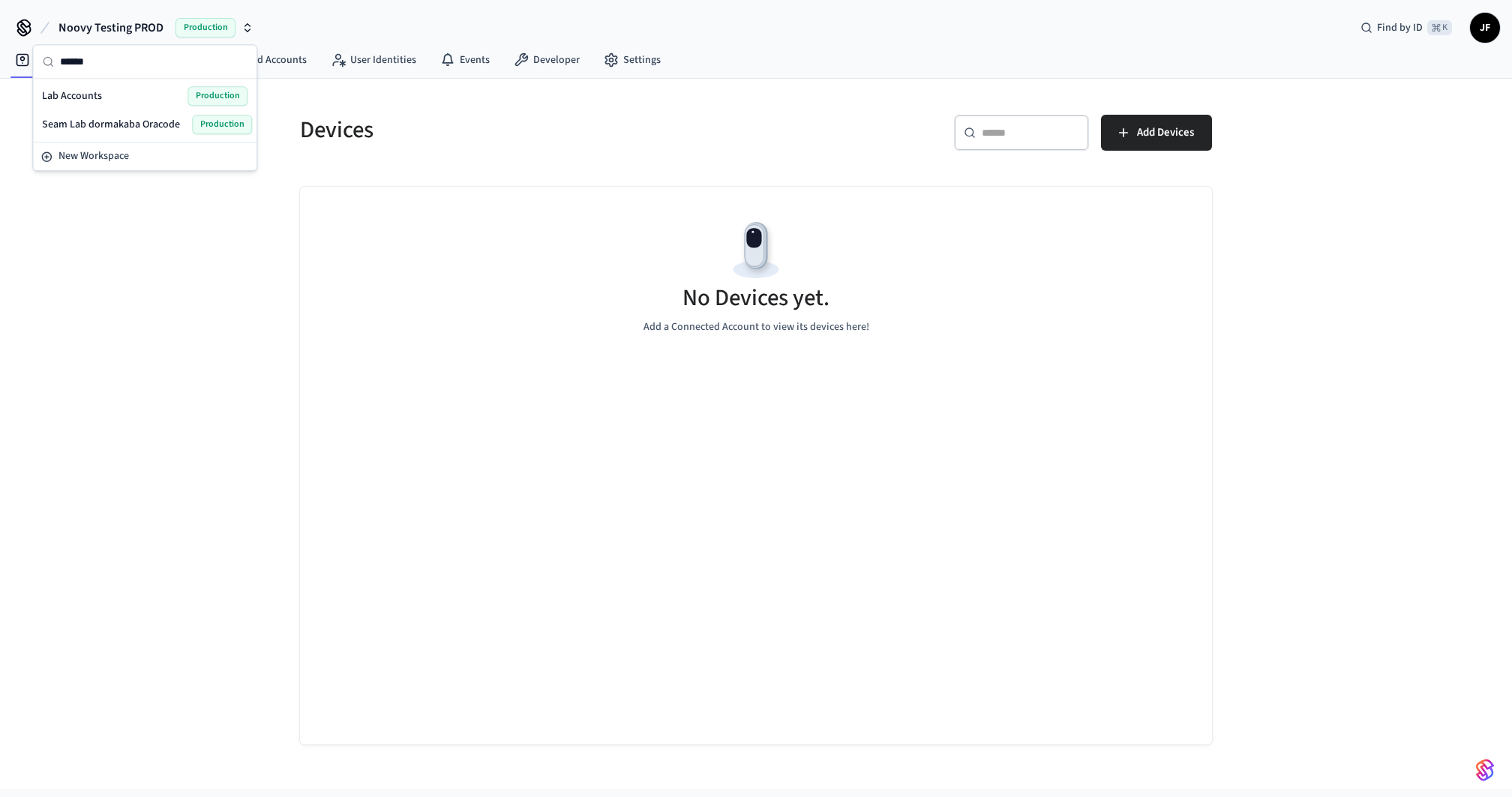
type input "******"
click at [96, 101] on span "Lab Accounts" at bounding box center [71, 95] width 60 height 15
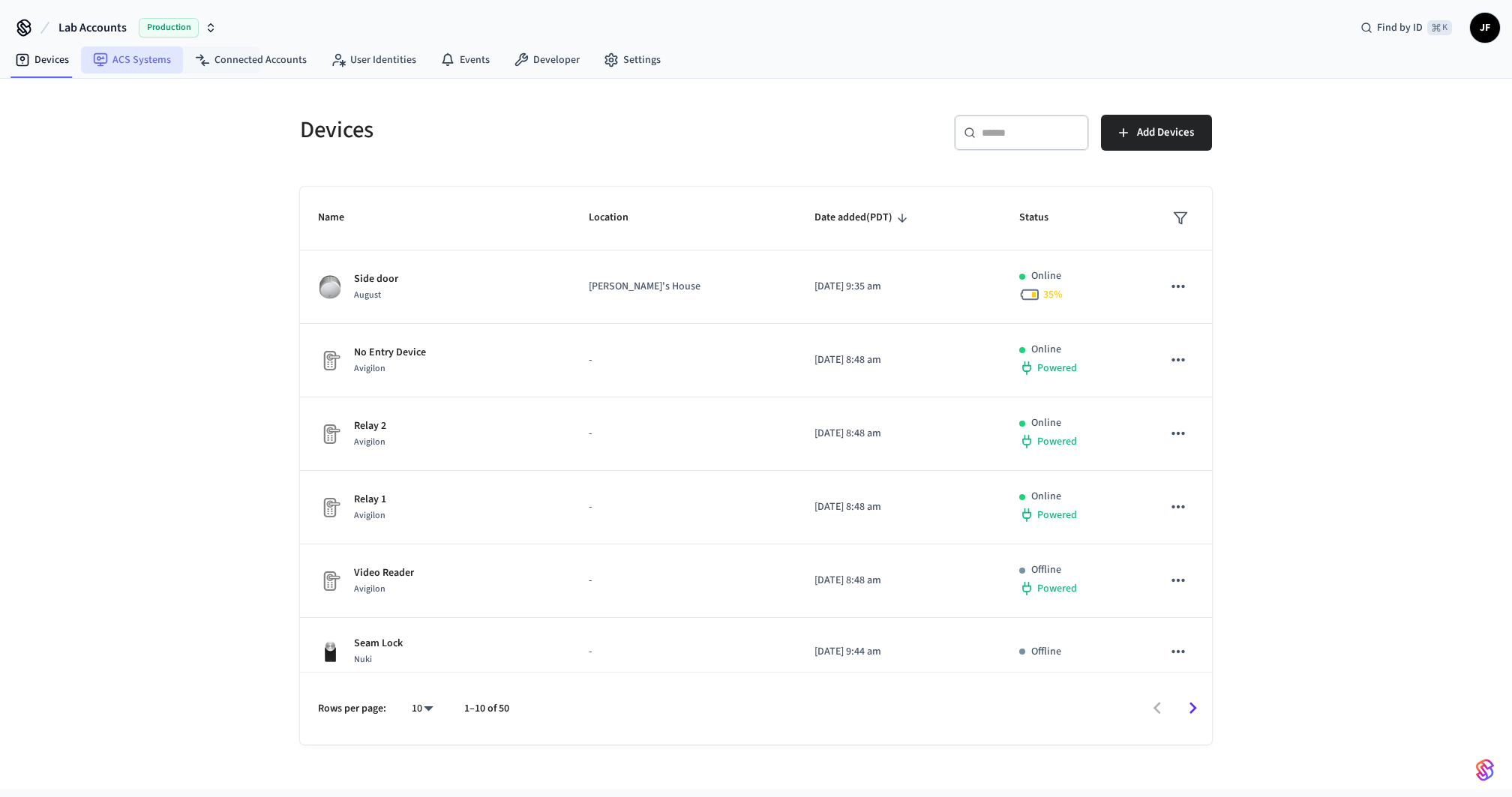
click at [154, 63] on link "ACS Systems" at bounding box center [132, 60] width 102 height 27
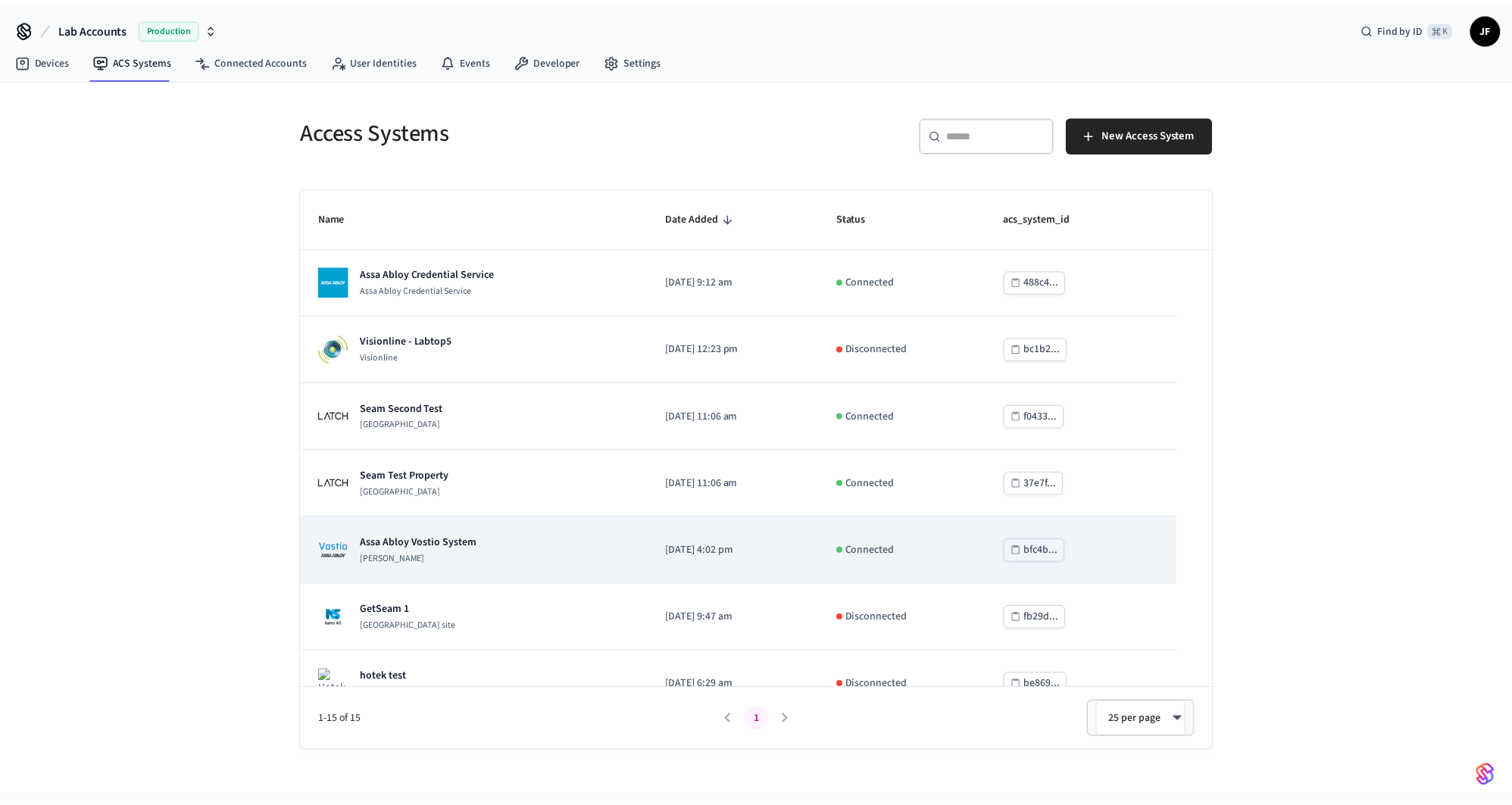
scroll to position [77, 0]
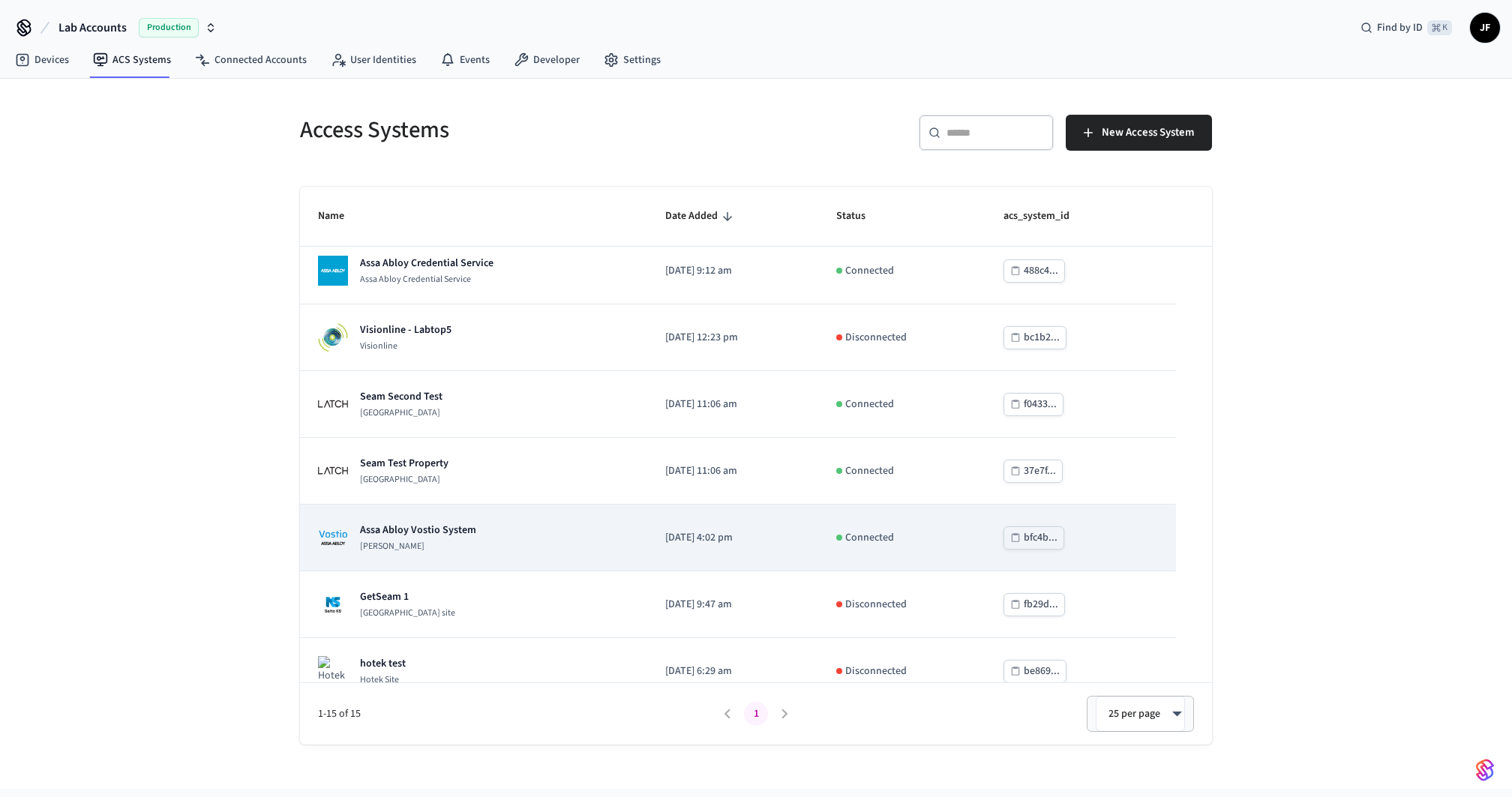
click at [554, 552] on td "Assa Abloy Vostio System Assa Abloy Vostio" at bounding box center [473, 538] width 347 height 67
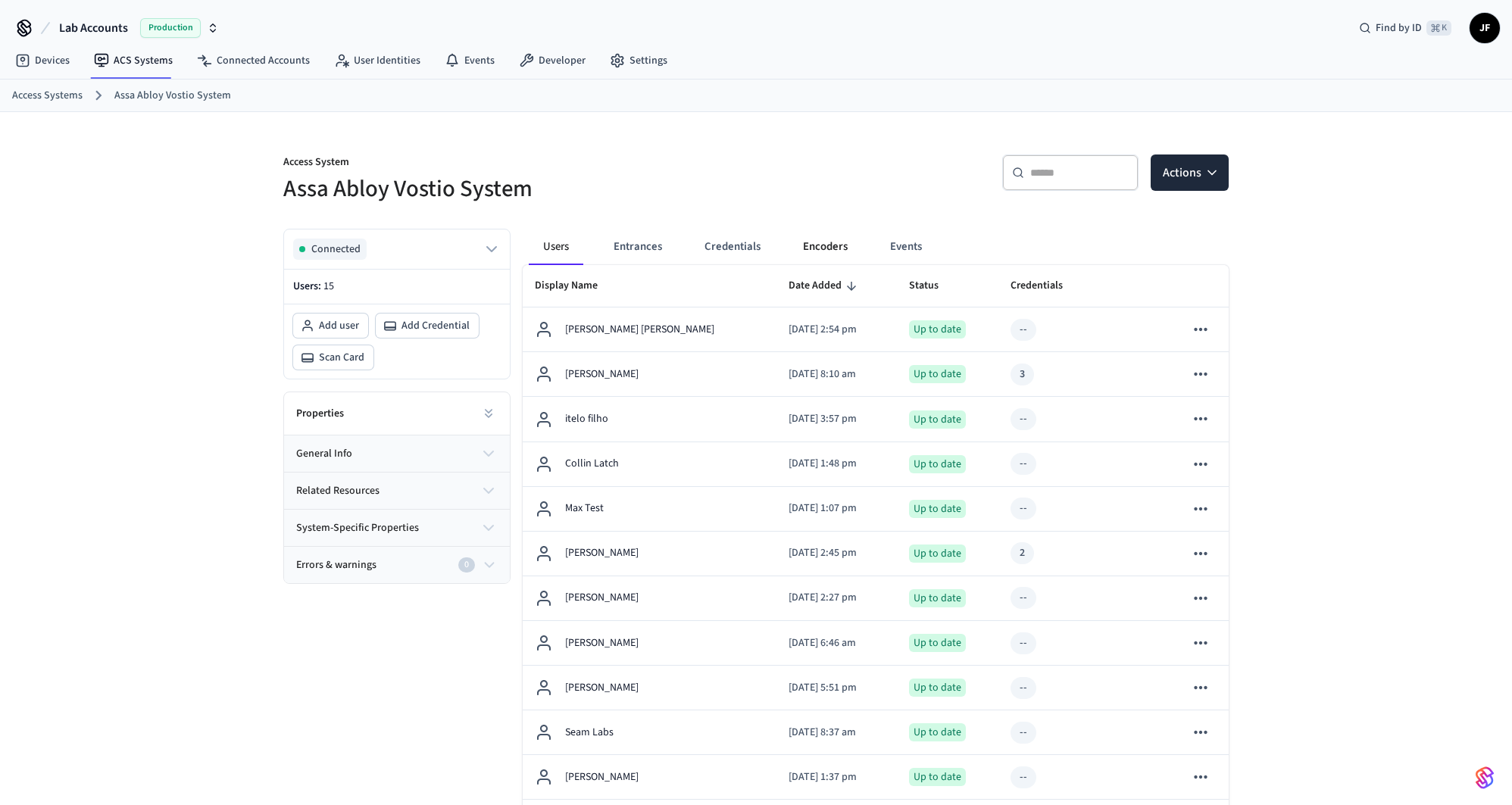
click at [836, 253] on button "Encoders" at bounding box center [824, 247] width 68 height 36
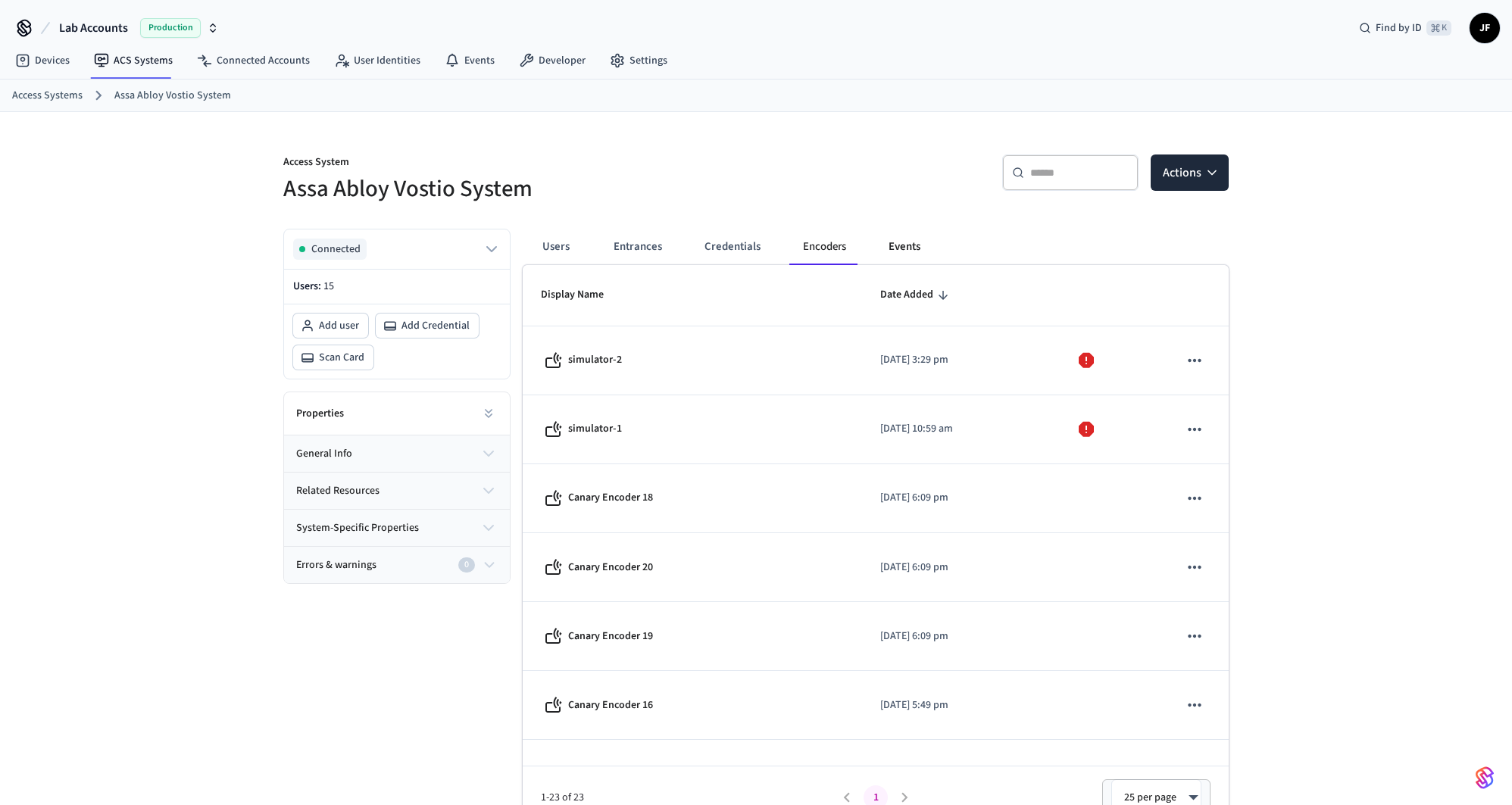
click at [890, 247] on button "Events" at bounding box center [904, 247] width 56 height 36
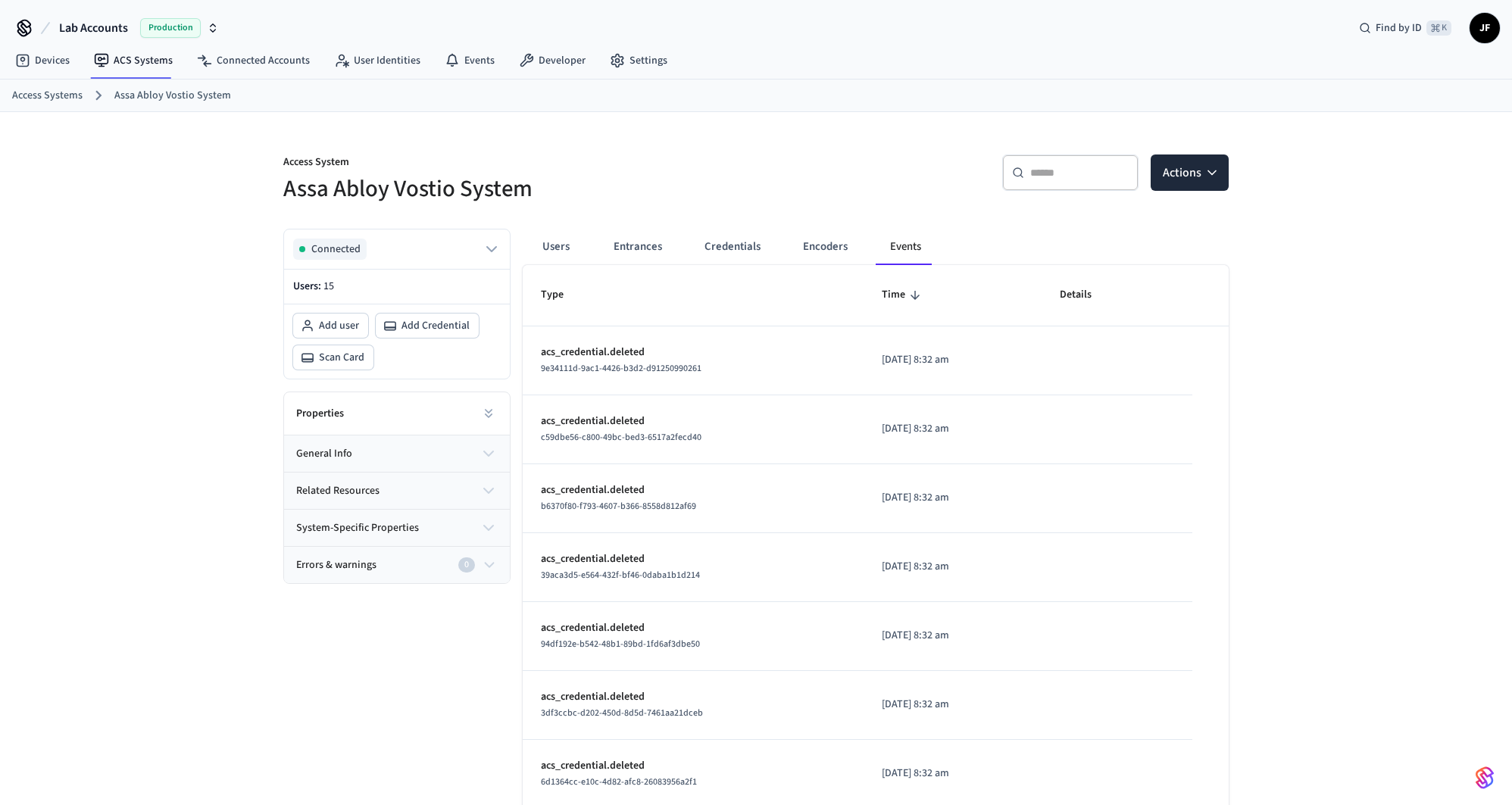
click at [154, 205] on div "Access System Assa Abloy Vostio System ​ ​ Actions Connected Users: 15 Add user…" at bounding box center [756, 600] width 1512 height 977
click at [102, 27] on span "Lab Accounts" at bounding box center [94, 28] width 68 height 18
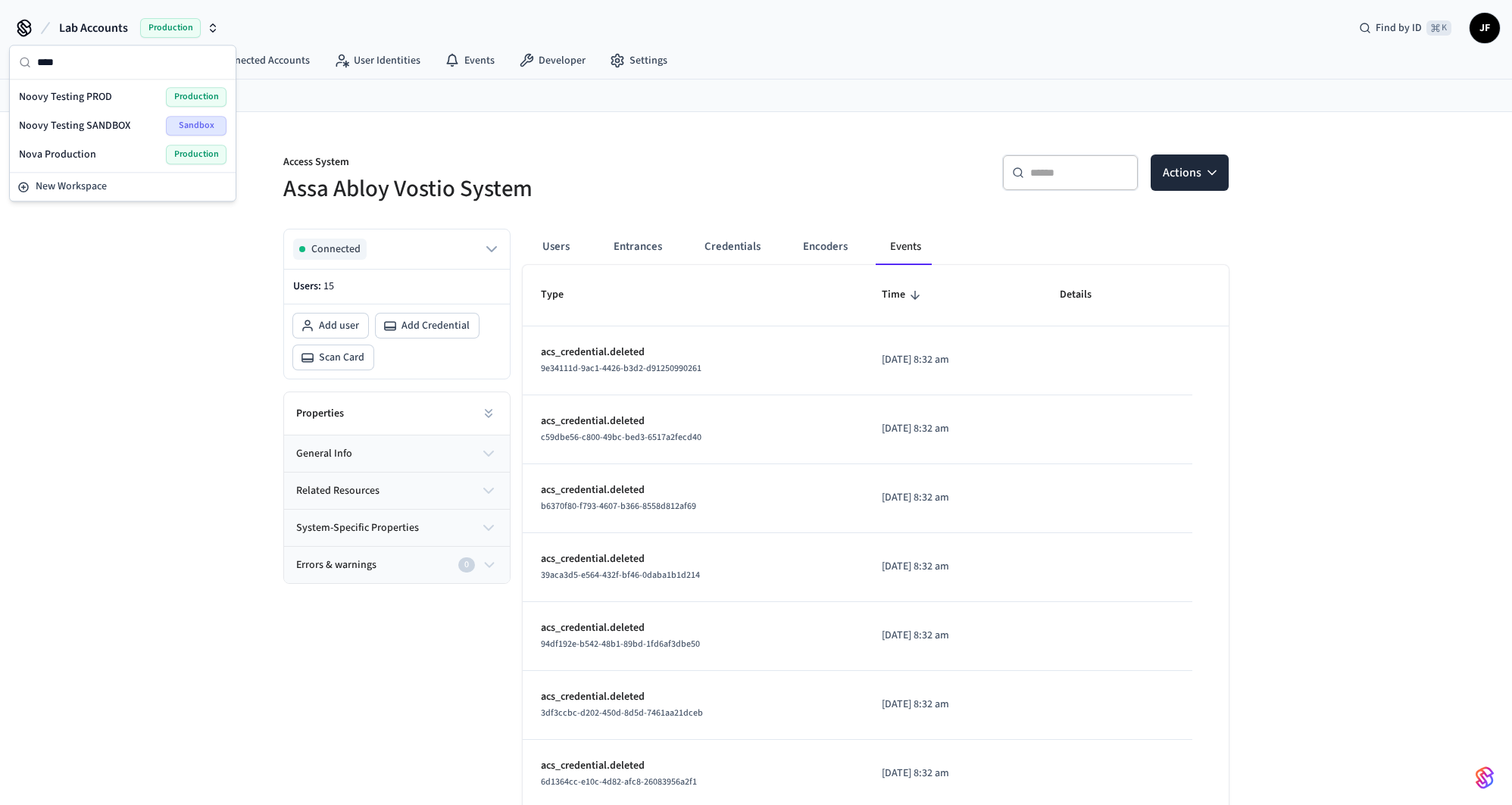
type input "****"
click at [141, 92] on div "Noovy Testing PROD Production" at bounding box center [123, 97] width 207 height 20
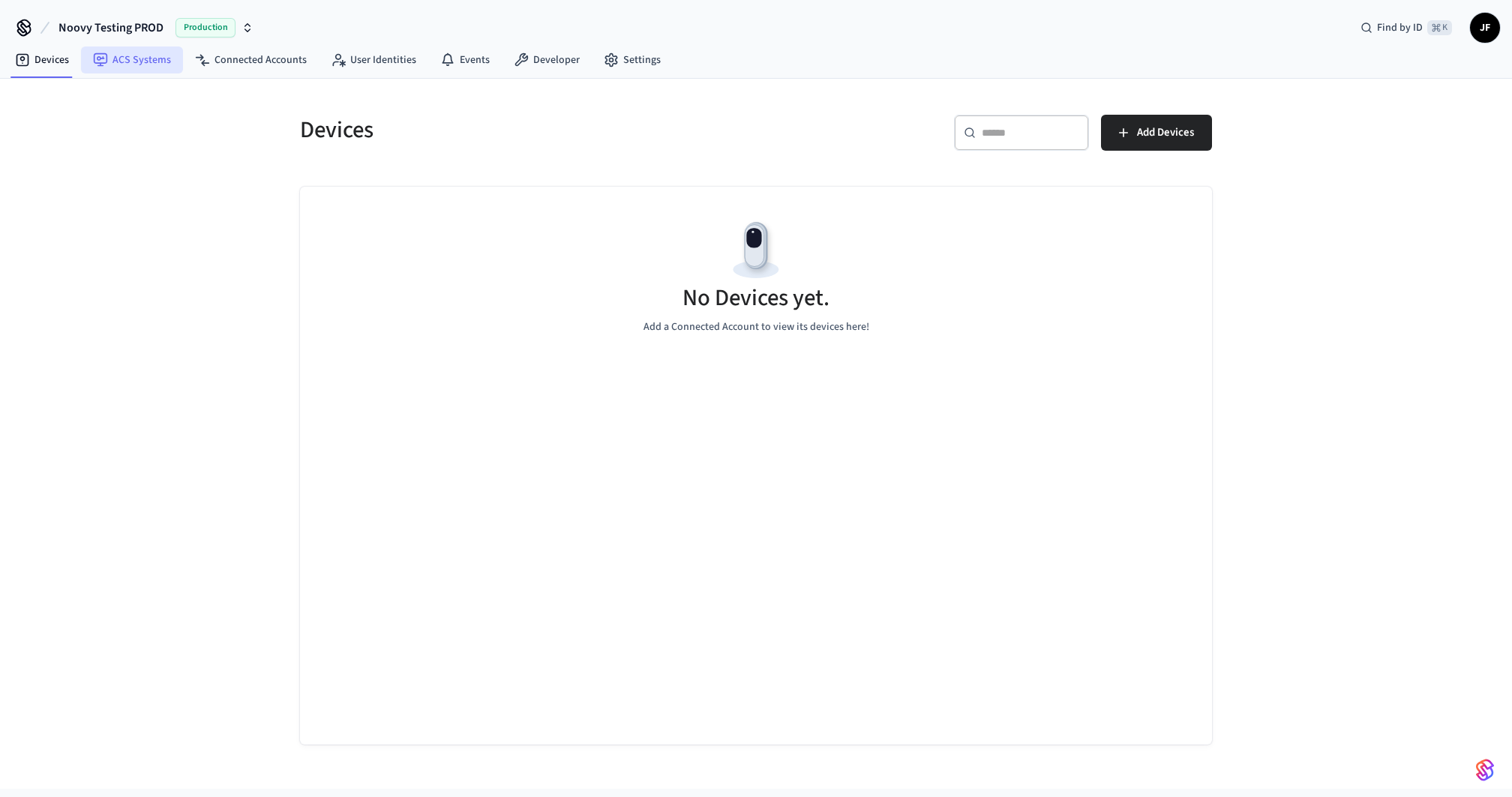
drag, startPoint x: 153, startPoint y: 62, endPoint x: 168, endPoint y: 59, distance: 15.3
click at [153, 62] on link "ACS Systems" at bounding box center [132, 60] width 102 height 27
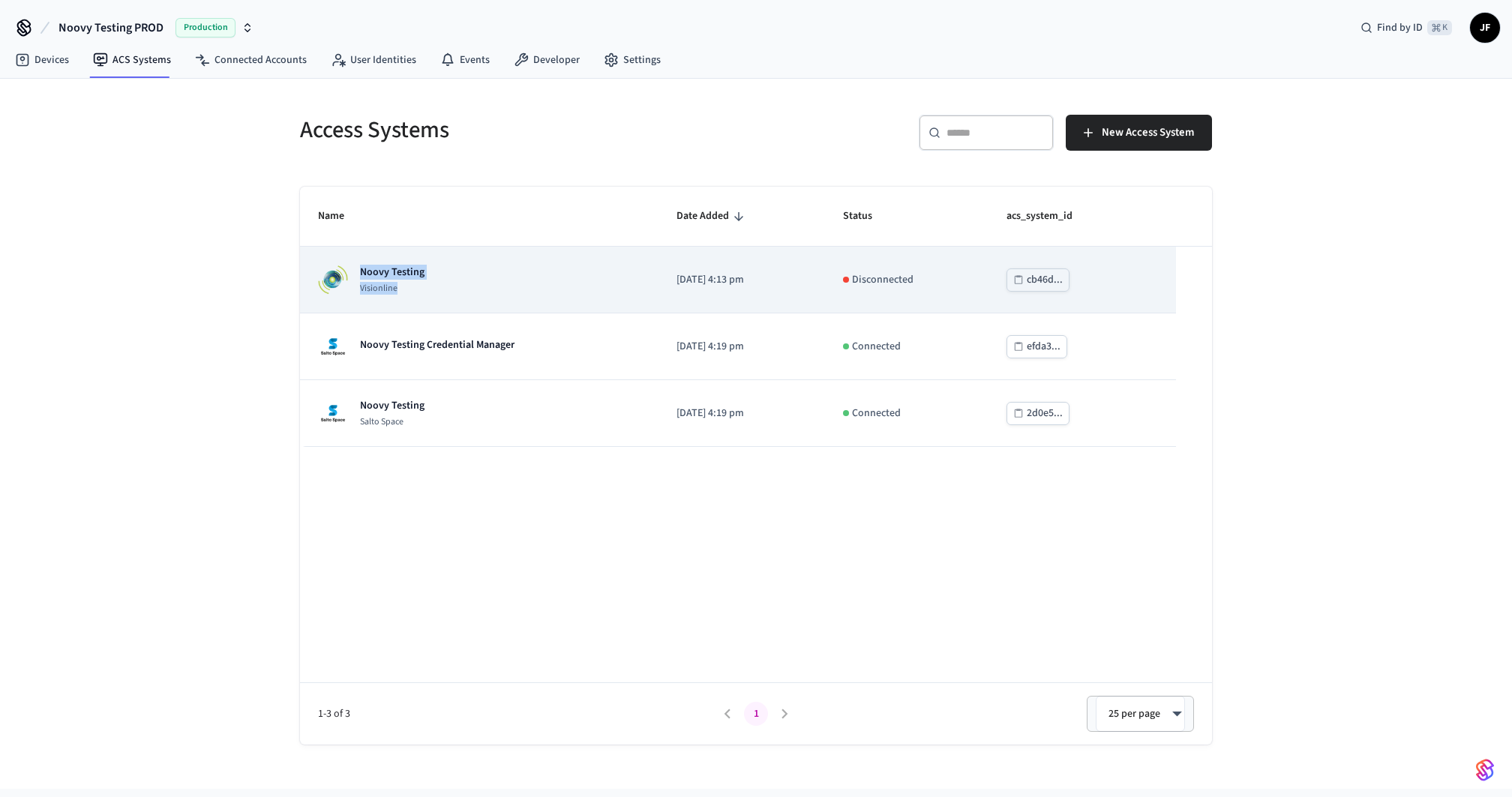
drag, startPoint x: 401, startPoint y: 292, endPoint x: 360, endPoint y: 262, distance: 50.8
click at [360, 262] on td "Noovy Testing Visionline" at bounding box center [479, 280] width 359 height 67
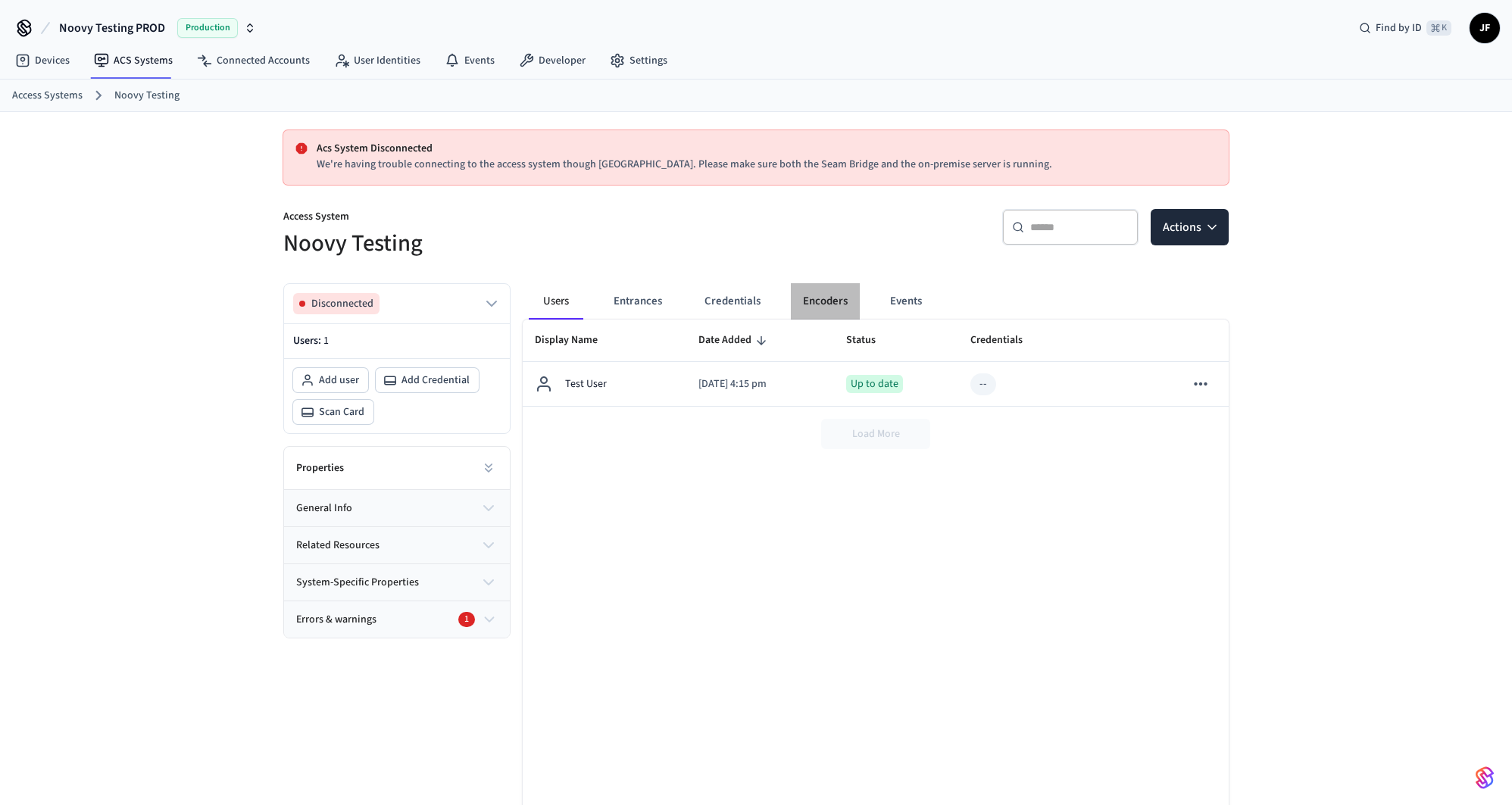
click at [817, 297] on button "Encoders" at bounding box center [824, 301] width 68 height 36
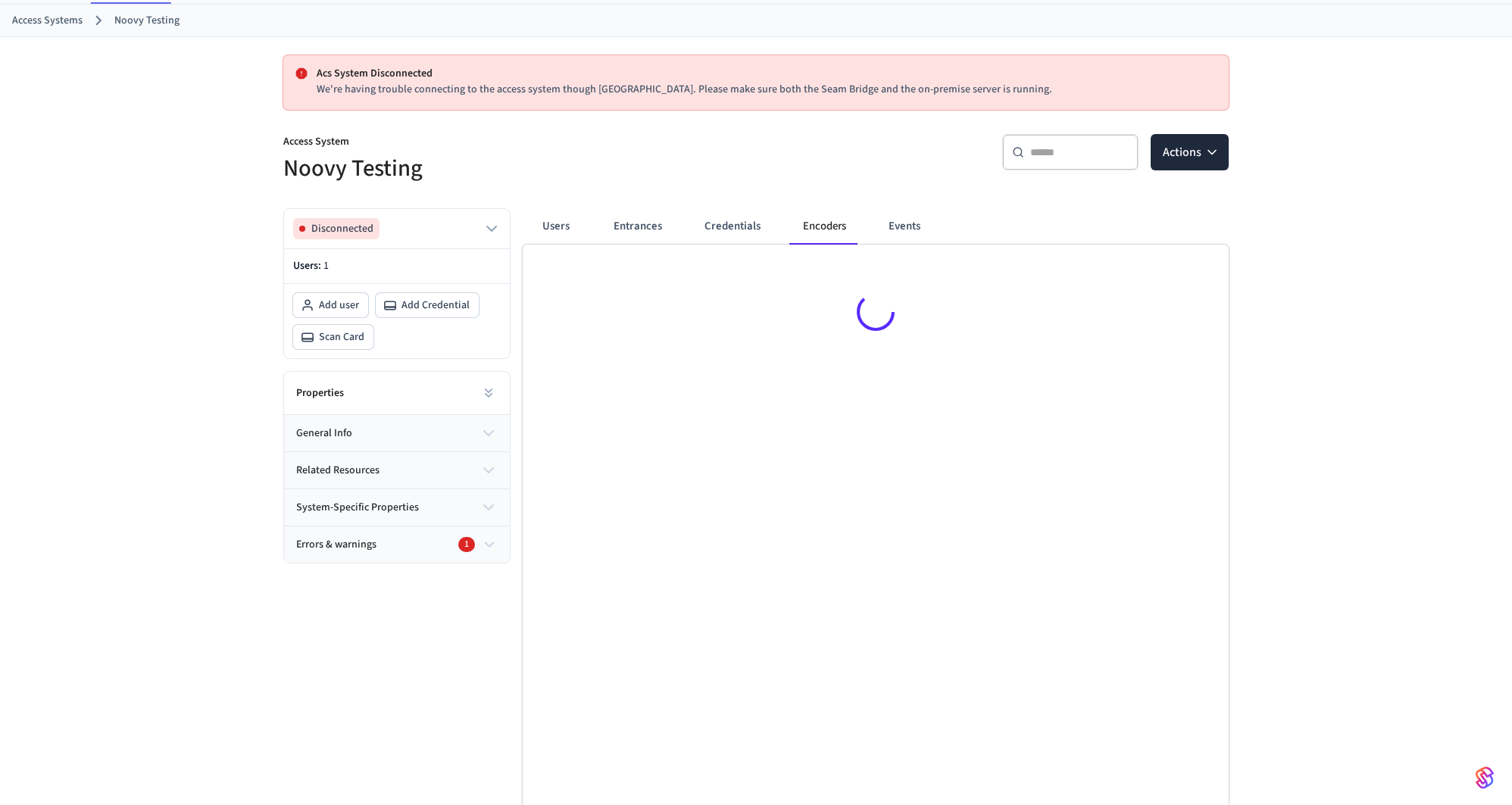
scroll to position [78, 0]
click at [790, 326] on div at bounding box center [875, 312] width 706 height 140
click at [754, 161] on div "​ ​ Actions" at bounding box center [988, 148] width 482 height 69
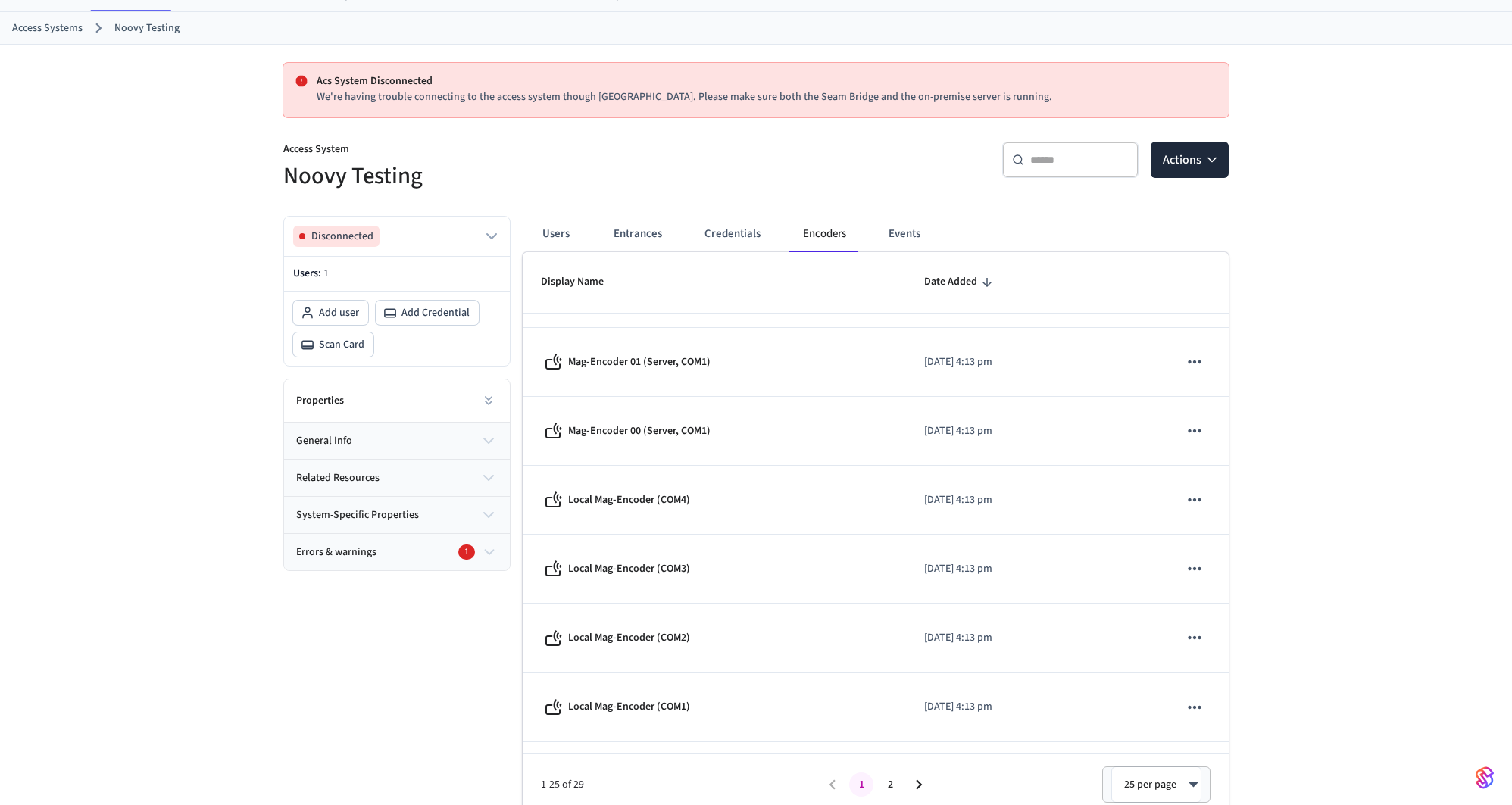
scroll to position [38, 0]
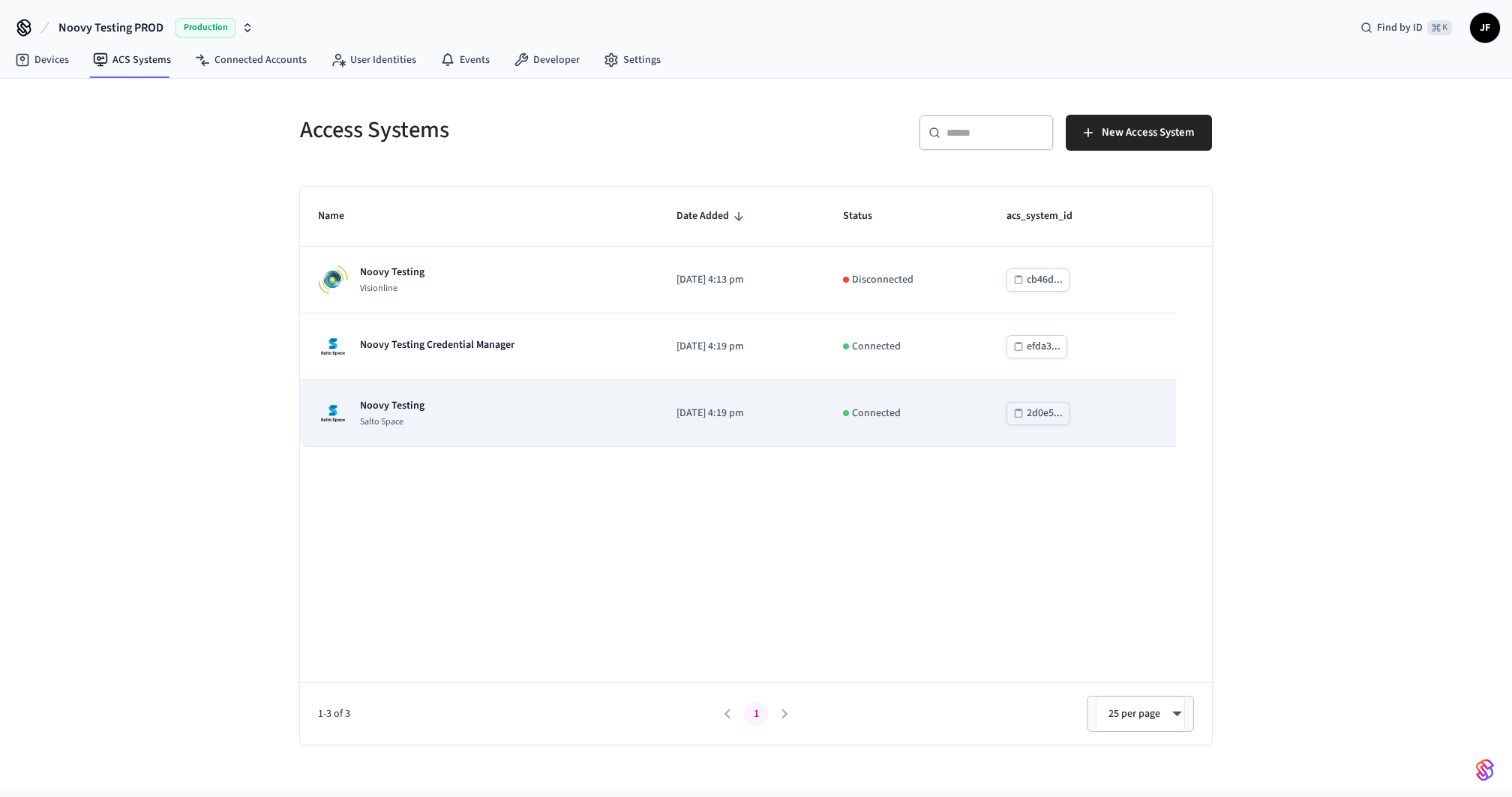
click at [519, 417] on div "Noovy Testing Salto Space" at bounding box center [478, 413] width 322 height 30
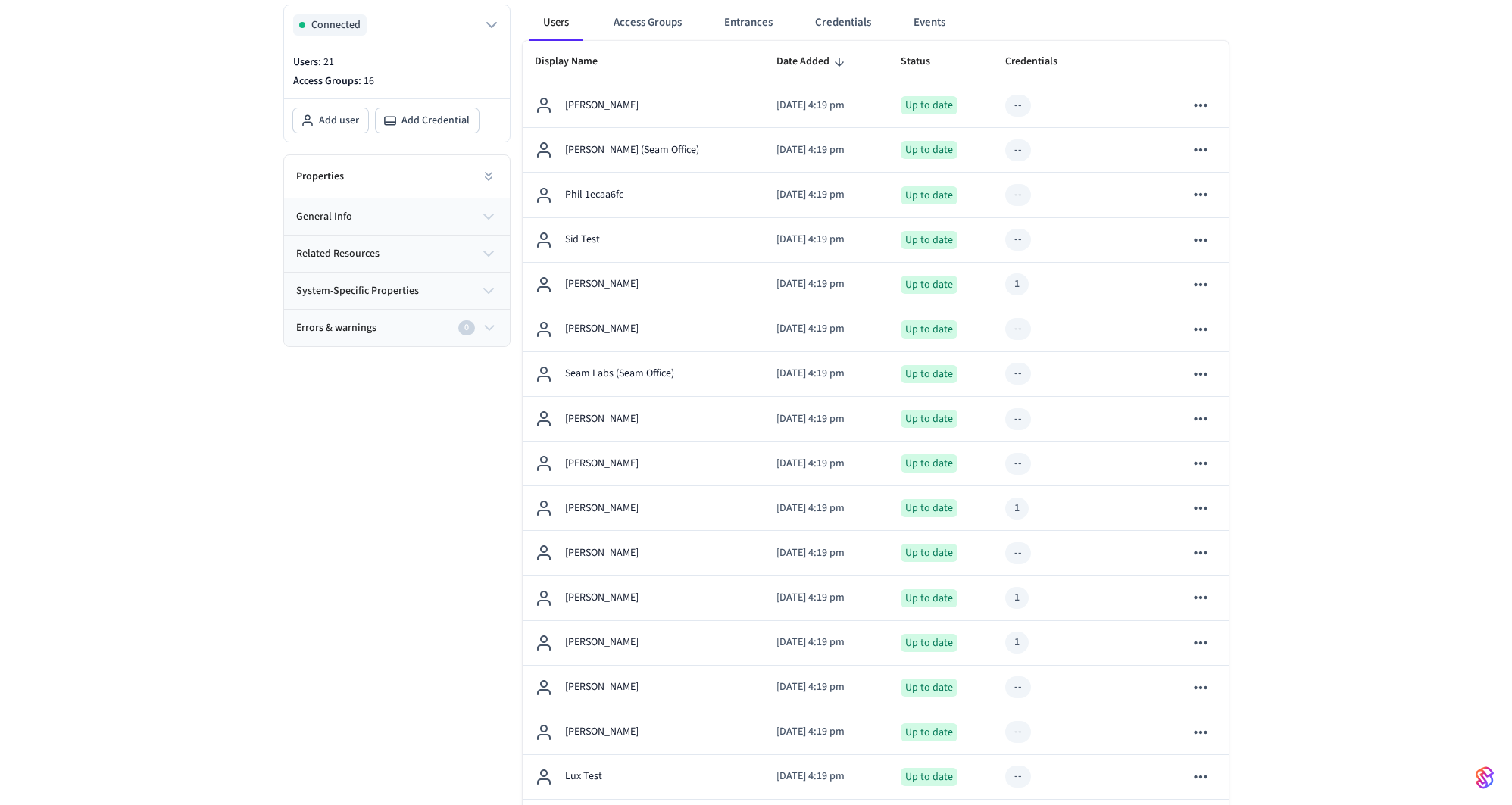
scroll to position [217, 0]
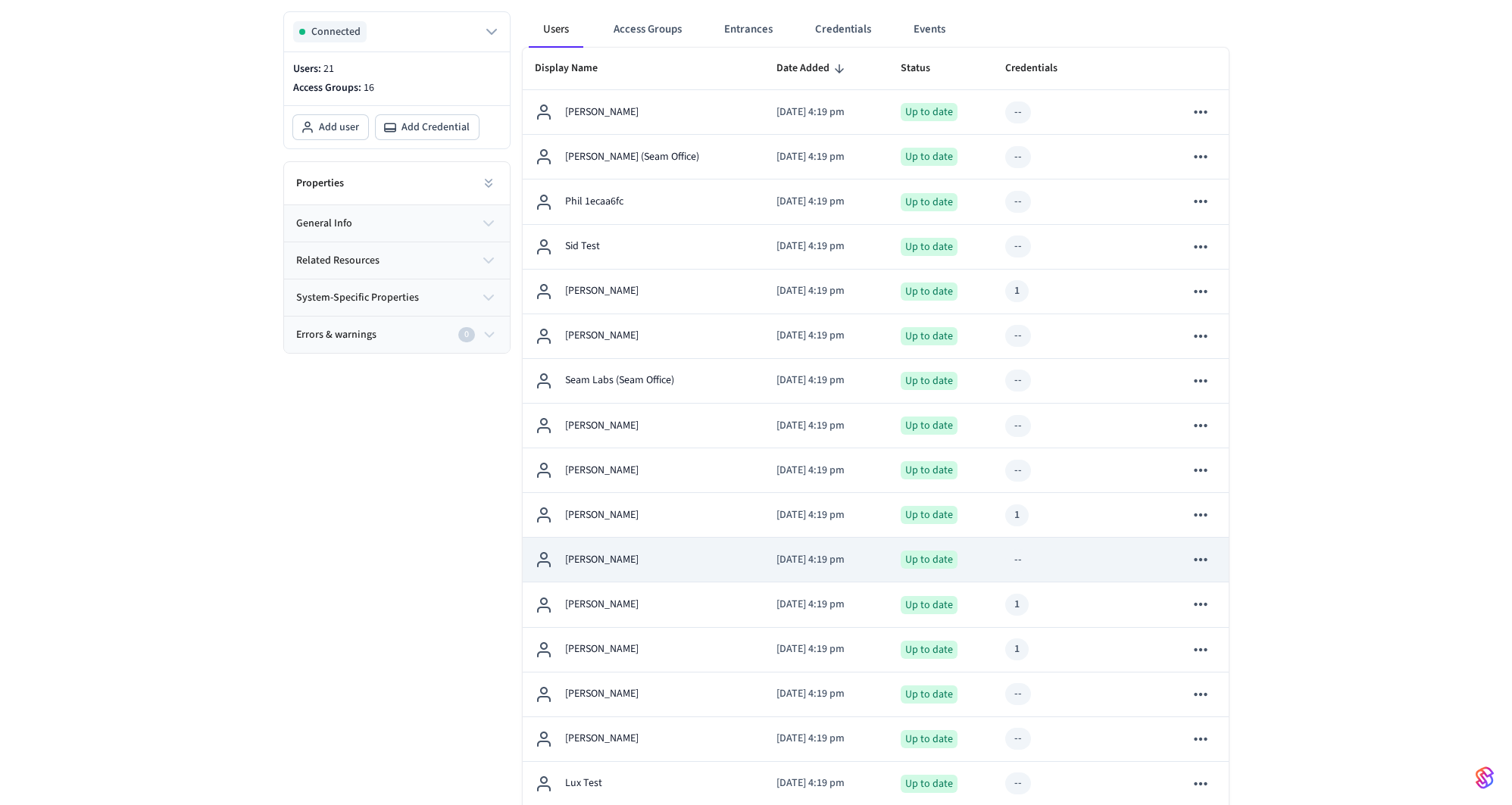
click at [644, 556] on div "[PERSON_NAME]" at bounding box center [642, 560] width 217 height 18
click at [673, 551] on div "[PERSON_NAME]" at bounding box center [642, 560] width 217 height 18
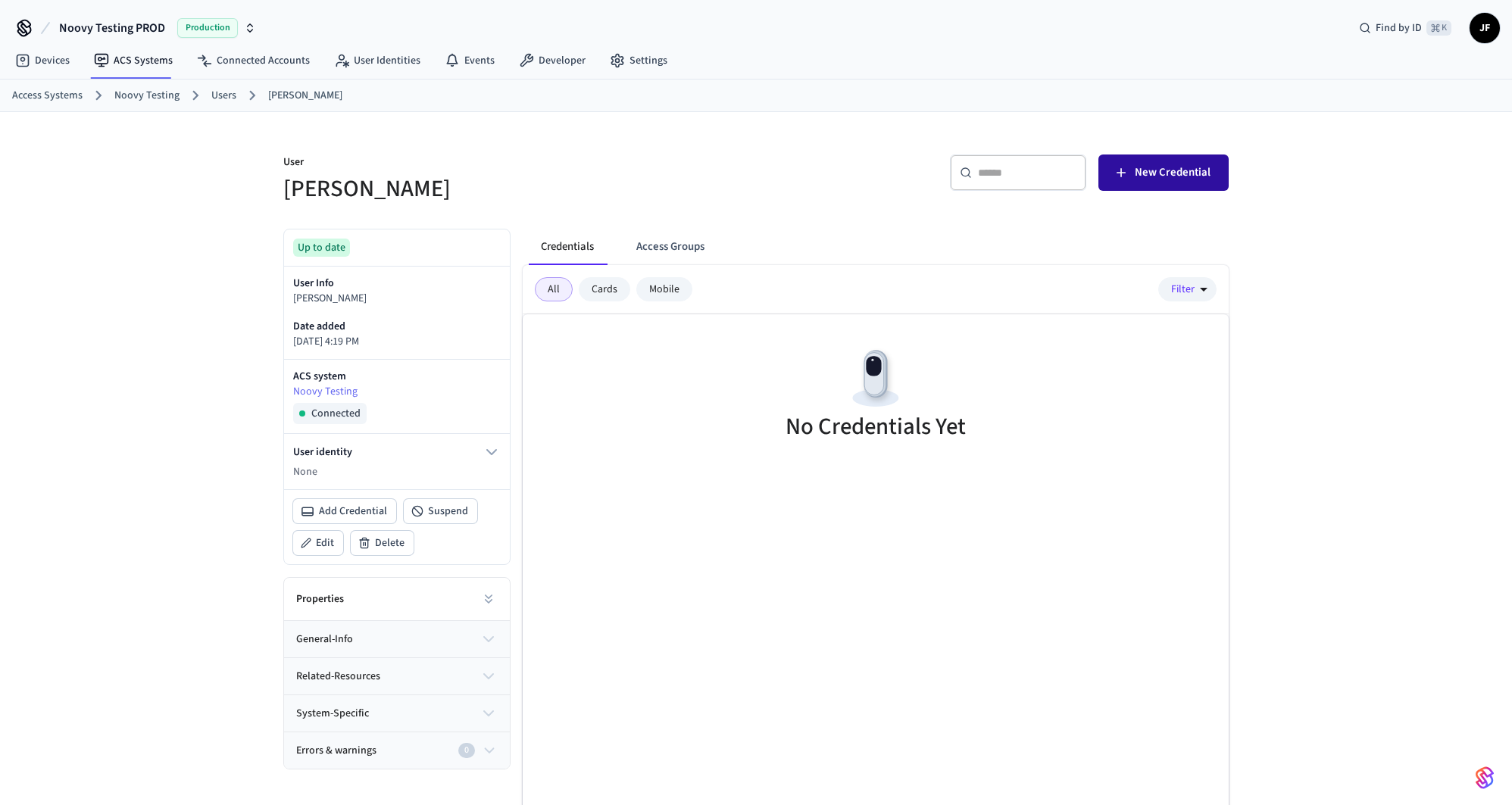
click at [1156, 163] on span "New Credential" at bounding box center [1172, 173] width 76 height 20
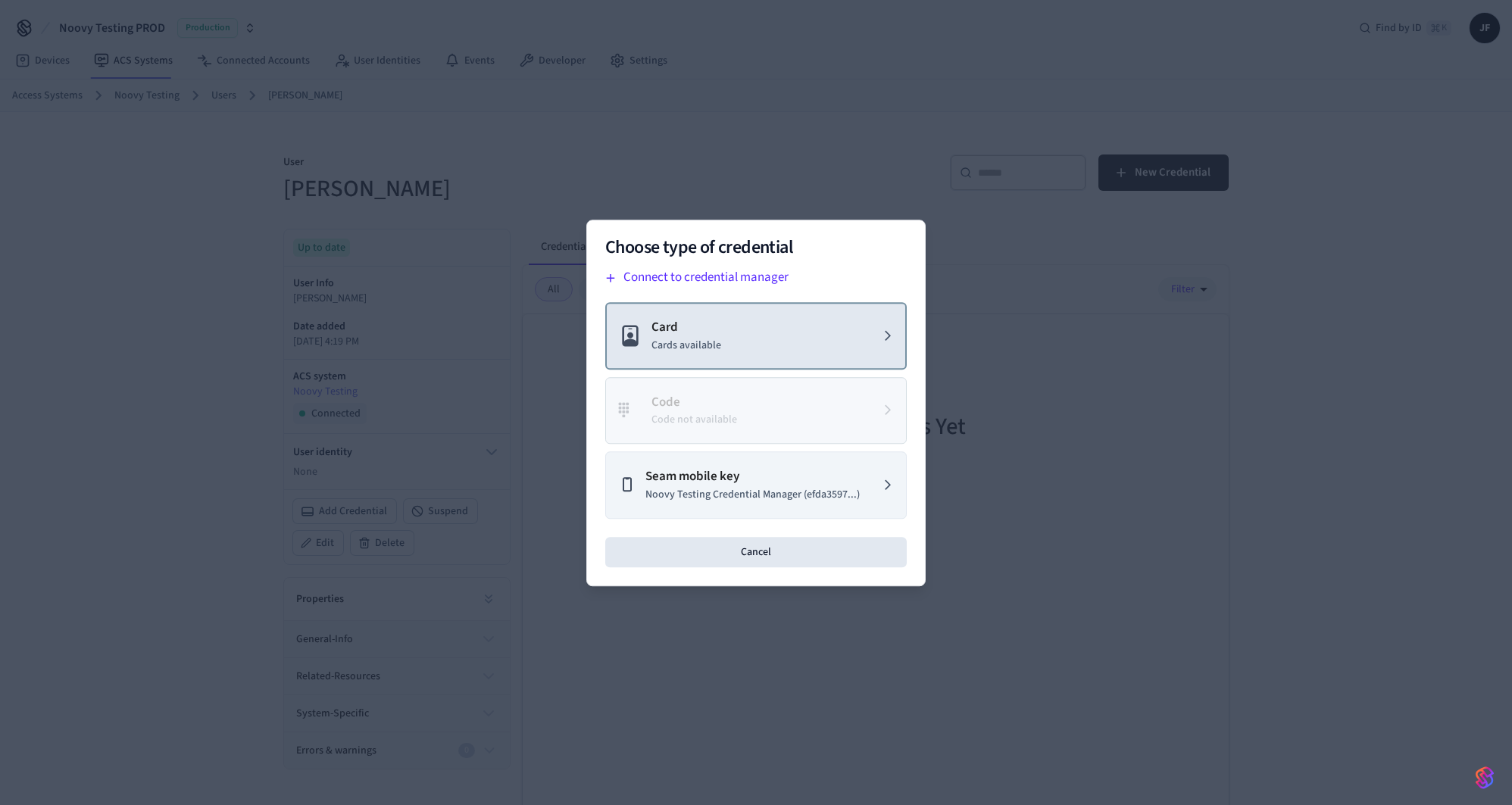
click at [842, 327] on button "Card Cards available" at bounding box center [756, 335] width 302 height 68
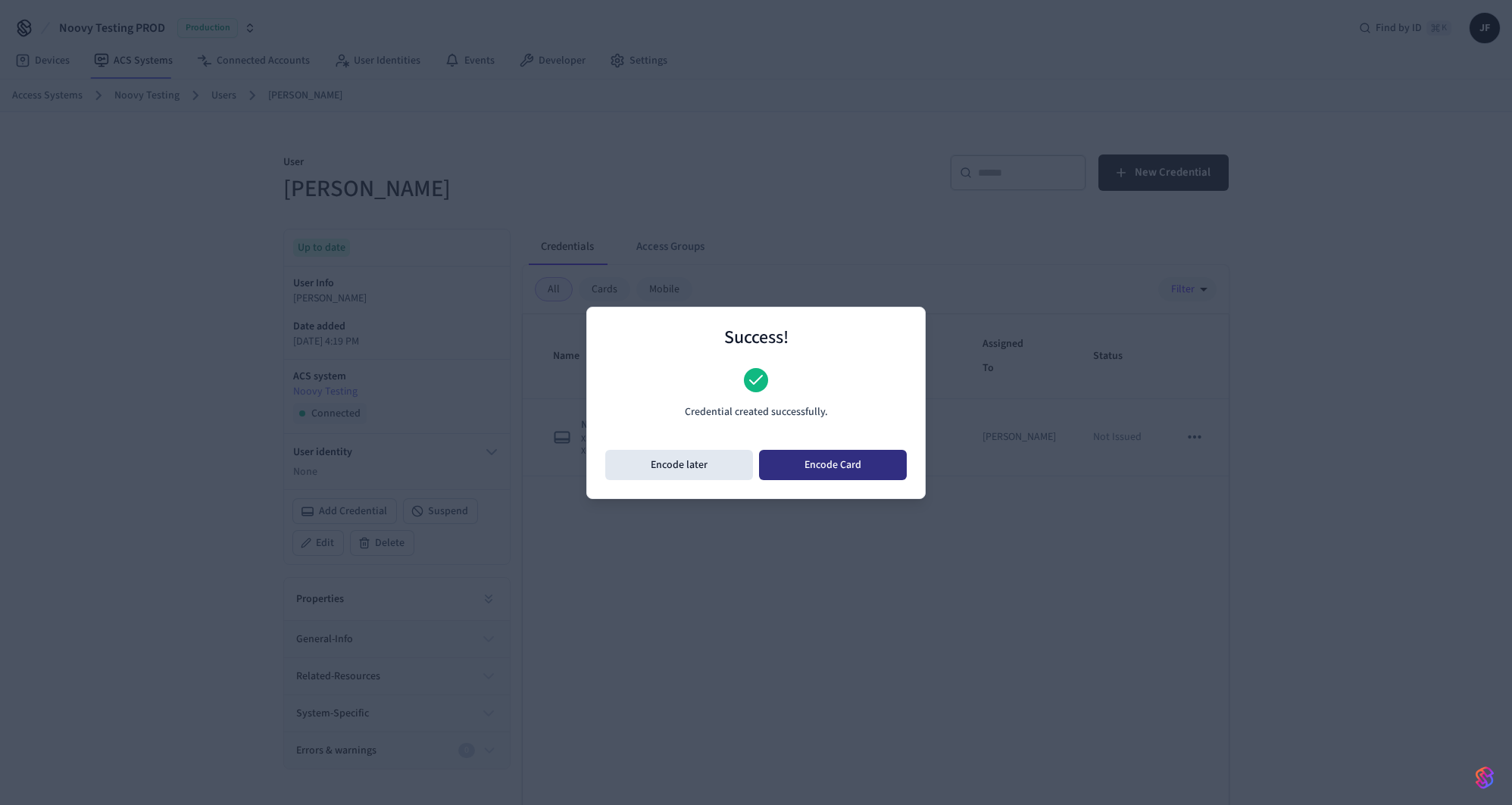
click at [865, 469] on button "Encode Card" at bounding box center [833, 465] width 148 height 31
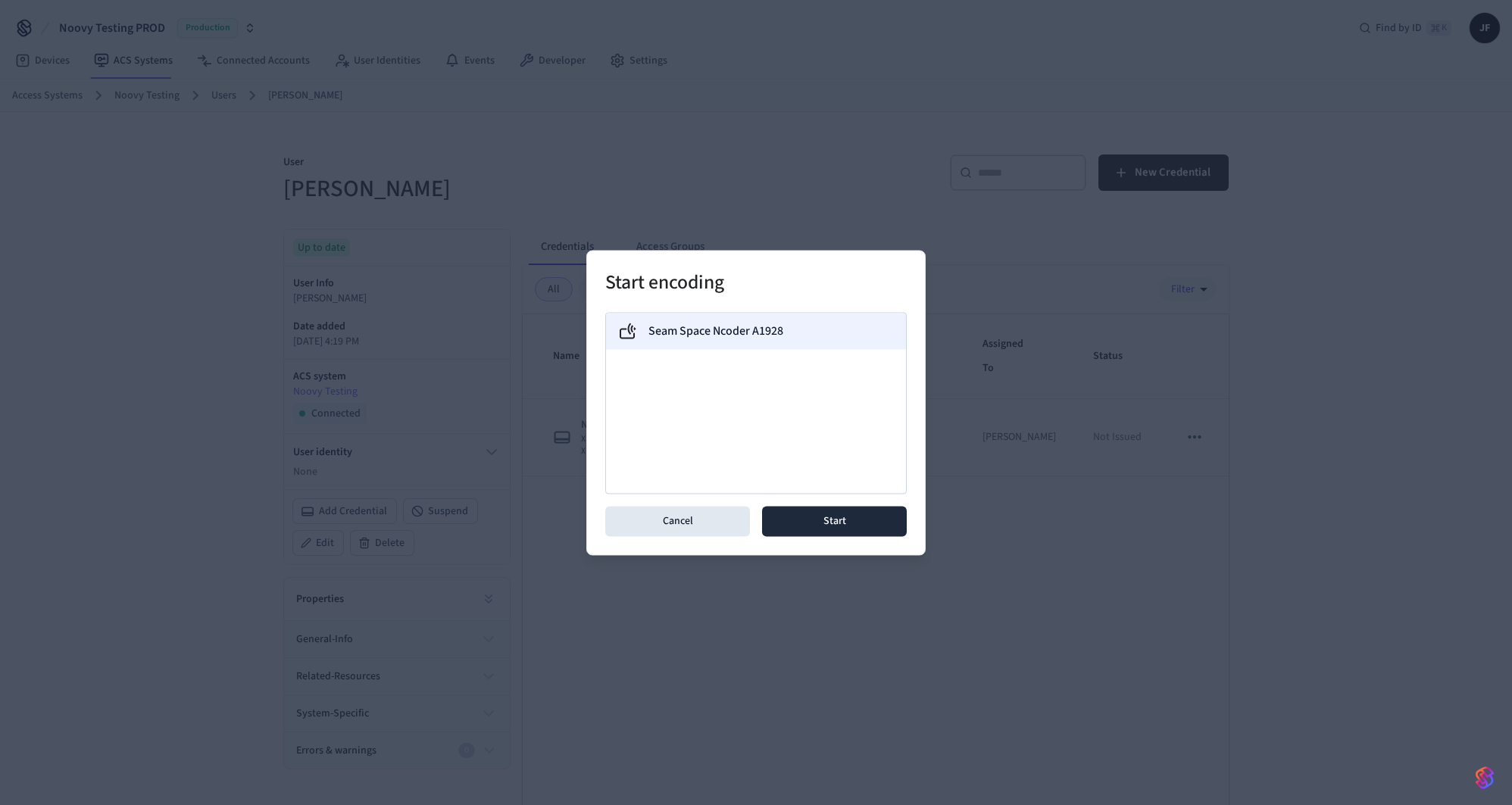
click at [777, 327] on label "Seam Space Ncoder A1928" at bounding box center [715, 331] width 135 height 18
click at [853, 517] on button "Start" at bounding box center [834, 521] width 145 height 31
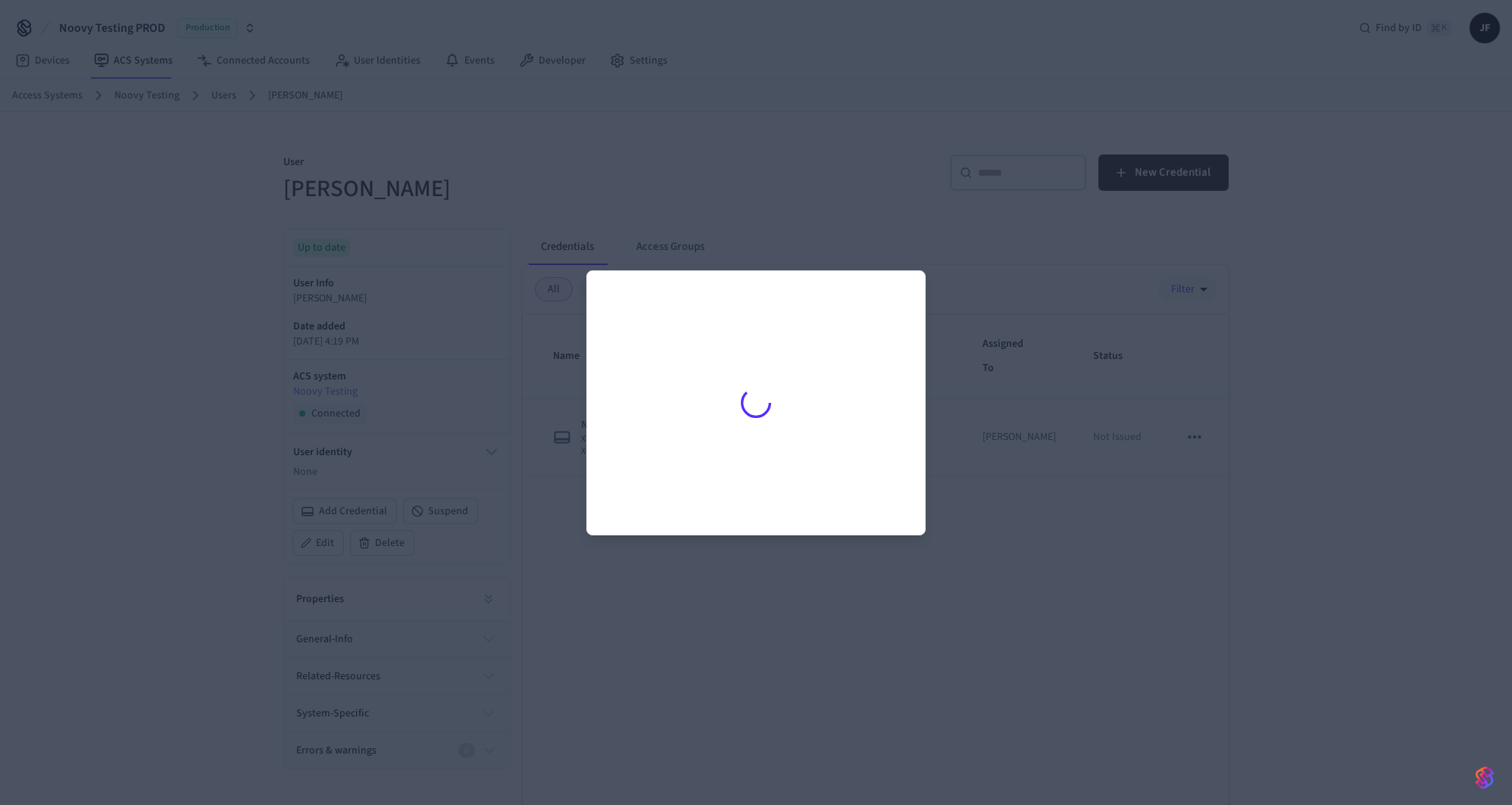
click at [1288, 392] on div at bounding box center [756, 402] width 1512 height 805
click at [305, 301] on div at bounding box center [756, 402] width 1512 height 805
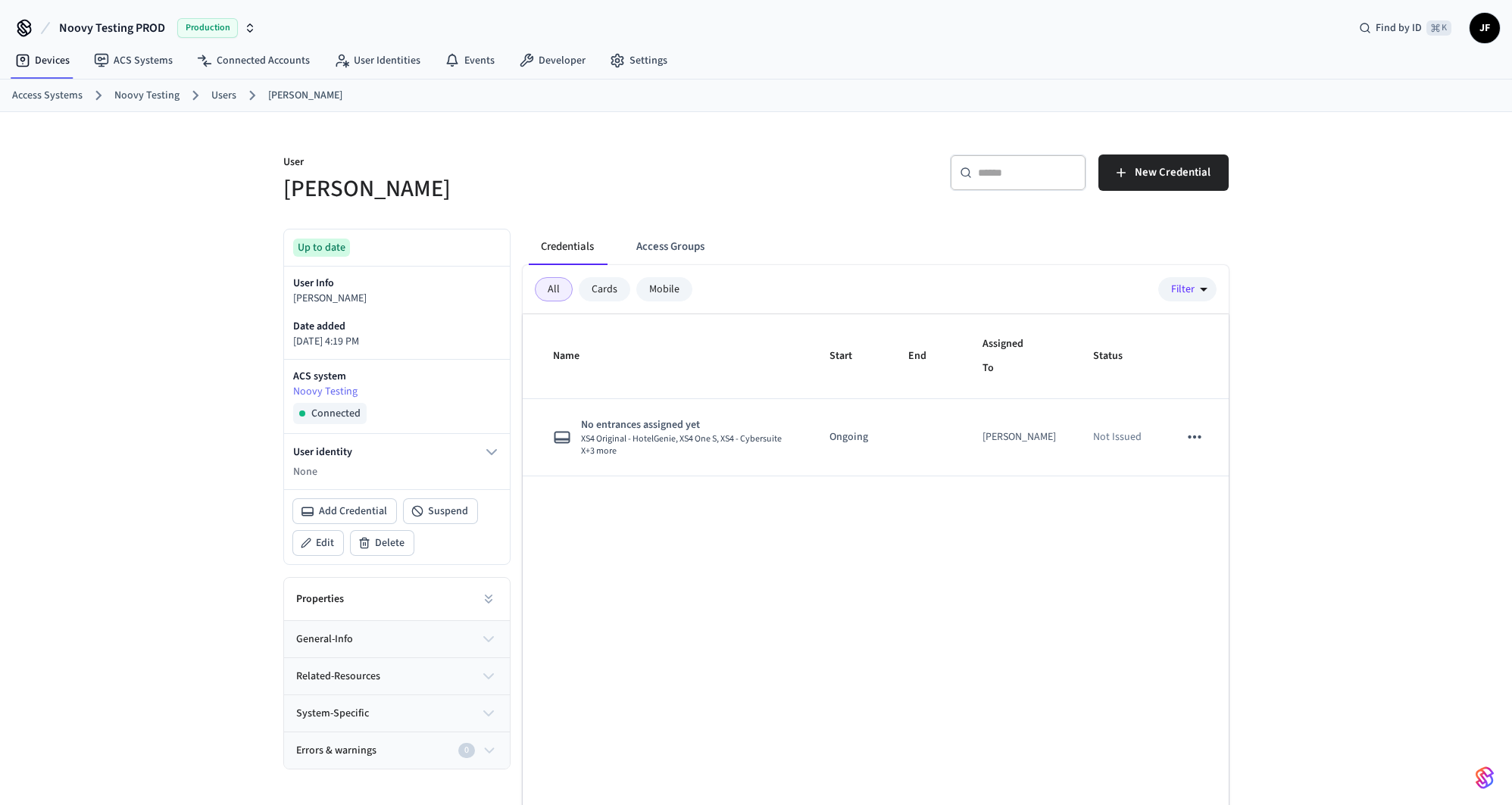
click at [217, 96] on link "Users" at bounding box center [224, 96] width 25 height 16
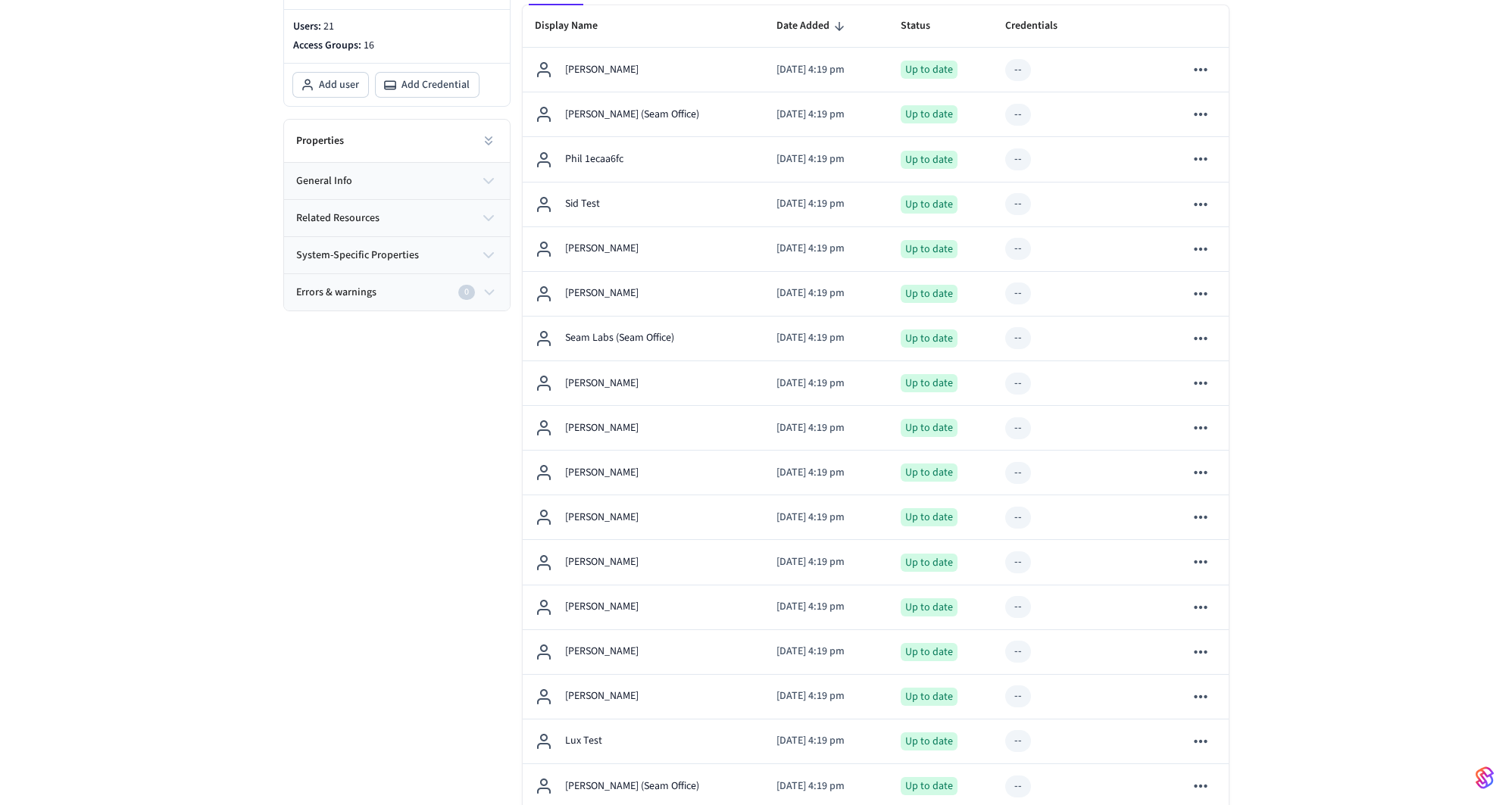
scroll to position [303, 0]
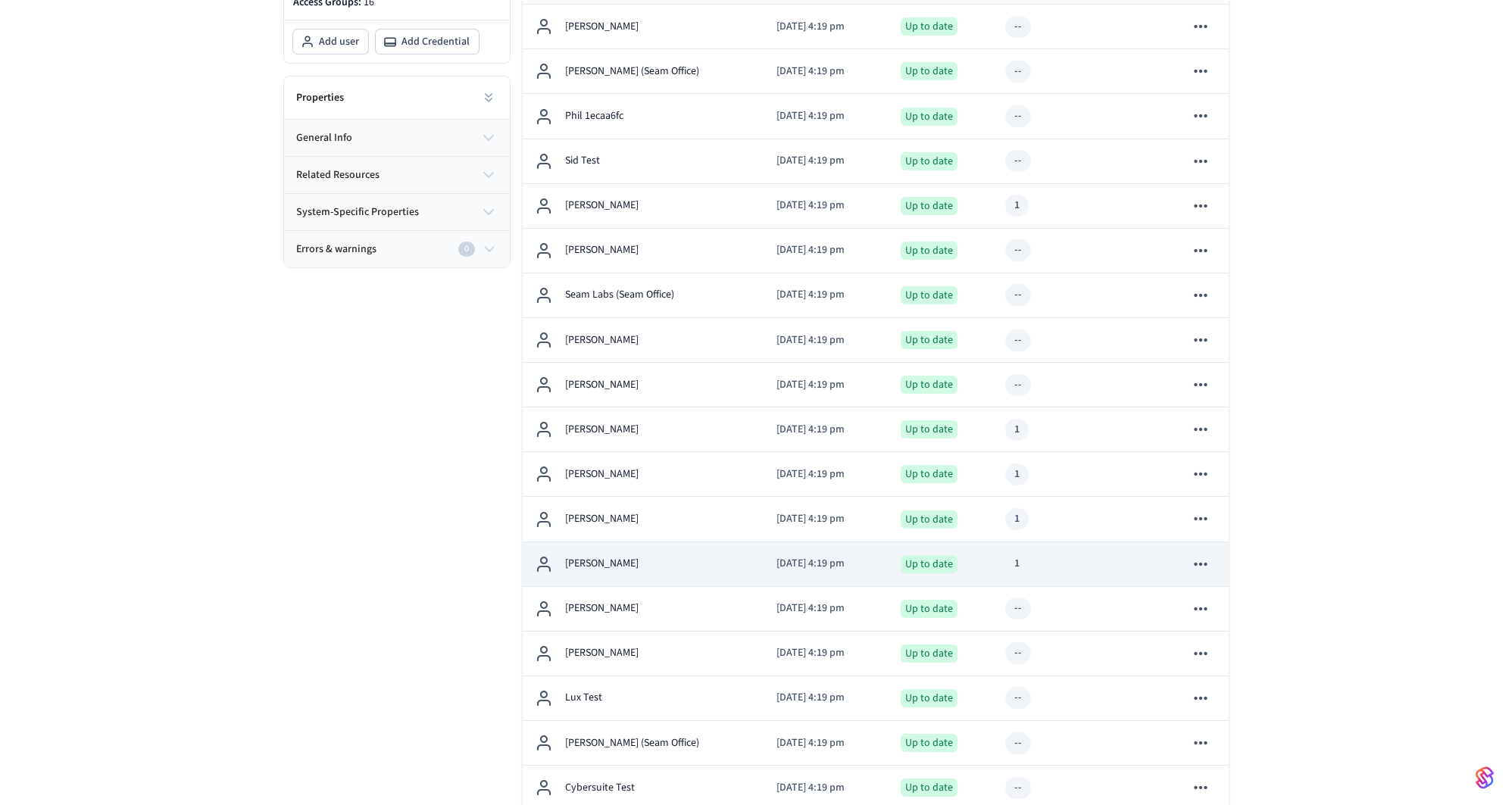
click at [699, 572] on td "[PERSON_NAME]" at bounding box center [643, 565] width 241 height 45
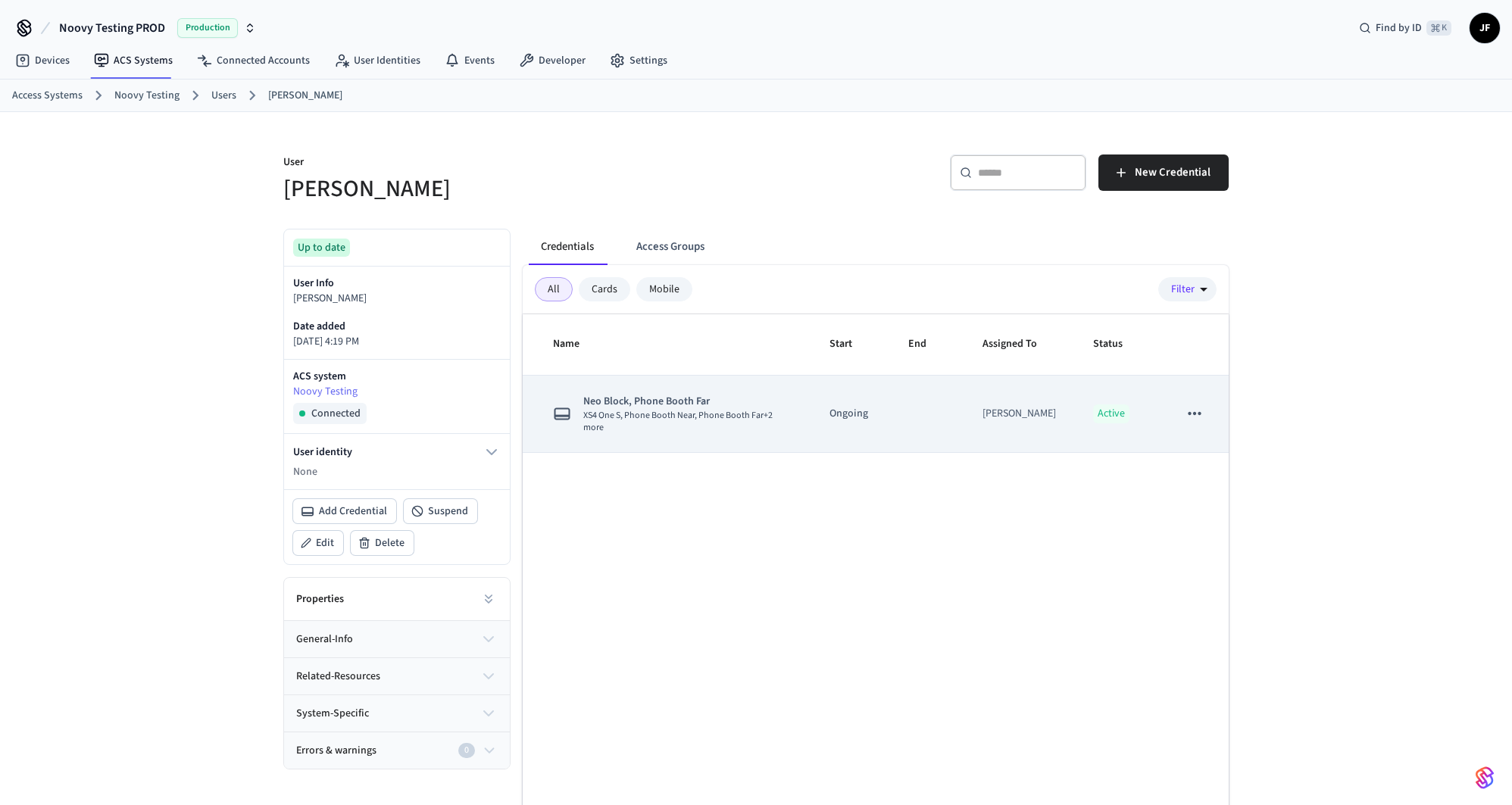
click at [752, 427] on td "Neo Block, Phone Booth Far XS4 One S, Phone Booth Near, Phone Booth Far +2 more" at bounding box center [667, 415] width 288 height 78
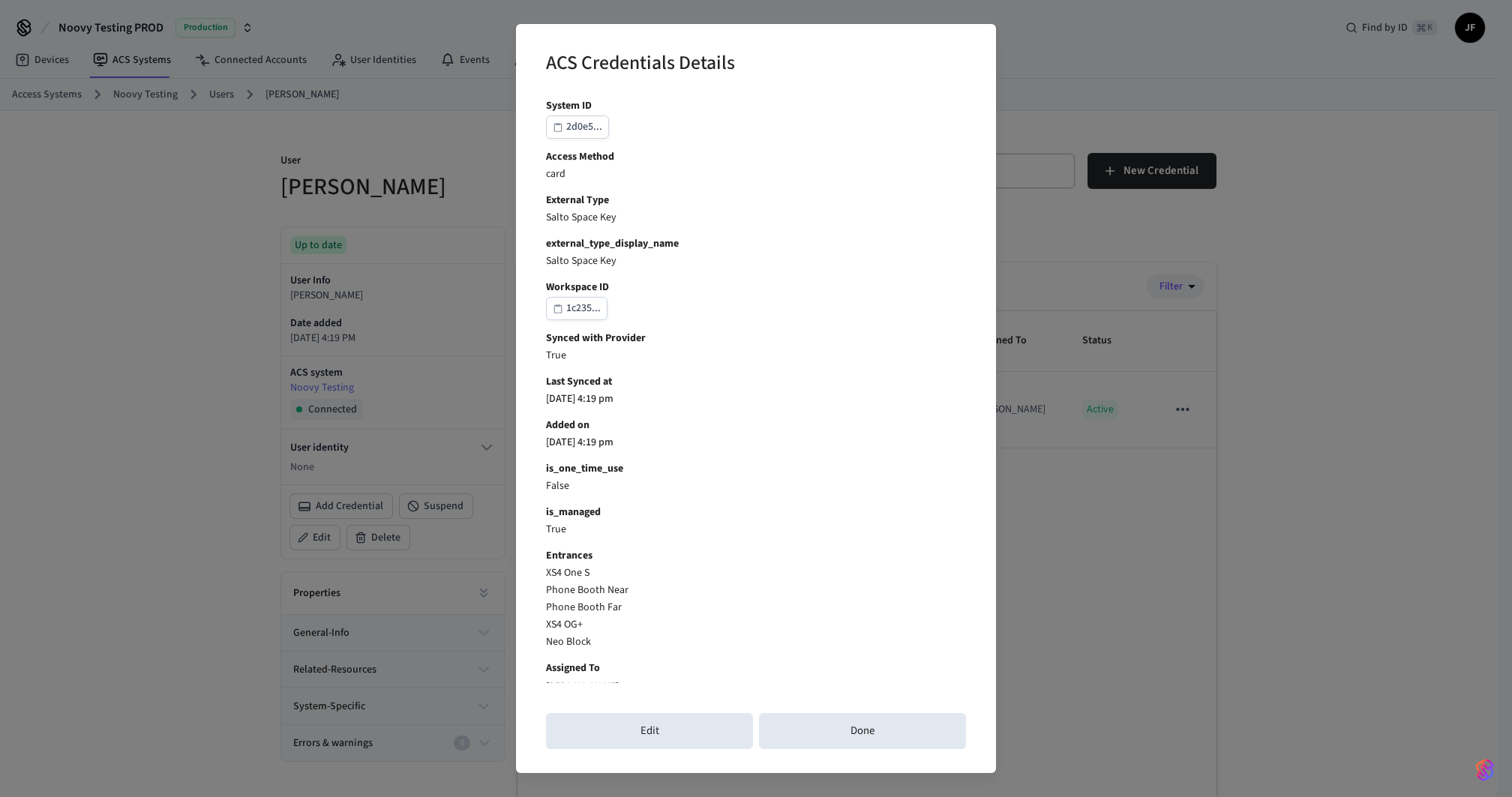
scroll to position [284, 0]
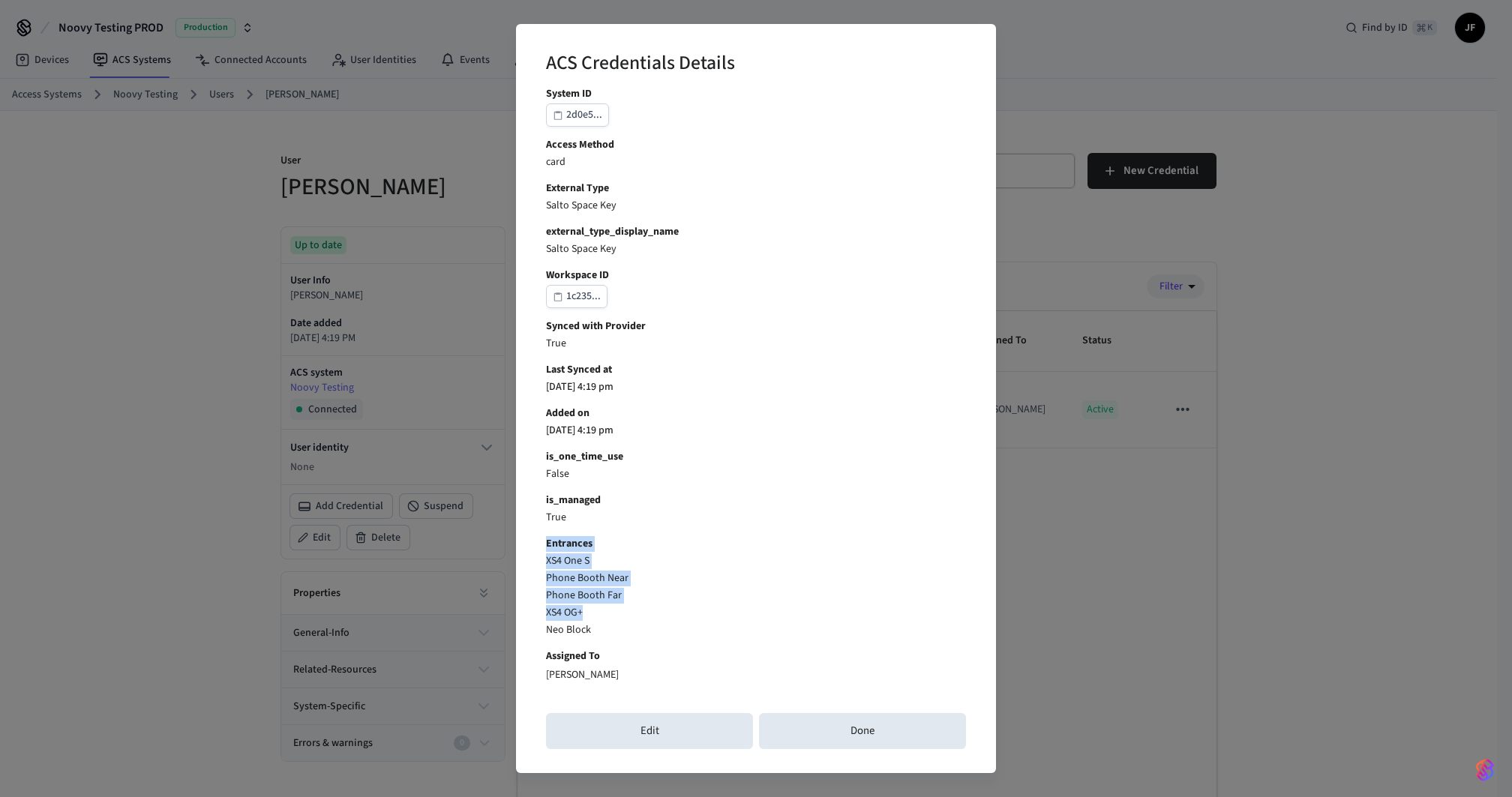
drag, startPoint x: 541, startPoint y: 537, endPoint x: 614, endPoint y: 618, distance: 109.0
click at [614, 618] on div "ACS Credentials Details Credential ID 3803b... connected_account_id 7f6bb... Na…" at bounding box center [756, 399] width 480 height 750
click at [614, 618] on p "XS4 OG+" at bounding box center [756, 613] width 420 height 16
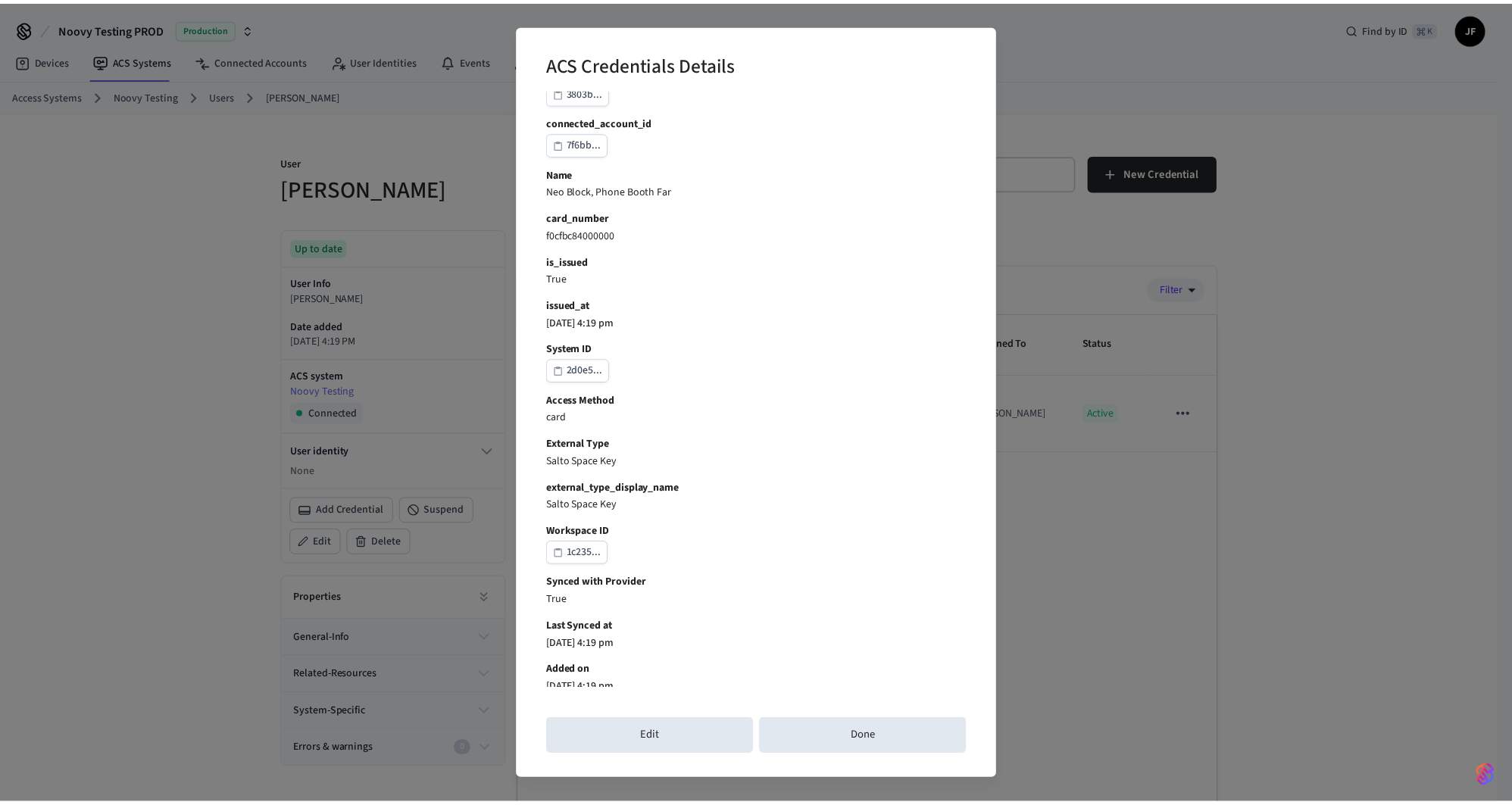
scroll to position [0, 0]
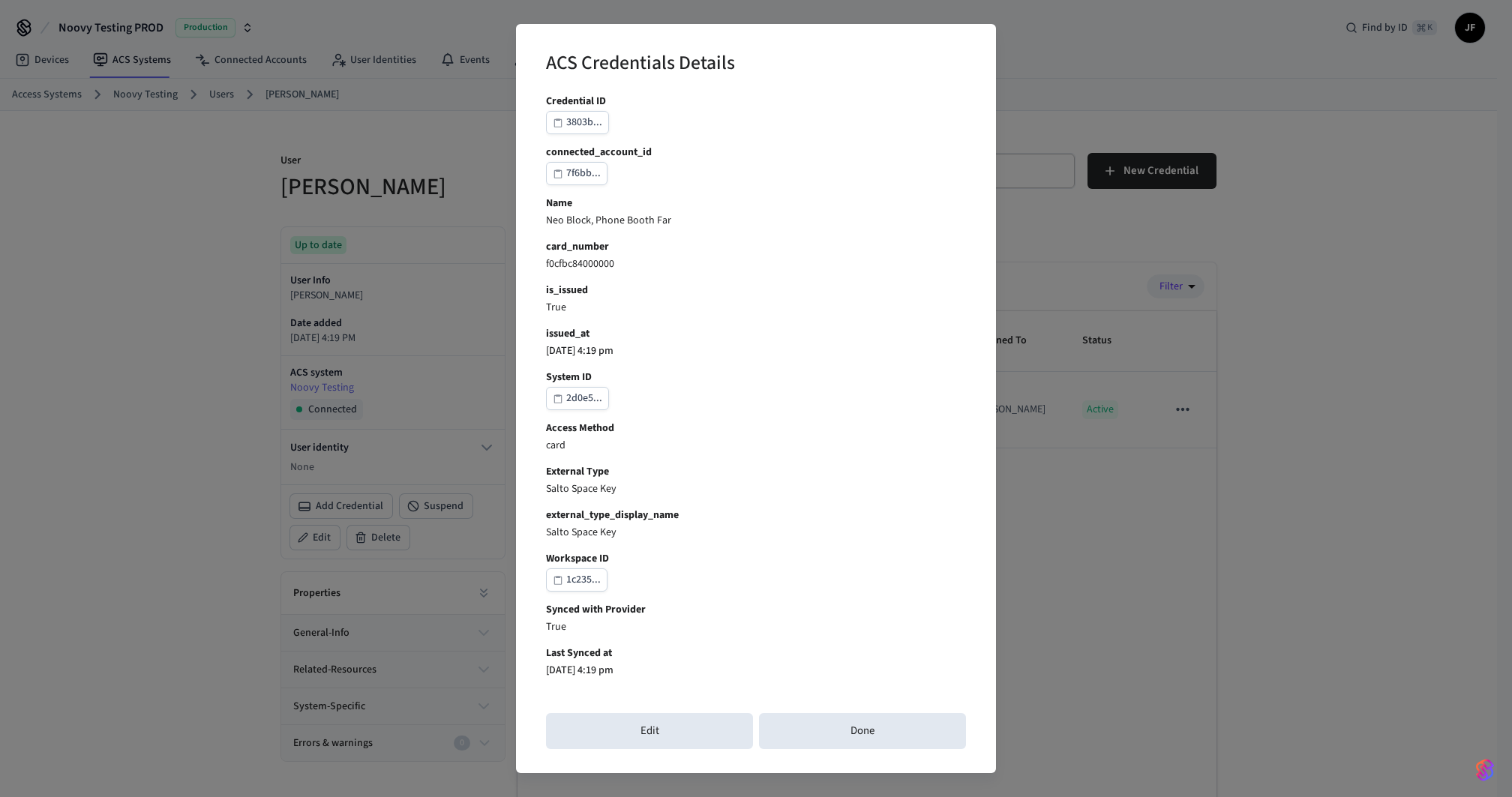
click at [1267, 348] on div "ACS Credentials Details Credential ID 3803b... connected_account_id 7f6bb... Na…" at bounding box center [756, 398] width 1512 height 797
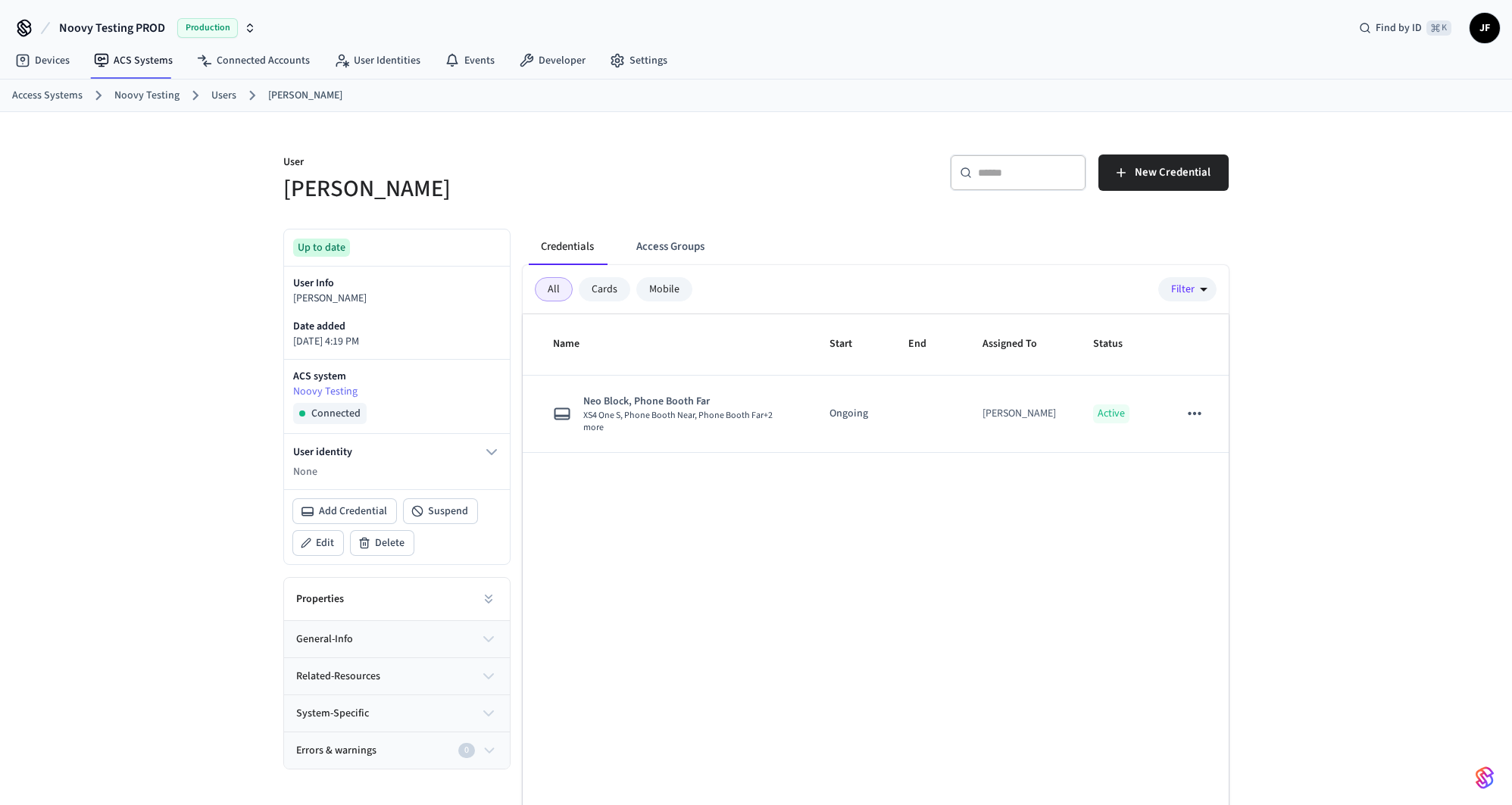
click at [141, 189] on div "User Phil Test ​ ​ New Credential Up to date User Info Phil Test Date added [DA…" at bounding box center [756, 495] width 1512 height 766
click at [68, 94] on link "Access Systems" at bounding box center [47, 96] width 70 height 16
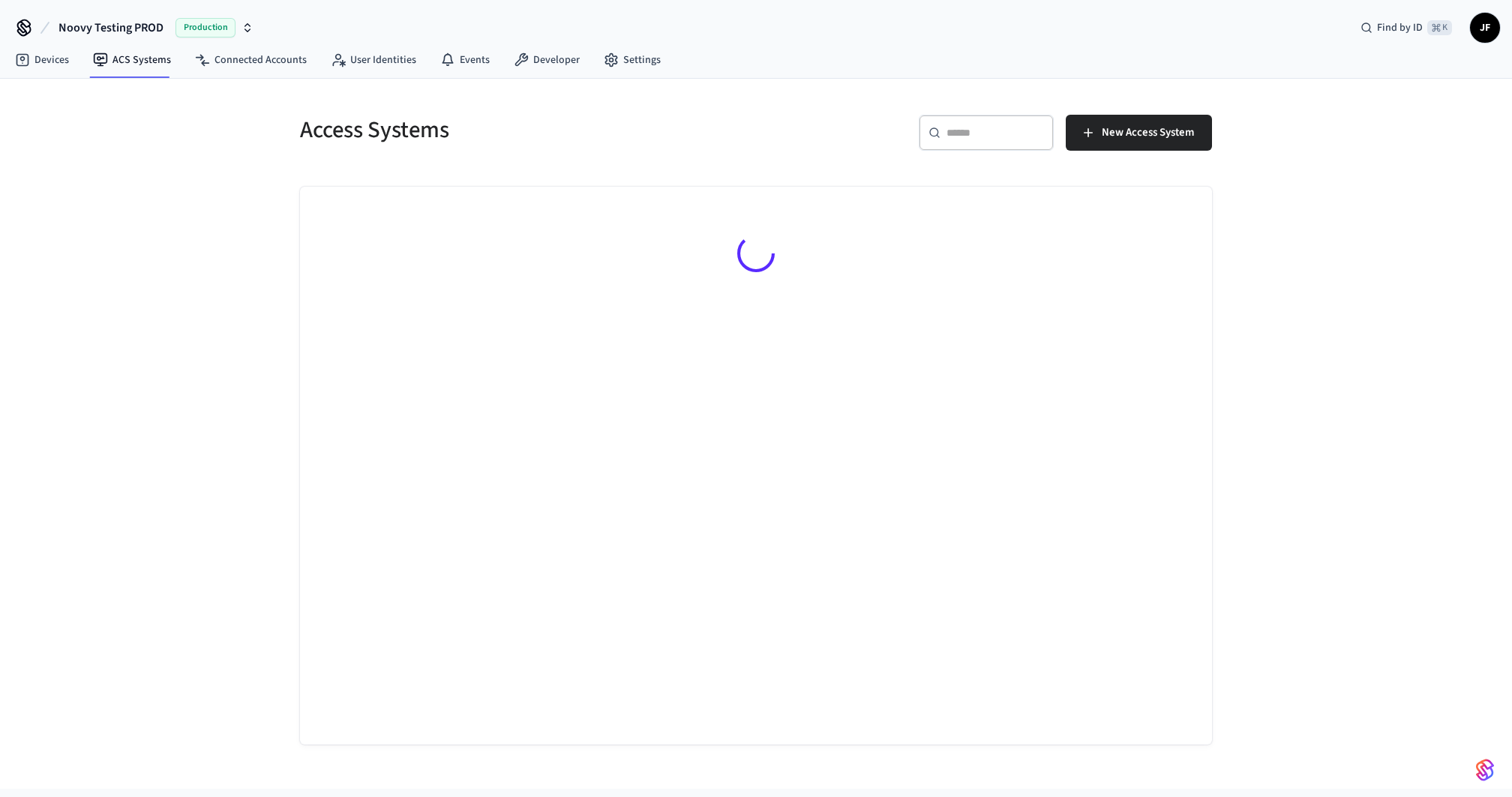
click at [661, 129] on h5 "Access Systems" at bounding box center [523, 130] width 447 height 30
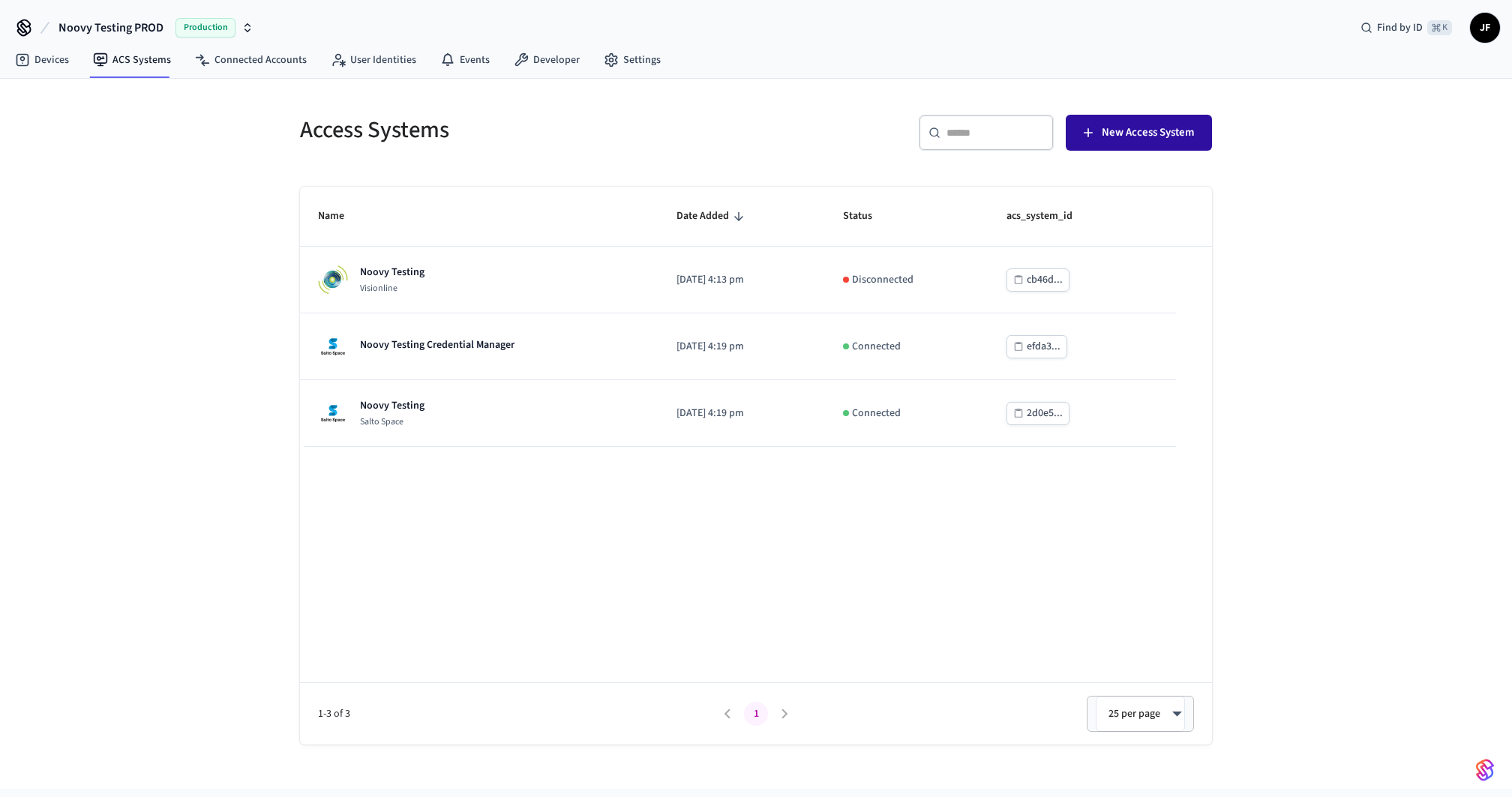
click at [1159, 136] on span "New Access System" at bounding box center [1148, 133] width 92 height 20
click at [611, 138] on h5 "Access Systems" at bounding box center [523, 130] width 447 height 30
click at [614, 133] on h5 "Access Systems" at bounding box center [523, 130] width 447 height 30
click at [1181, 144] on button "New Access System" at bounding box center [1139, 133] width 146 height 36
click at [569, 148] on div "Access Systems" at bounding box center [514, 129] width 465 height 66
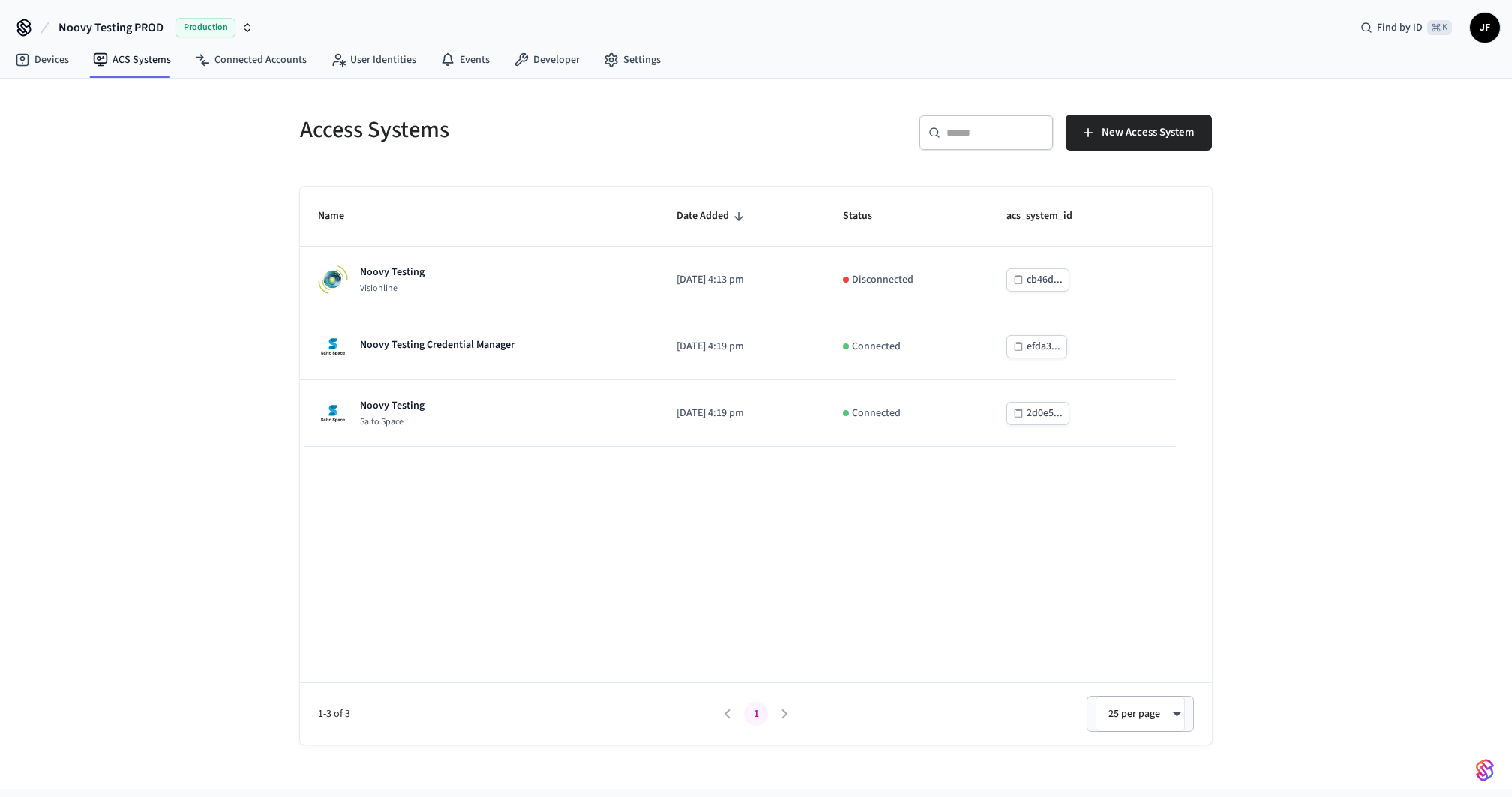
click at [495, 134] on h5 "Access Systems" at bounding box center [523, 130] width 447 height 30
click at [214, 346] on div "Access Systems ​ ​ New Access System Name Date Added Status acs_system_id Noovy…" at bounding box center [756, 434] width 1512 height 710
click at [40, 65] on link "Devices" at bounding box center [41, 60] width 78 height 27
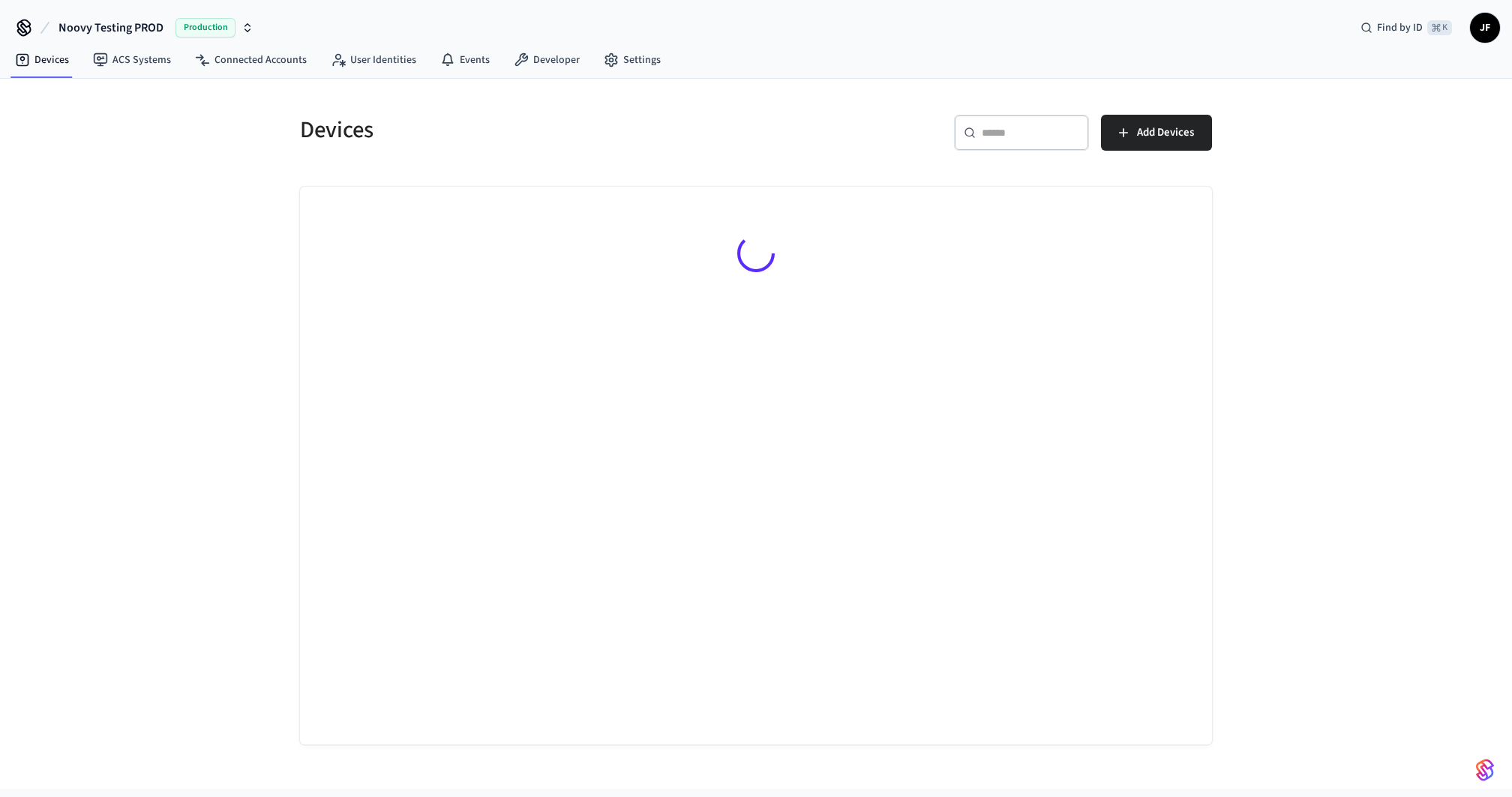
click at [486, 144] on h5 "Devices" at bounding box center [523, 130] width 447 height 30
click at [735, 154] on div "Devices" at bounding box center [514, 129] width 465 height 66
click at [1186, 137] on span "Add Devices" at bounding box center [1166, 133] width 57 height 20
click at [696, 131] on h5 "Devices" at bounding box center [523, 130] width 447 height 30
click at [558, 57] on link "Developer" at bounding box center [546, 60] width 90 height 27
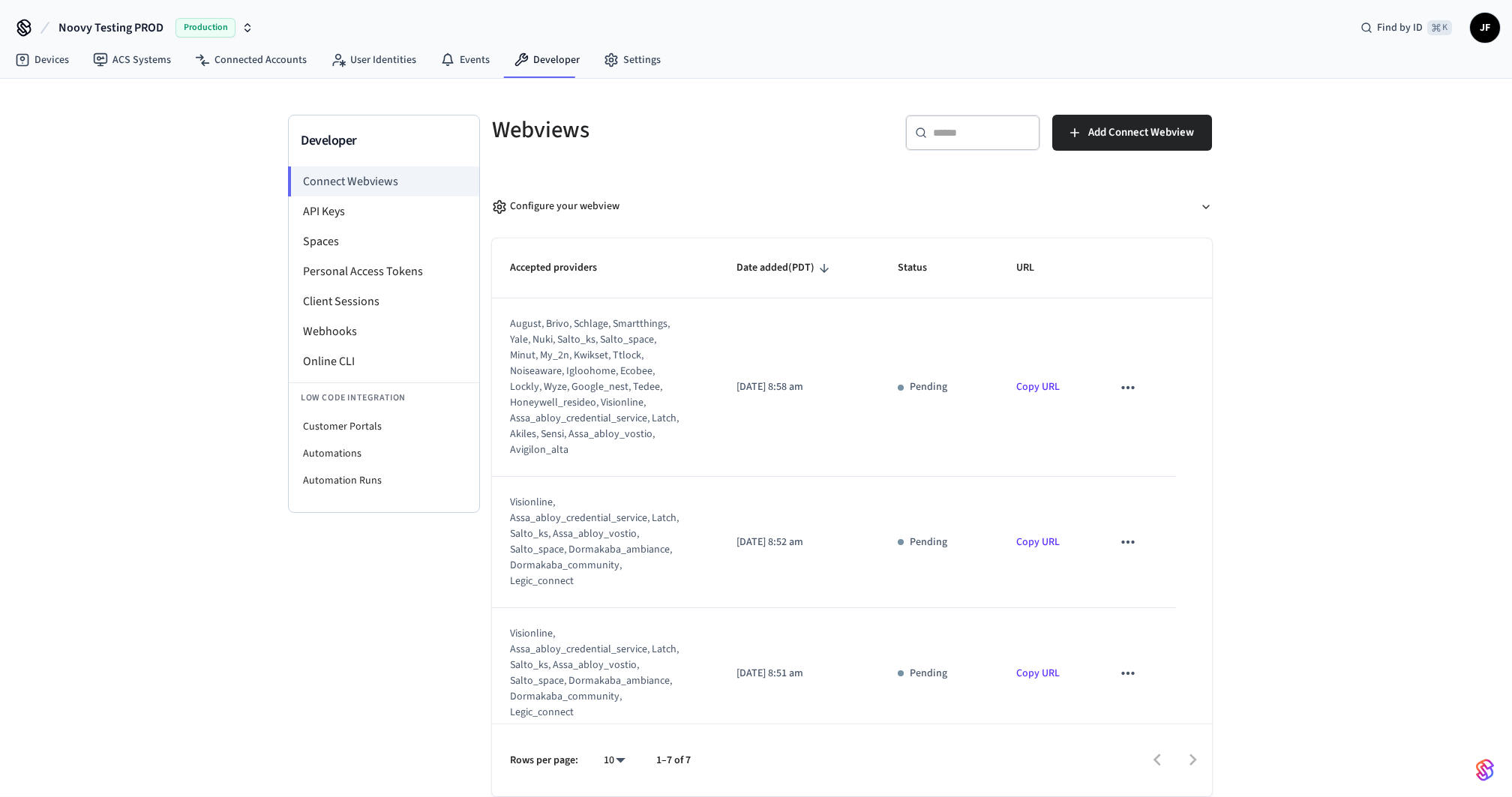
click at [220, 303] on div "Developer Connect Webviews API Keys Spaces Personal Access Tokens Client Sessio…" at bounding box center [756, 437] width 1512 height 718
click at [609, 199] on div "Configure your webview" at bounding box center [555, 207] width 128 height 16
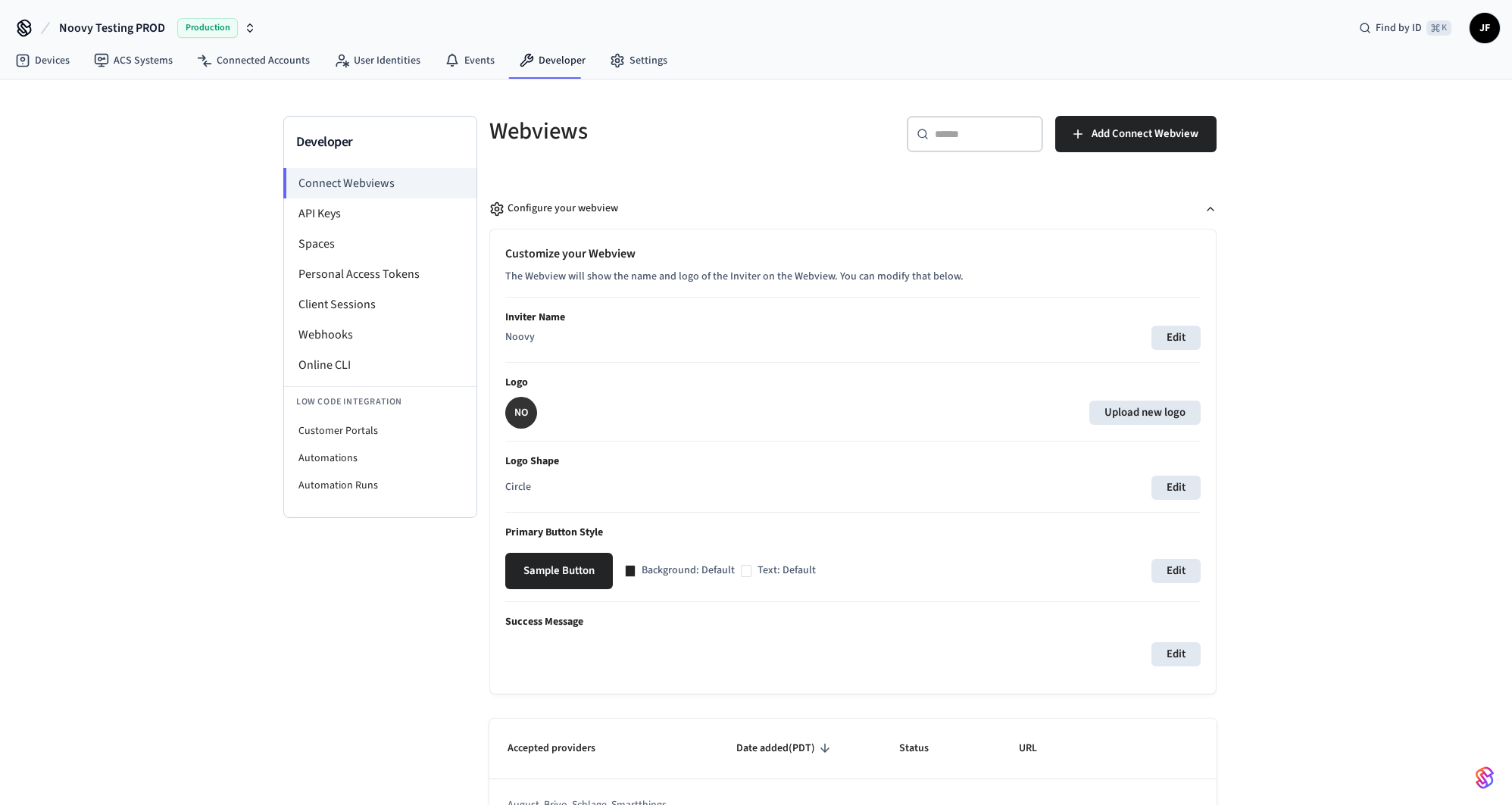
scroll to position [4, 0]
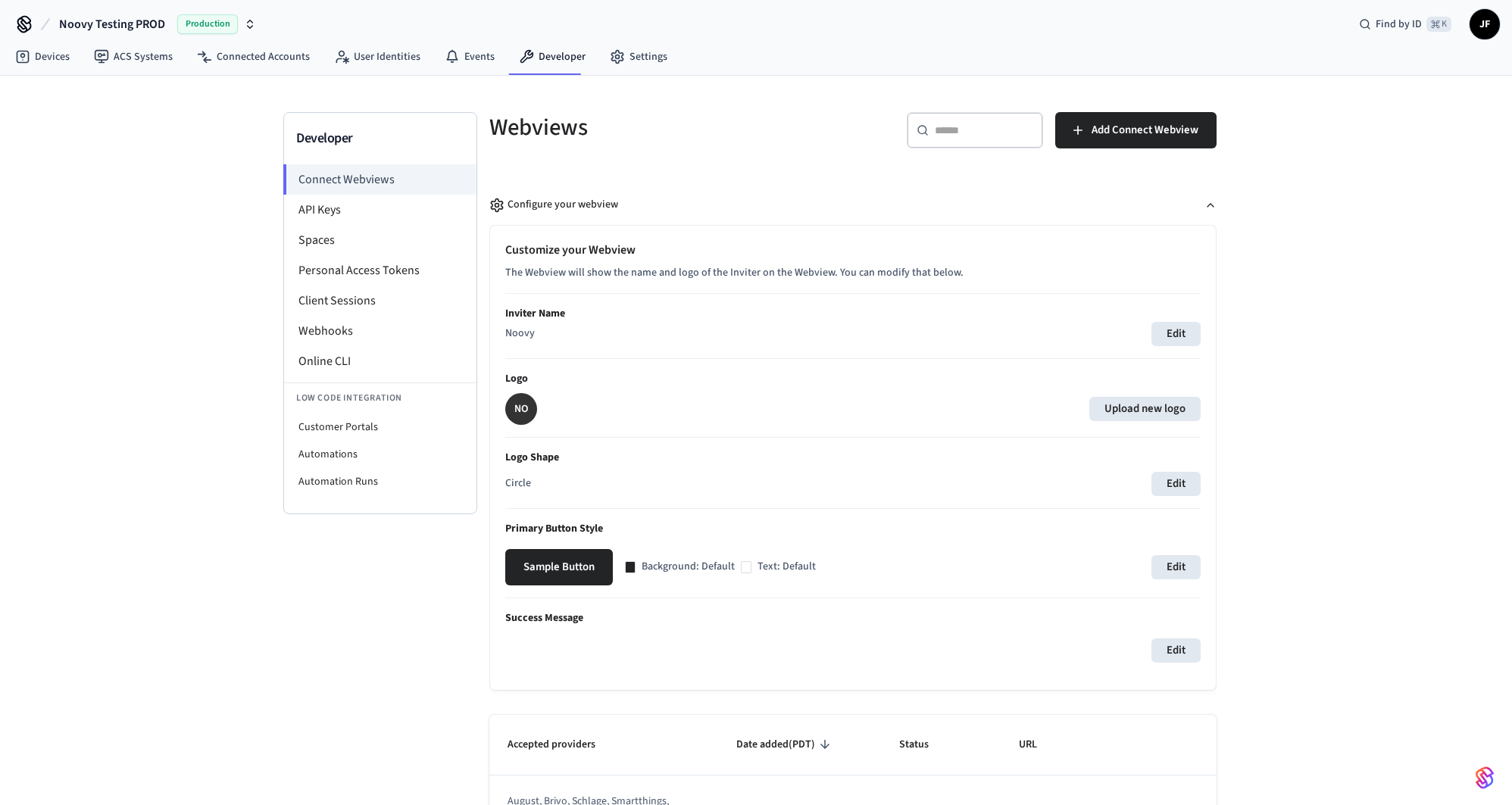
click at [508, 377] on p "Logo" at bounding box center [853, 380] width 696 height 16
drag, startPoint x: 593, startPoint y: 530, endPoint x: 503, endPoint y: 523, distance: 90.3
click at [503, 523] on div "Customize your Webview The Webview will show the name and logo of the Inviter o…" at bounding box center [852, 457] width 725 height 464
click at [624, 528] on p "Primary Button Style" at bounding box center [853, 529] width 696 height 16
click at [212, 283] on div "Developer Connect Webviews API Keys Spaces Personal Access Tokens Client Sessio…" at bounding box center [756, 677] width 1512 height 1203
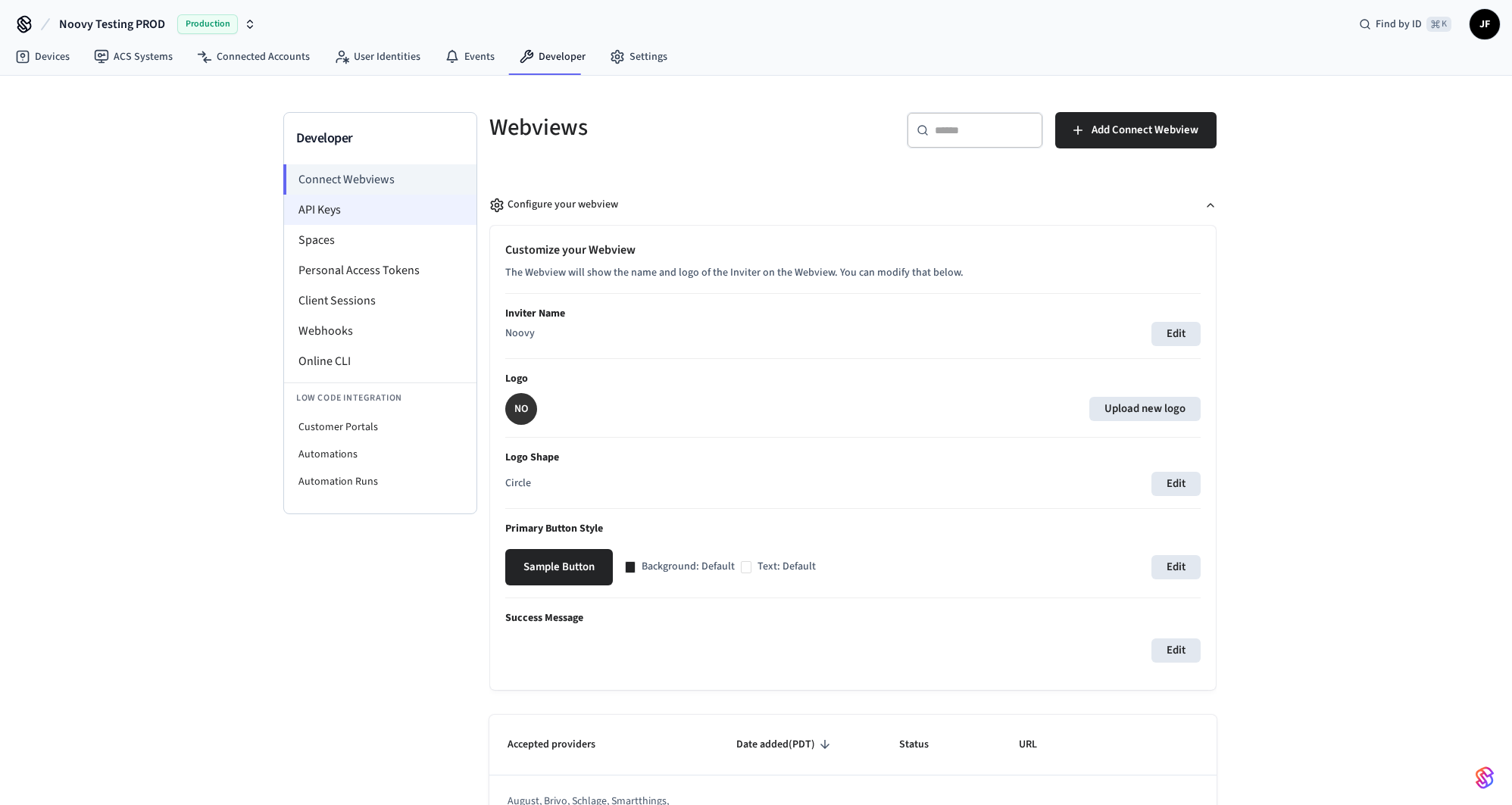
click at [383, 207] on li "API Keys" at bounding box center [379, 210] width 192 height 31
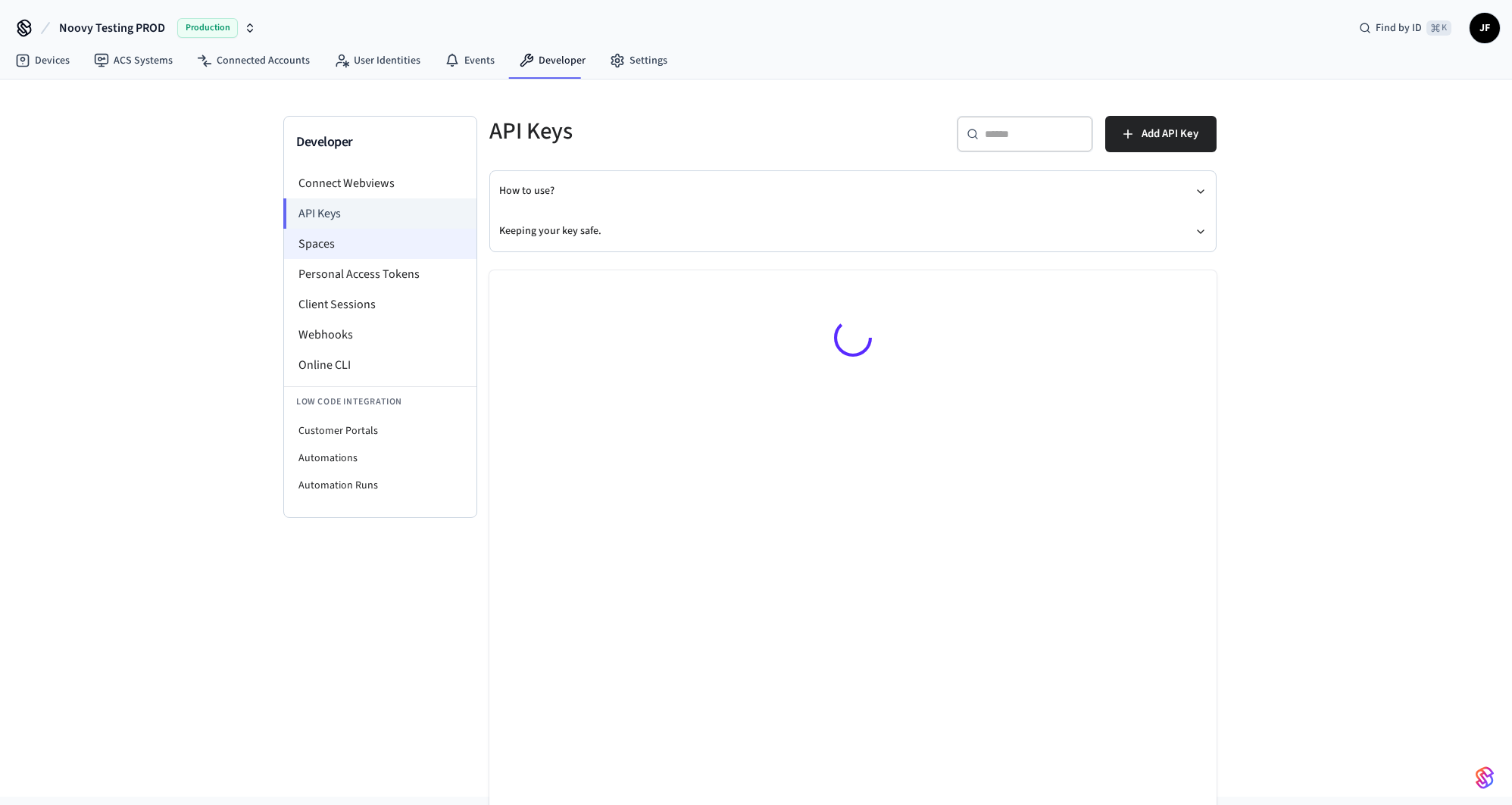
click at [349, 244] on li "Spaces" at bounding box center [379, 244] width 192 height 31
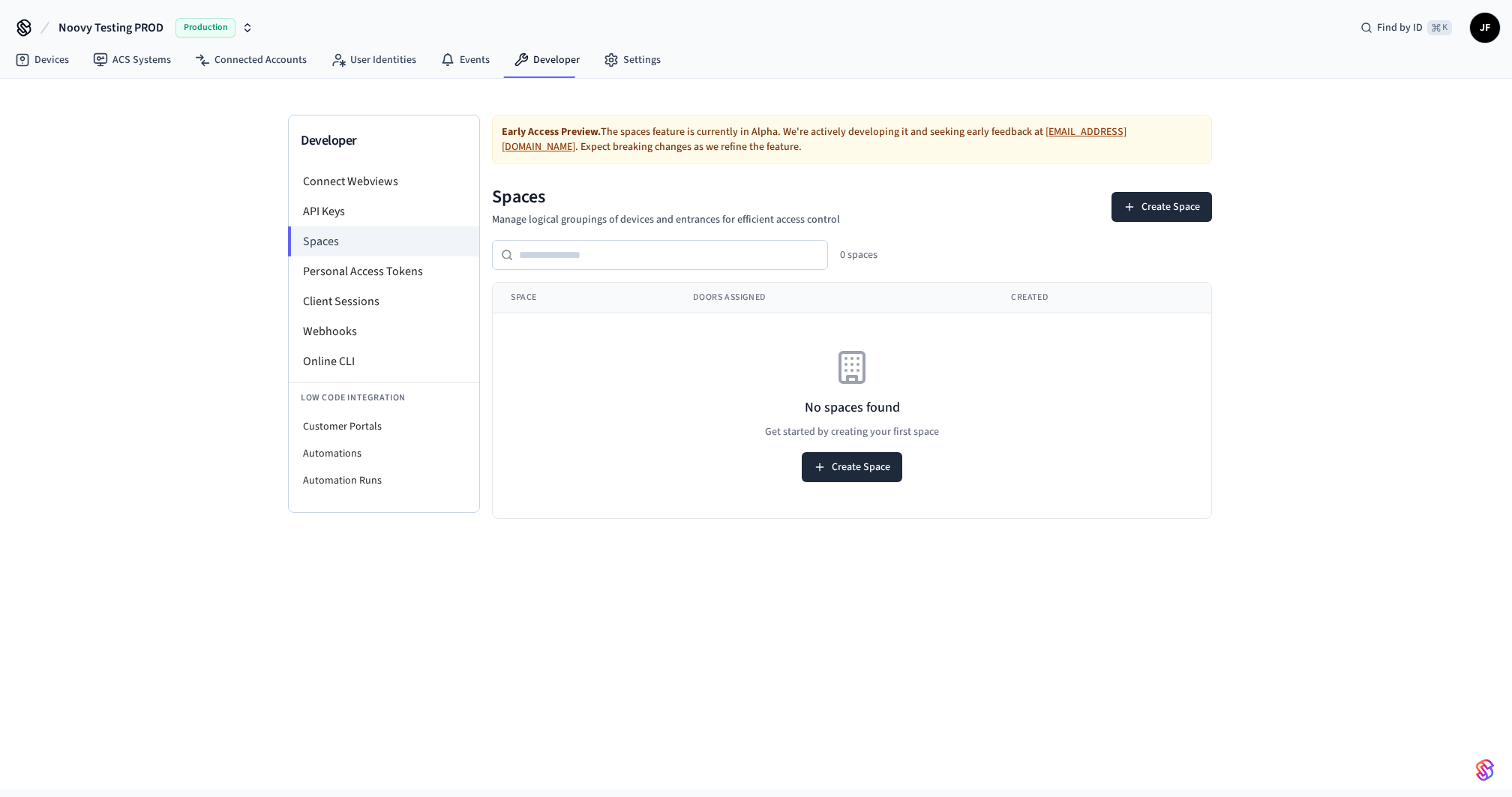
click at [240, 331] on div "Developer Connect Webviews API Keys Spaces Personal Access Tokens Client Sessio…" at bounding box center [756, 434] width 1512 height 710
click at [225, 261] on div "Developer Connect Webviews API Keys Spaces Personal Access Tokens Client Sessio…" at bounding box center [756, 434] width 1512 height 710
click at [211, 224] on div "Developer Connect Webviews API Keys Spaces Personal Access Tokens Client Sessio…" at bounding box center [756, 434] width 1512 height 710
click at [370, 13] on div "Noovy Testing PROD Production Find by ID ⌘ K JF" at bounding box center [756, 21] width 1512 height 44
click at [182, 289] on div "Developer Connect Webviews API Keys Spaces Personal Access Tokens Client Sessio…" at bounding box center [756, 434] width 1512 height 710
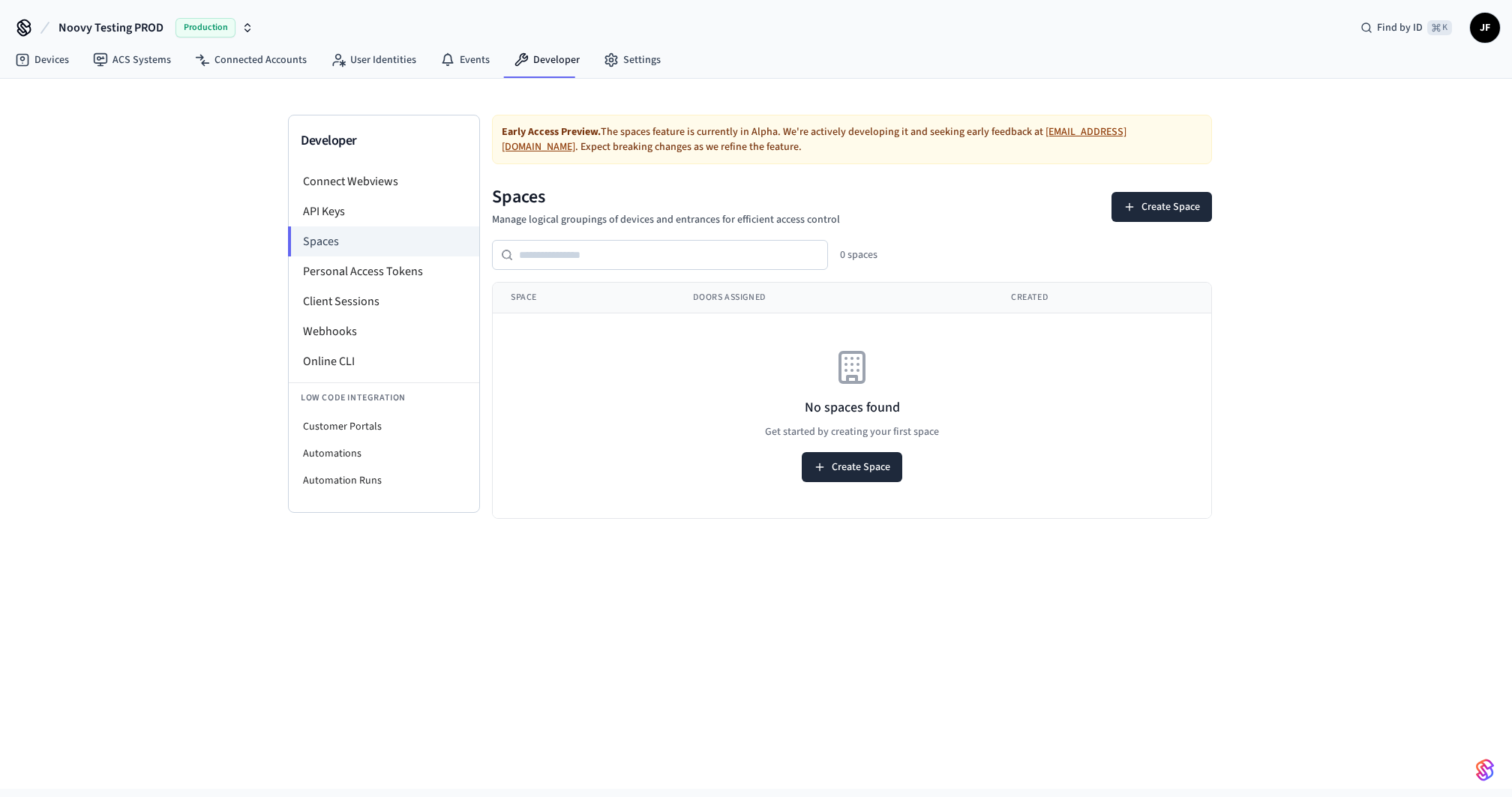
click at [199, 265] on div "Developer Connect Webviews API Keys Spaces Personal Access Tokens Client Sessio…" at bounding box center [756, 434] width 1512 height 710
click at [188, 122] on div "Developer Connect Webviews API Keys Spaces Personal Access Tokens Client Sessio…" at bounding box center [756, 434] width 1512 height 710
click at [164, 103] on div "Developer Connect Webviews API Keys Spaces Personal Access Tokens Client Sessio…" at bounding box center [756, 434] width 1512 height 710
click at [159, 130] on div "Developer Connect Webviews API Keys Spaces Personal Access Tokens Client Sessio…" at bounding box center [756, 434] width 1512 height 710
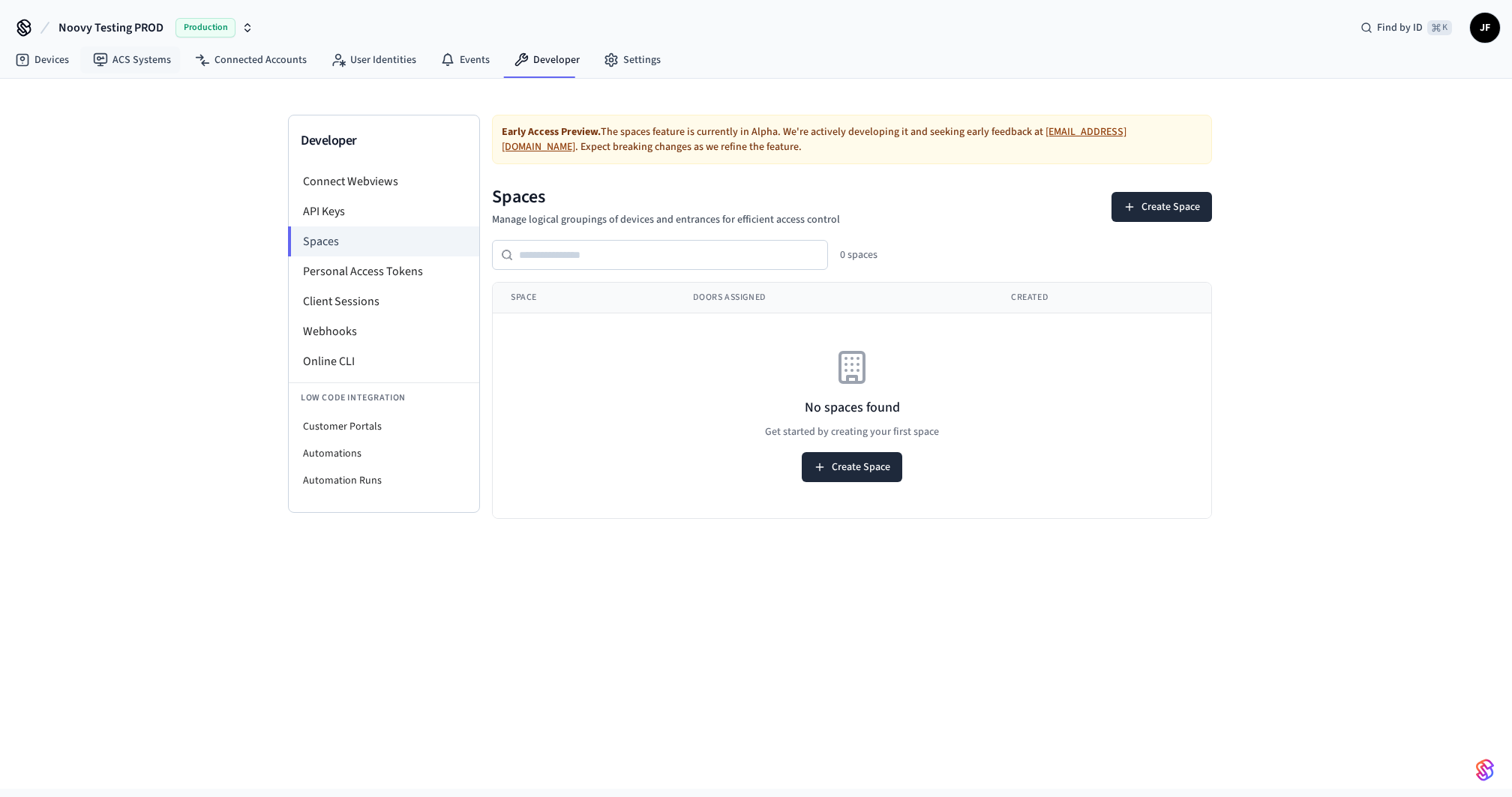
click at [120, 23] on span "Noovy Testing PROD" at bounding box center [112, 28] width 105 height 18
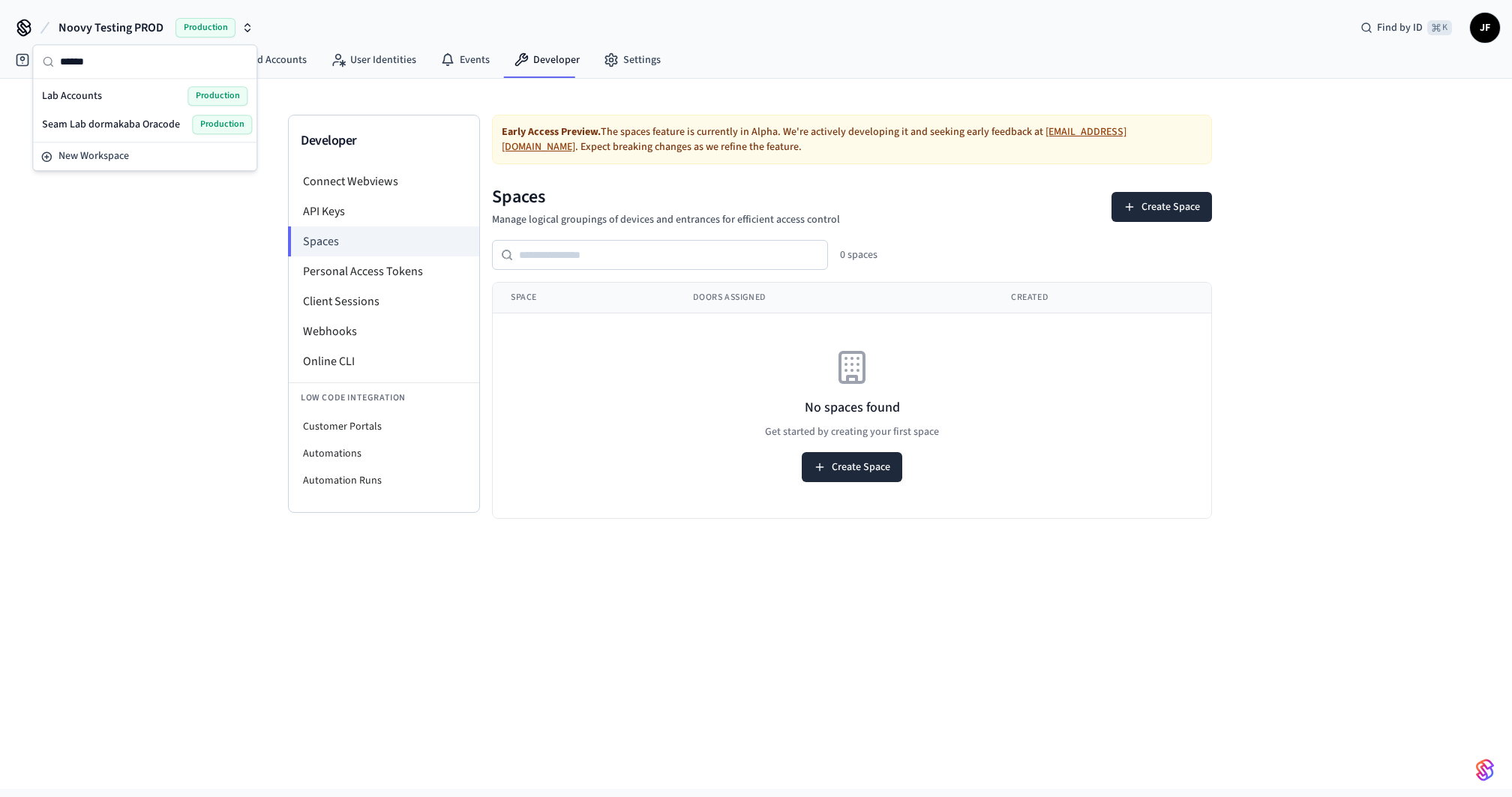
type input "******"
click at [106, 96] on div "Lab Accounts Production" at bounding box center [145, 96] width 205 height 20
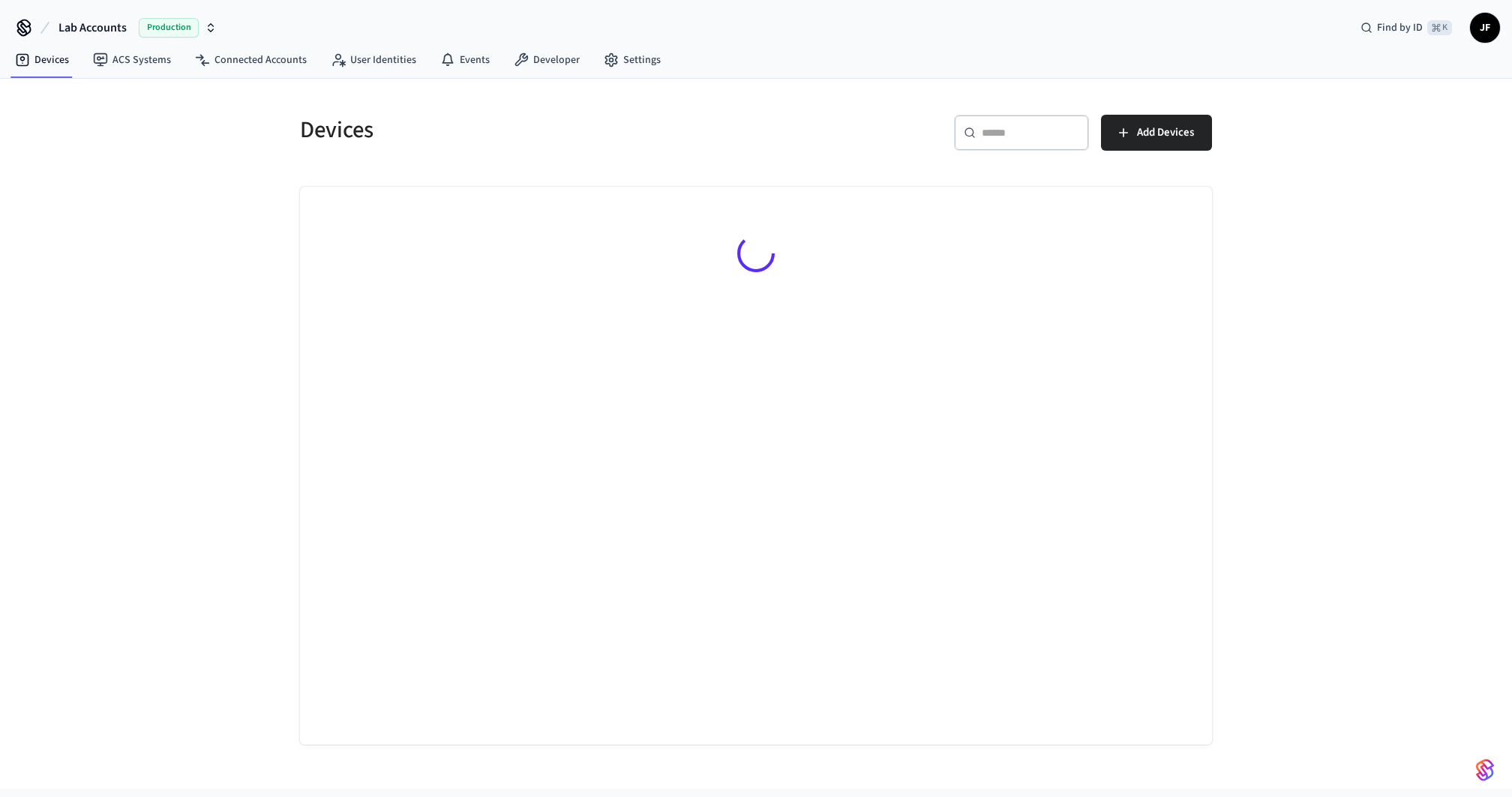
click at [173, 163] on div "Devices ​ ​ Add Devices" at bounding box center [756, 434] width 1512 height 710
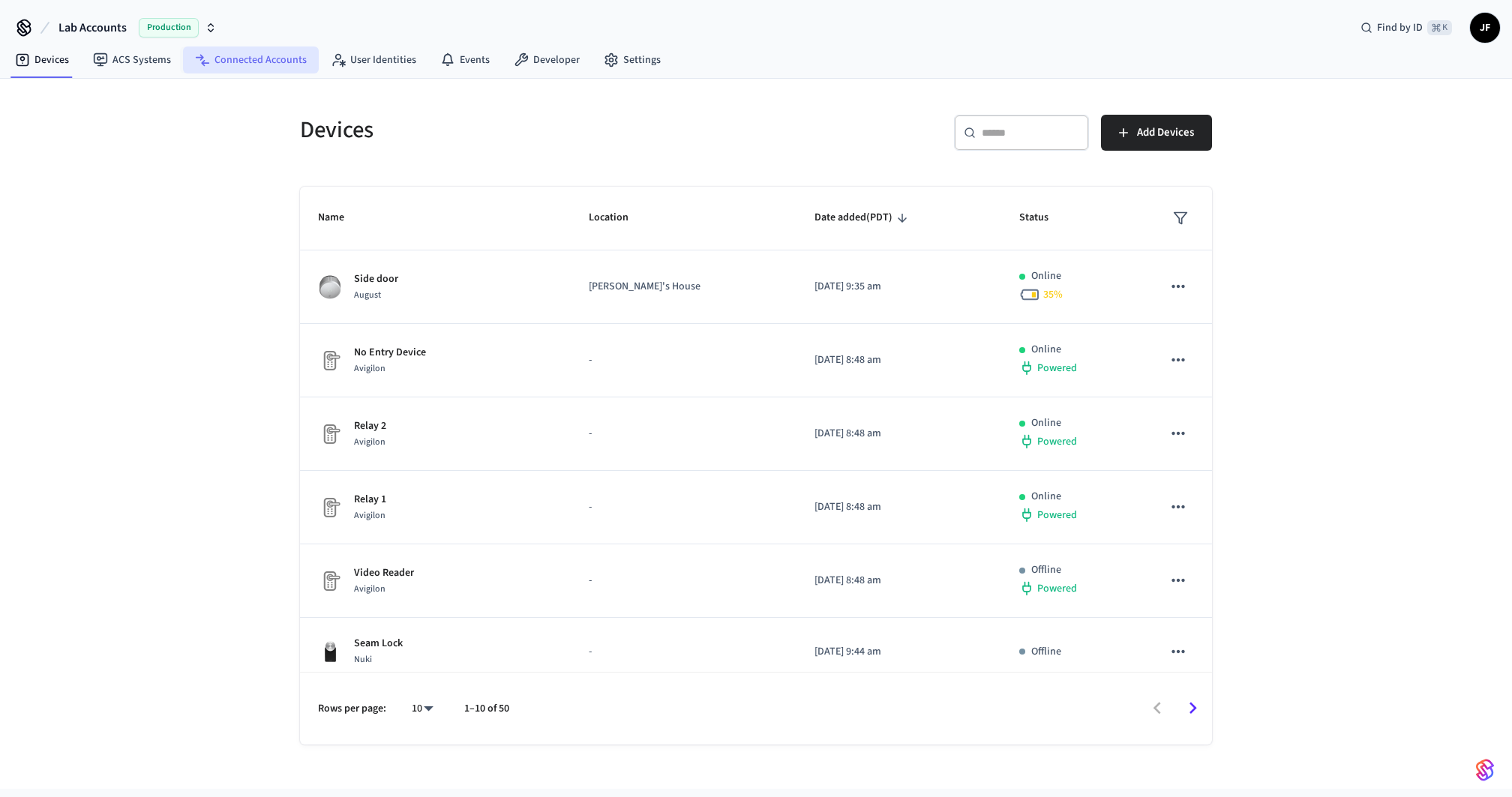
click at [253, 62] on link "Connected Accounts" at bounding box center [251, 60] width 136 height 27
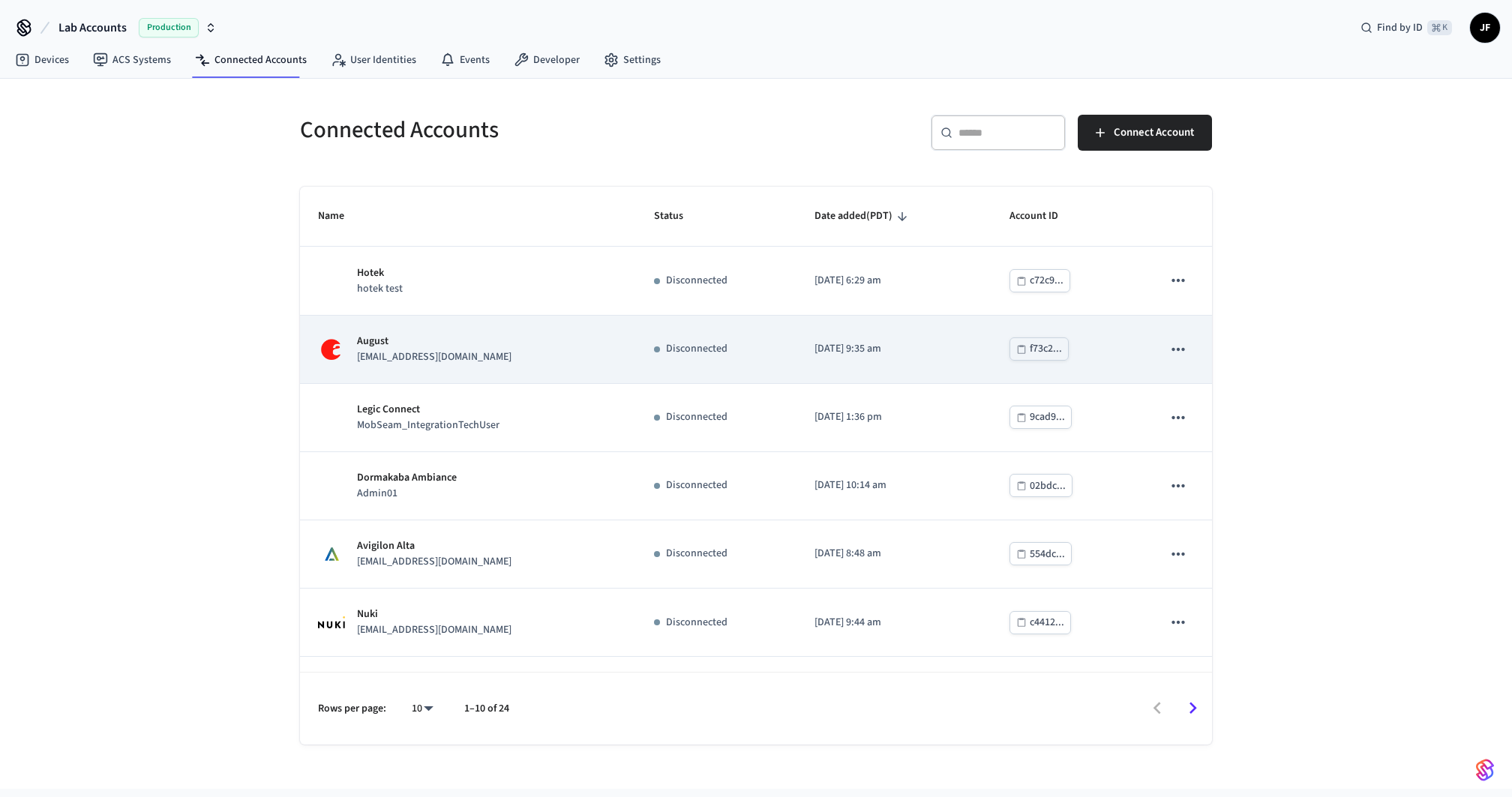
click at [456, 355] on div "[PERSON_NAME] [PERSON_NAME][EMAIL_ADDRESS][DOMAIN_NAME]" at bounding box center [468, 349] width 300 height 31
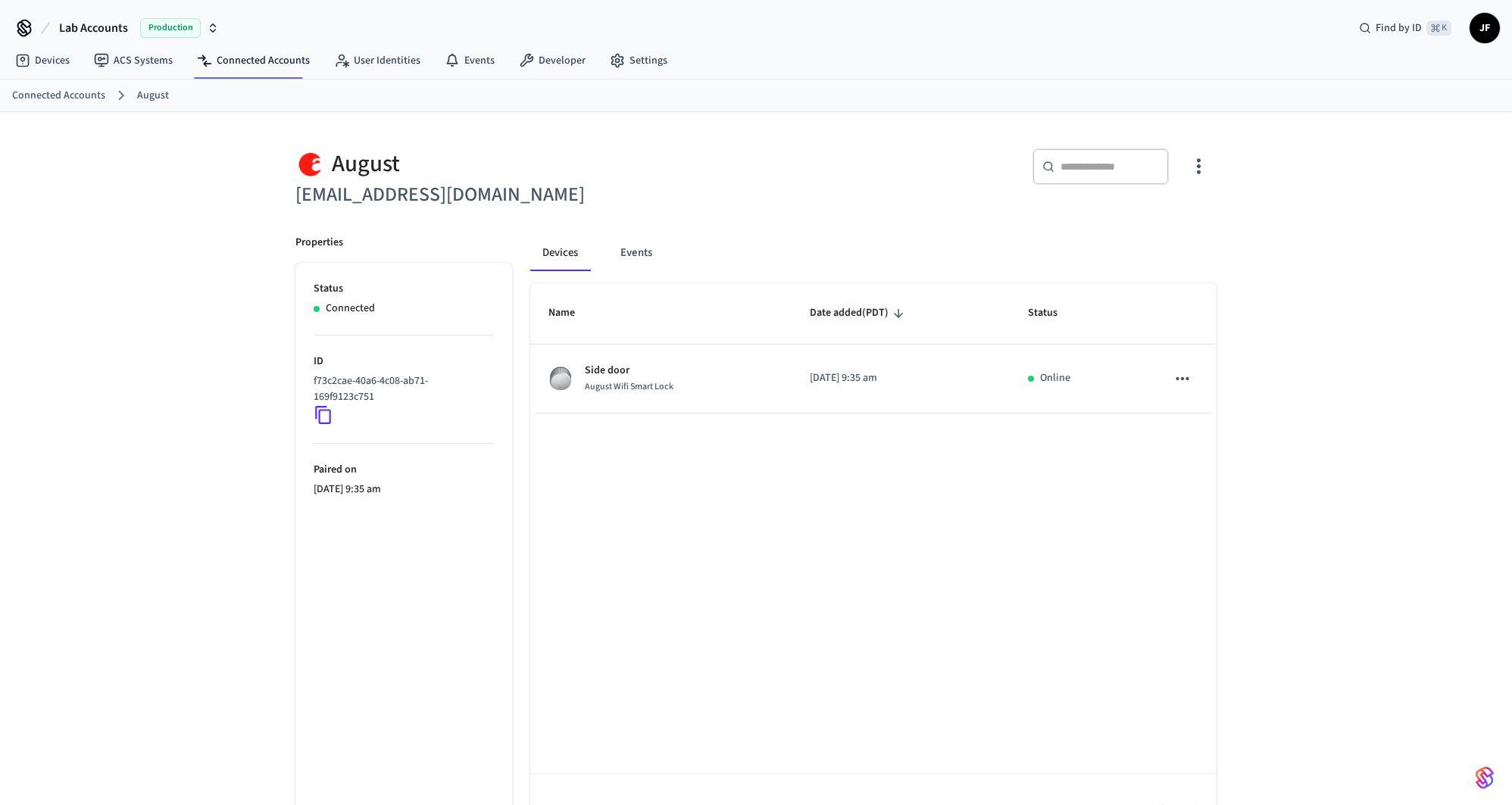
click at [220, 154] on div "[PERSON_NAME] [PERSON_NAME][EMAIL_ADDRESS][DOMAIN_NAME] ​ ​ Properties Status C…" at bounding box center [756, 479] width 1512 height 735
click at [198, 238] on div "[PERSON_NAME] [PERSON_NAME][EMAIL_ADDRESS][DOMAIN_NAME] ​ ​ Properties Status C…" at bounding box center [756, 479] width 1512 height 735
